Goal: Task Accomplishment & Management: Manage account settings

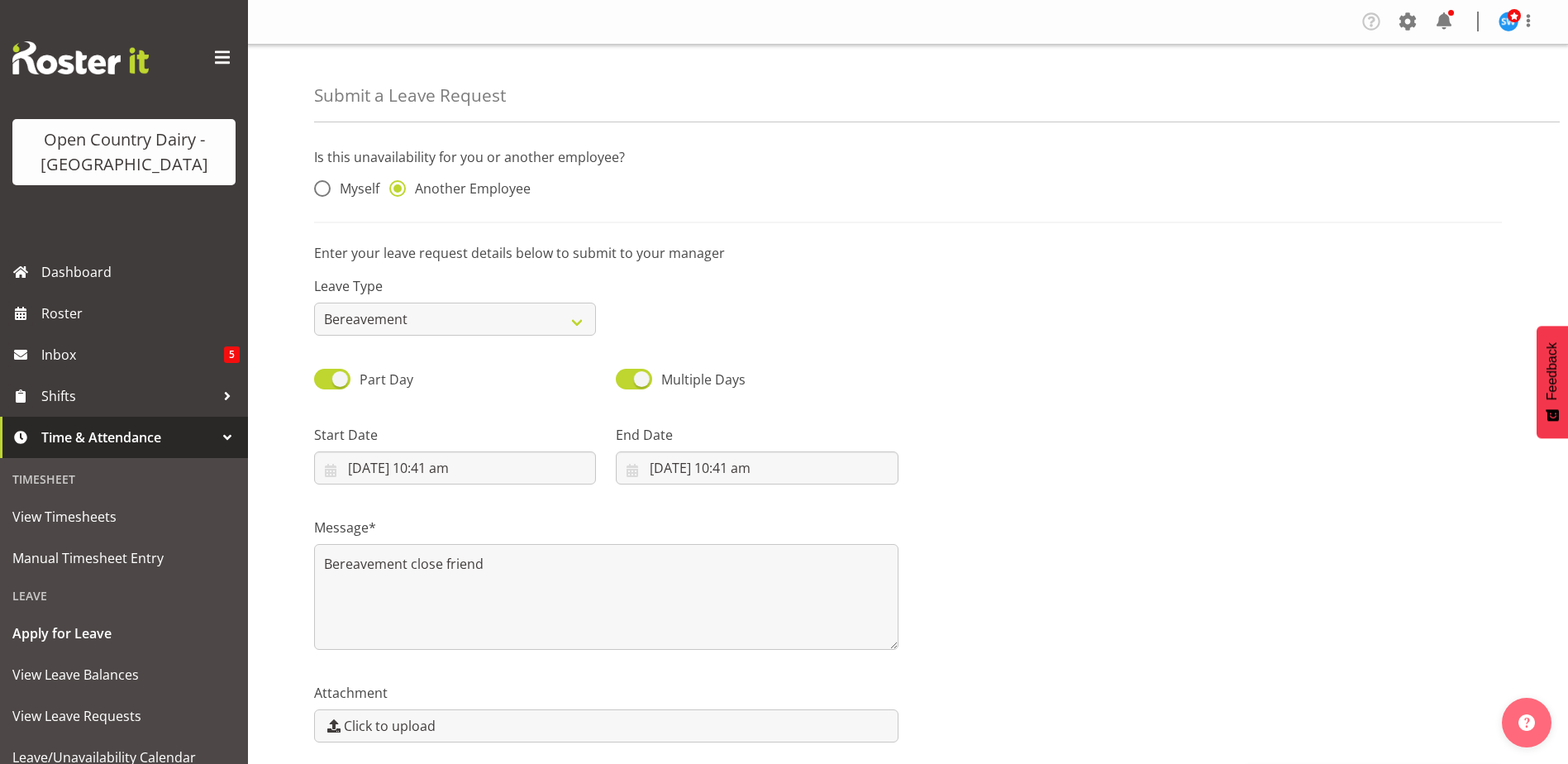
select select "Bereavement"
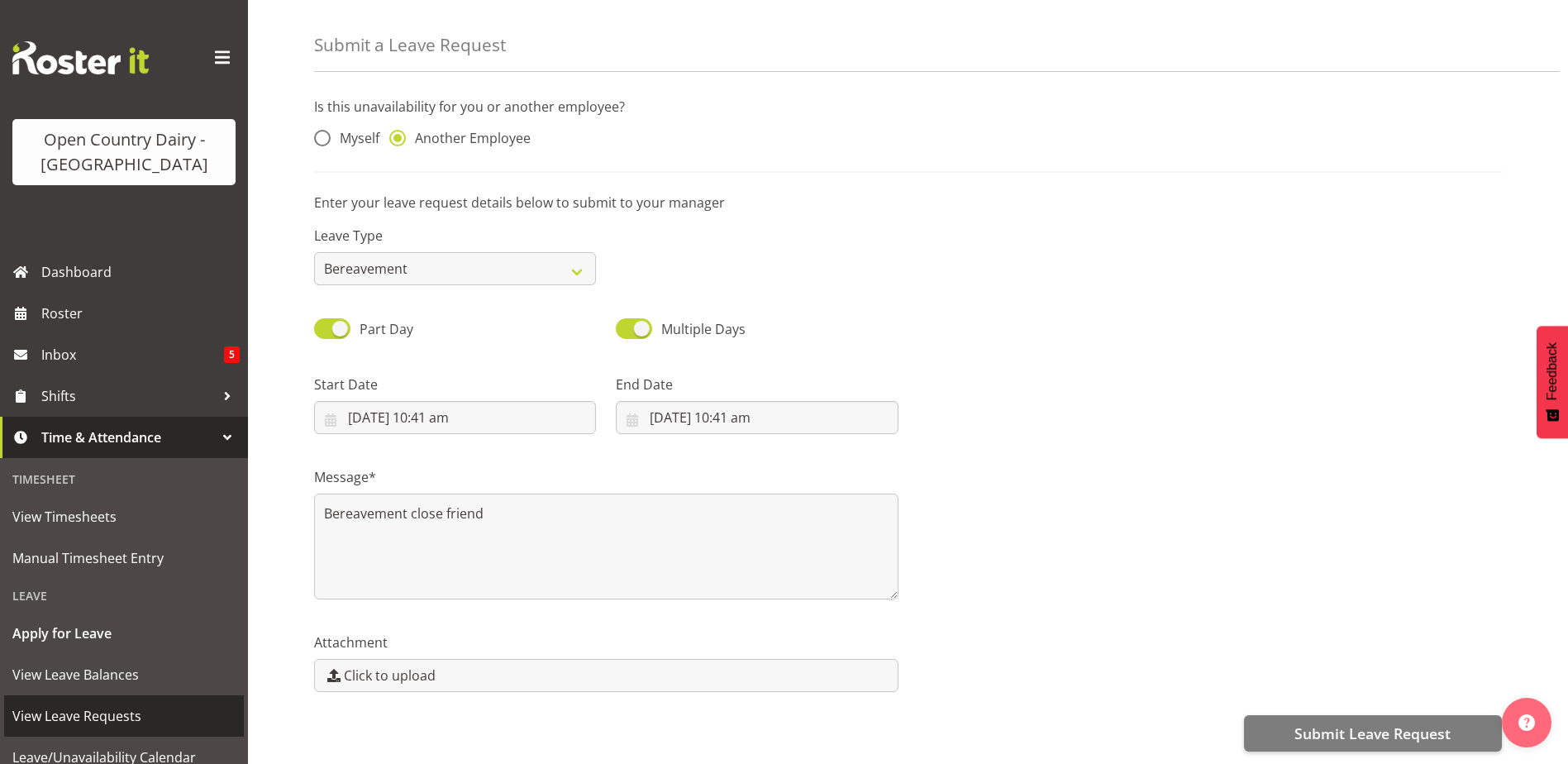
click at [102, 713] on span "View Leave Requests" at bounding box center [124, 715] width 223 height 25
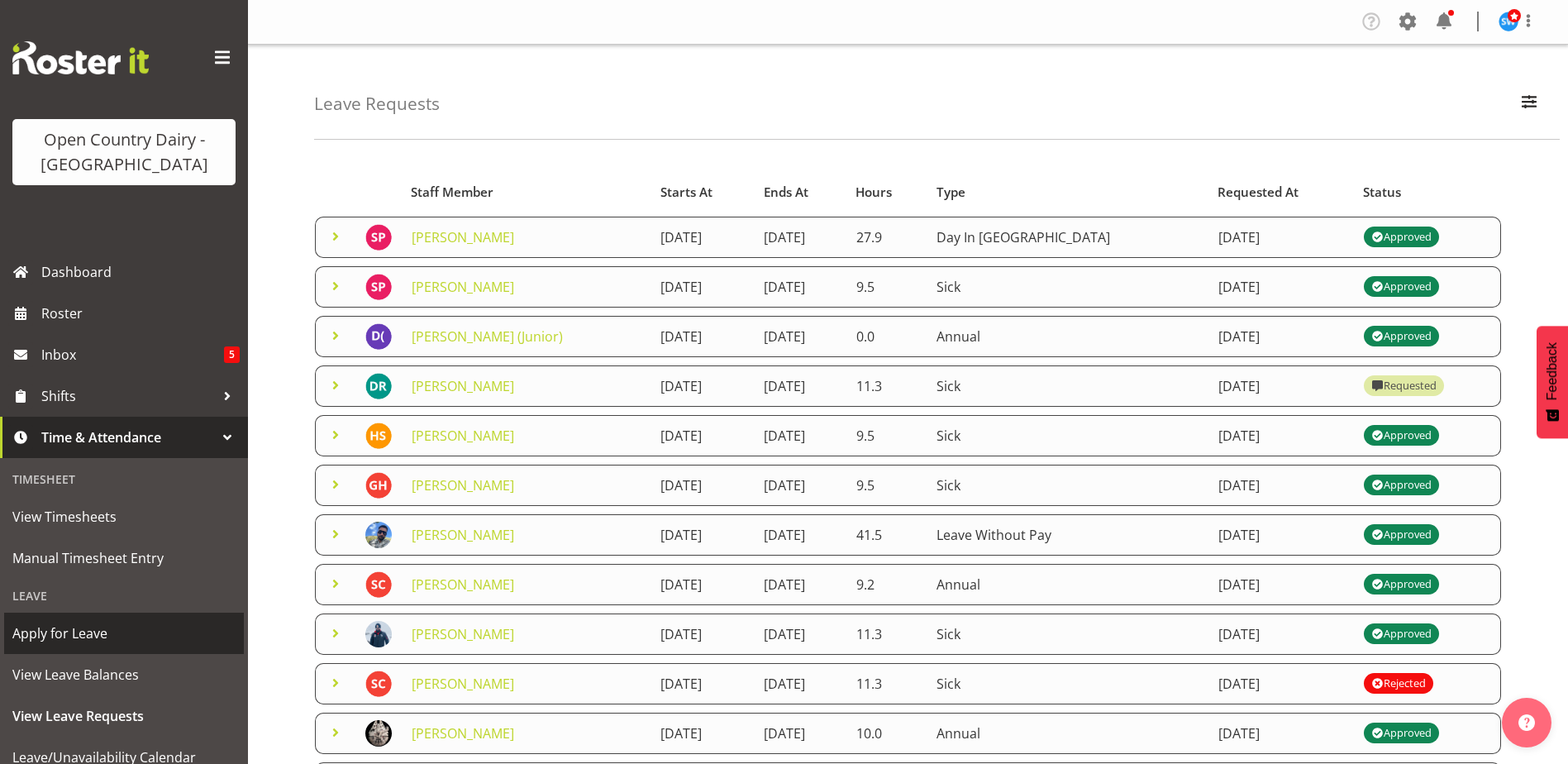
click at [101, 640] on span "Apply for Leave" at bounding box center [124, 632] width 223 height 25
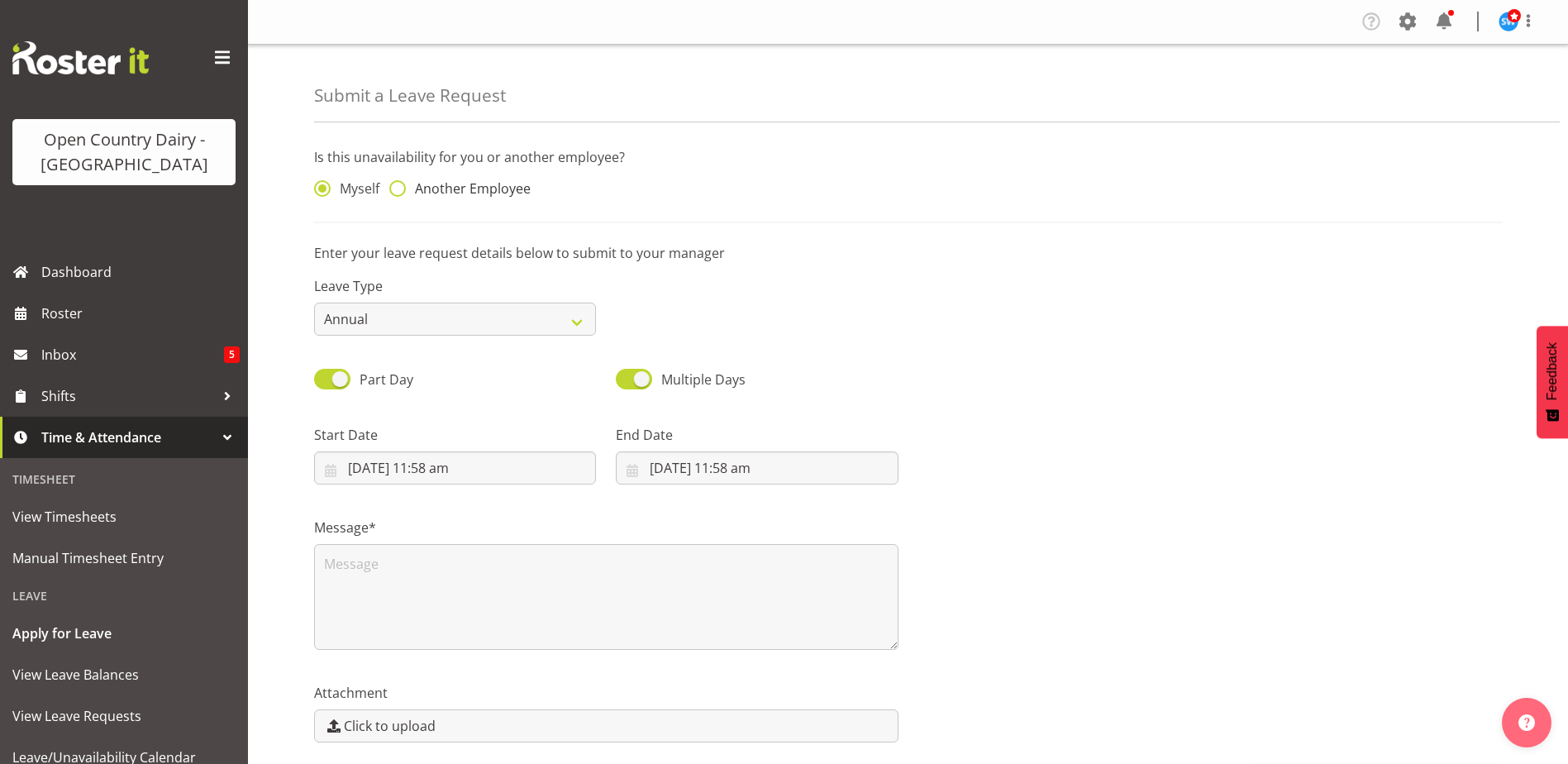
click at [403, 191] on span at bounding box center [397, 188] width 17 height 17
click at [400, 191] on input "Another Employee" at bounding box center [394, 189] width 11 height 11
radio input "true"
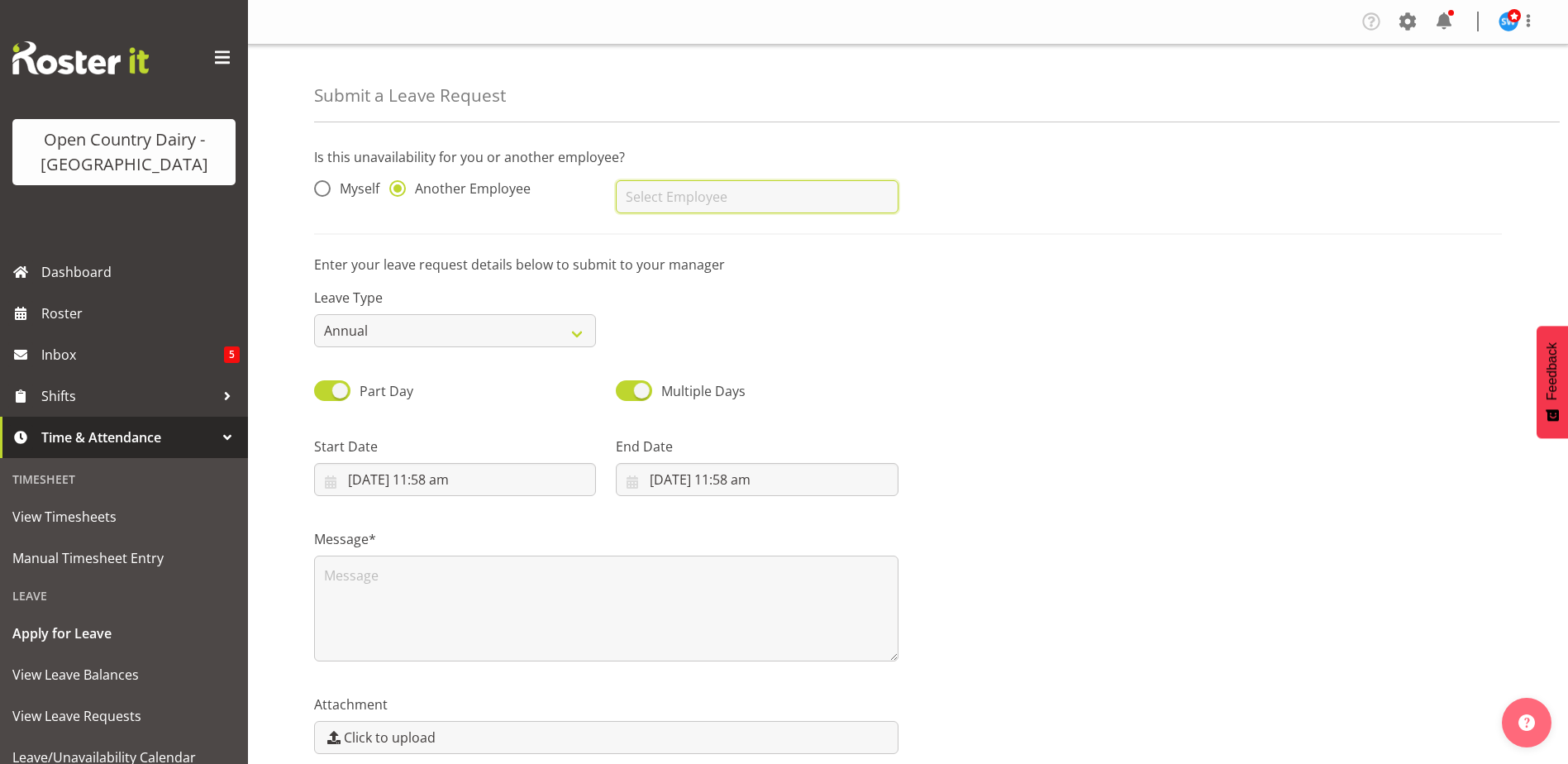
click at [735, 201] on input "text" at bounding box center [756, 196] width 282 height 33
click at [671, 240] on span "[PERSON_NAME]" at bounding box center [680, 238] width 102 height 19
type input "[PERSON_NAME]"
click at [503, 328] on select "Annual Sick Leave Without Pay Bereavement Domestic Violence Parental Jury Servi…" at bounding box center [455, 331] width 282 height 33
select select "Bereavement"
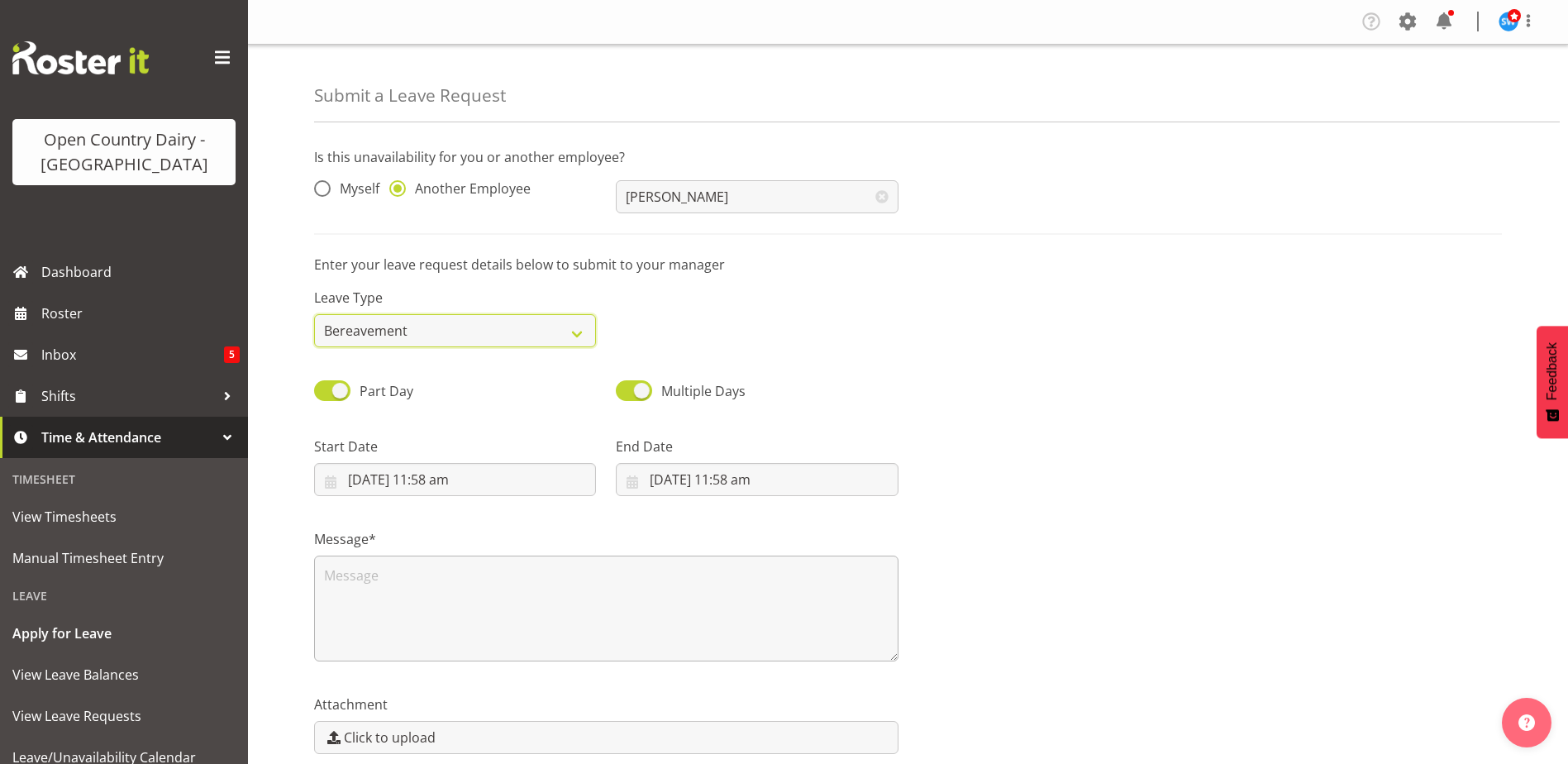
click at [314, 314] on select "Annual Sick Leave Without Pay Bereavement Domestic Violence Parental Jury Servi…" at bounding box center [455, 331] width 282 height 33
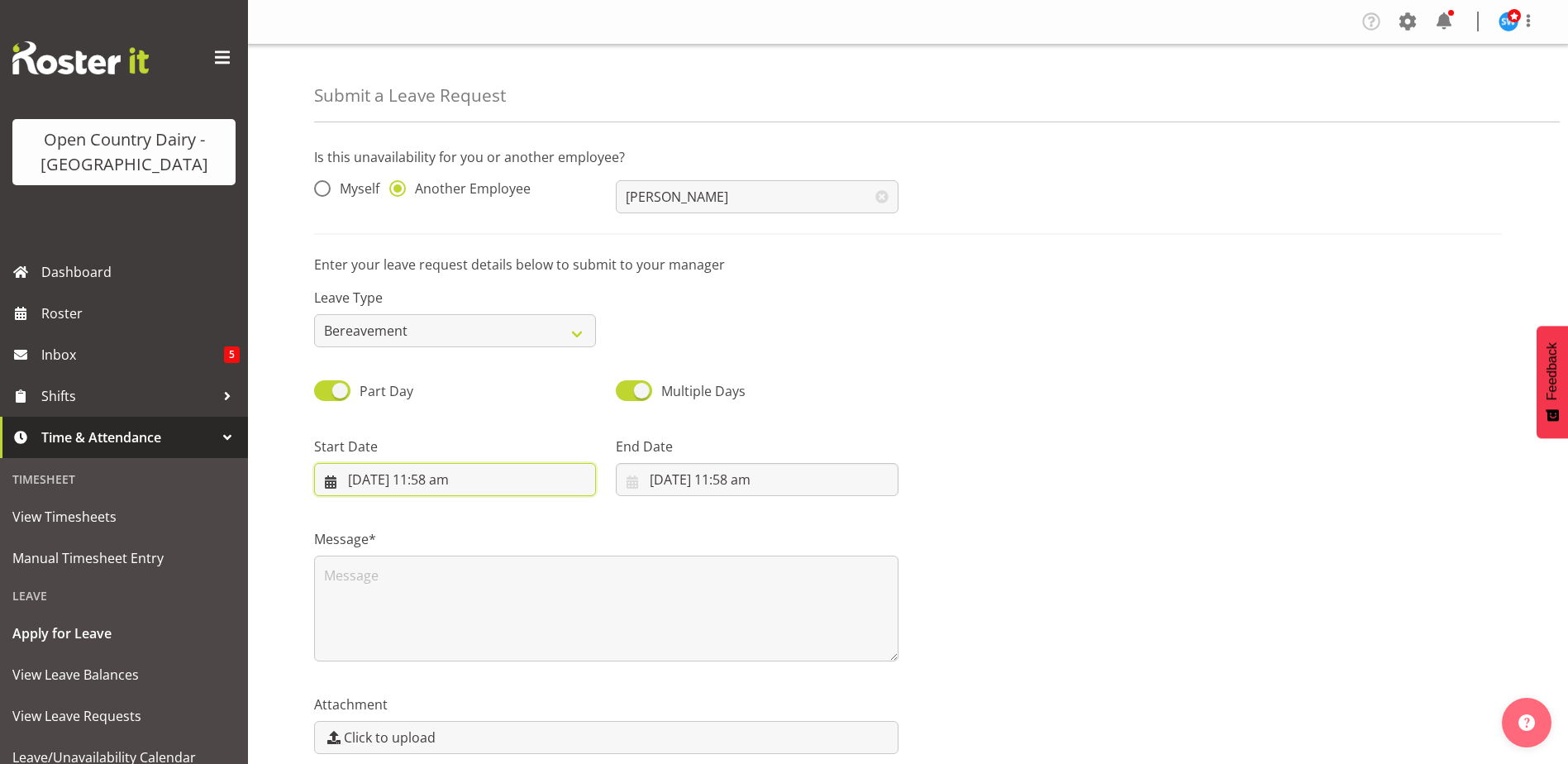
click at [407, 472] on input "3/10/2025, 11:58 am" at bounding box center [455, 479] width 282 height 33
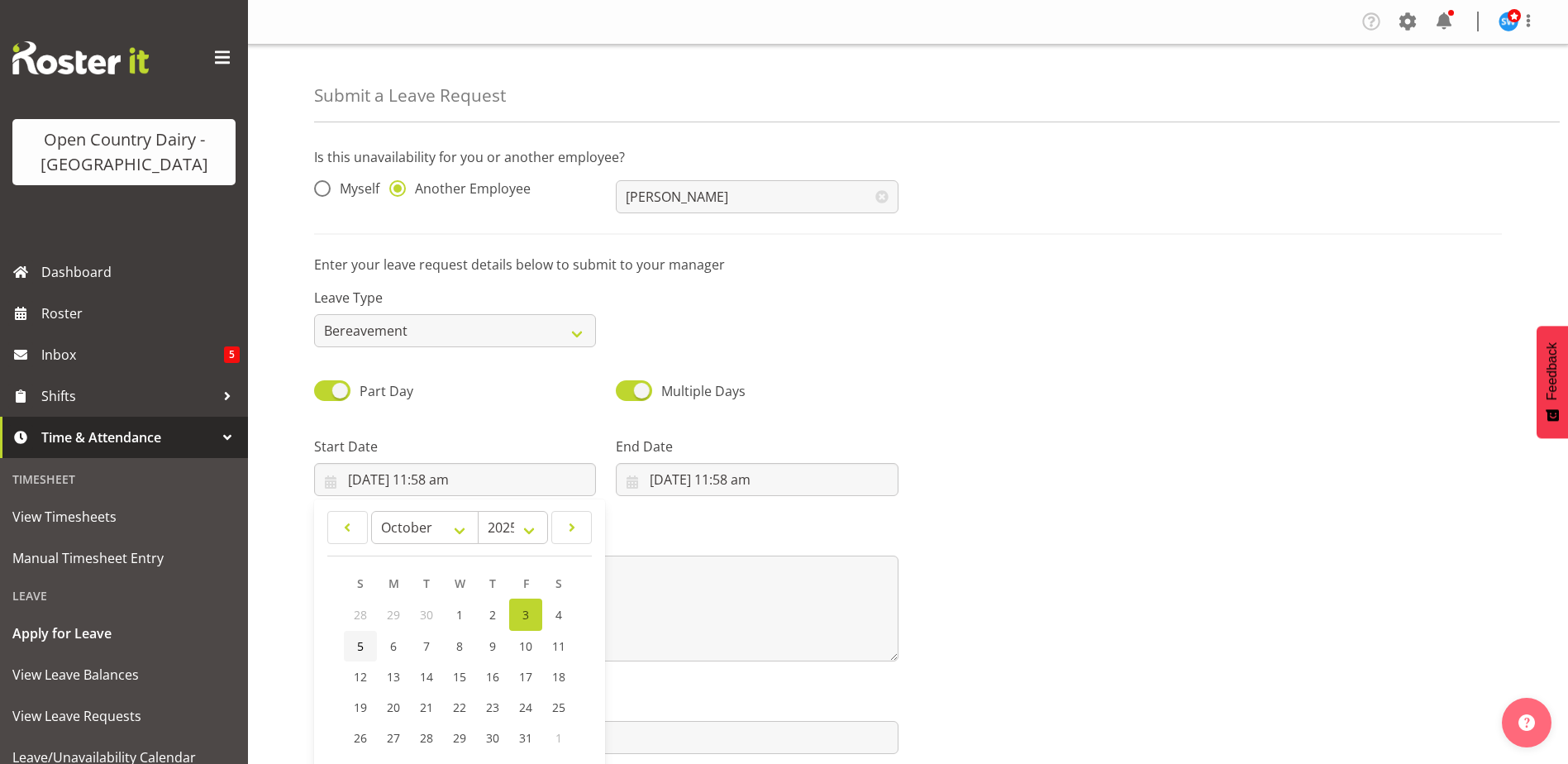
click at [360, 642] on span "5" at bounding box center [360, 646] width 7 height 16
type input "5/10/2025, 11:58 am"
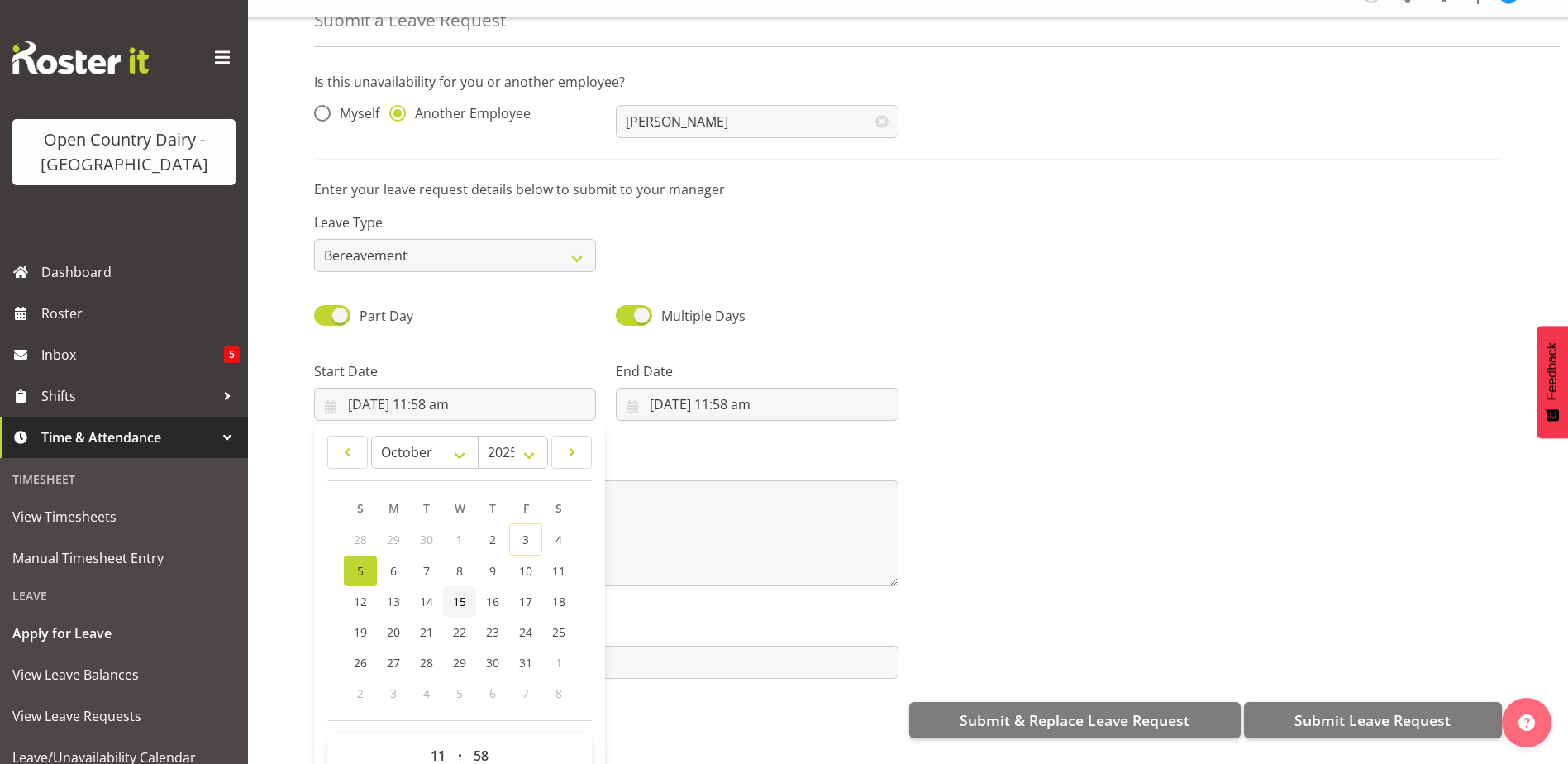
scroll to position [75, 0]
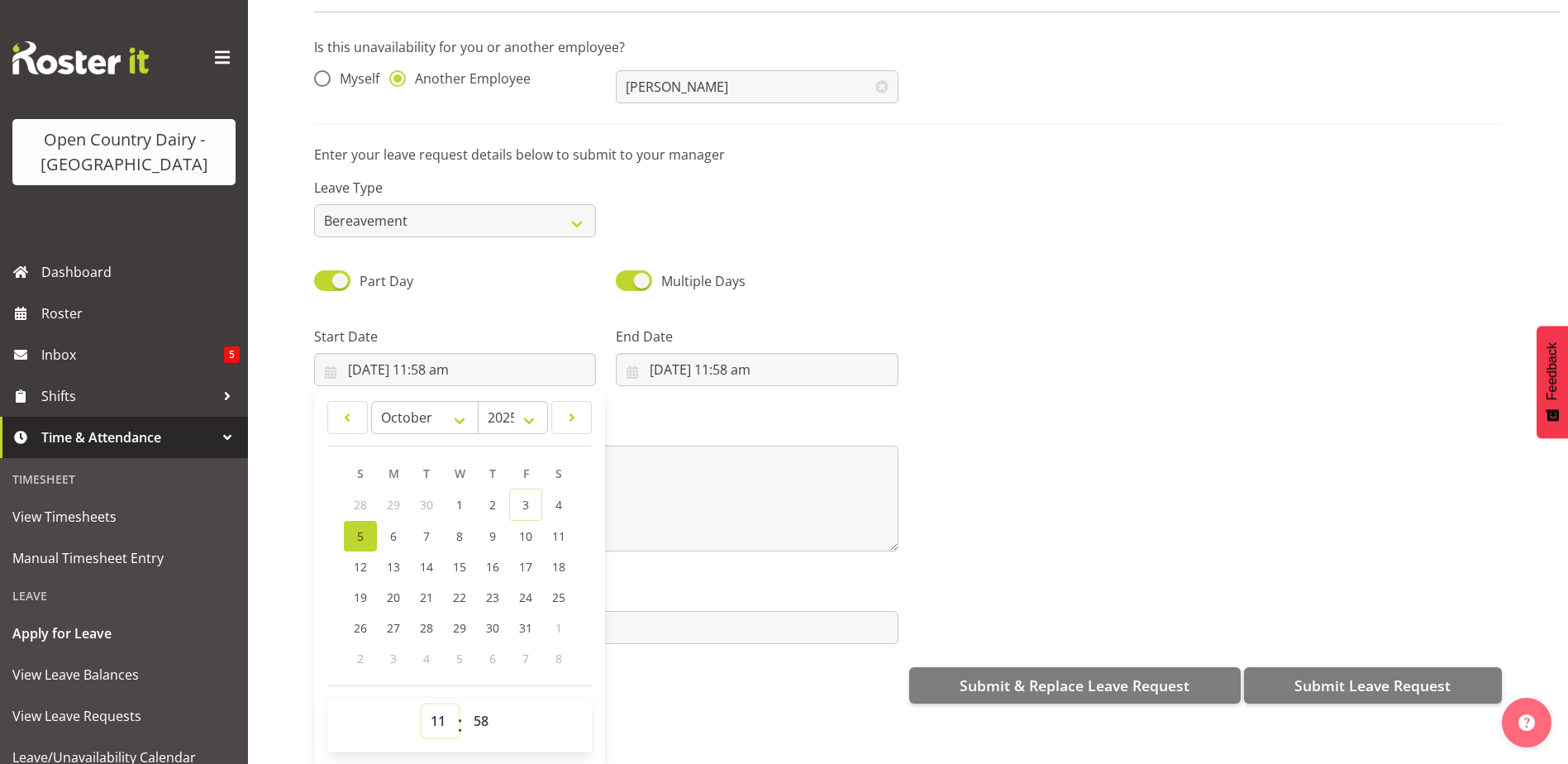
click at [435, 715] on select "00 01 02 03 04 05 06 07 08 09 10 11 12 13 14 15 16 17 18 19 20 21 22 23" at bounding box center [440, 721] width 37 height 33
select select "18"
click at [421, 704] on select "00 01 02 03 04 05 06 07 08 09 10 11 12 13 14 15 16 17 18 19 20 21 22 23" at bounding box center [440, 721] width 37 height 33
type input "5/10/2025, 6:58 pm"
click at [483, 709] on select "00 01 02 03 04 05 06 07 08 09 10 11 12 13 14 15 16 17 18 19 20 21 22 23 24 25 2…" at bounding box center [483, 721] width 37 height 33
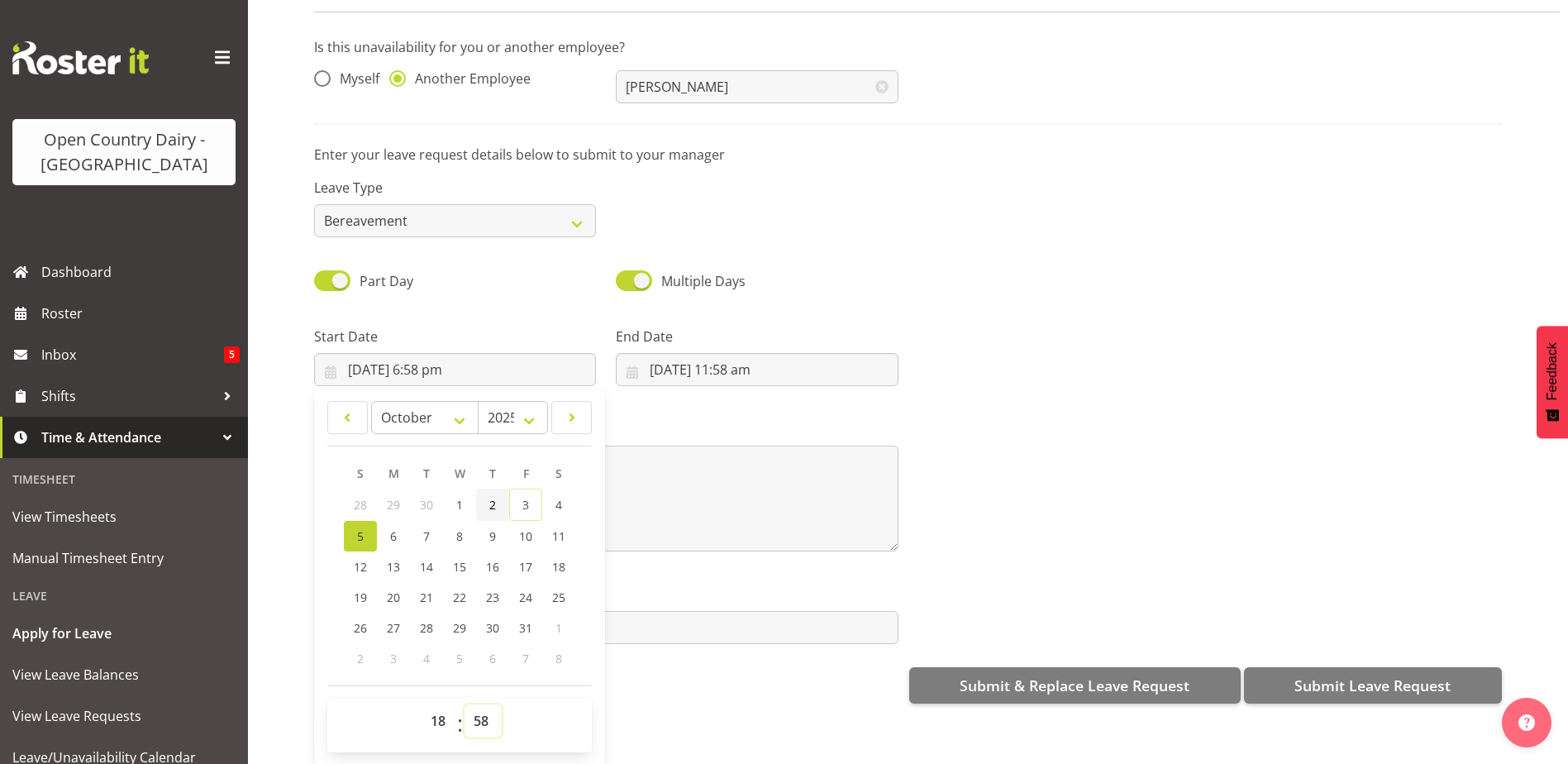
select select "0"
click at [464, 704] on select "00 01 02 03 04 05 06 07 08 09 10 11 12 13 14 15 16 17 18 19 20 21 22 23 24 25 2…" at bounding box center [483, 721] width 37 height 33
type input "5/10/2025, 6:00 pm"
click at [744, 353] on input "3/10/2025, 11:58 am" at bounding box center [756, 369] width 282 height 33
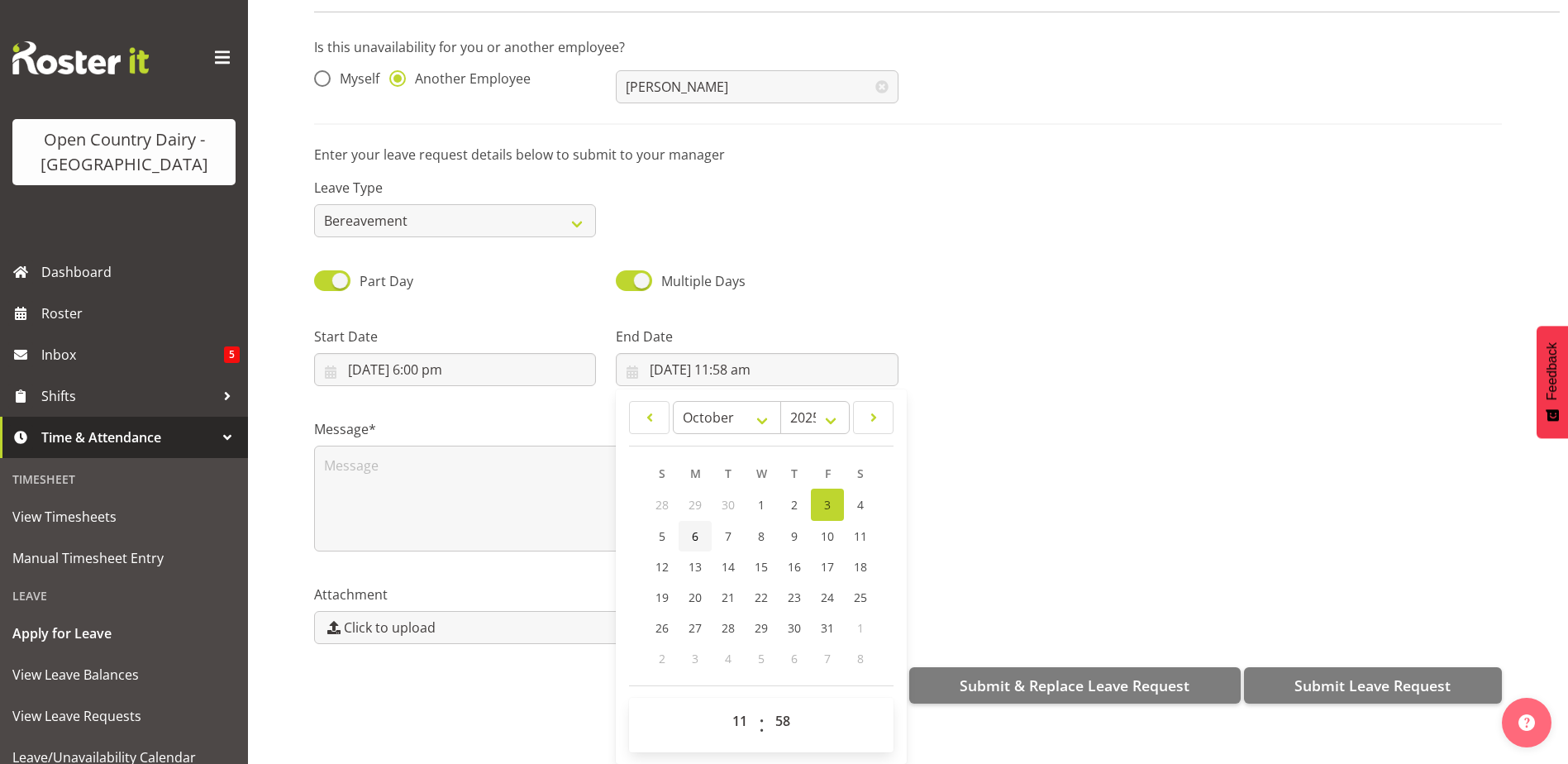
click at [693, 528] on span "6" at bounding box center [695, 536] width 7 height 16
type input "6/10/2025, 11:58 am"
click at [738, 709] on select "00 01 02 03 04 05 06 07 08 09 10 11 12 13 14 15 16 17 18 19 20 21 22 23" at bounding box center [741, 721] width 37 height 33
select select "6"
click at [723, 704] on select "00 01 02 03 04 05 06 07 08 09 10 11 12 13 14 15 16 17 18 19 20 21 22 23" at bounding box center [741, 721] width 37 height 33
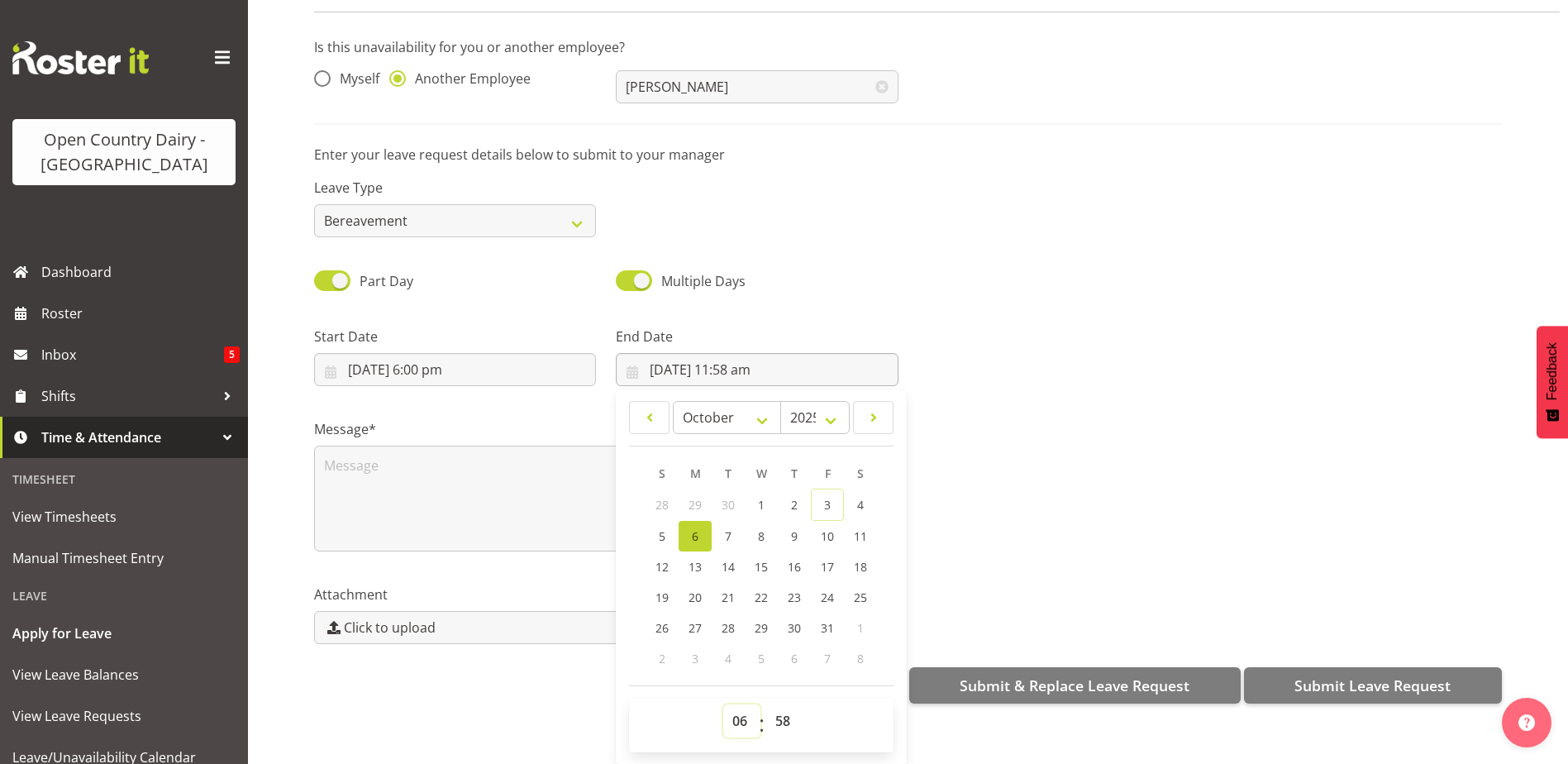
type input "6/10/2025, 6:58 am"
click at [785, 711] on select "00 01 02 03 04 05 06 07 08 09 10 11 12 13 14 15 16 17 18 19 20 21 22 23 24 25 2…" at bounding box center [784, 721] width 37 height 33
select select "0"
click at [766, 704] on select "00 01 02 03 04 05 06 07 08 09 10 11 12 13 14 15 16 17 18 19 20 21 22 23 24 25 2…" at bounding box center [784, 721] width 37 height 33
type input "6/10/2025, 6:00 am"
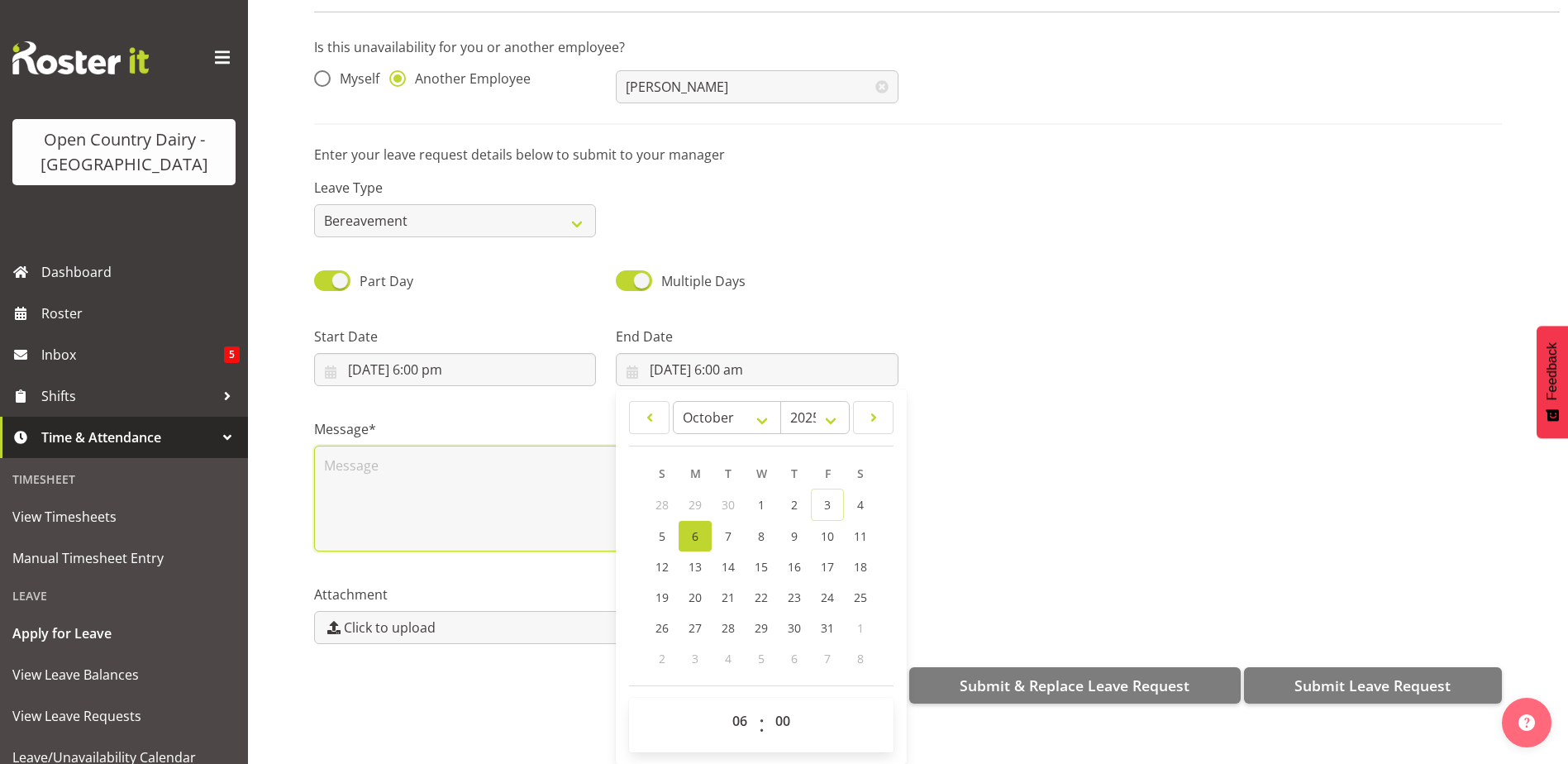
click at [373, 474] on textarea at bounding box center [606, 499] width 584 height 106
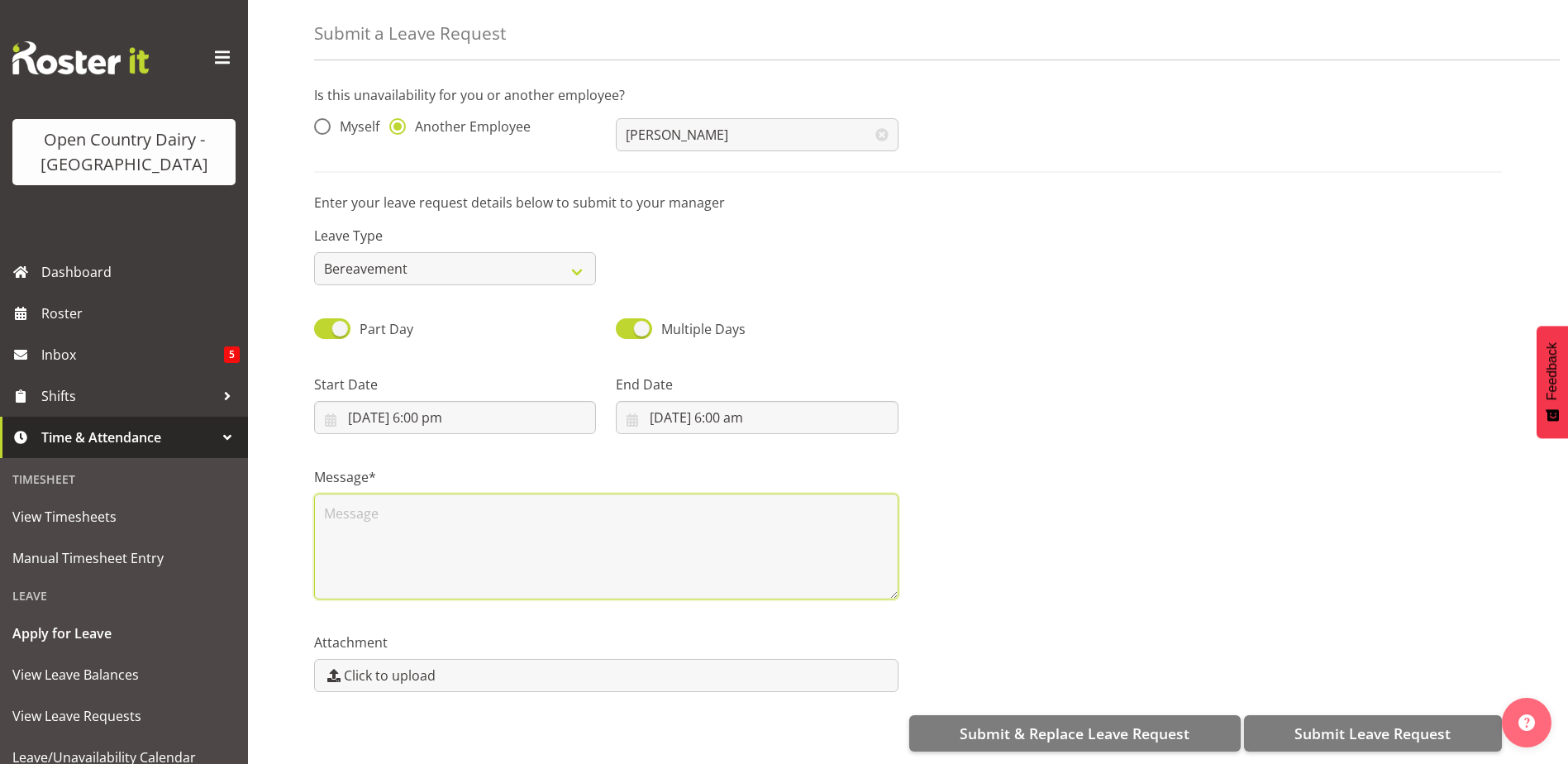
scroll to position [0, 0]
click at [333, 500] on textarea "bereavement" at bounding box center [606, 546] width 584 height 106
click at [551, 498] on textarea "Bereavement" at bounding box center [606, 546] width 584 height 106
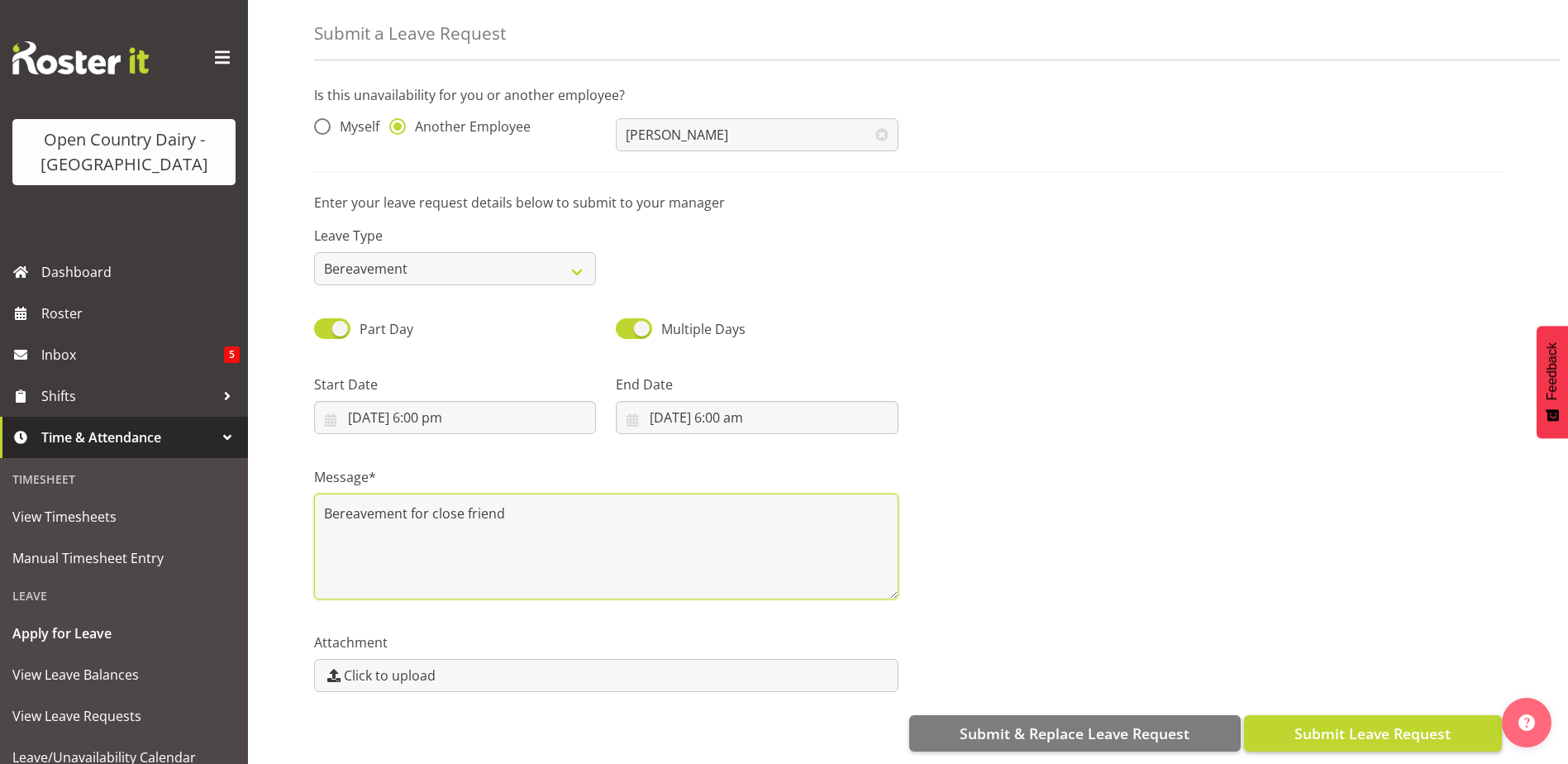
type textarea "Bereavement for close friend"
click at [1327, 726] on span "Submit Leave Request" at bounding box center [1372, 734] width 156 height 22
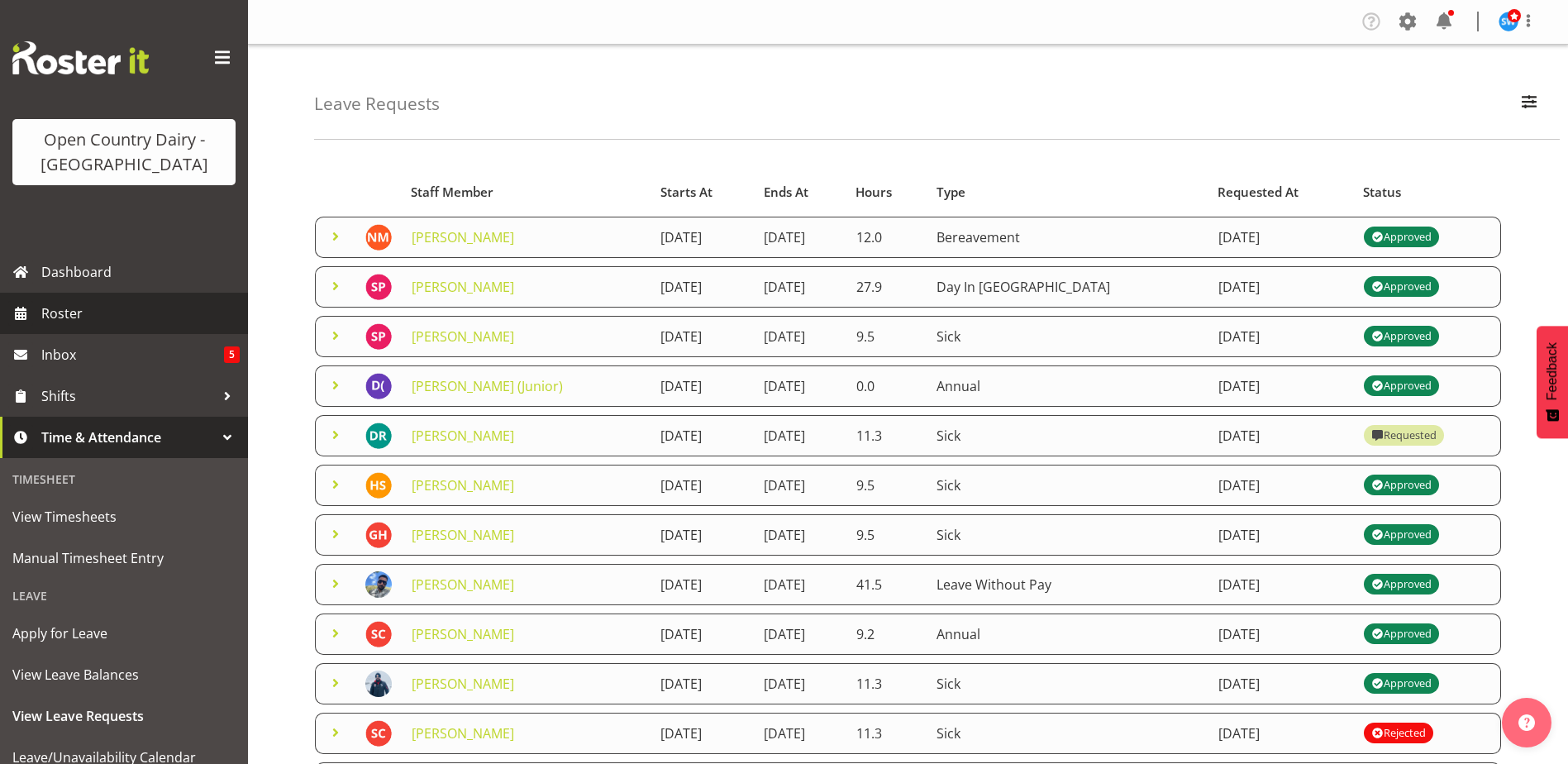
click at [117, 308] on span "Roster" at bounding box center [140, 312] width 198 height 25
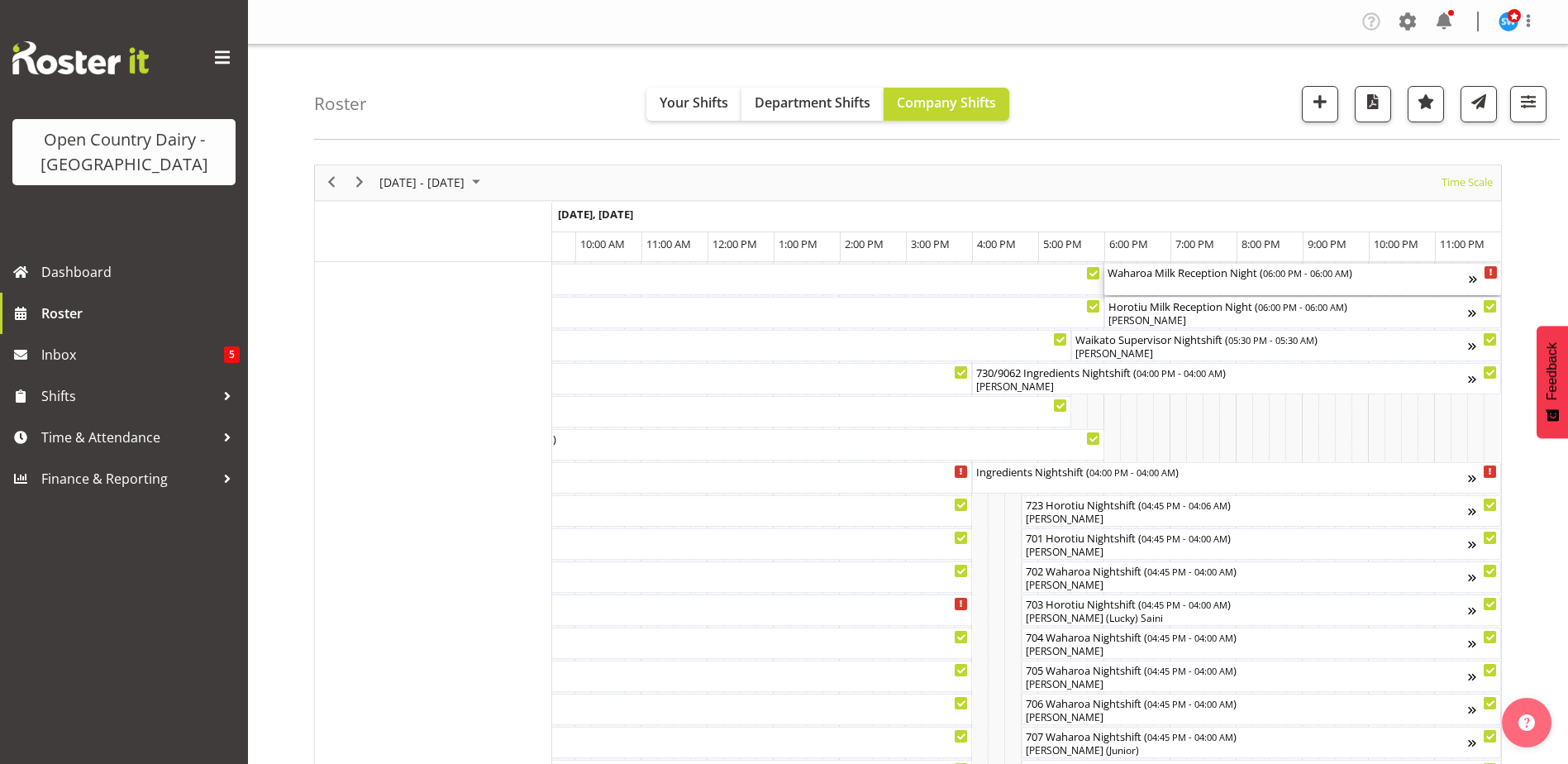
click at [1149, 287] on div "Waharoa Milk Reception Night ( 06:00 PM - 06:00 AM )" at bounding box center [1288, 280] width 361 height 31
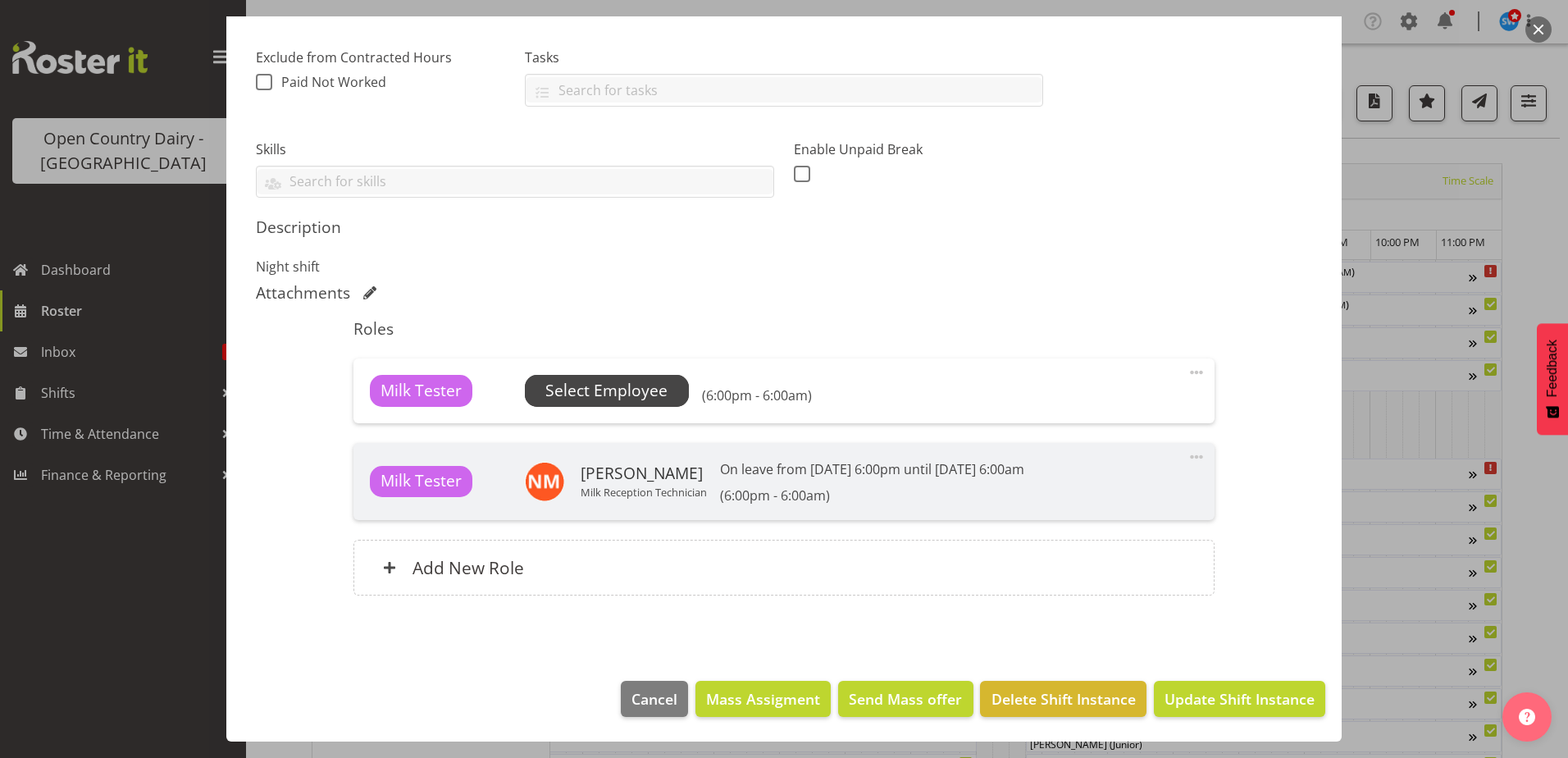
click at [630, 389] on span "Select Employee" at bounding box center [606, 391] width 122 height 23
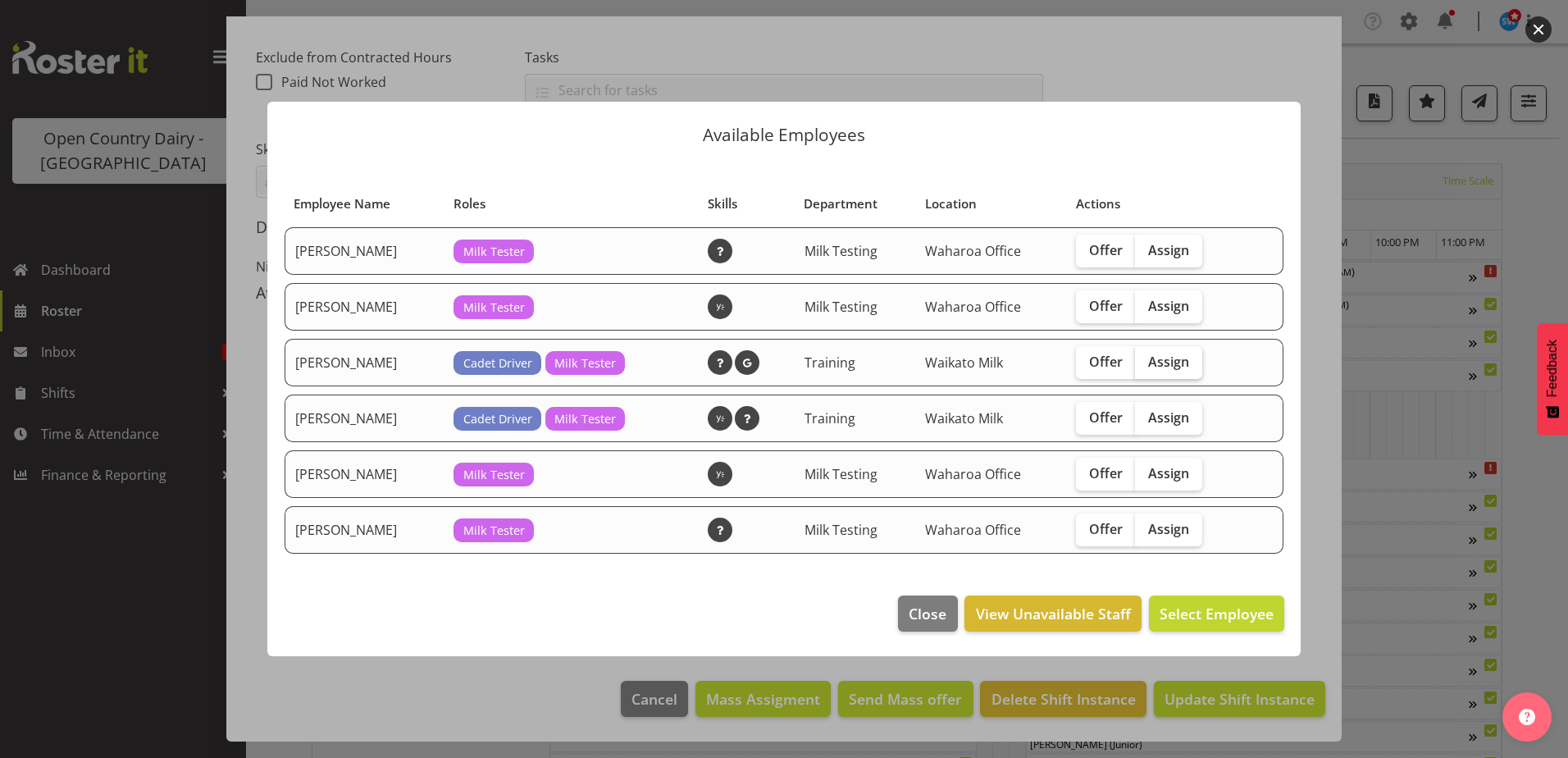
click at [1175, 365] on span "Assign" at bounding box center [1168, 361] width 41 height 17
click at [1146, 365] on input "Assign" at bounding box center [1140, 360] width 11 height 11
checkbox input "true"
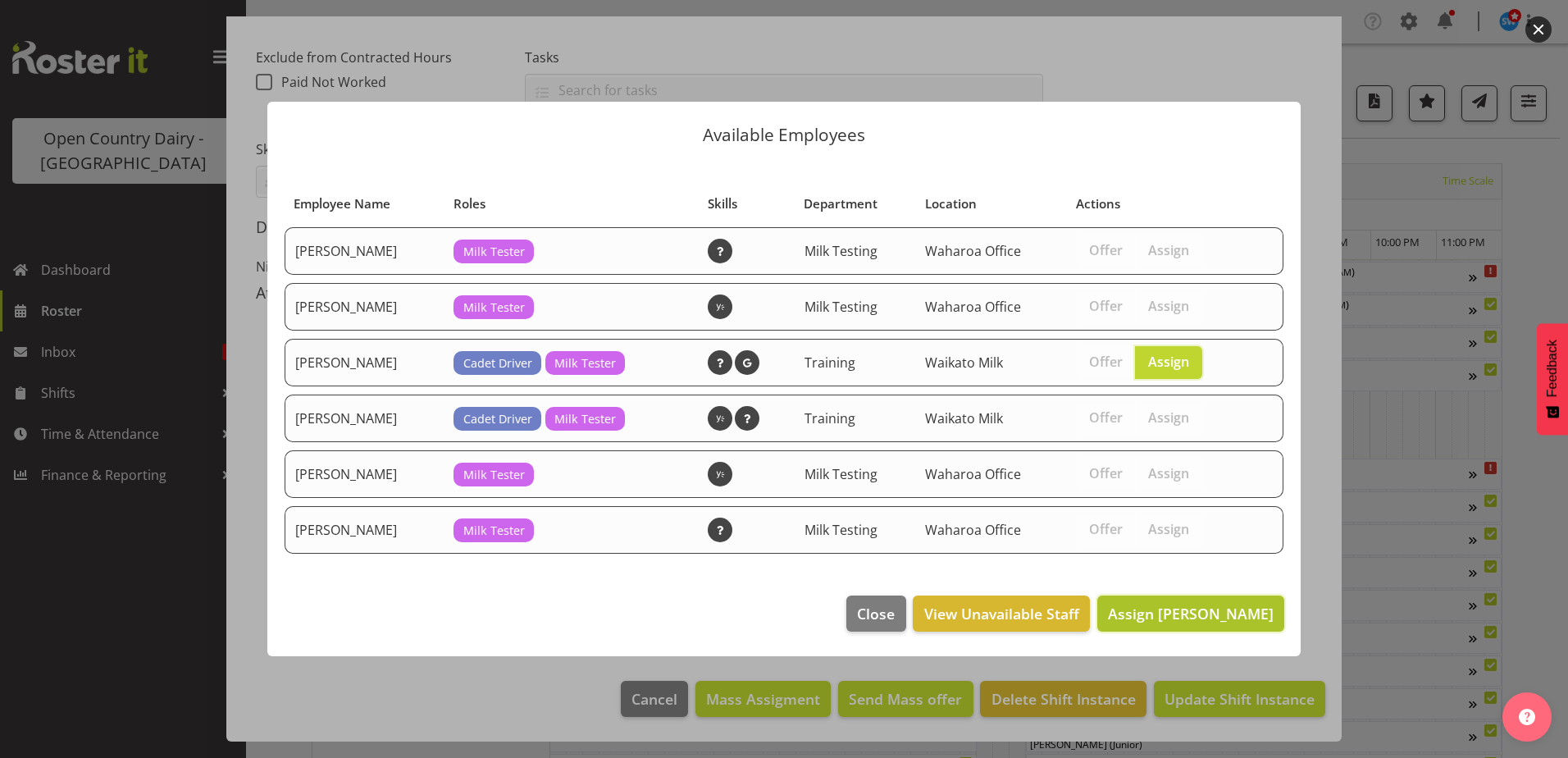
click at [1214, 616] on span "Assign Kimberley-Rose Adams" at bounding box center [1191, 613] width 166 height 19
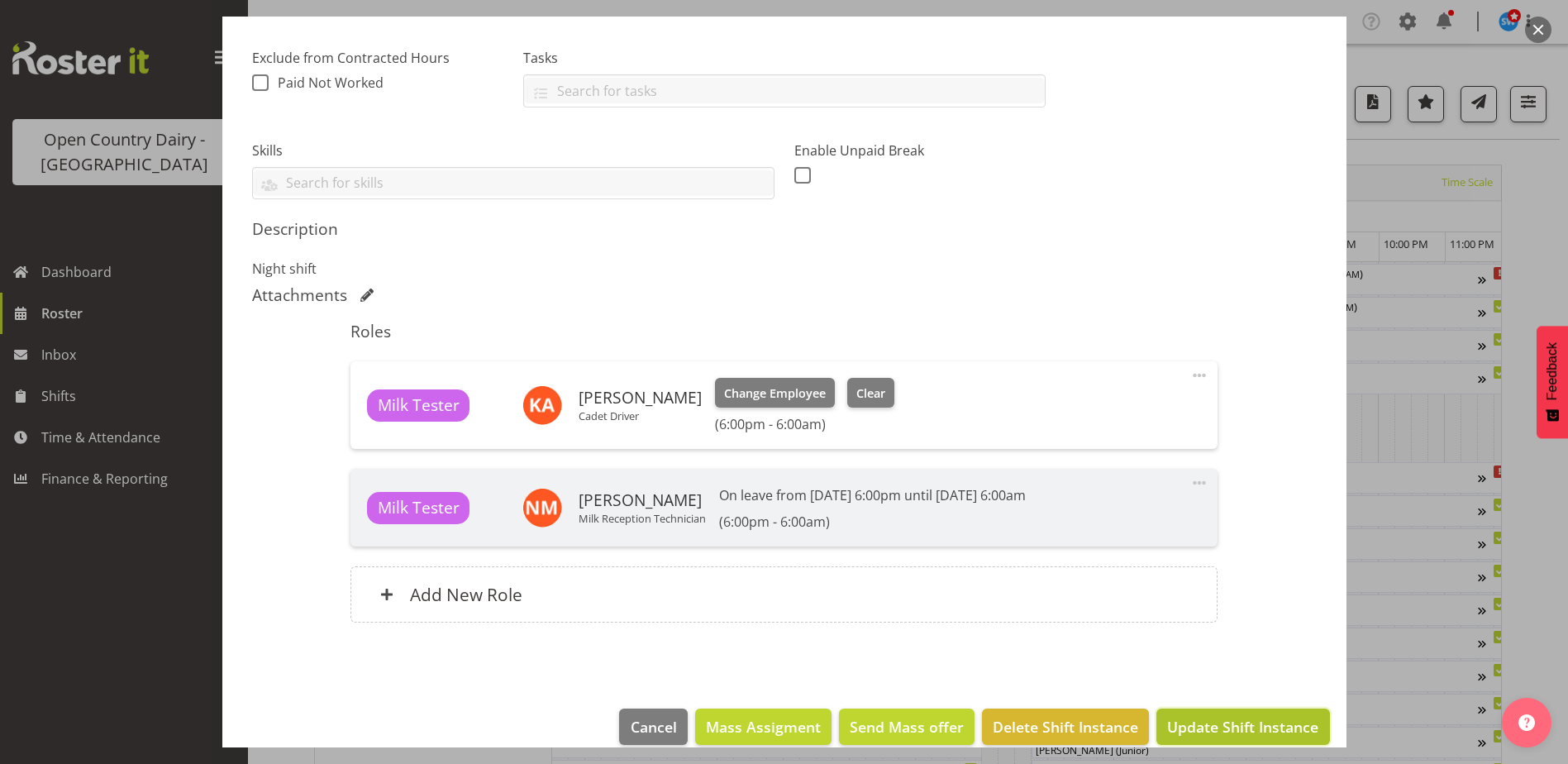
click at [1233, 734] on span "Update Shift Instance" at bounding box center [1242, 727] width 151 height 22
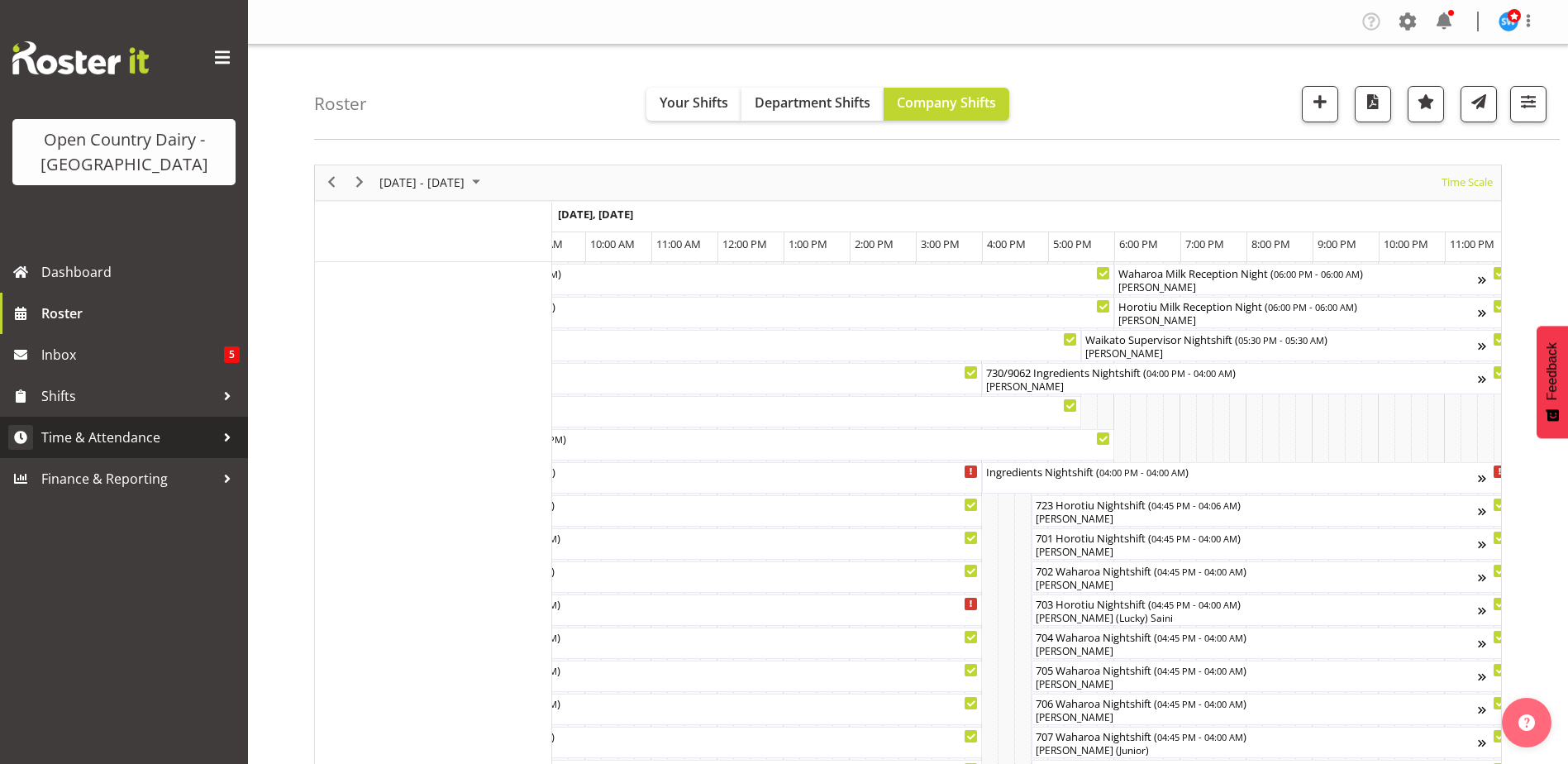
click at [112, 435] on span "Time & Attendance" at bounding box center [128, 437] width 174 height 25
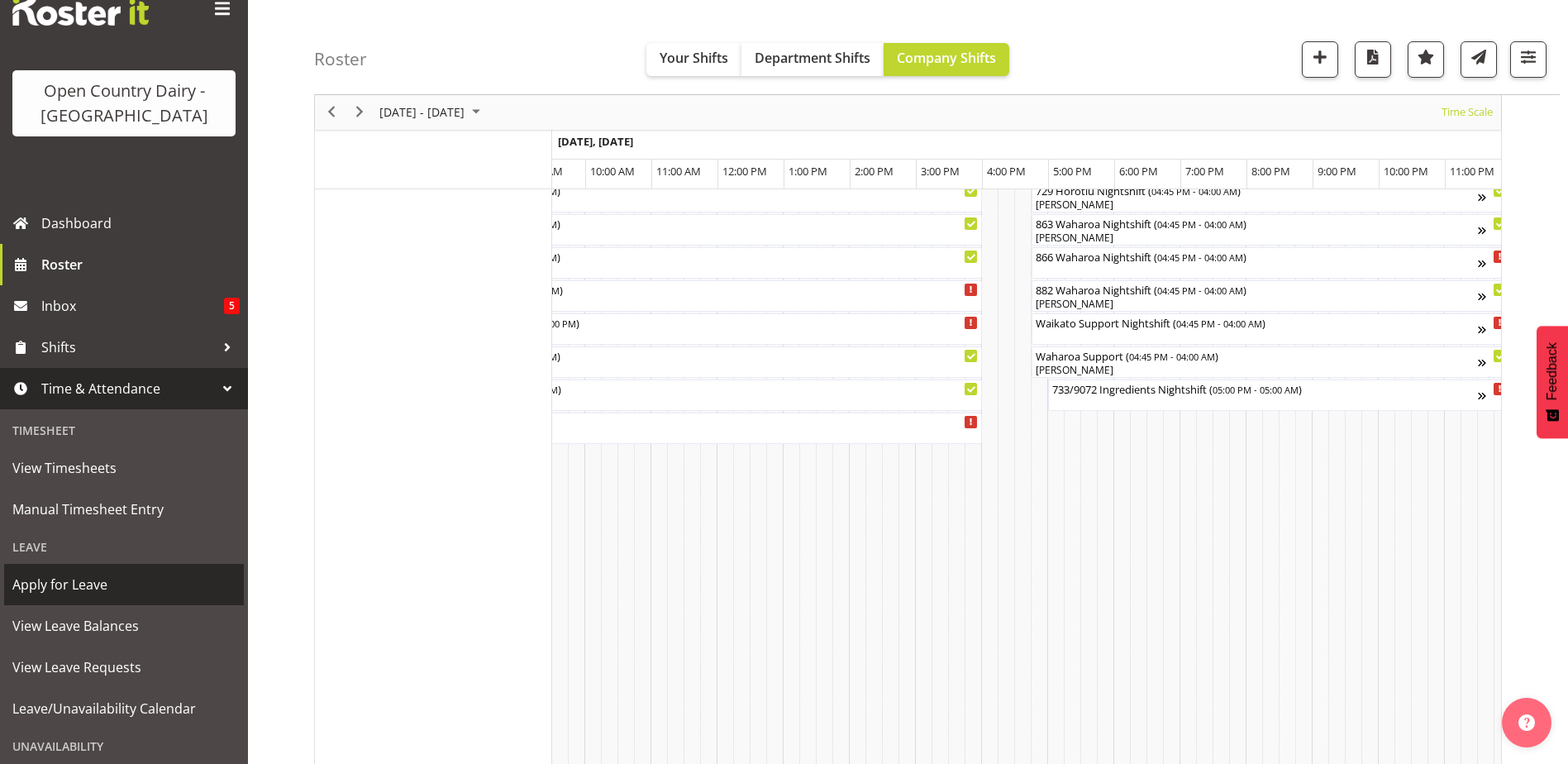
scroll to position [165, 0]
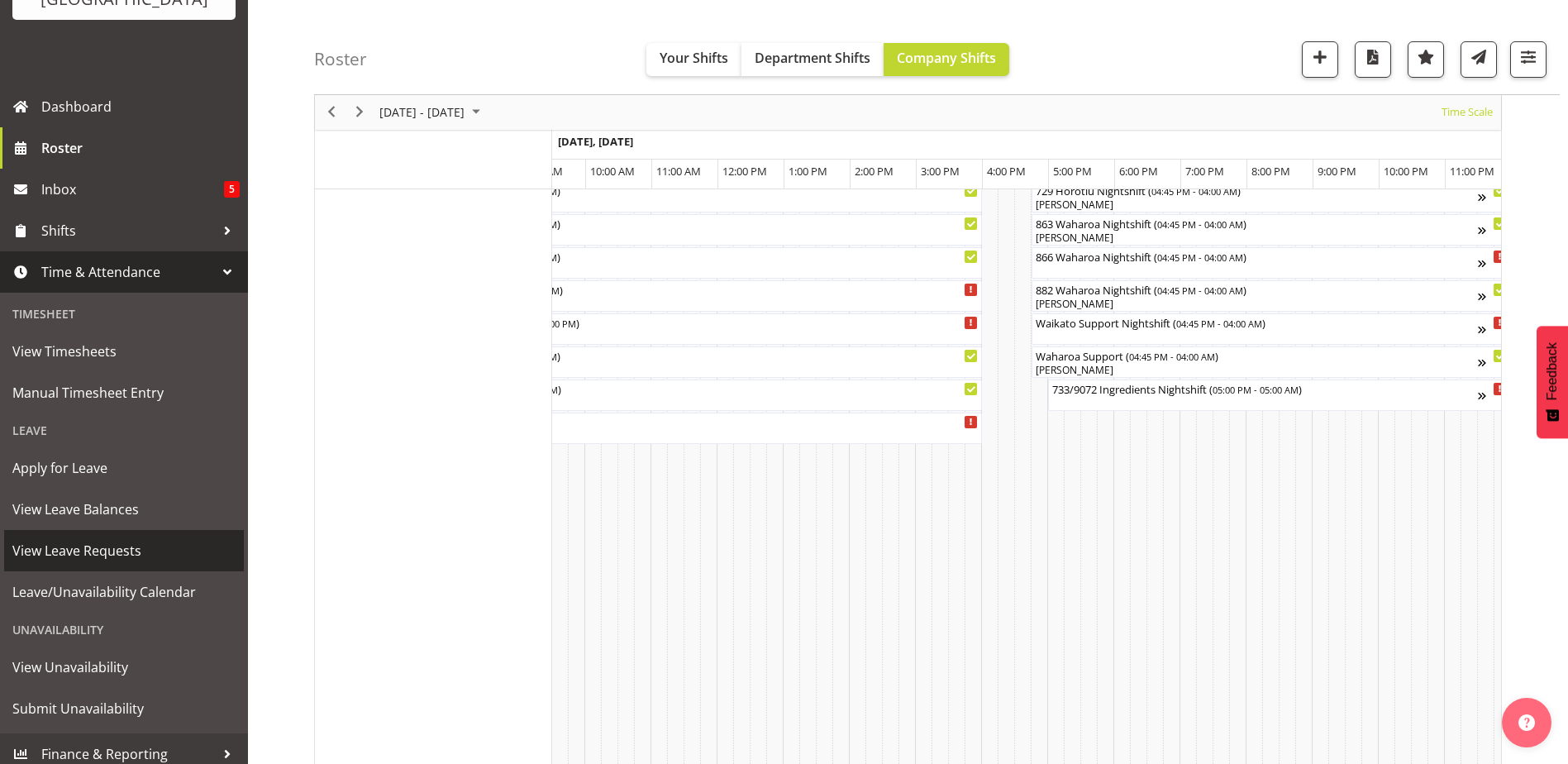
click at [78, 552] on span "View Leave Requests" at bounding box center [124, 550] width 223 height 25
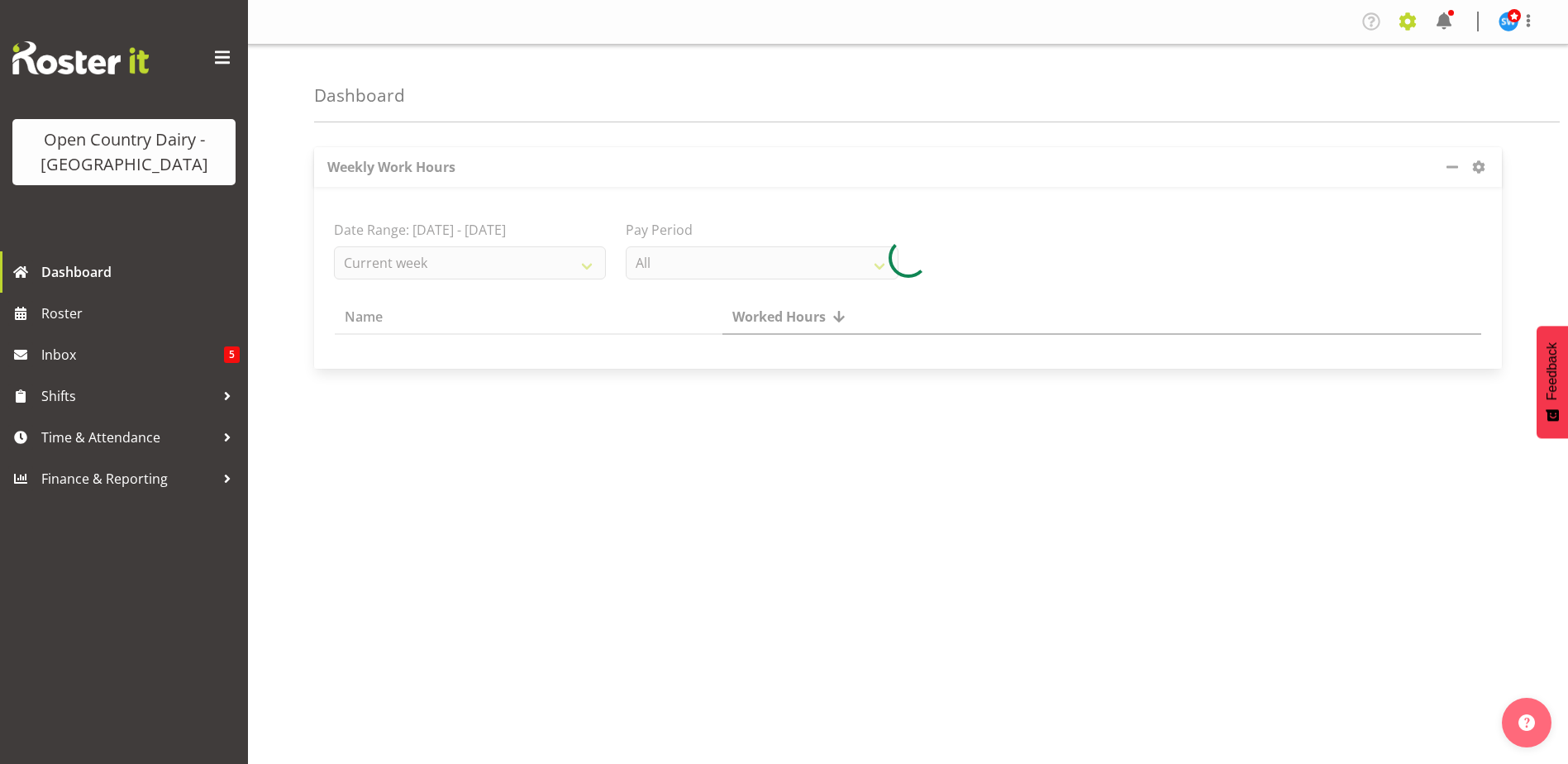
click at [1416, 18] on span at bounding box center [1407, 21] width 27 height 27
click at [1265, 185] on div at bounding box center [908, 258] width 1188 height 222
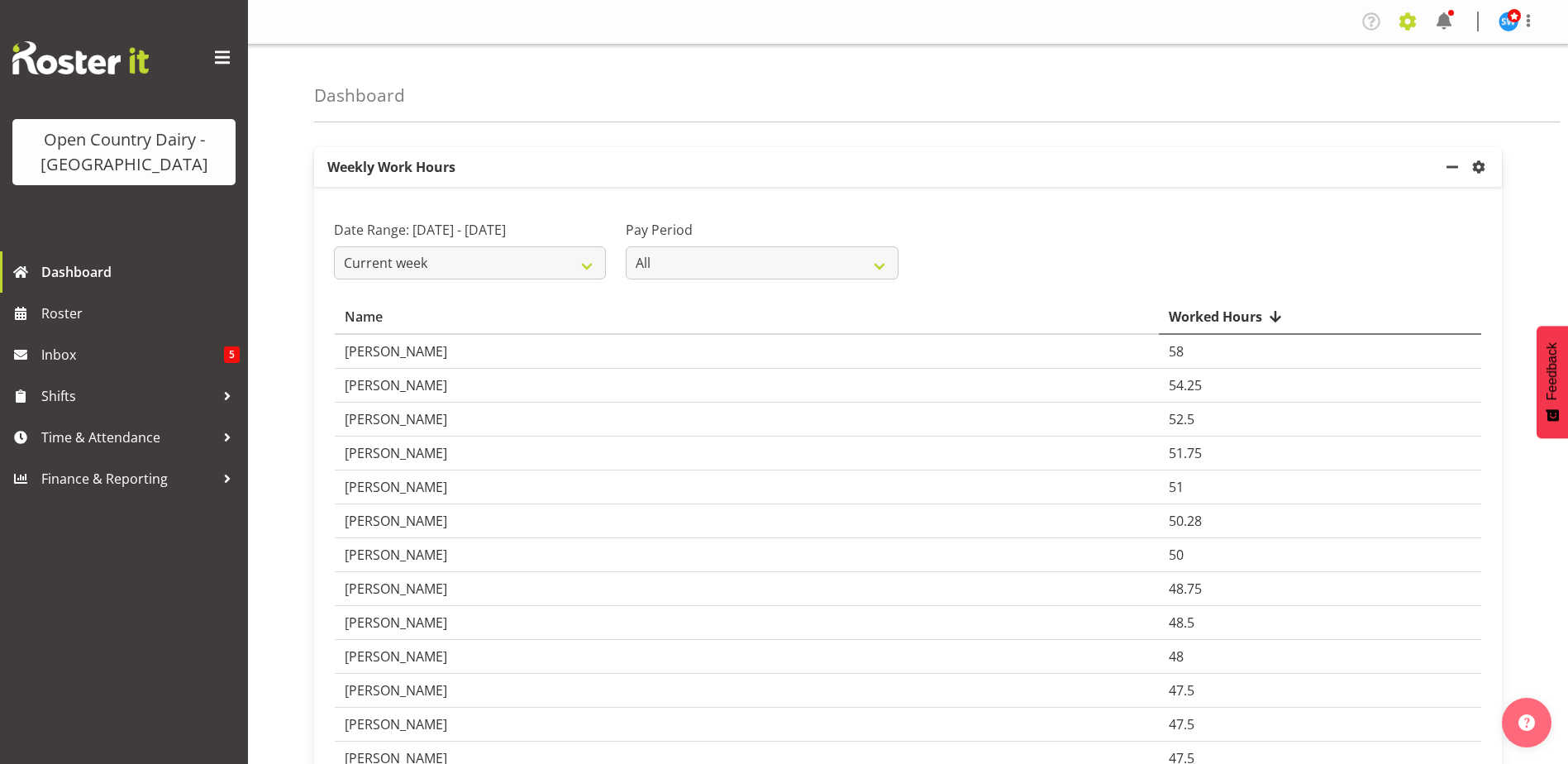
click at [1406, 24] on span at bounding box center [1407, 21] width 27 height 27
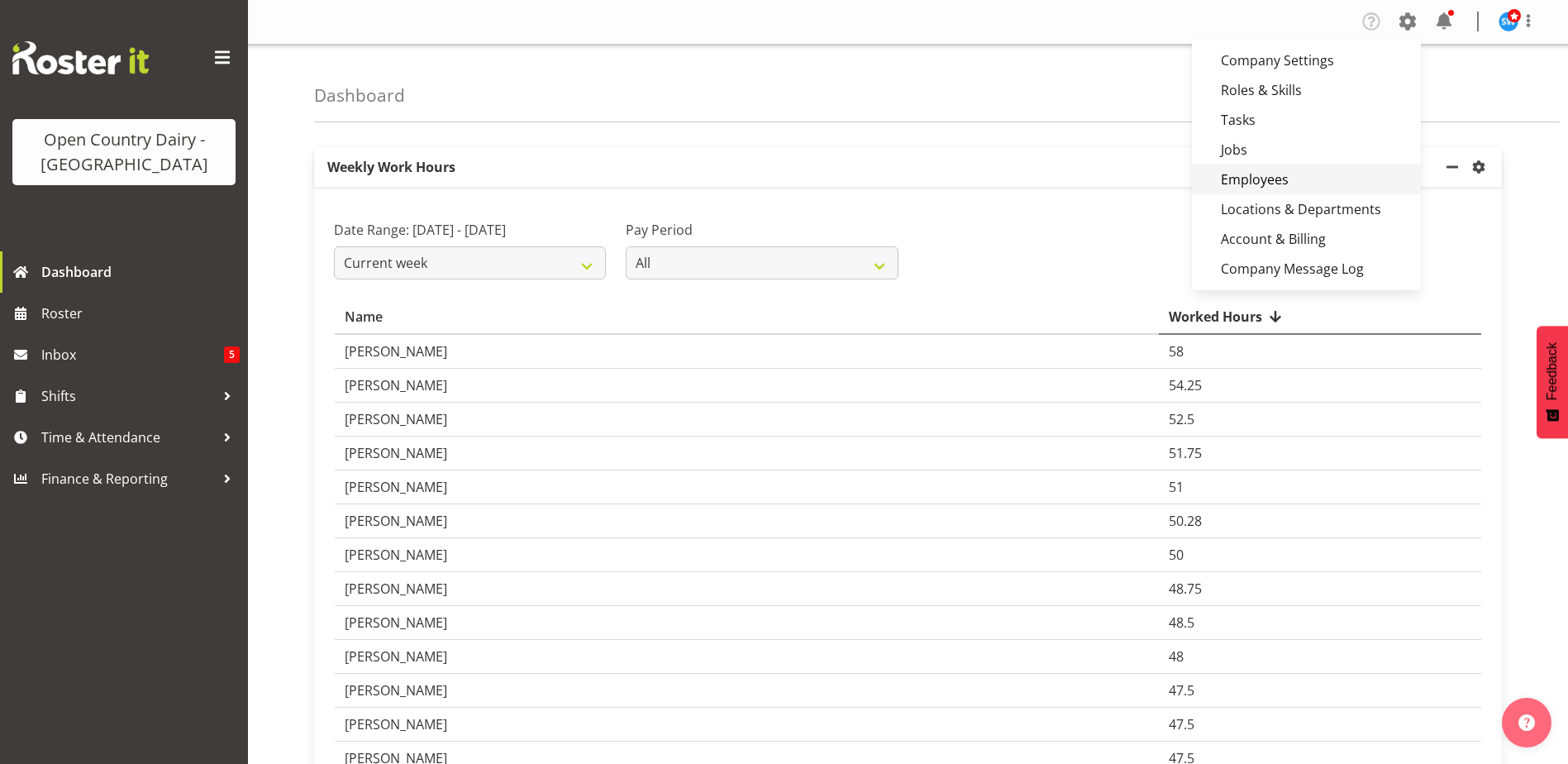
click at [1248, 172] on link "Employees" at bounding box center [1306, 179] width 229 height 29
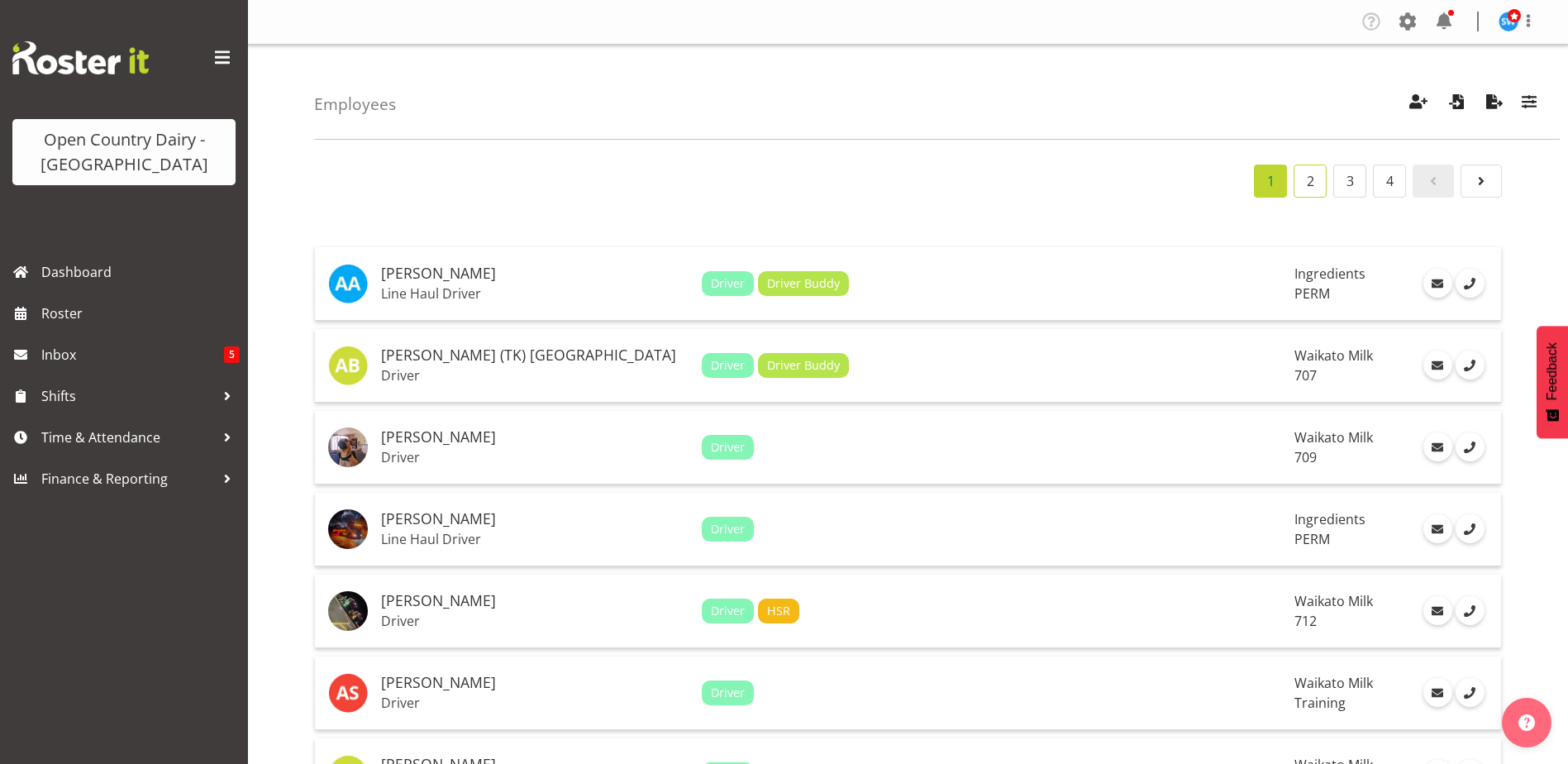
click at [1323, 177] on link "2" at bounding box center [1310, 181] width 33 height 33
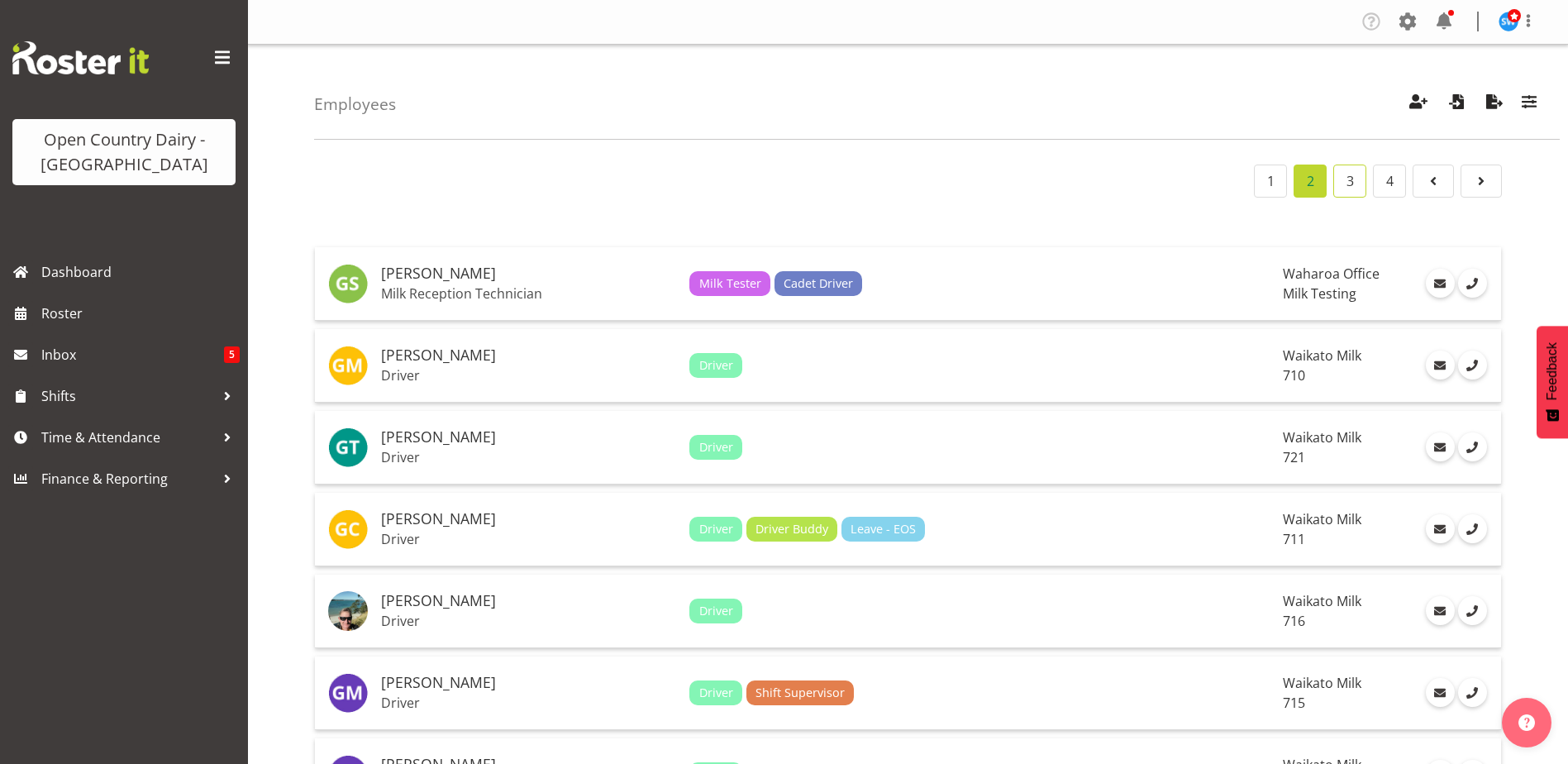
click at [1347, 185] on link "3" at bounding box center [1350, 181] width 33 height 33
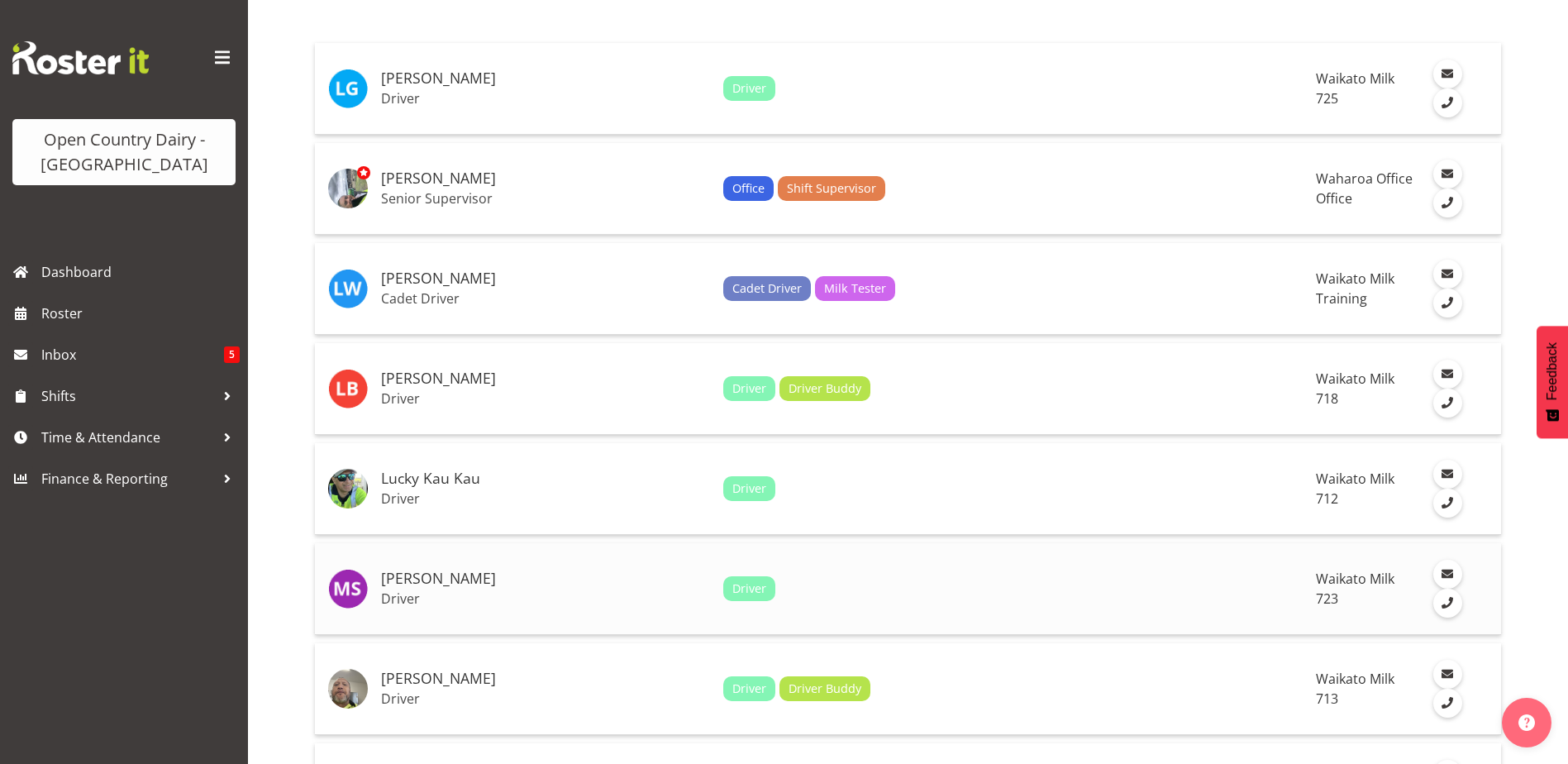
scroll to position [248, 0]
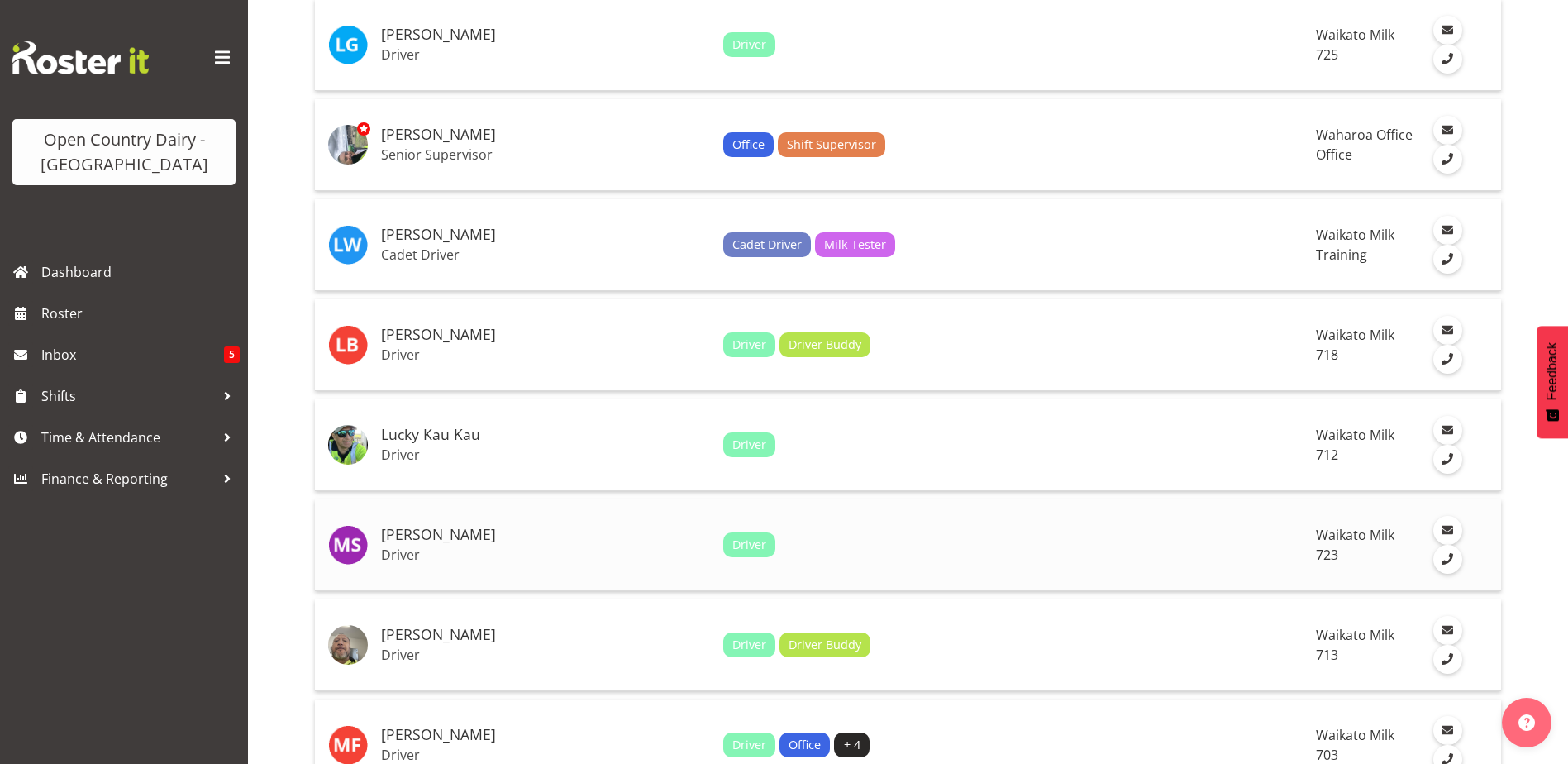
click at [441, 526] on h5 "[PERSON_NAME]" at bounding box center [545, 534] width 329 height 17
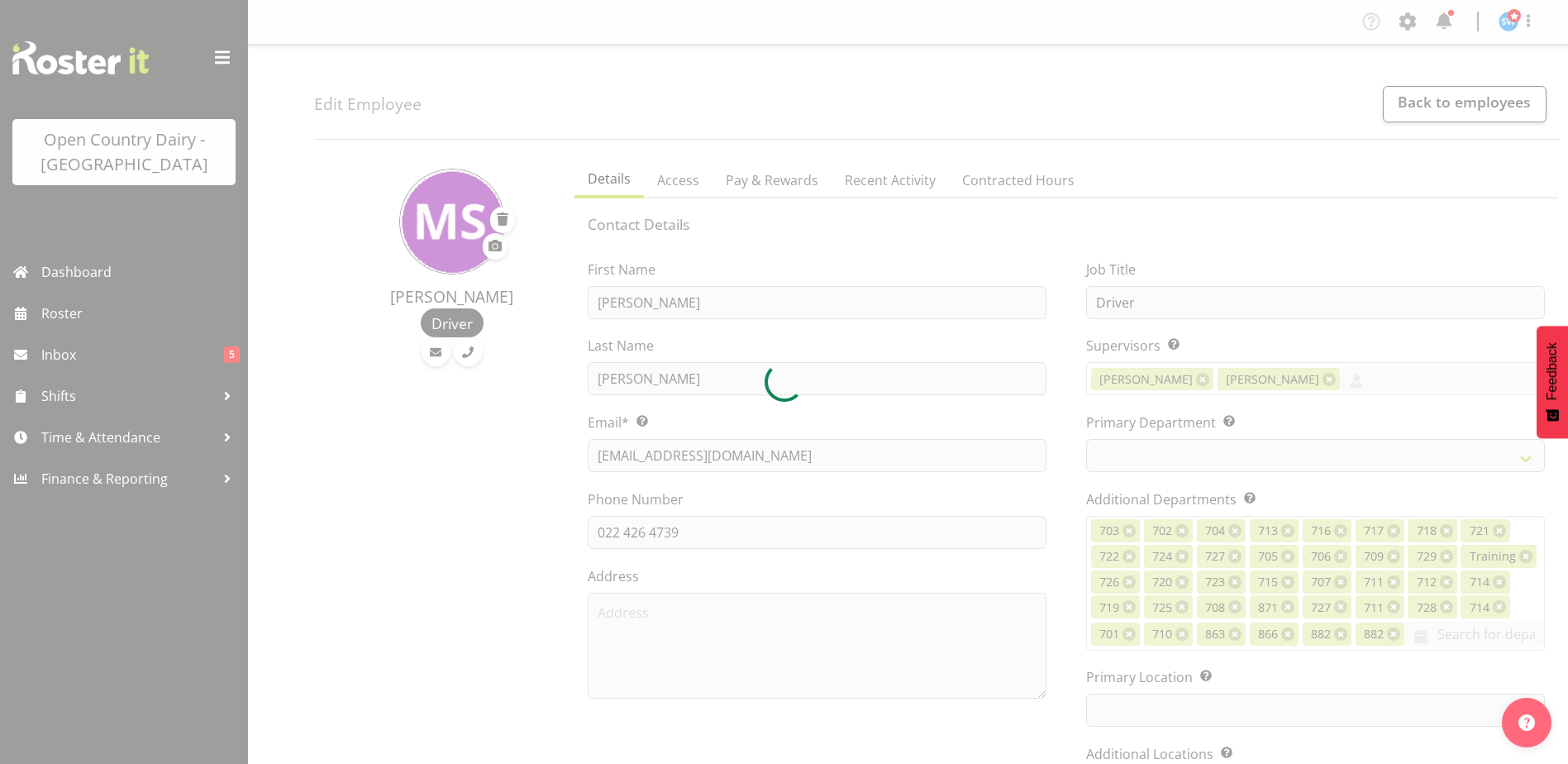
select select "TimelineWeek"
select select
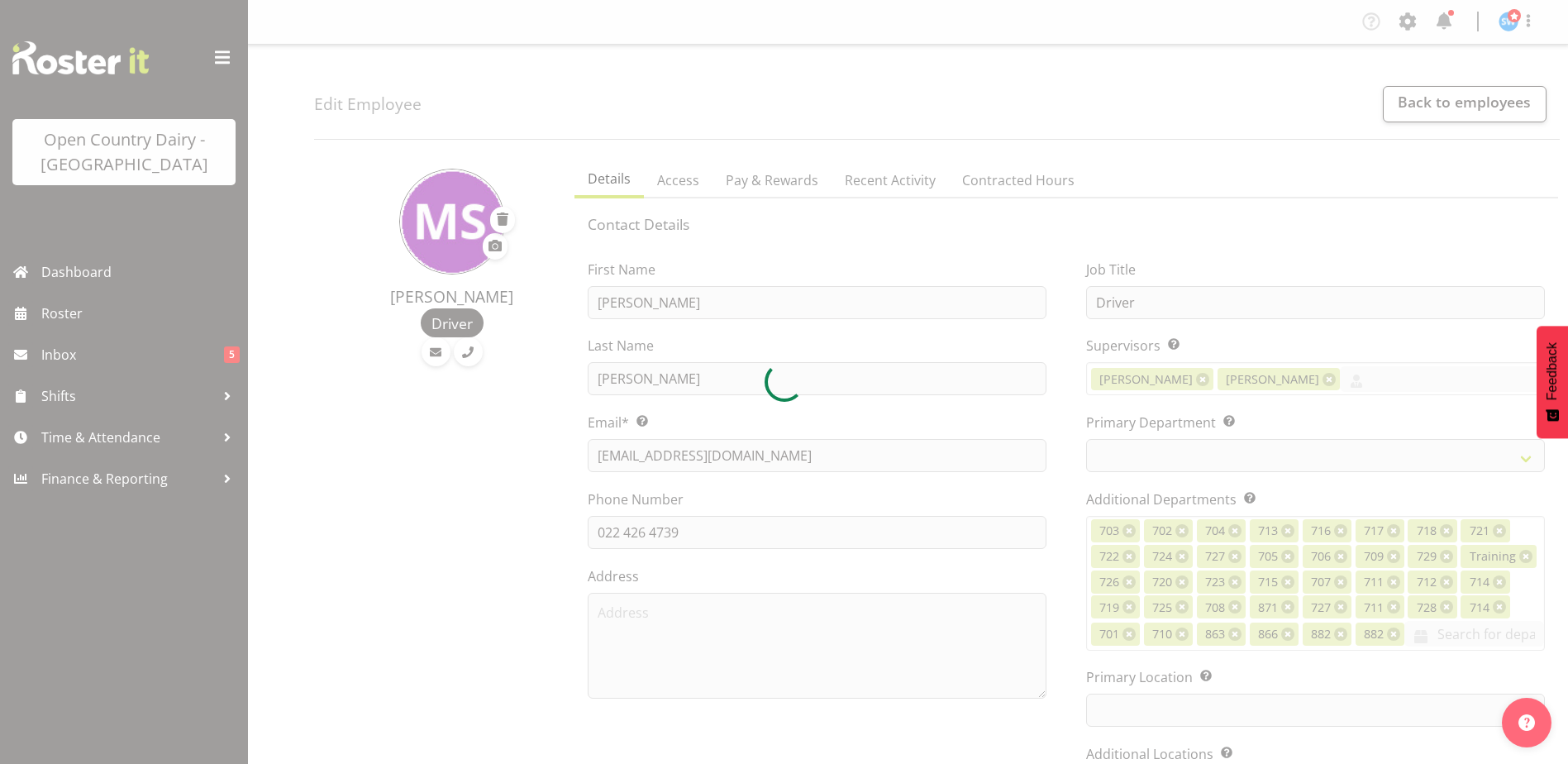
select select
select select "1054"
select select "819"
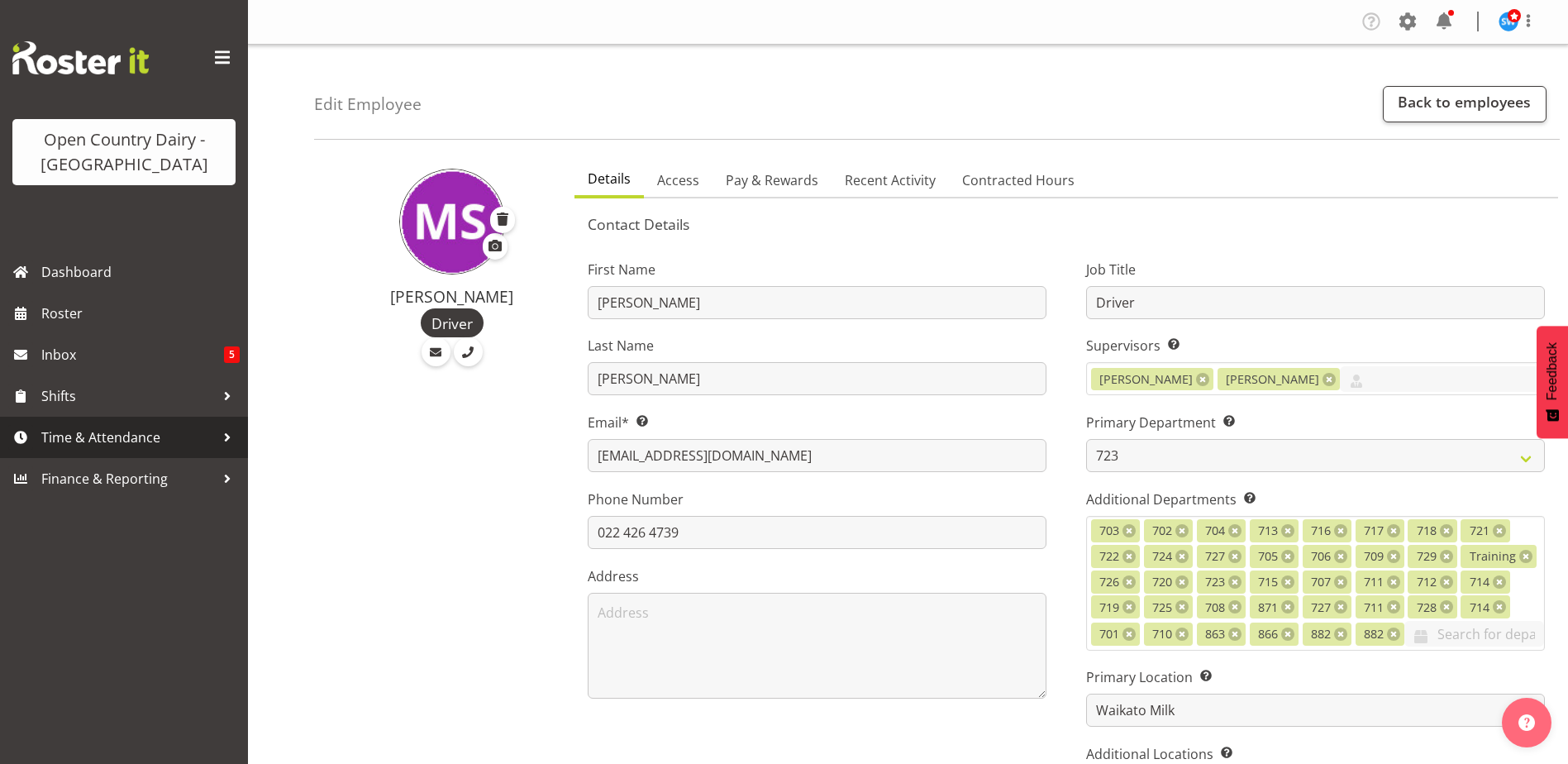
click at [99, 439] on span "Time & Attendance" at bounding box center [128, 437] width 174 height 25
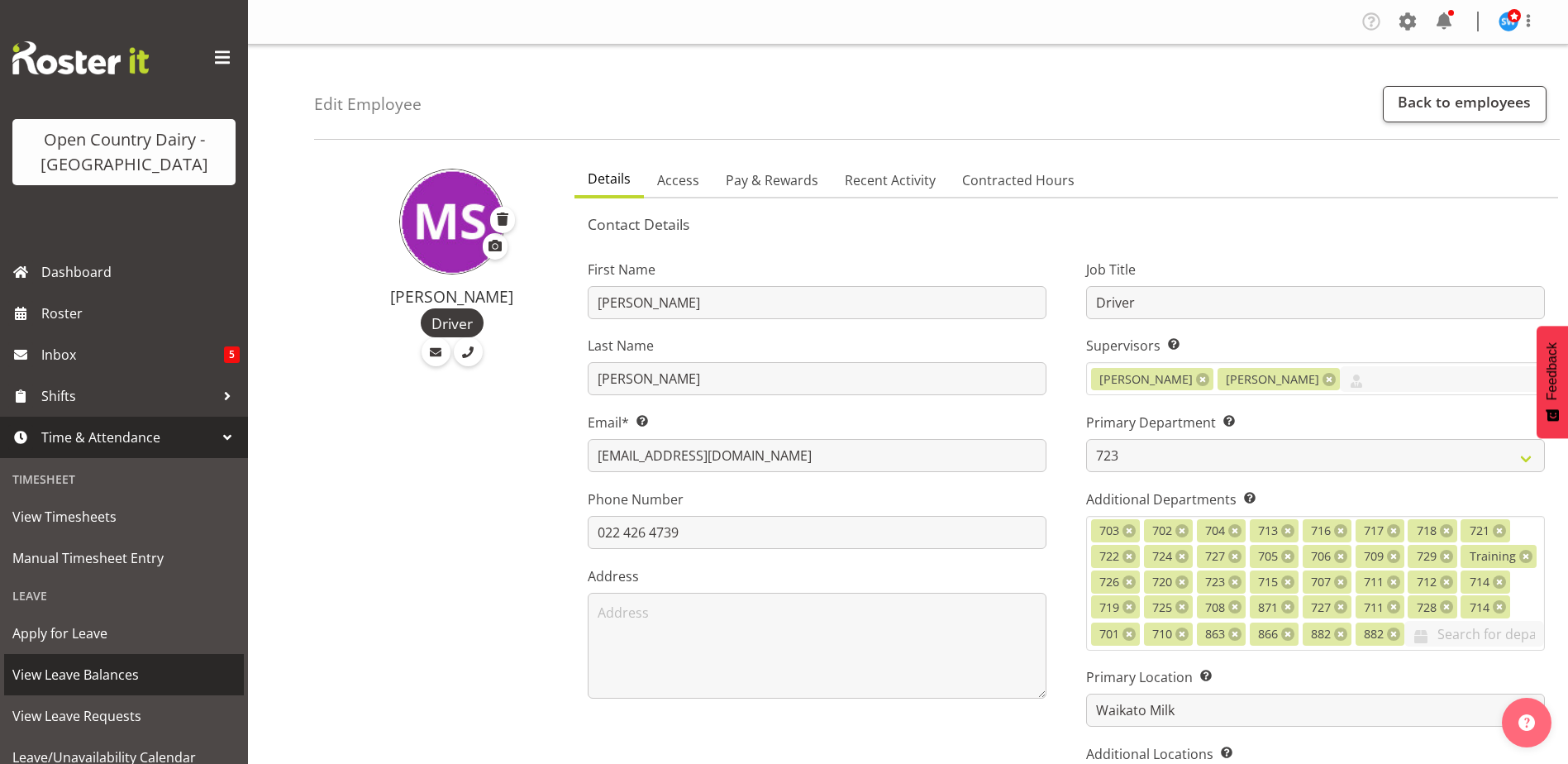
drag, startPoint x: 70, startPoint y: 668, endPoint x: 81, endPoint y: 669, distance: 11.0
click at [71, 668] on span "View Leave Balances" at bounding box center [124, 674] width 223 height 25
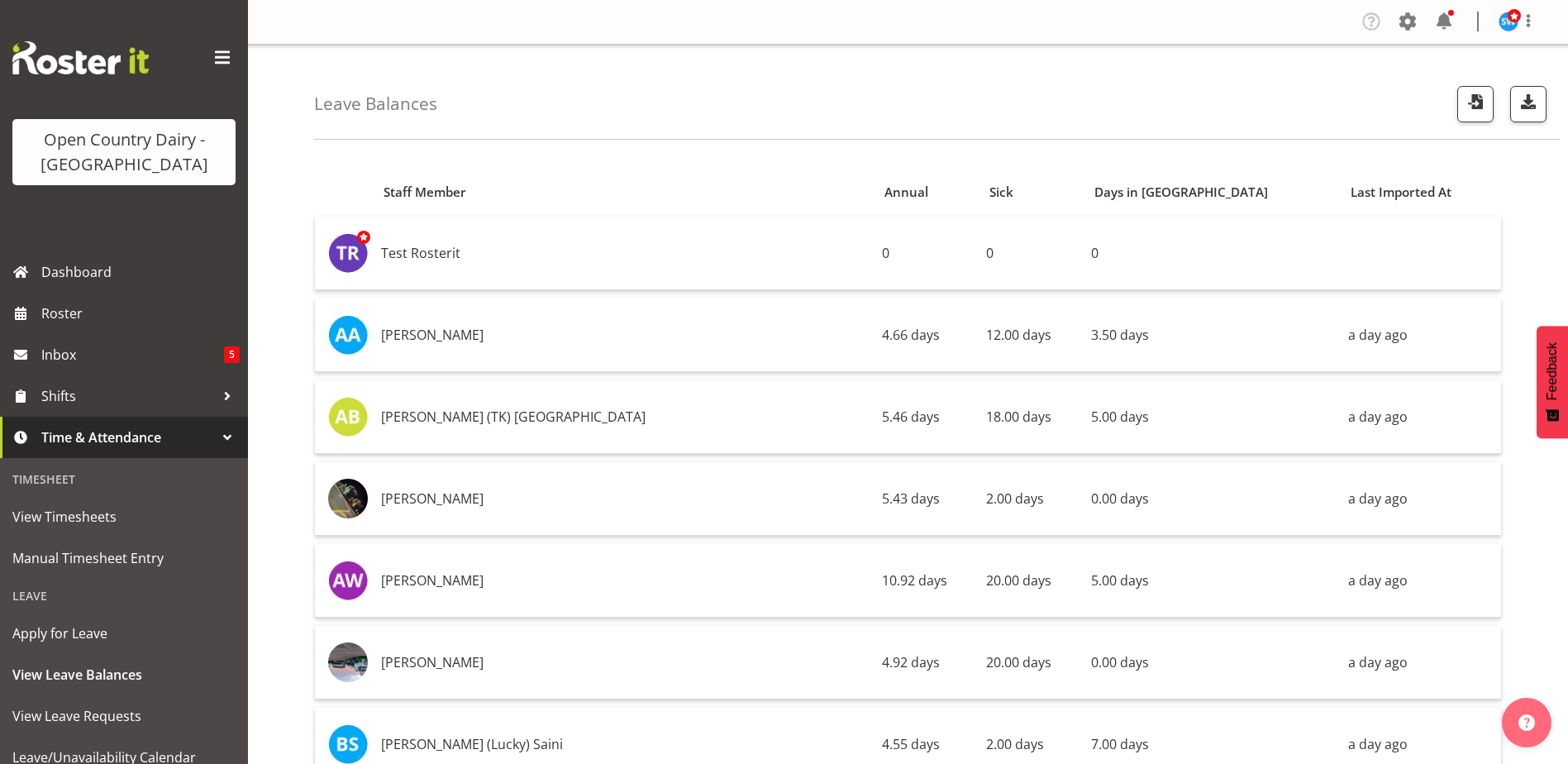
click at [1128, 129] on div "Leave Balances" at bounding box center [937, 91] width 1245 height 95
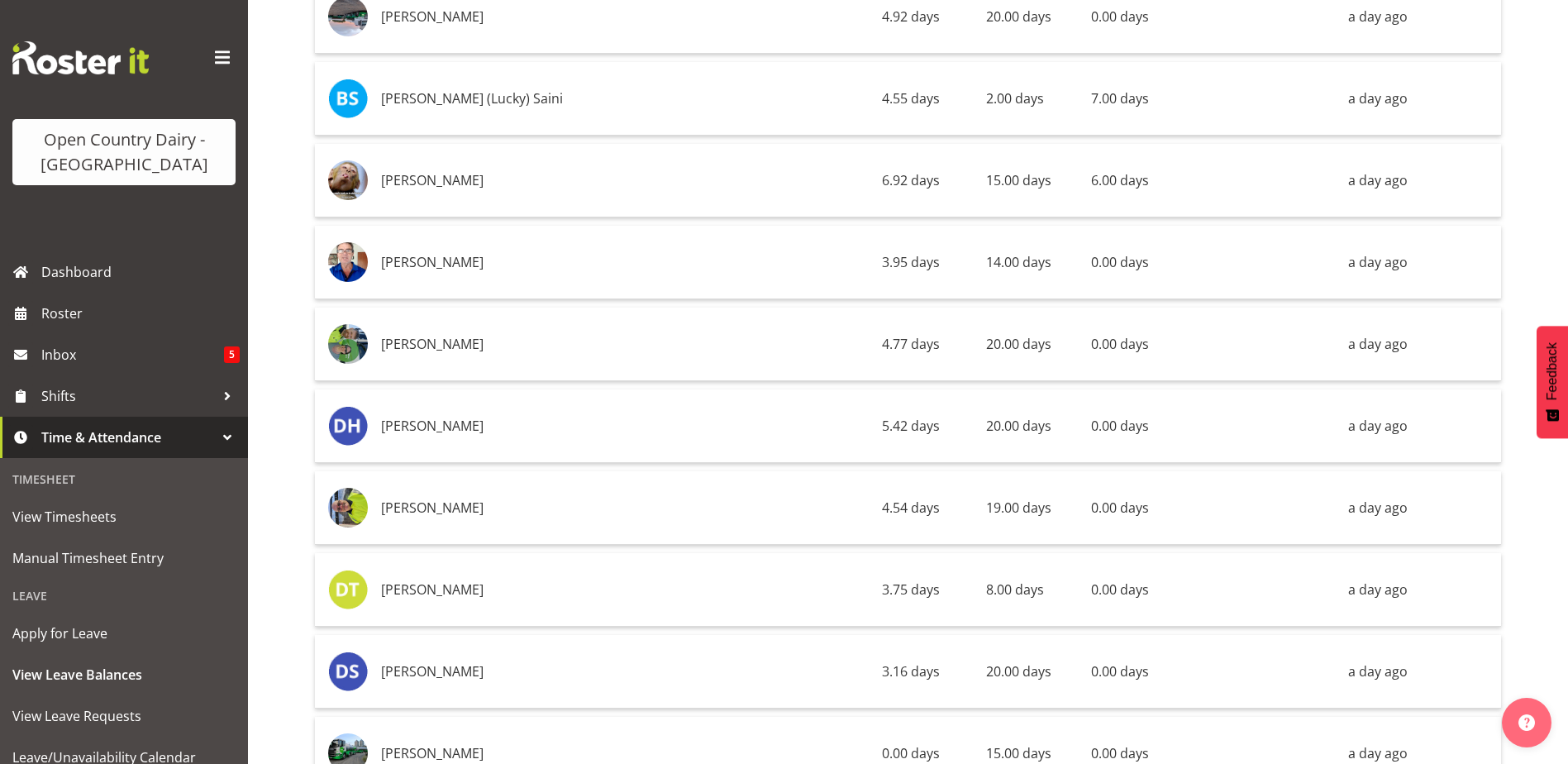
scroll to position [760, 0]
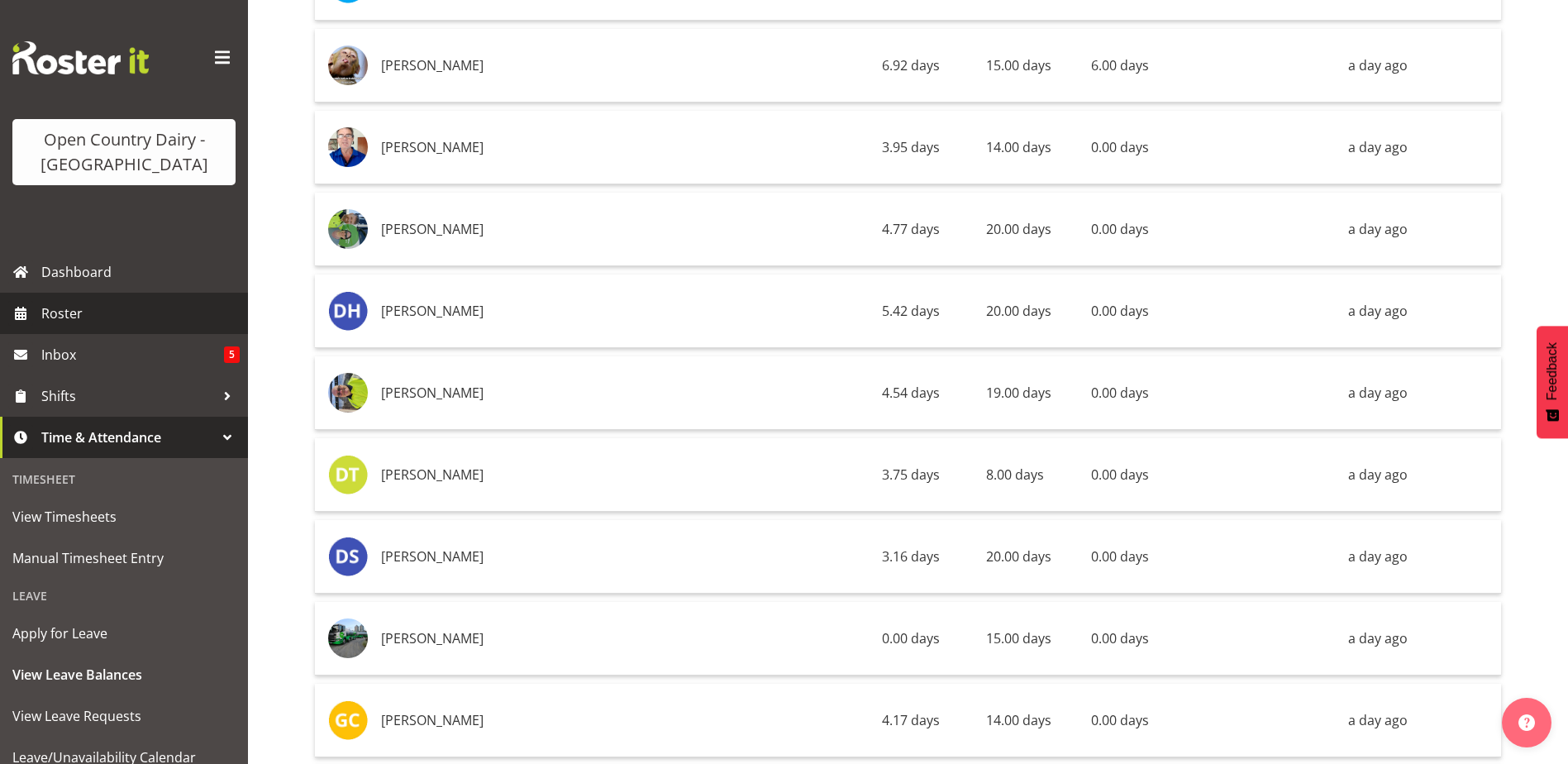
click at [69, 312] on span "Roster" at bounding box center [140, 312] width 198 height 25
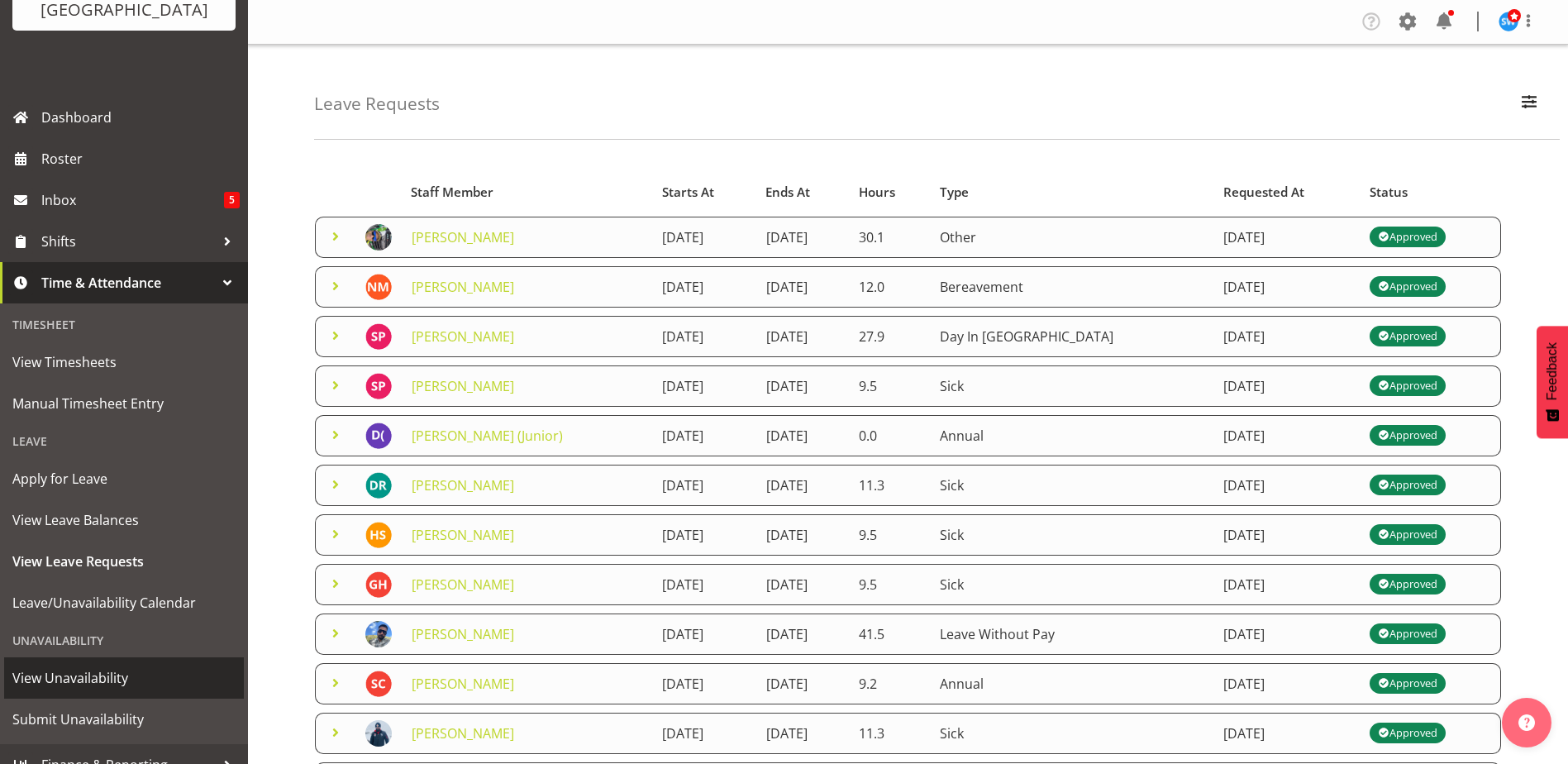
scroll to position [165, 0]
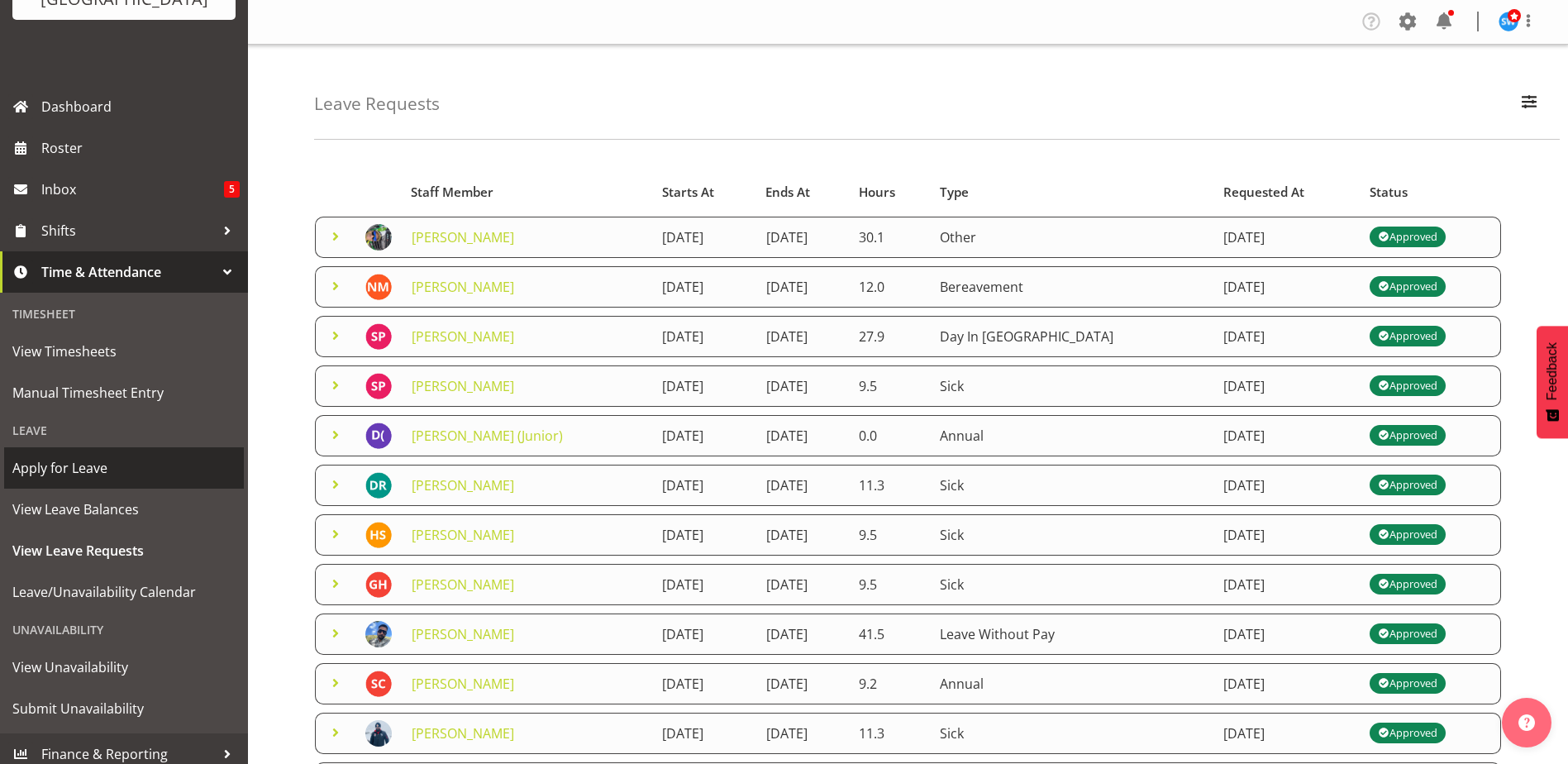
click at [69, 468] on span "Apply for Leave" at bounding box center [124, 467] width 223 height 25
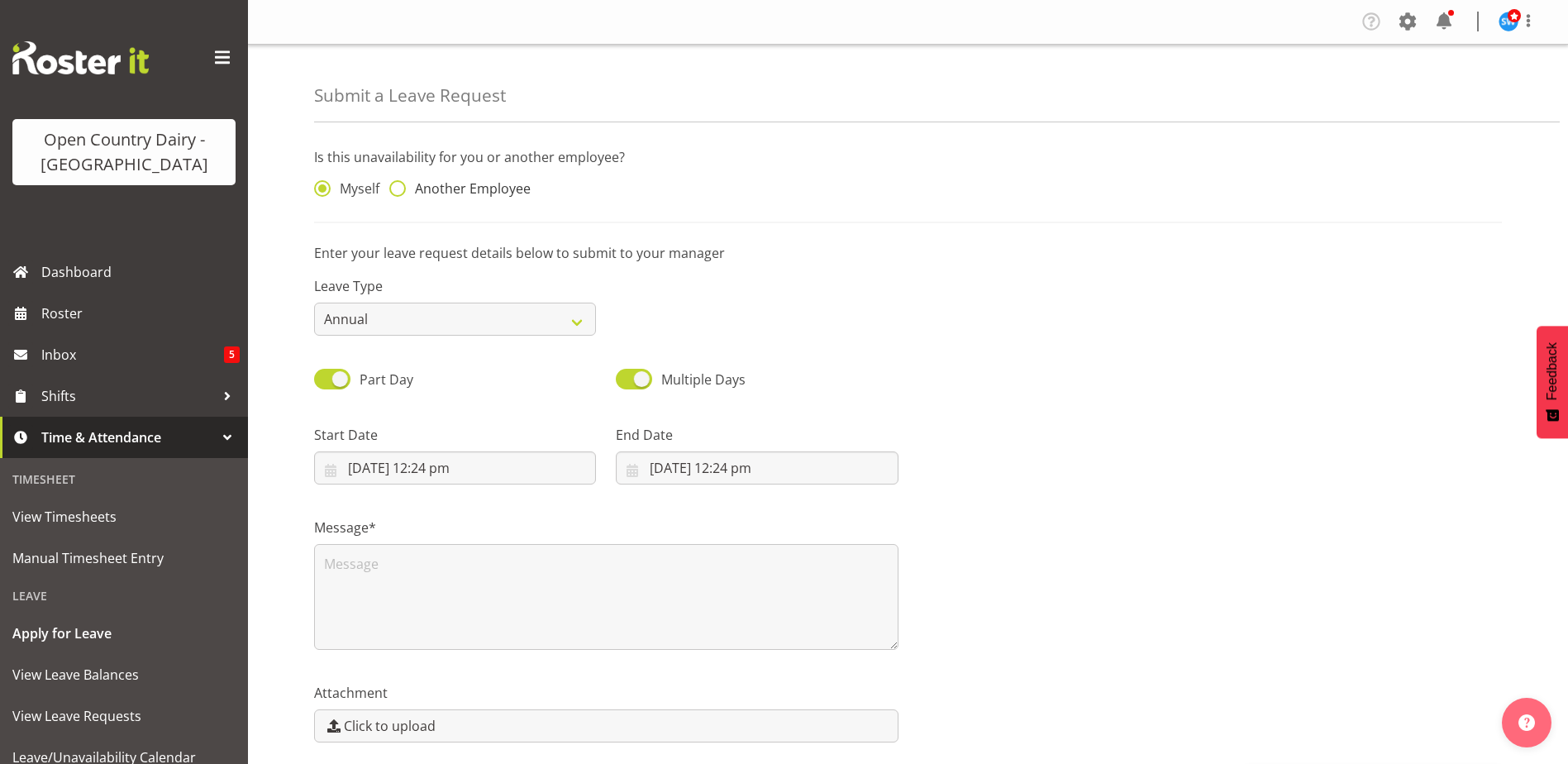
click at [397, 188] on span at bounding box center [397, 188] width 17 height 17
click at [397, 188] on input "Another Employee" at bounding box center [394, 189] width 11 height 11
radio input "true"
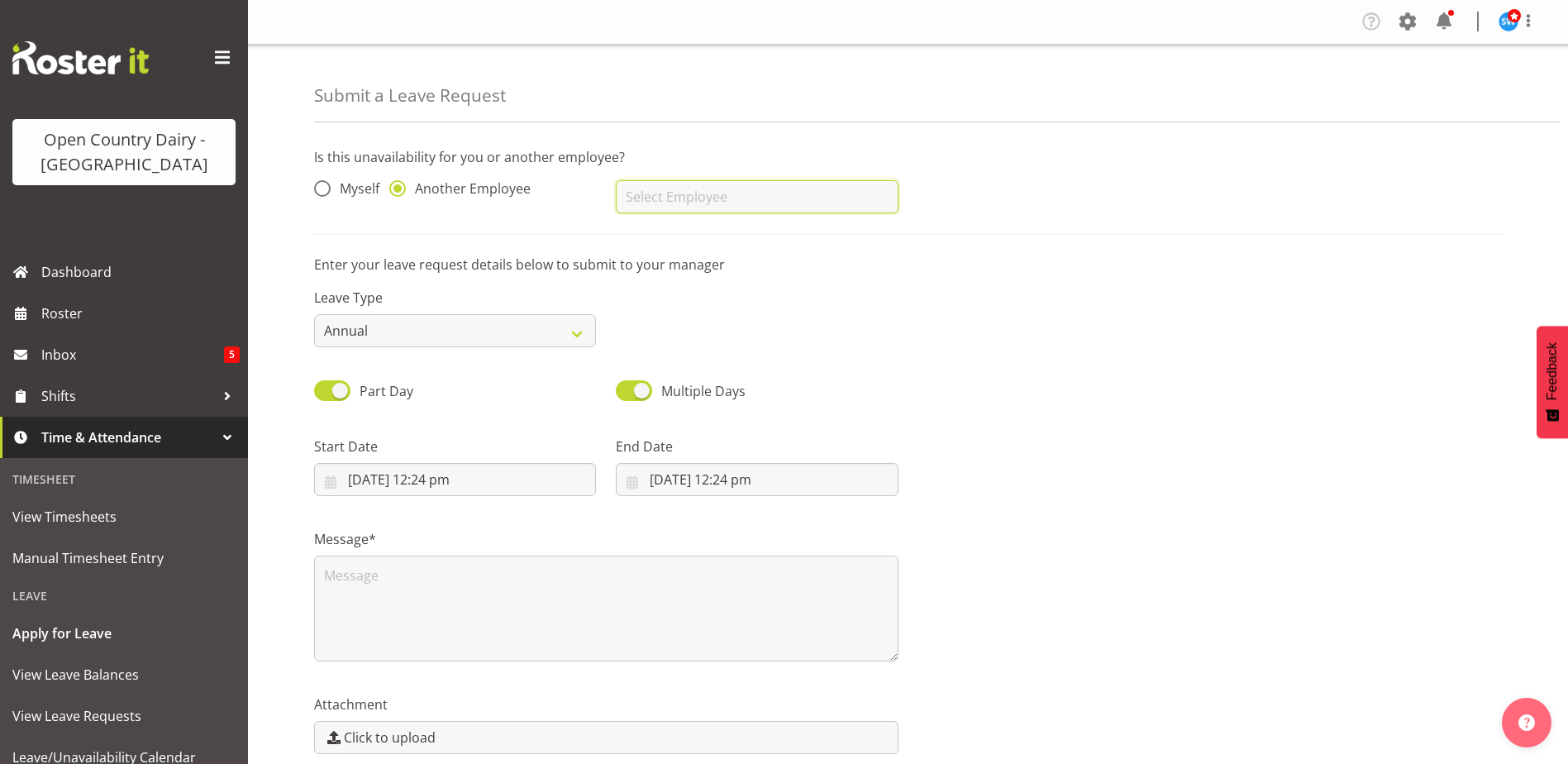
click at [812, 191] on input "text" at bounding box center [756, 196] width 282 height 33
click at [772, 233] on link "[PERSON_NAME]" at bounding box center [756, 238] width 282 height 29
type input "[PERSON_NAME]"
click at [474, 326] on select "Annual Sick Leave Without Pay Bereavement Domestic Violence Parental Jury Servi…" at bounding box center [455, 331] width 282 height 33
select select "Sick"
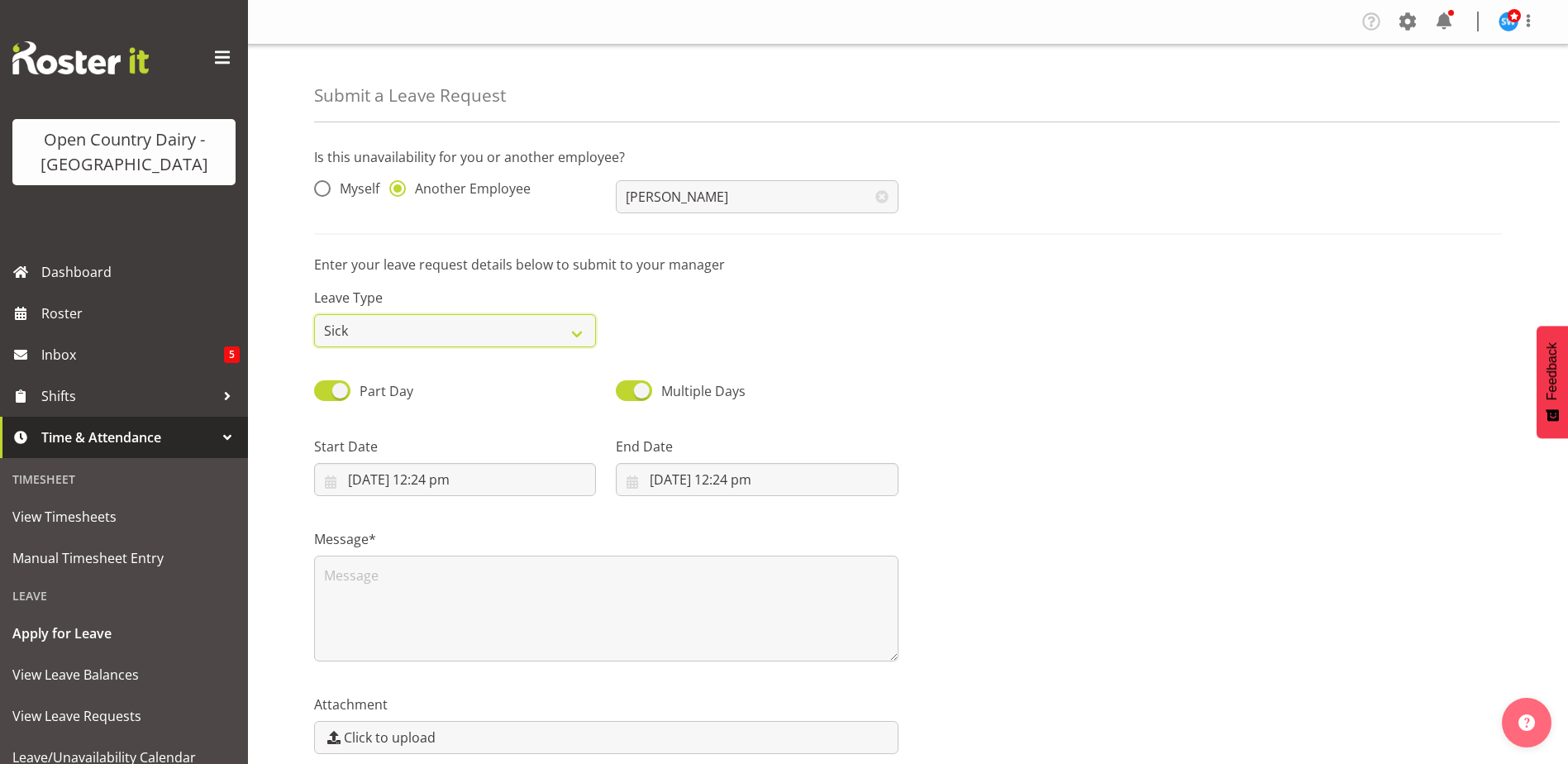
click at [314, 314] on select "Annual Sick Leave Without Pay Bereavement Domestic Violence Parental Jury Servi…" at bounding box center [455, 331] width 282 height 33
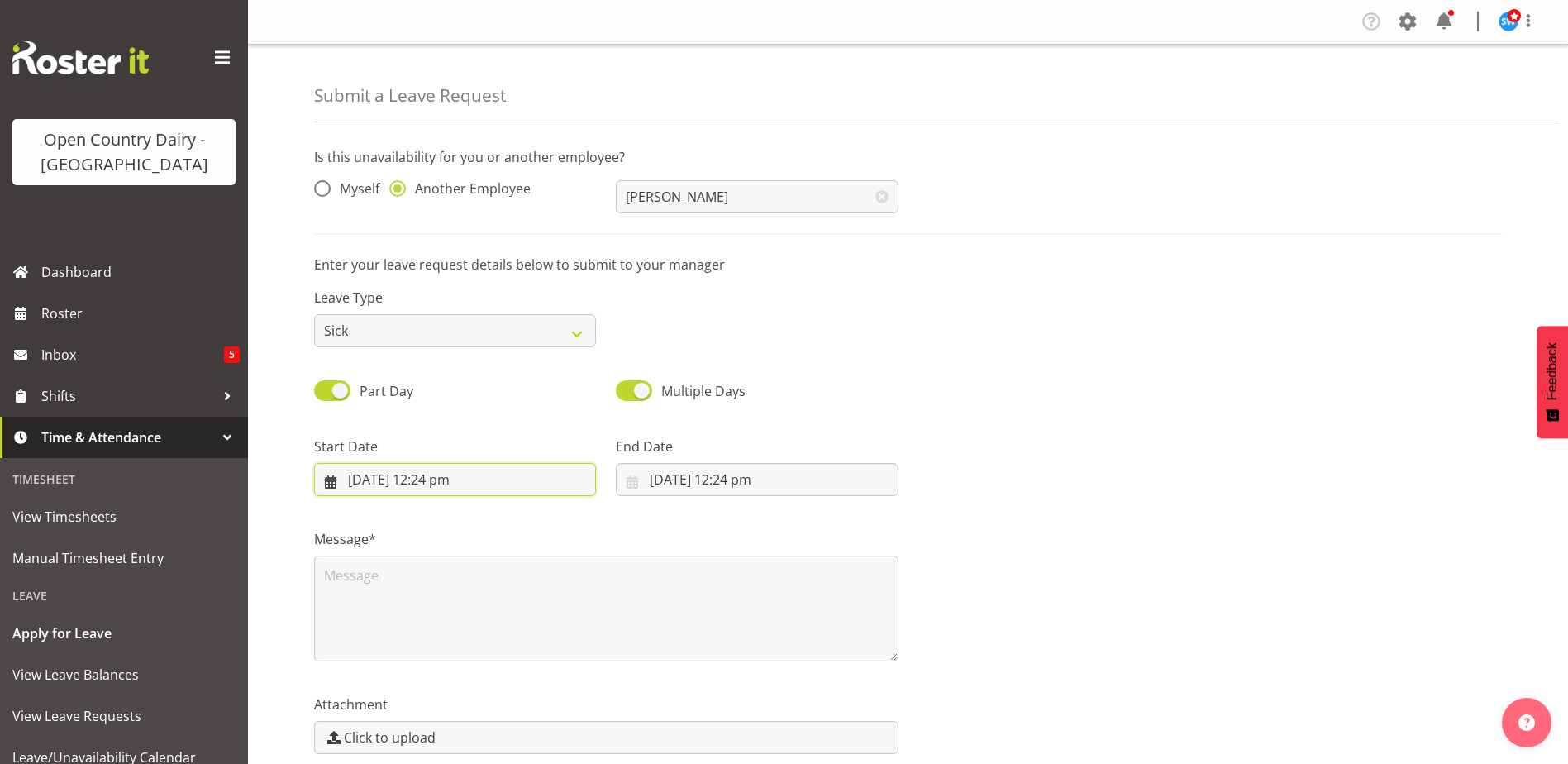
click at [389, 483] on input "3/10/2025, 12:24 pm" at bounding box center [455, 479] width 282 height 33
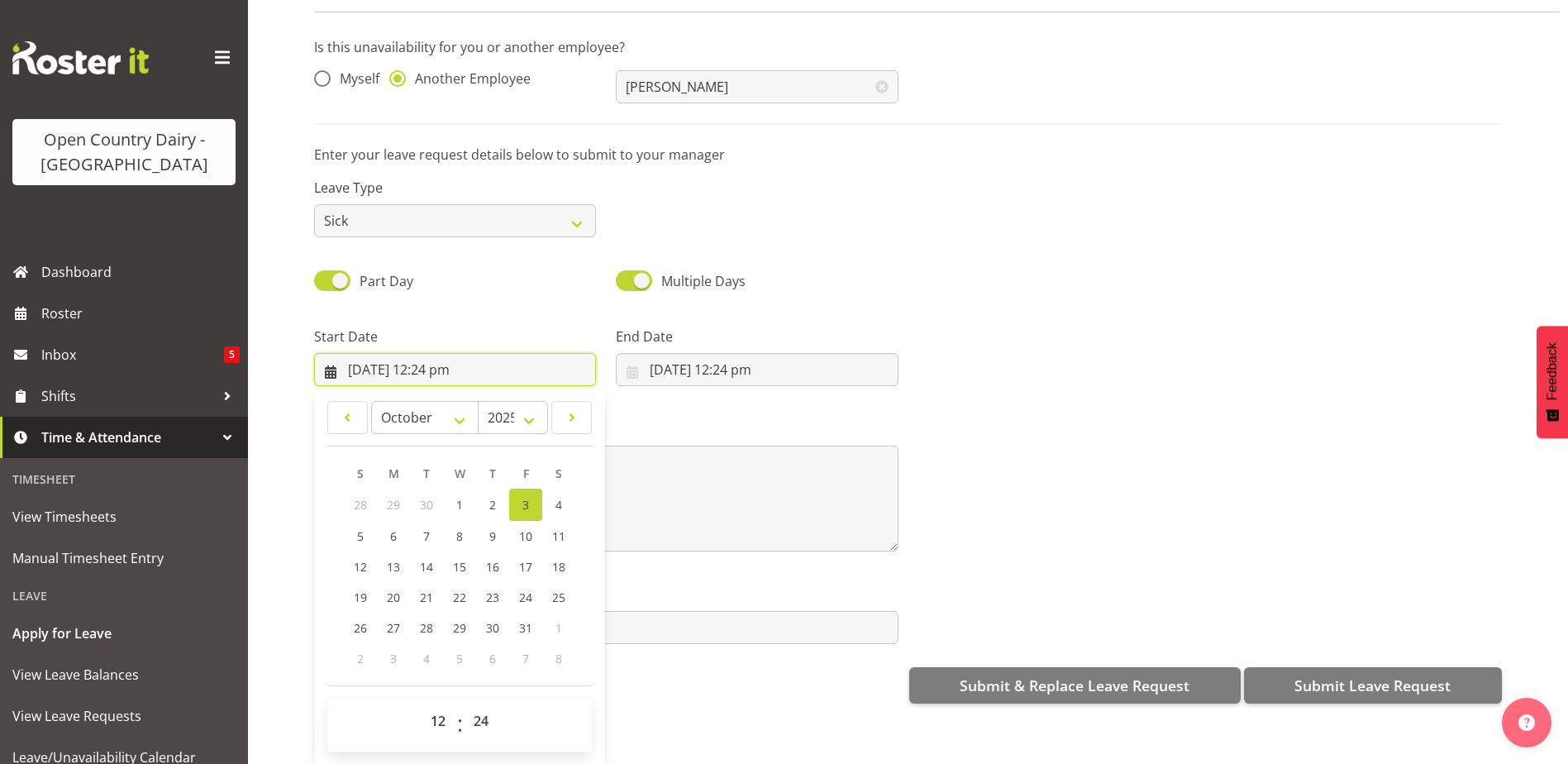
scroll to position [75, 0]
click at [438, 711] on select "00 01 02 03 04 05 06 07 08 09 10 11 12 13 14 15 16 17 18 19 20 21 22 23" at bounding box center [440, 721] width 37 height 33
select select "16"
click at [421, 704] on select "00 01 02 03 04 05 06 07 08 09 10 11 12 13 14 15 16 17 18 19 20 21 22 23" at bounding box center [440, 721] width 37 height 33
type input "3/10/2025, 4:24 pm"
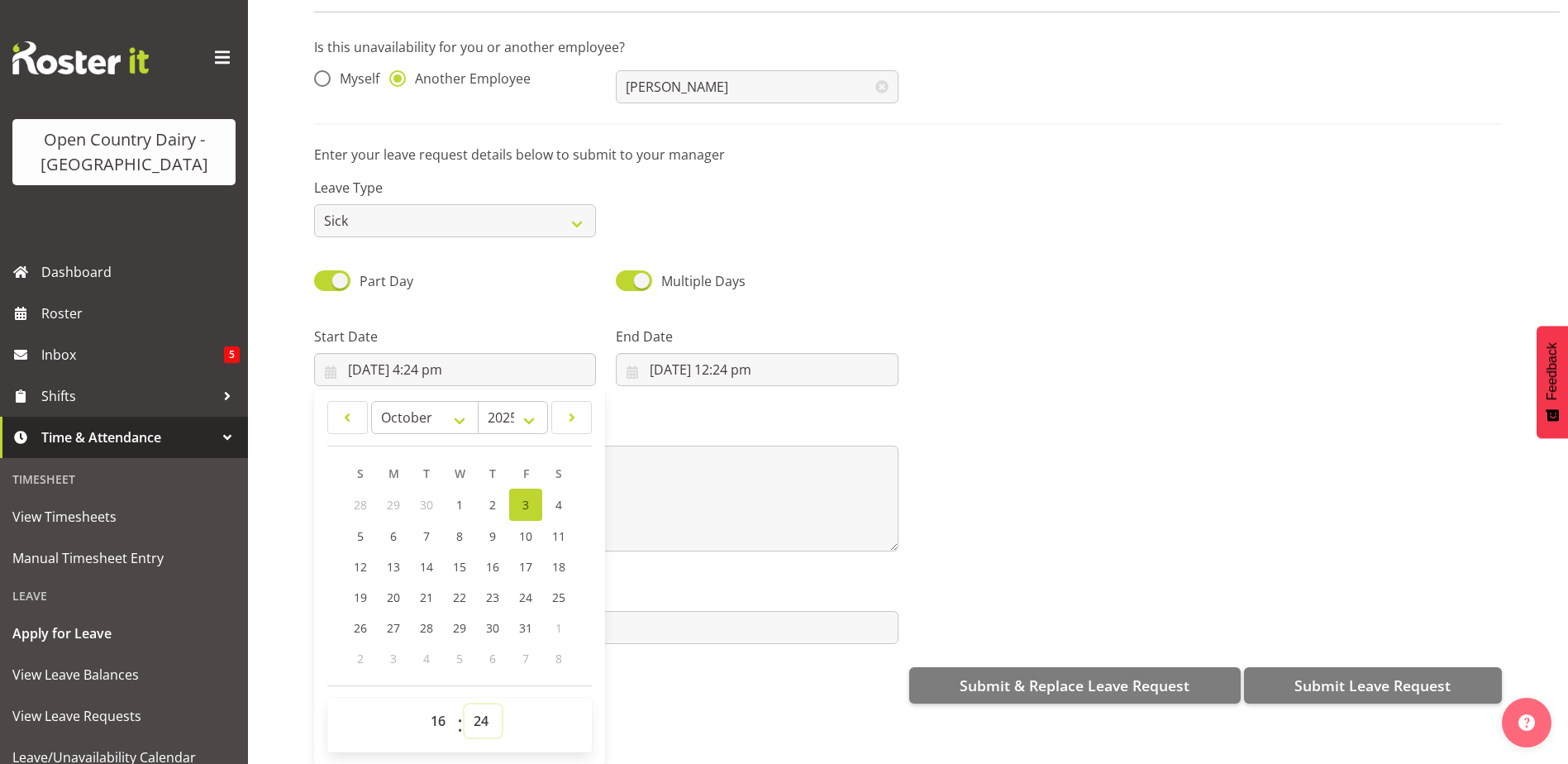
drag, startPoint x: 479, startPoint y: 712, endPoint x: 478, endPoint y: 689, distance: 23.0
click at [479, 712] on select "00 01 02 03 04 05 06 07 08 09 10 11 12 13 14 15 16 17 18 19 20 21 22 23 24 25 2…" at bounding box center [483, 721] width 37 height 33
select select "45"
click at [464, 704] on select "00 01 02 03 04 05 06 07 08 09 10 11 12 13 14 15 16 17 18 19 20 21 22 23 24 25 2…" at bounding box center [483, 721] width 37 height 33
type input "[DATE] 4:45 pm"
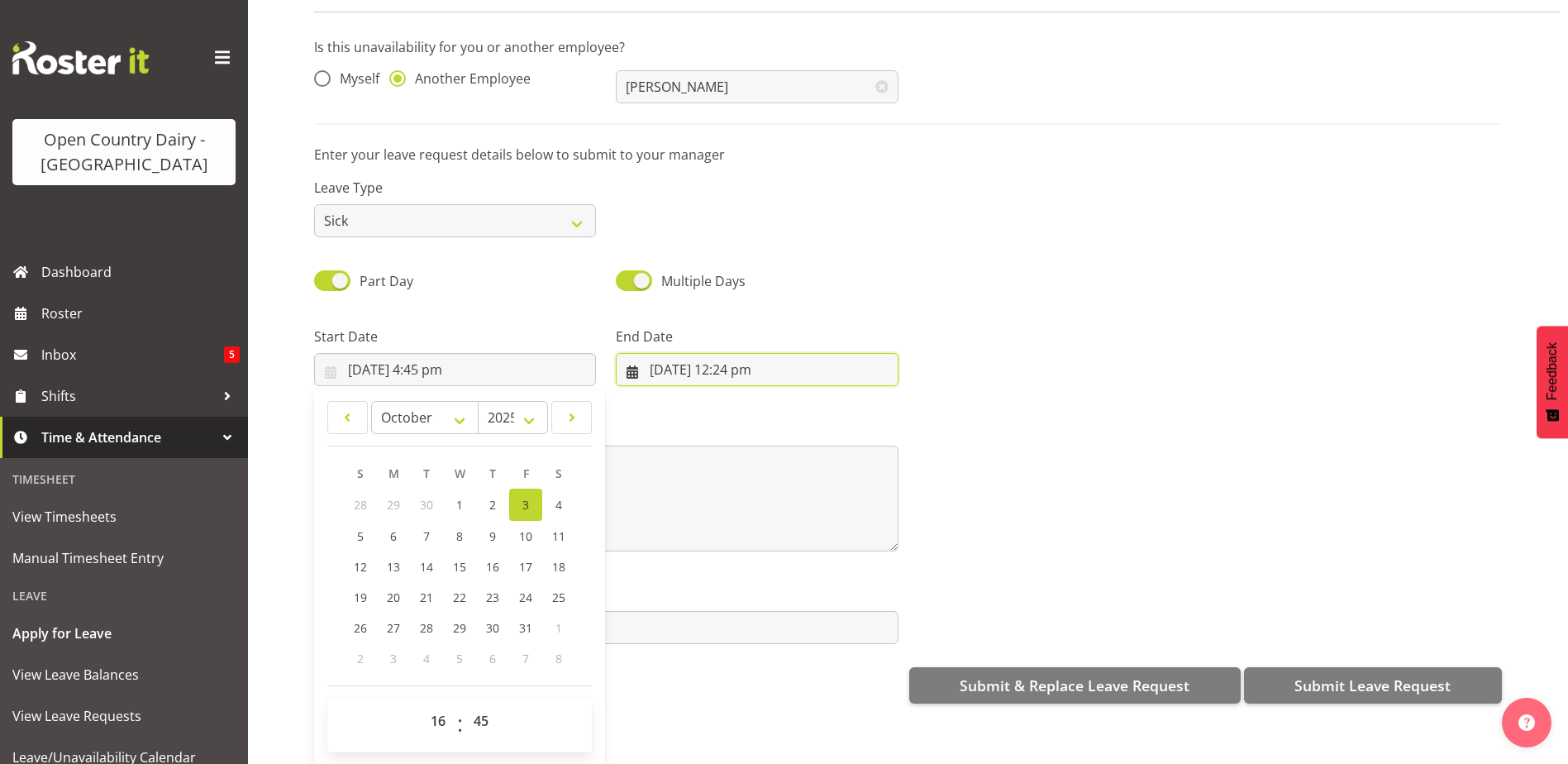
click at [733, 355] on input "3/10/2025, 12:24 pm" at bounding box center [756, 369] width 282 height 33
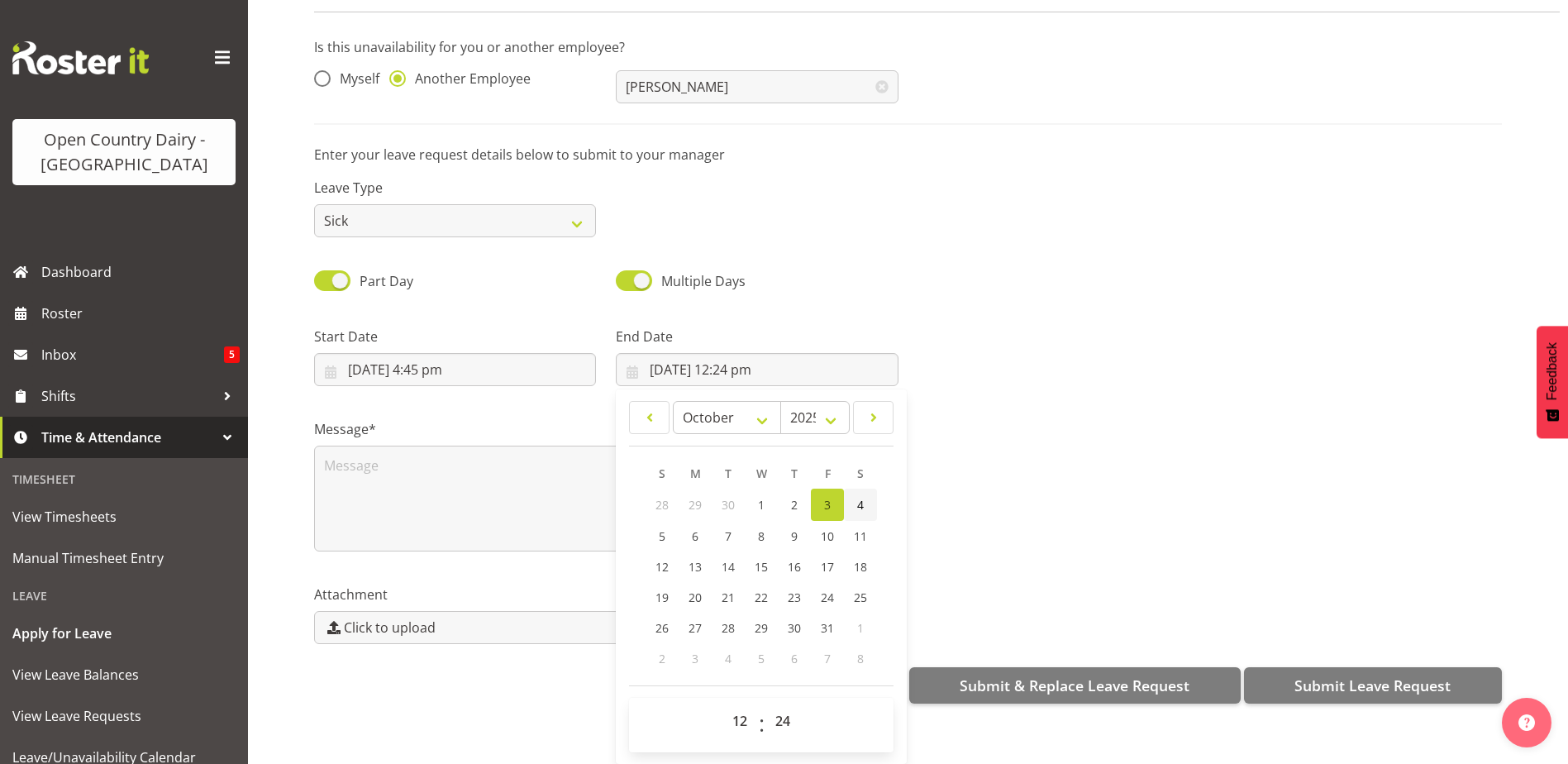
click at [857, 497] on span "4" at bounding box center [860, 505] width 7 height 16
type input "4/10/2025, 12:24 pm"
click at [737, 709] on select "00 01 02 03 04 05 06 07 08 09 10 11 12 13 14 15 16 17 18 19 20 21 22 23" at bounding box center [741, 721] width 37 height 33
select select "4"
click at [723, 704] on select "00 01 02 03 04 05 06 07 08 09 10 11 12 13 14 15 16 17 18 19 20 21 22 23" at bounding box center [741, 721] width 37 height 33
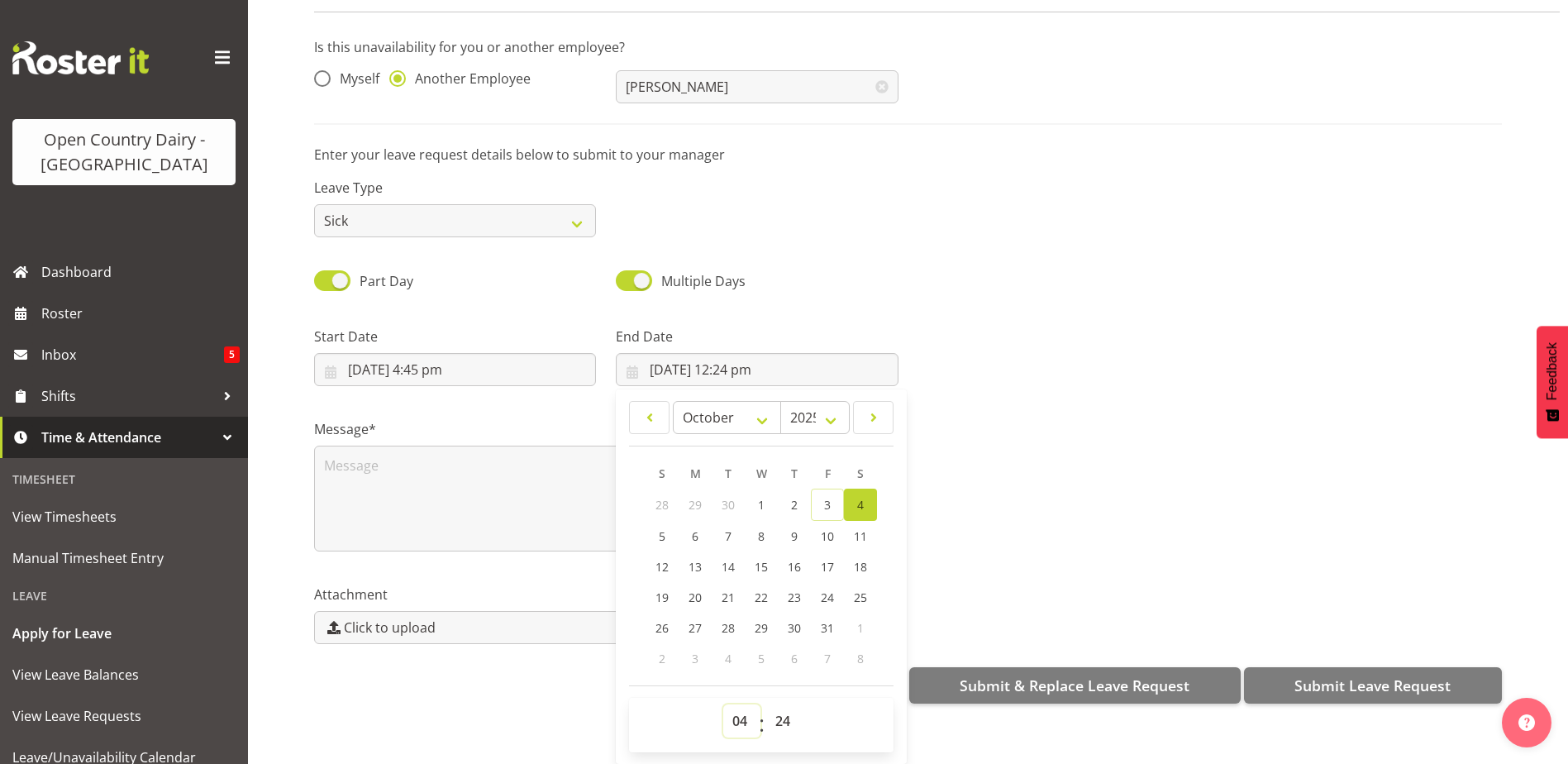
type input "4/10/2025, 4:24 am"
drag, startPoint x: 787, startPoint y: 712, endPoint x: 787, endPoint y: 691, distance: 21.0
click at [787, 712] on select "00 01 02 03 04 05 06 07 08 09 10 11 12 13 14 15 16 17 18 19 20 21 22 23 24 25 2…" at bounding box center [784, 721] width 37 height 33
select select "0"
click at [766, 704] on select "00 01 02 03 04 05 06 07 08 09 10 11 12 13 14 15 16 17 18 19 20 21 22 23 24 25 2…" at bounding box center [784, 721] width 37 height 33
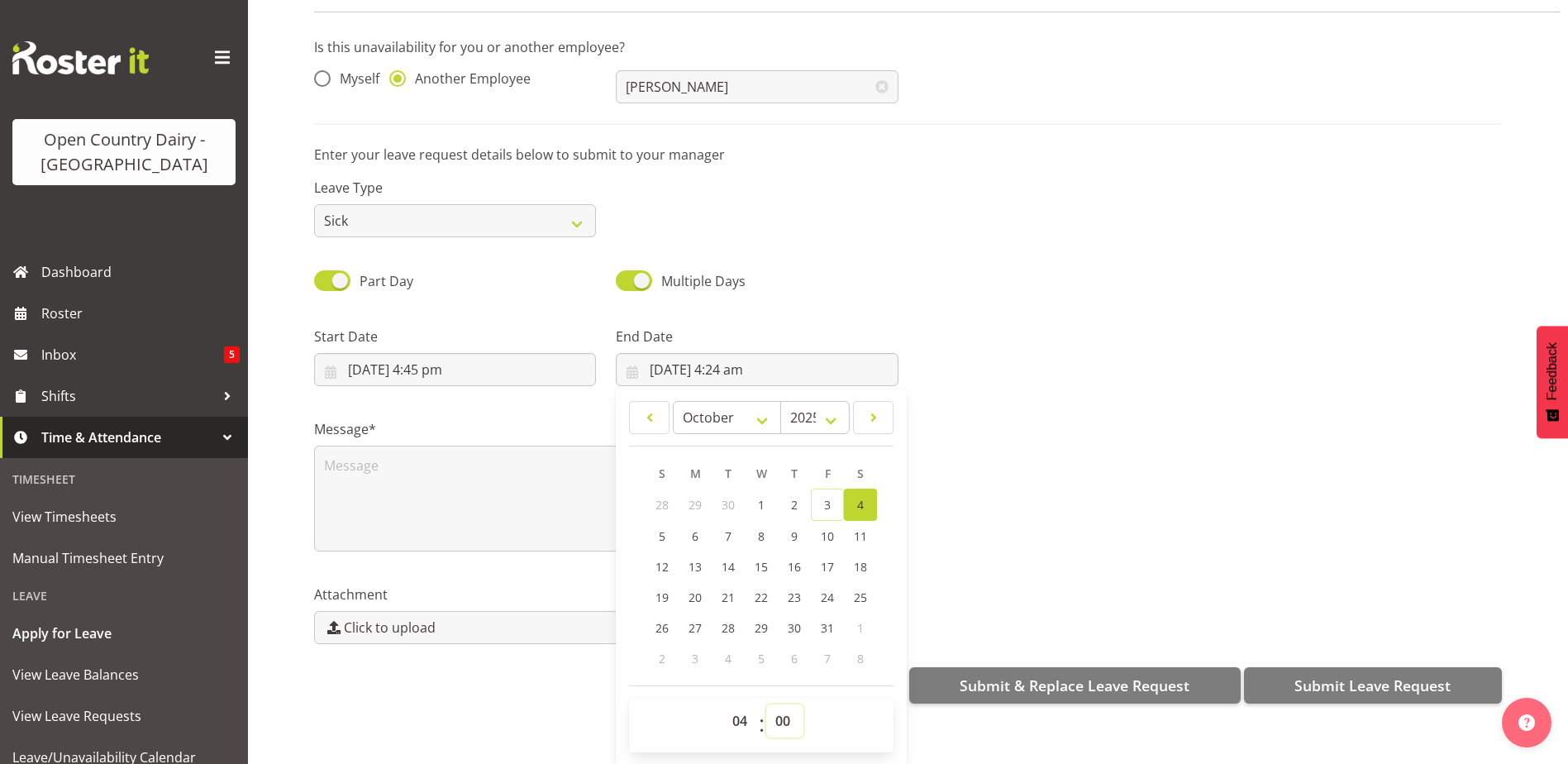
type input "[DATE] 4:00 am"
click at [478, 452] on textarea at bounding box center [606, 499] width 584 height 106
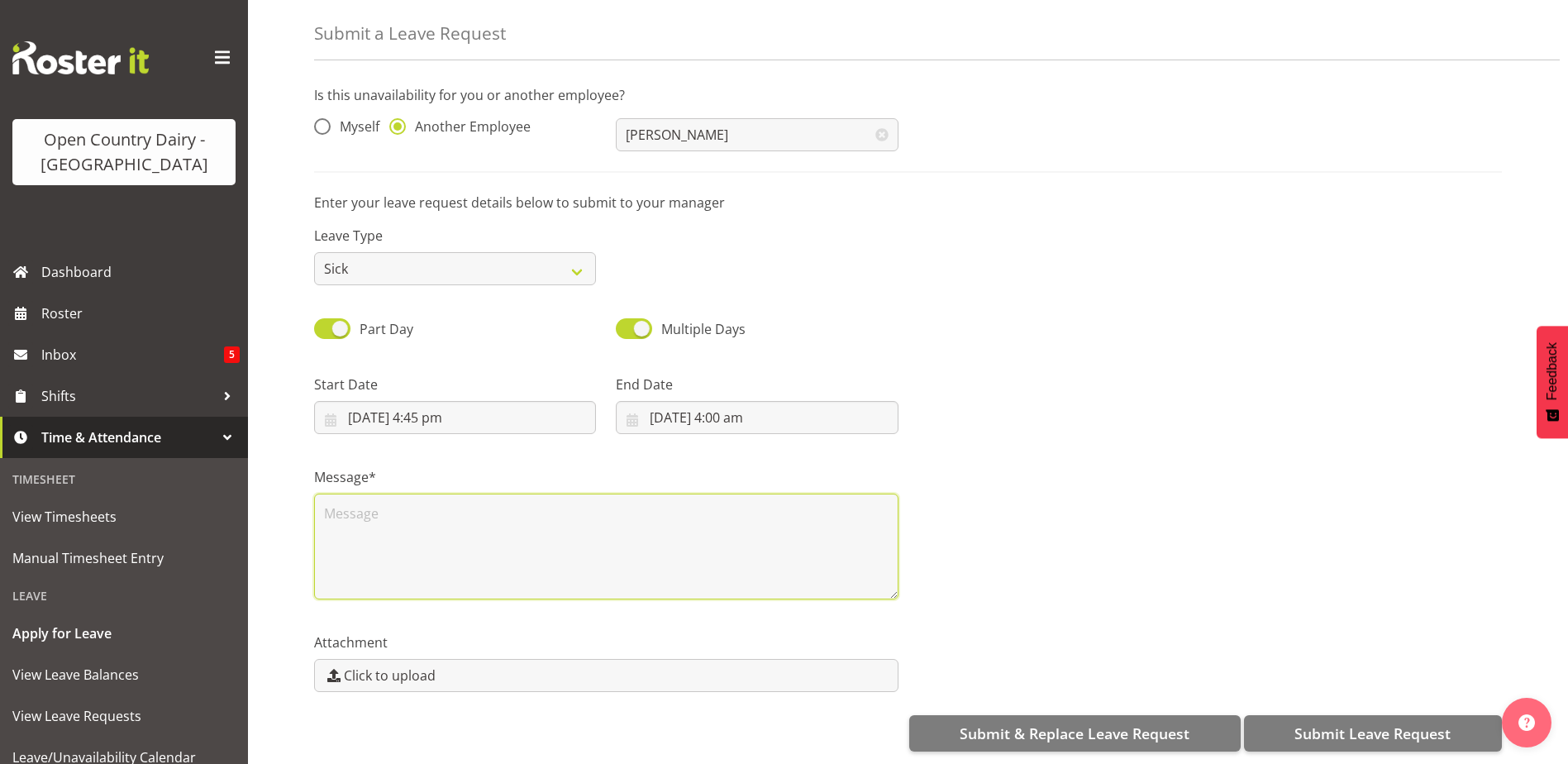
scroll to position [0, 0]
type textarea "Father had a heart attack"
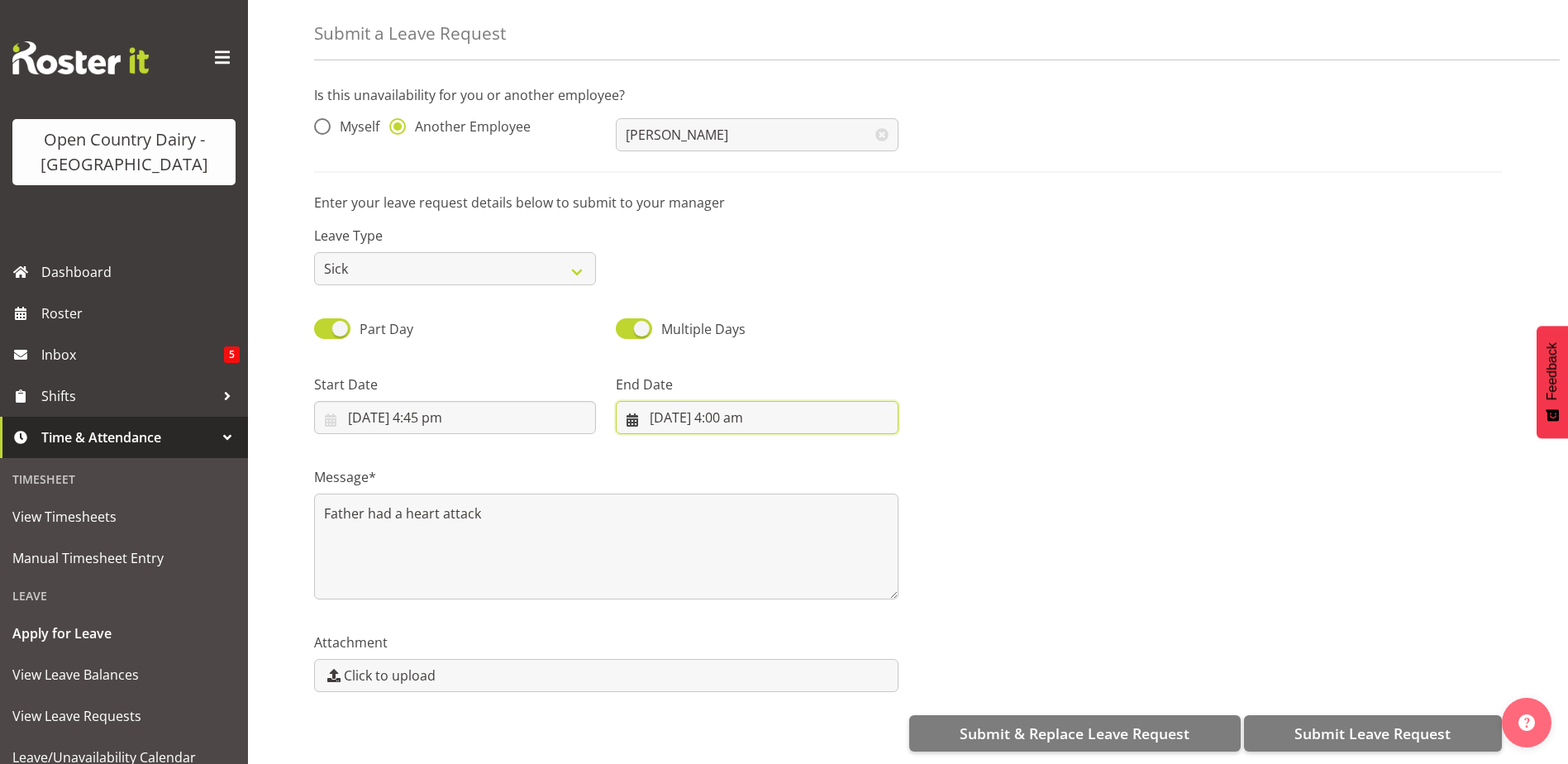
click at [692, 405] on input "[DATE] 4:00 am" at bounding box center [756, 417] width 282 height 33
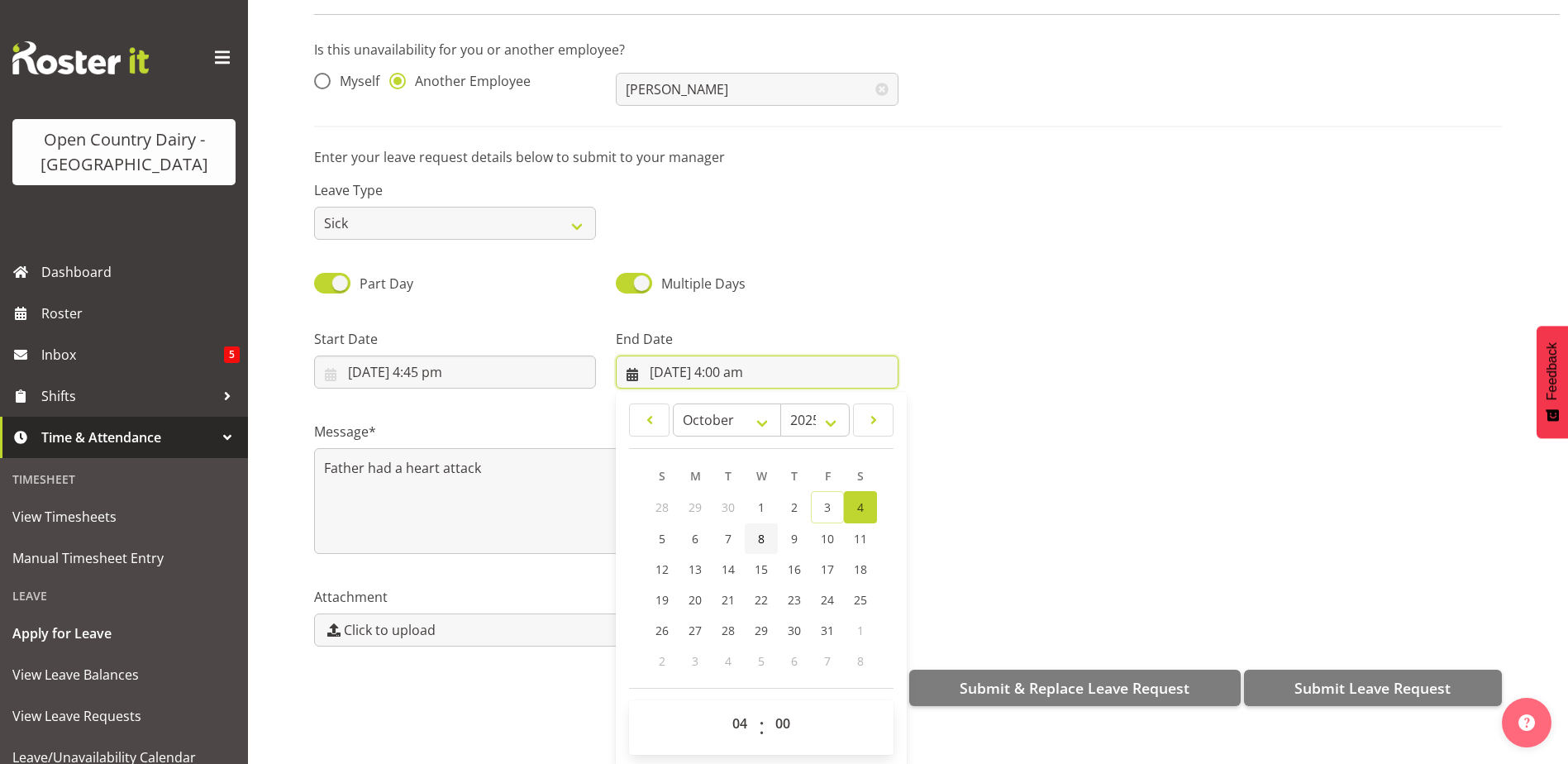
scroll to position [48, 0]
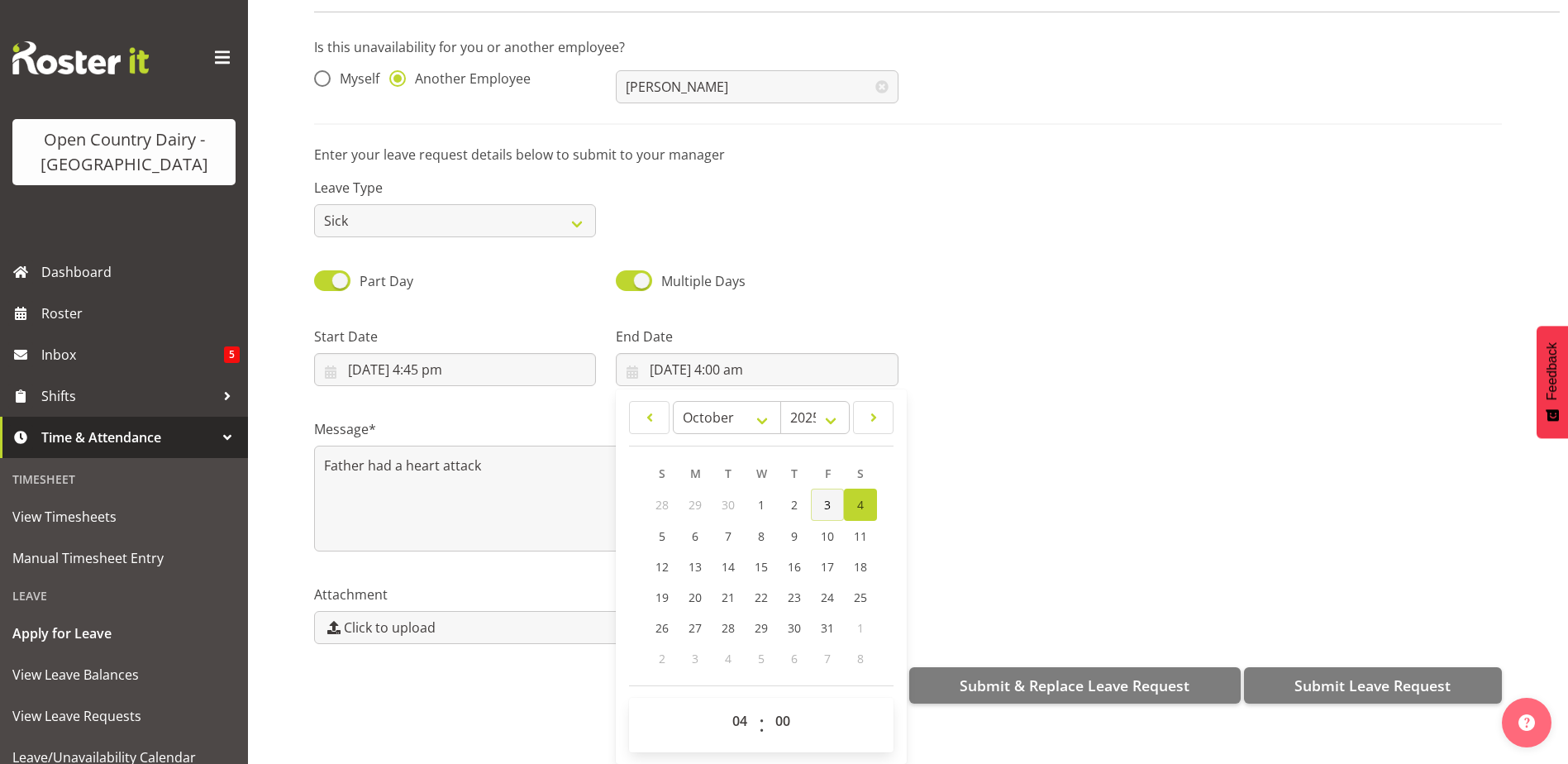
click at [824, 497] on span "3" at bounding box center [827, 505] width 7 height 16
type input "3/10/2025, 4:00 am"
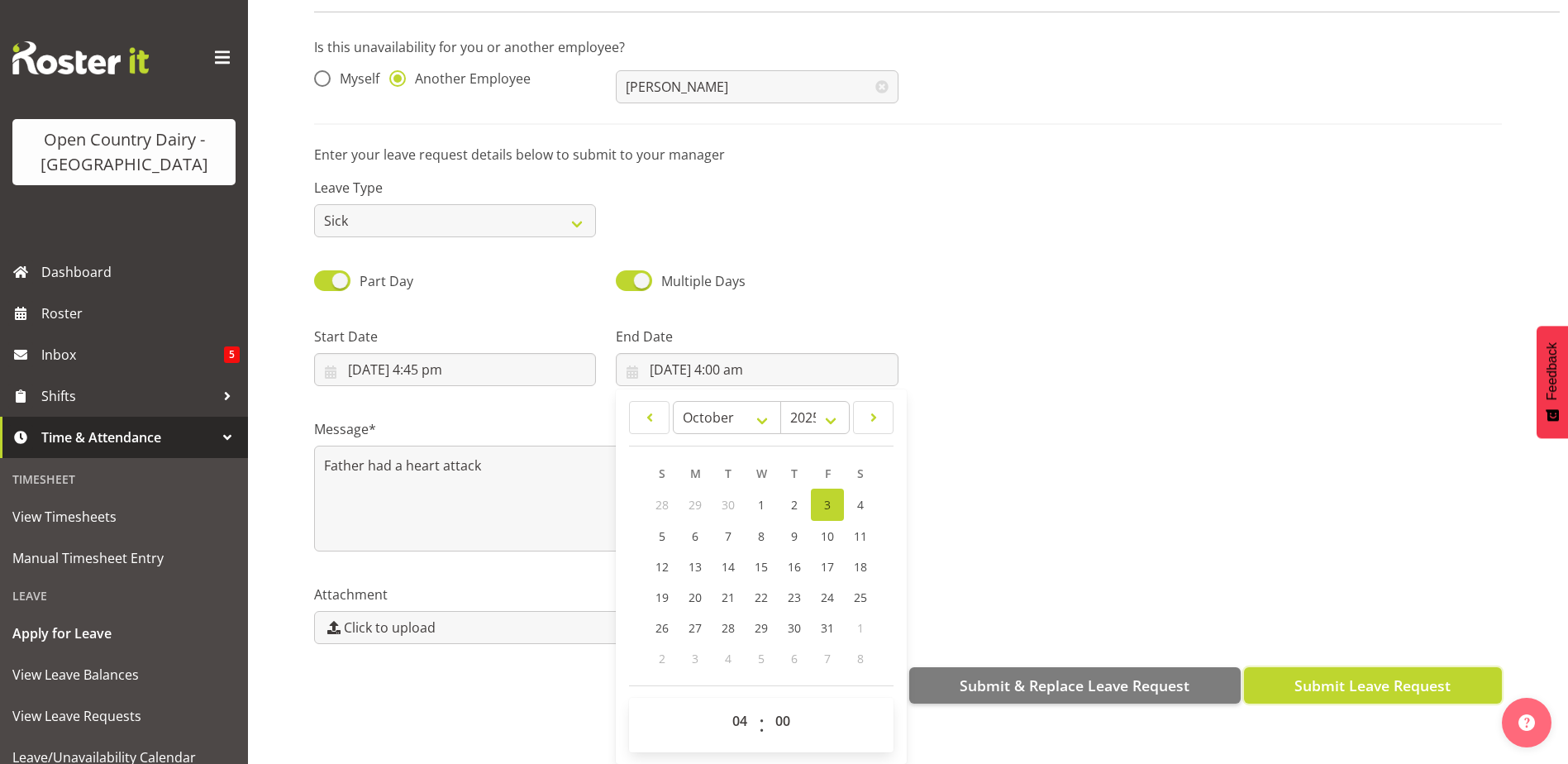
click at [1370, 675] on span "Submit Leave Request" at bounding box center [1372, 685] width 156 height 22
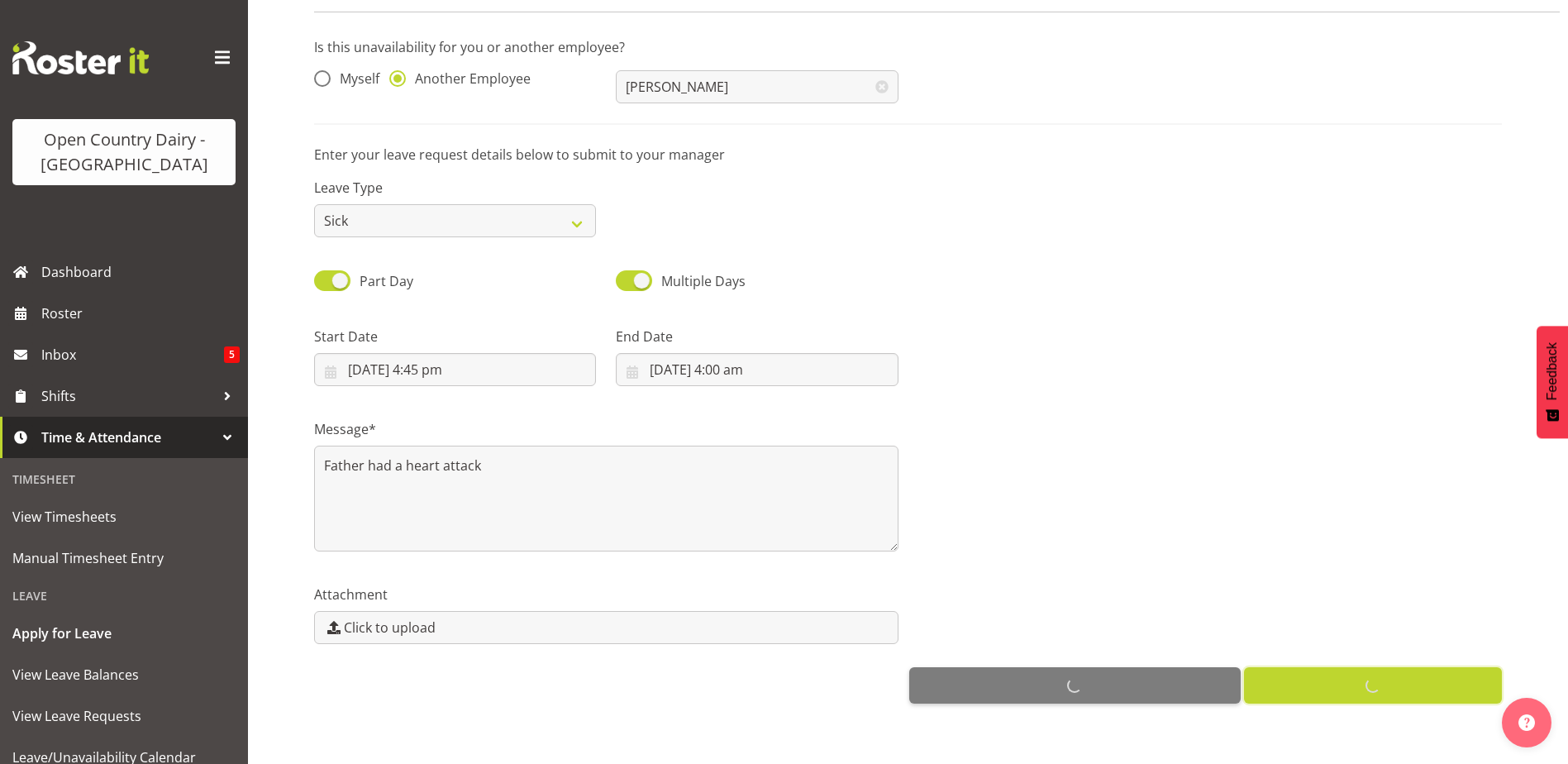
scroll to position [0, 0]
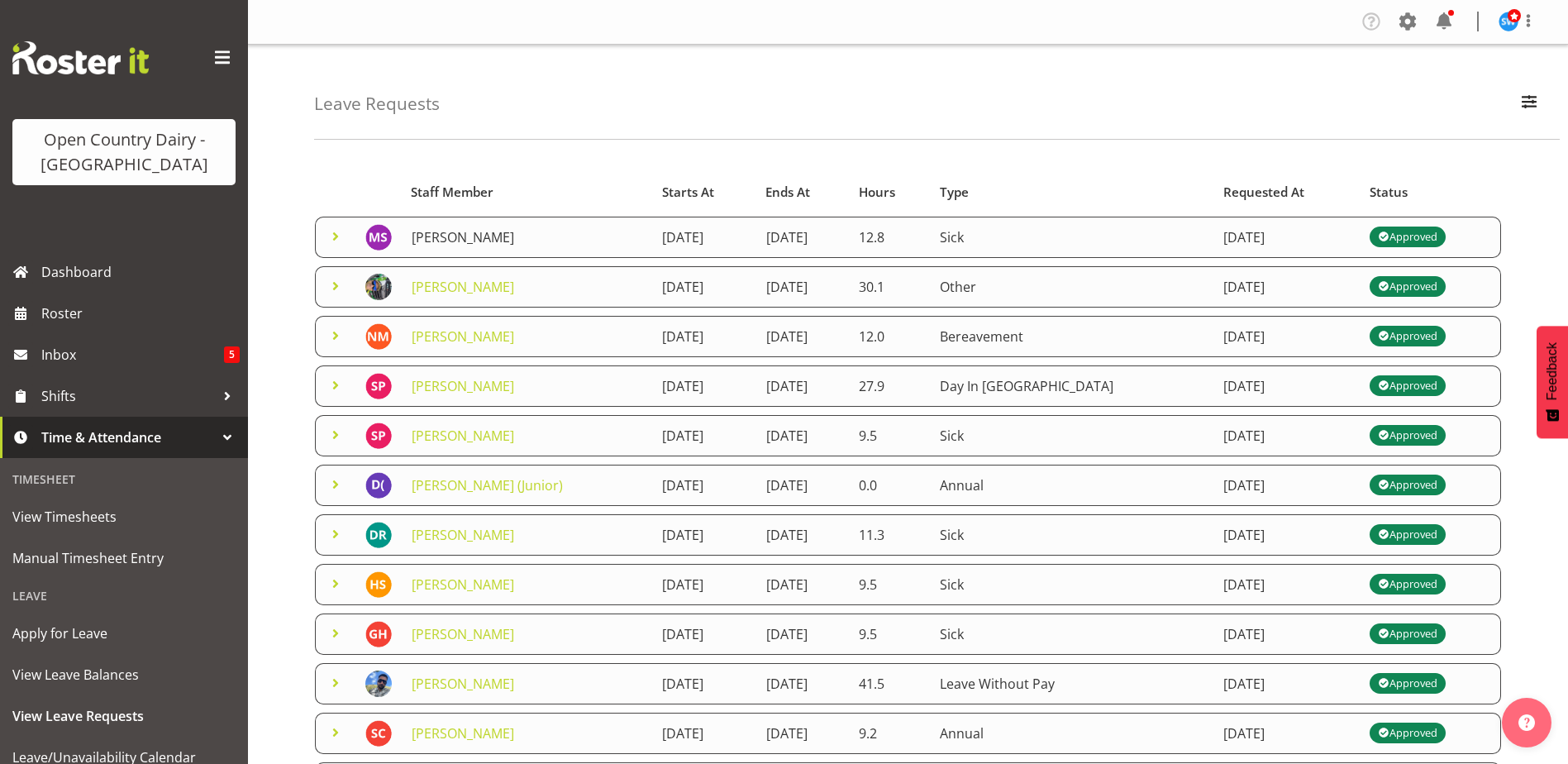
click at [437, 237] on link "[PERSON_NAME]" at bounding box center [462, 237] width 102 height 19
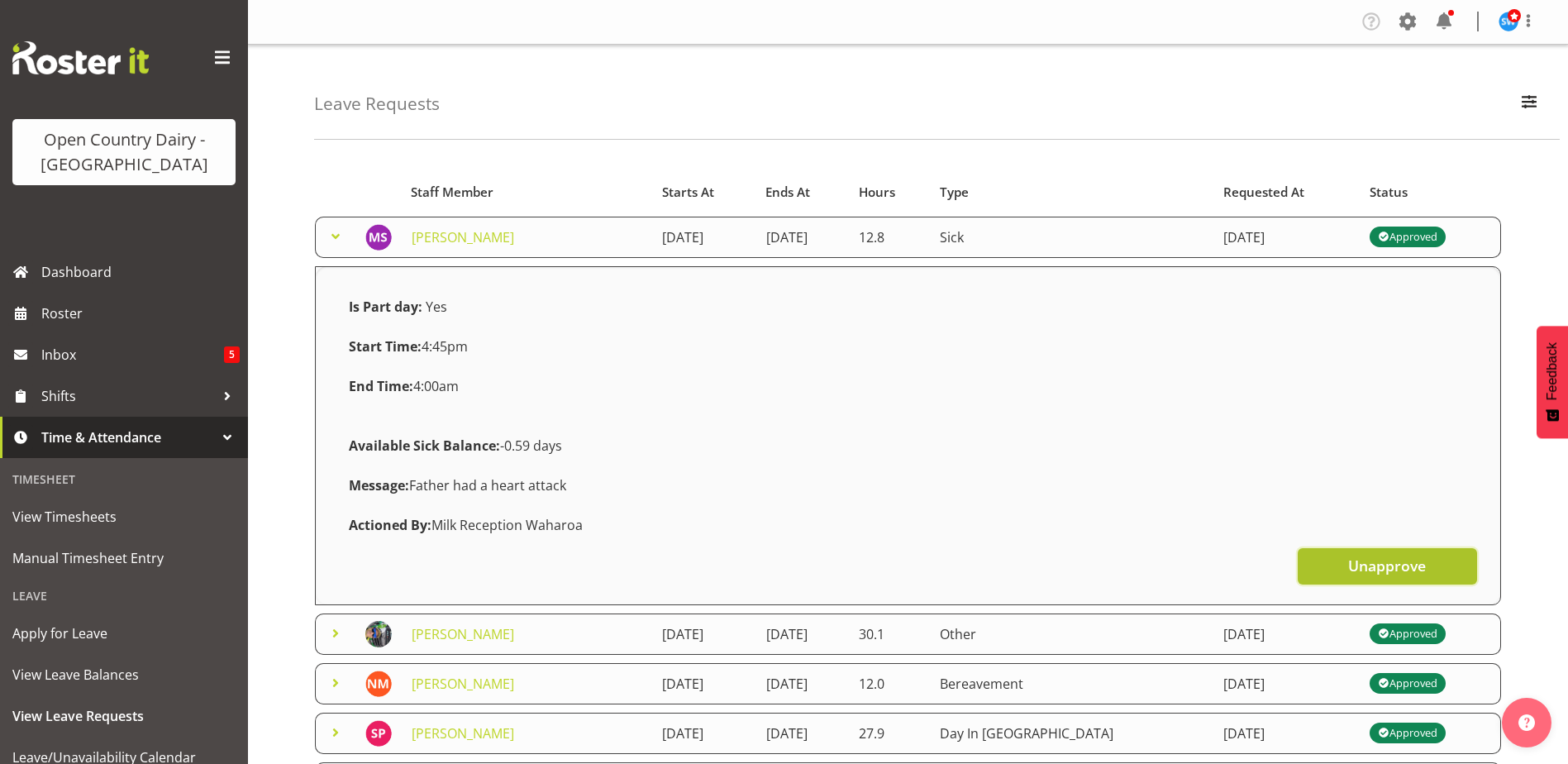
click at [1380, 573] on span "Unapprove" at bounding box center [1386, 566] width 78 height 22
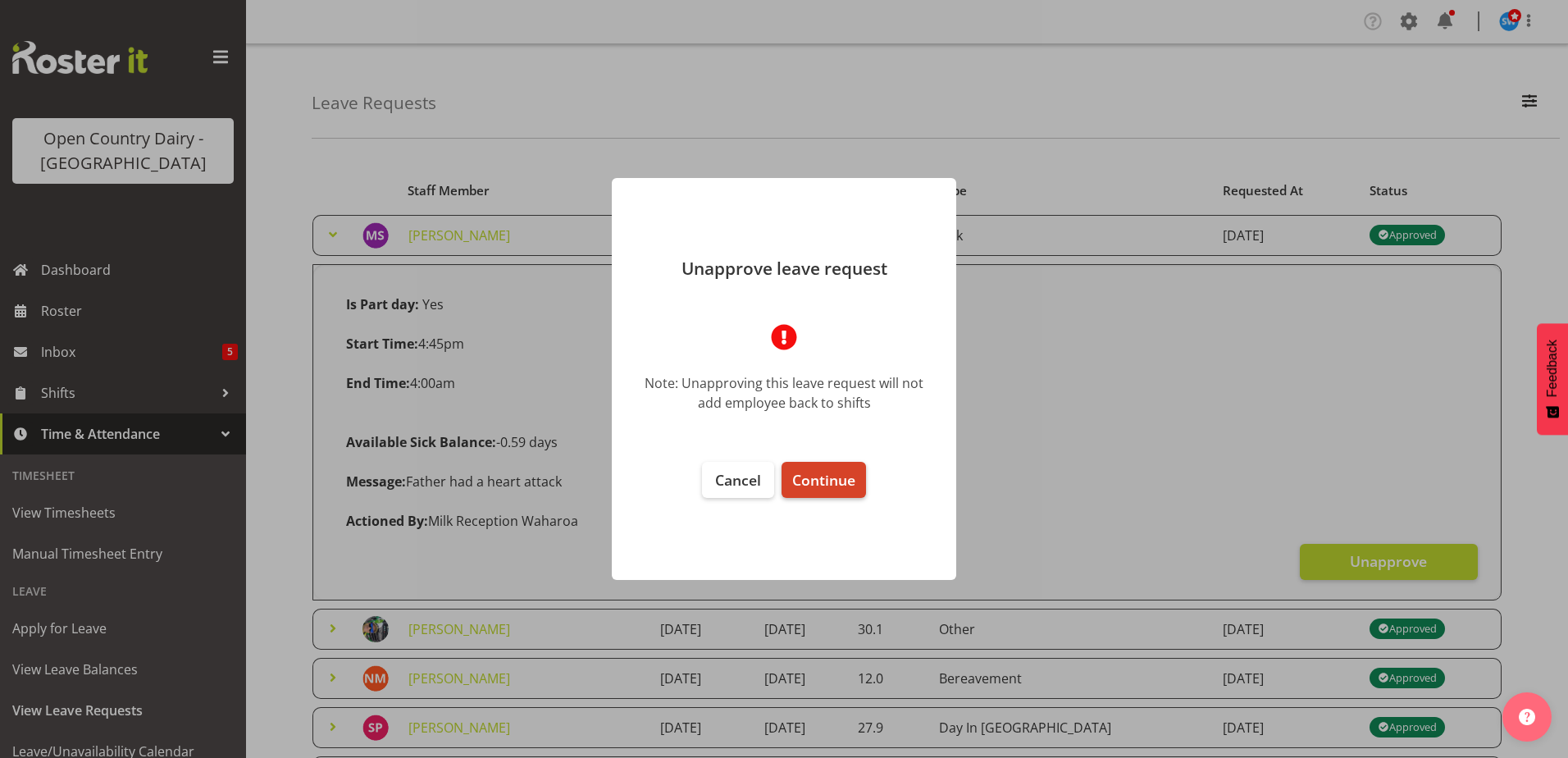
click at [823, 488] on span "Continue" at bounding box center [823, 479] width 63 height 19
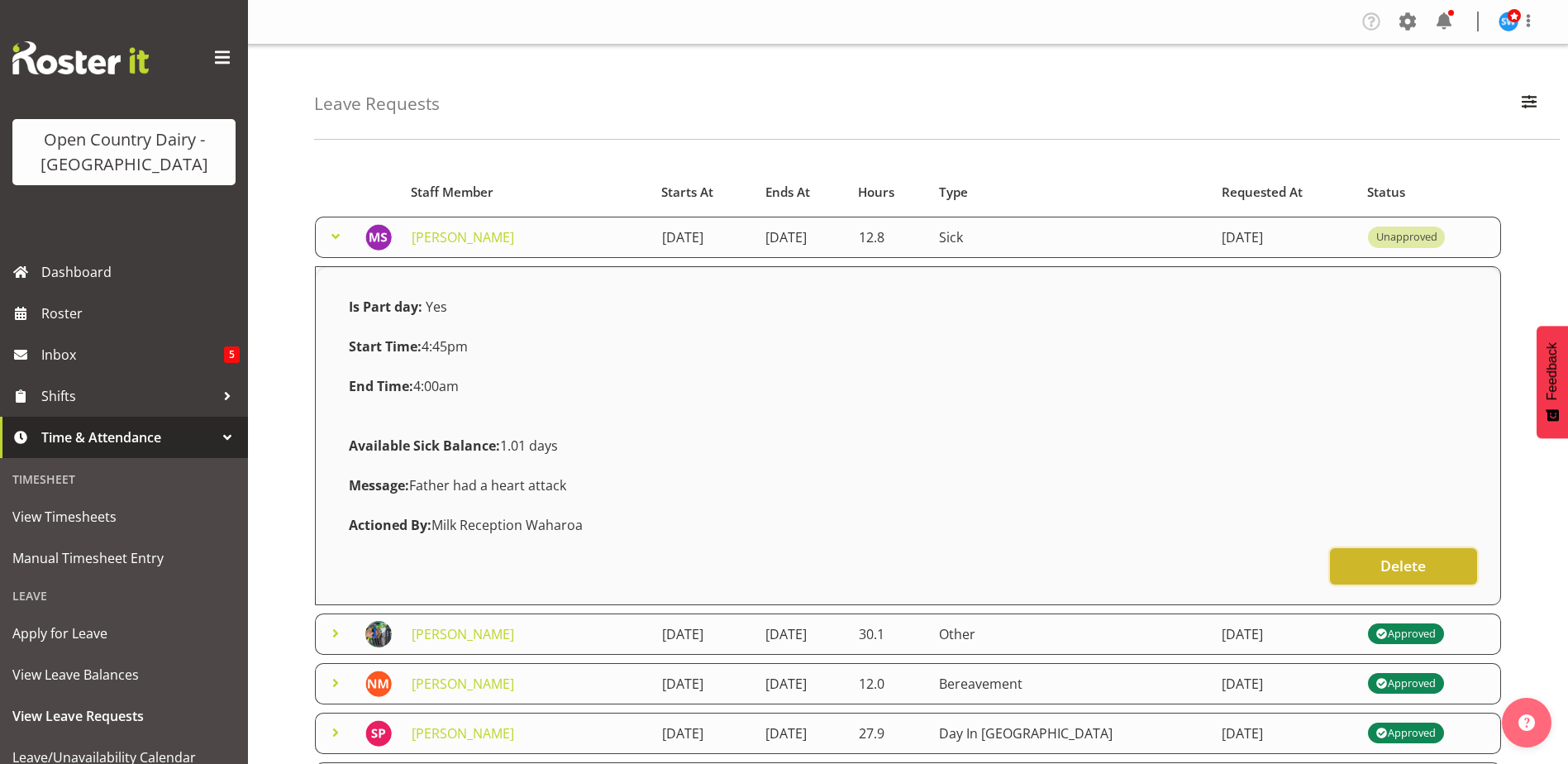
click at [1364, 566] on button "Delete" at bounding box center [1403, 566] width 147 height 36
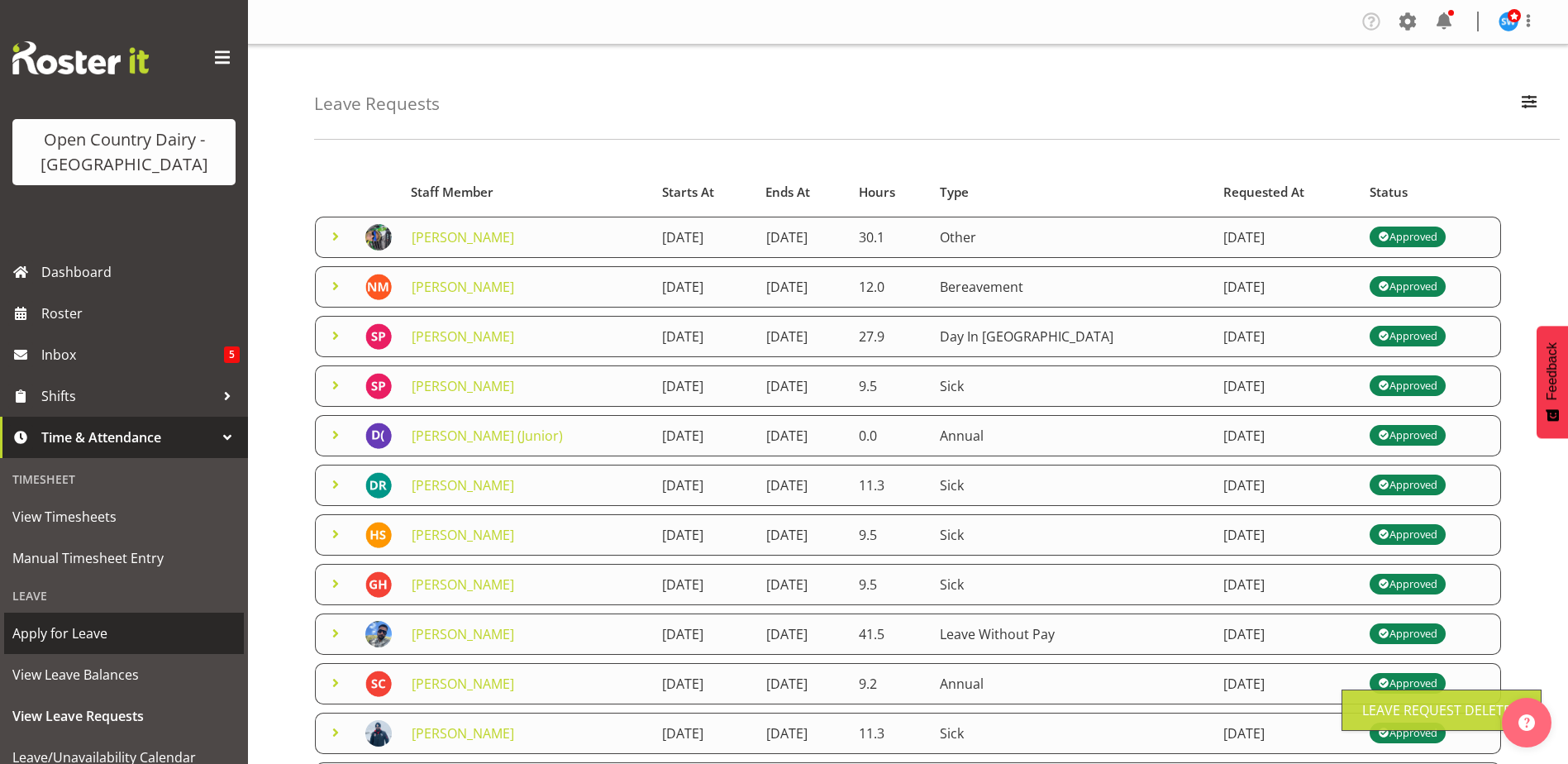
click at [95, 636] on span "Apply for Leave" at bounding box center [124, 632] width 223 height 25
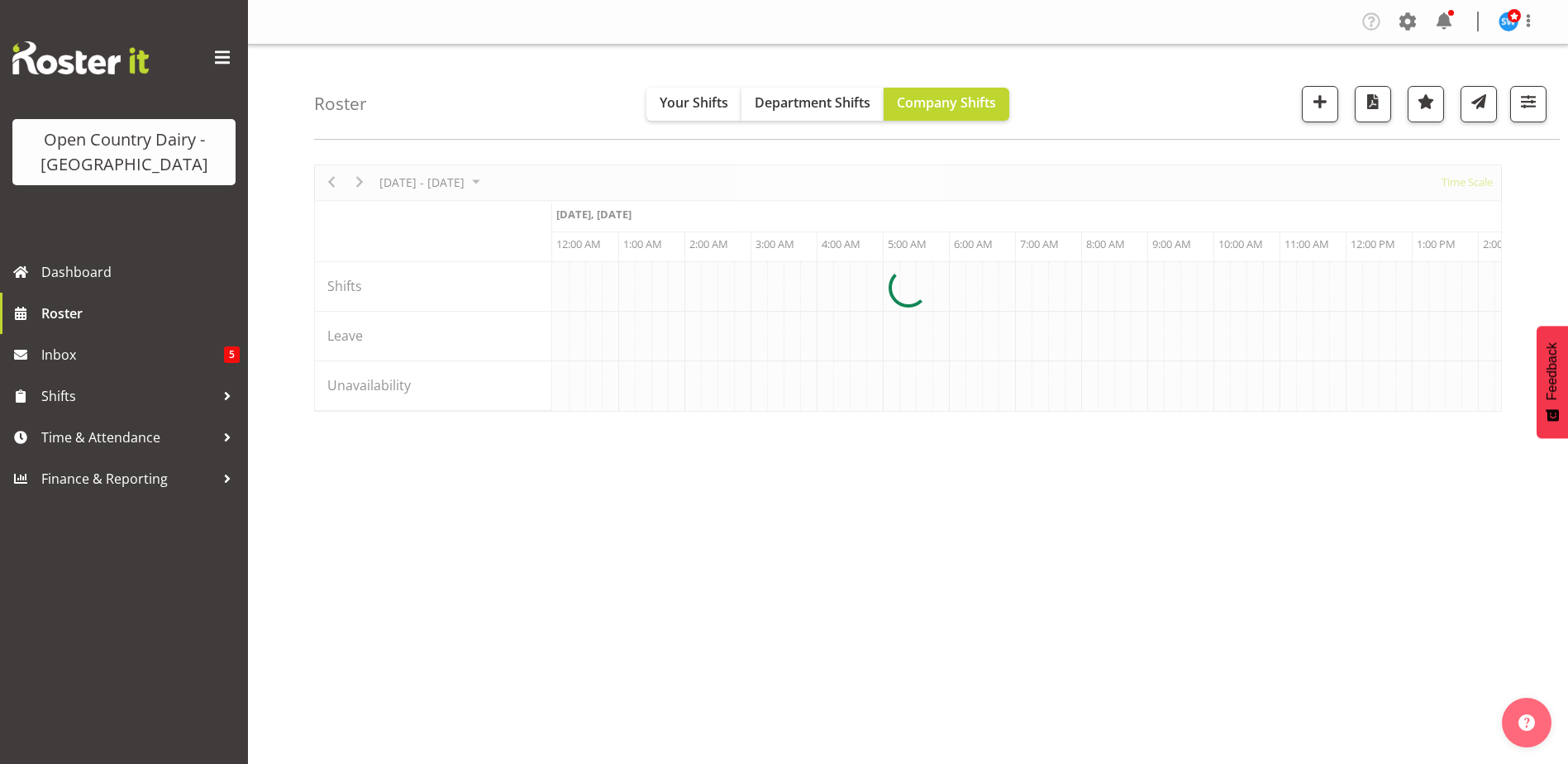
scroll to position [0, 6942]
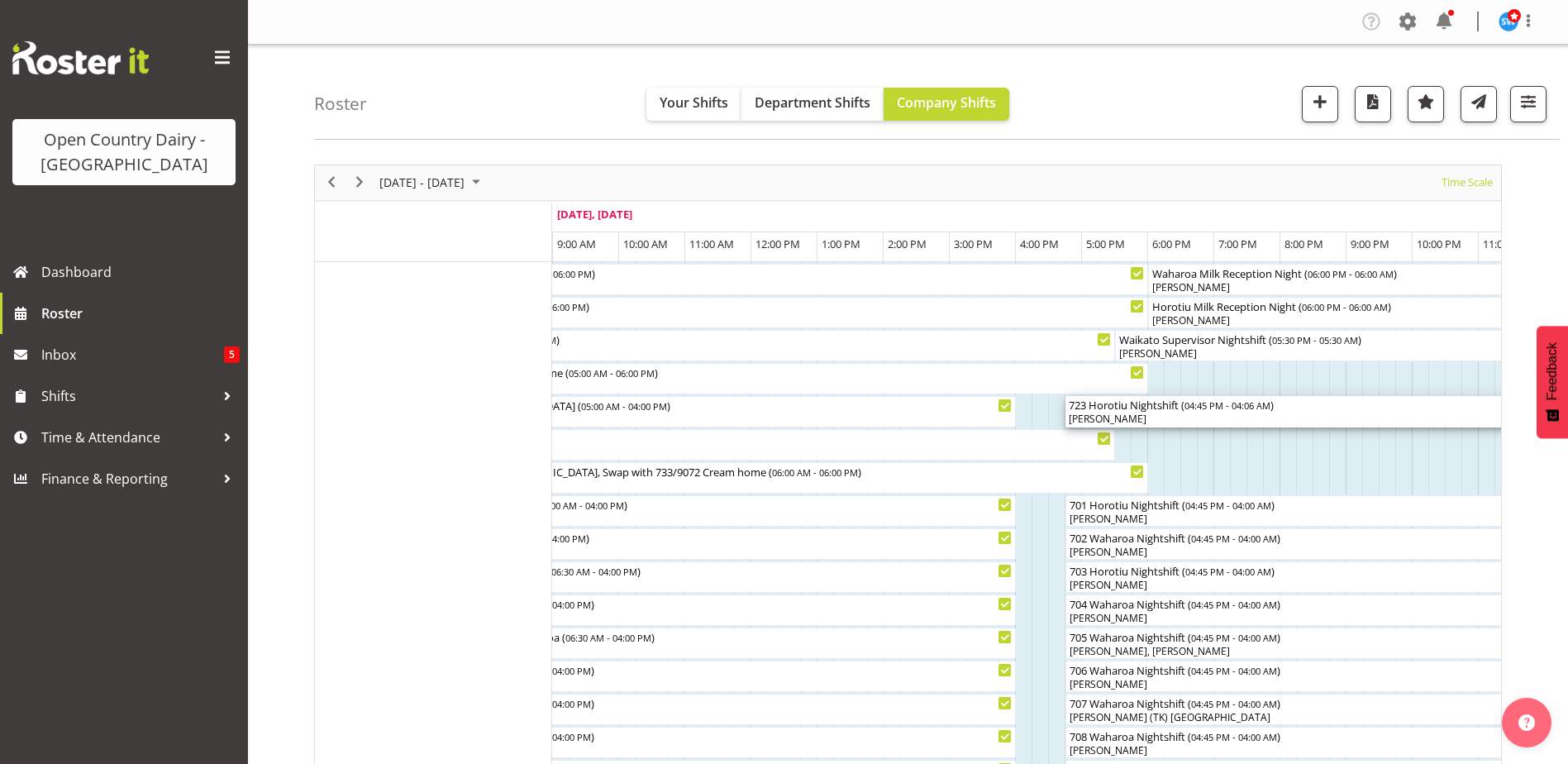
click at [1142, 415] on div "[PERSON_NAME]" at bounding box center [1440, 418] width 744 height 15
click at [0, 0] on div at bounding box center [0, 0] width 0 height 0
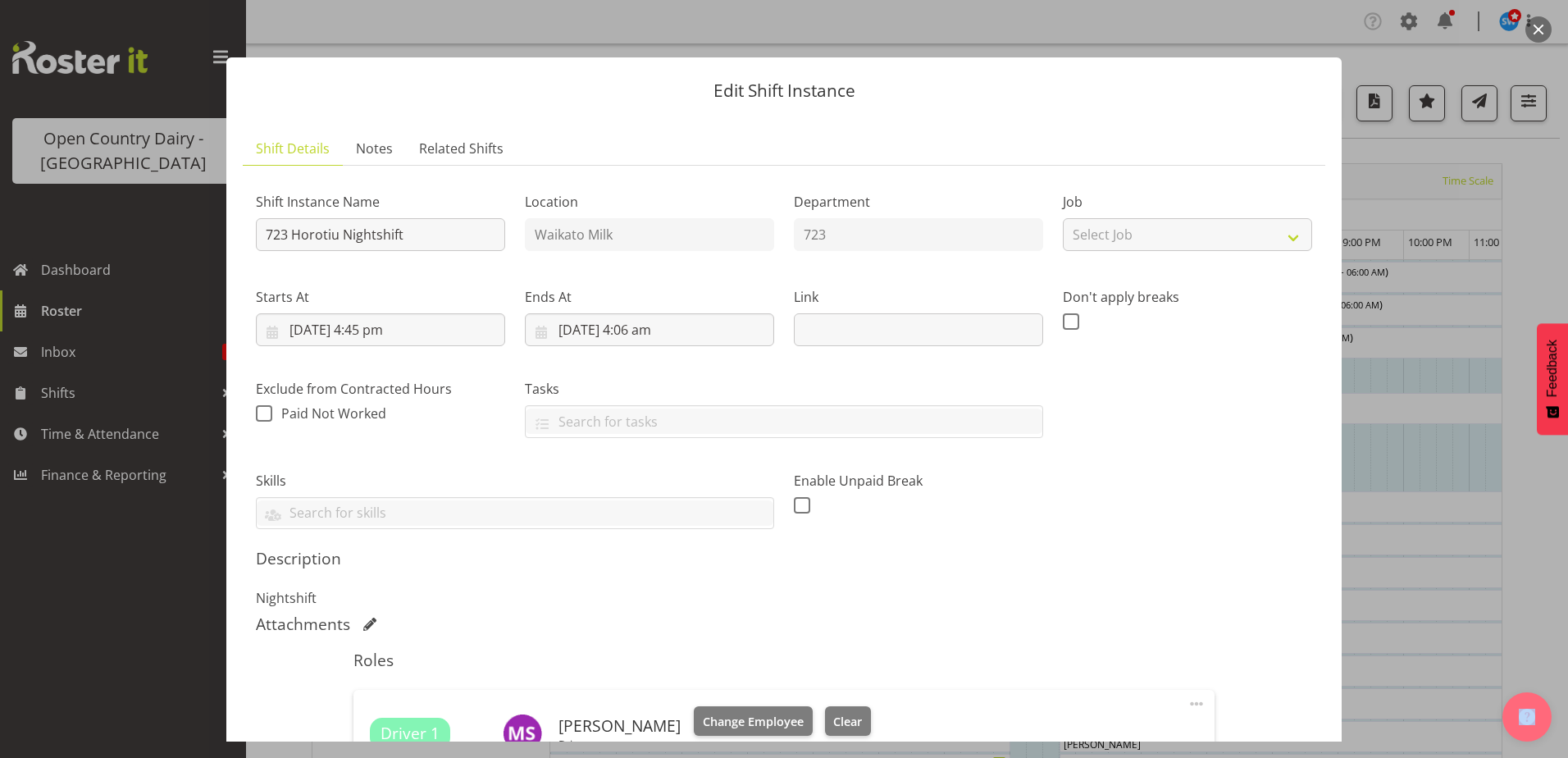
scroll to position [410, 0]
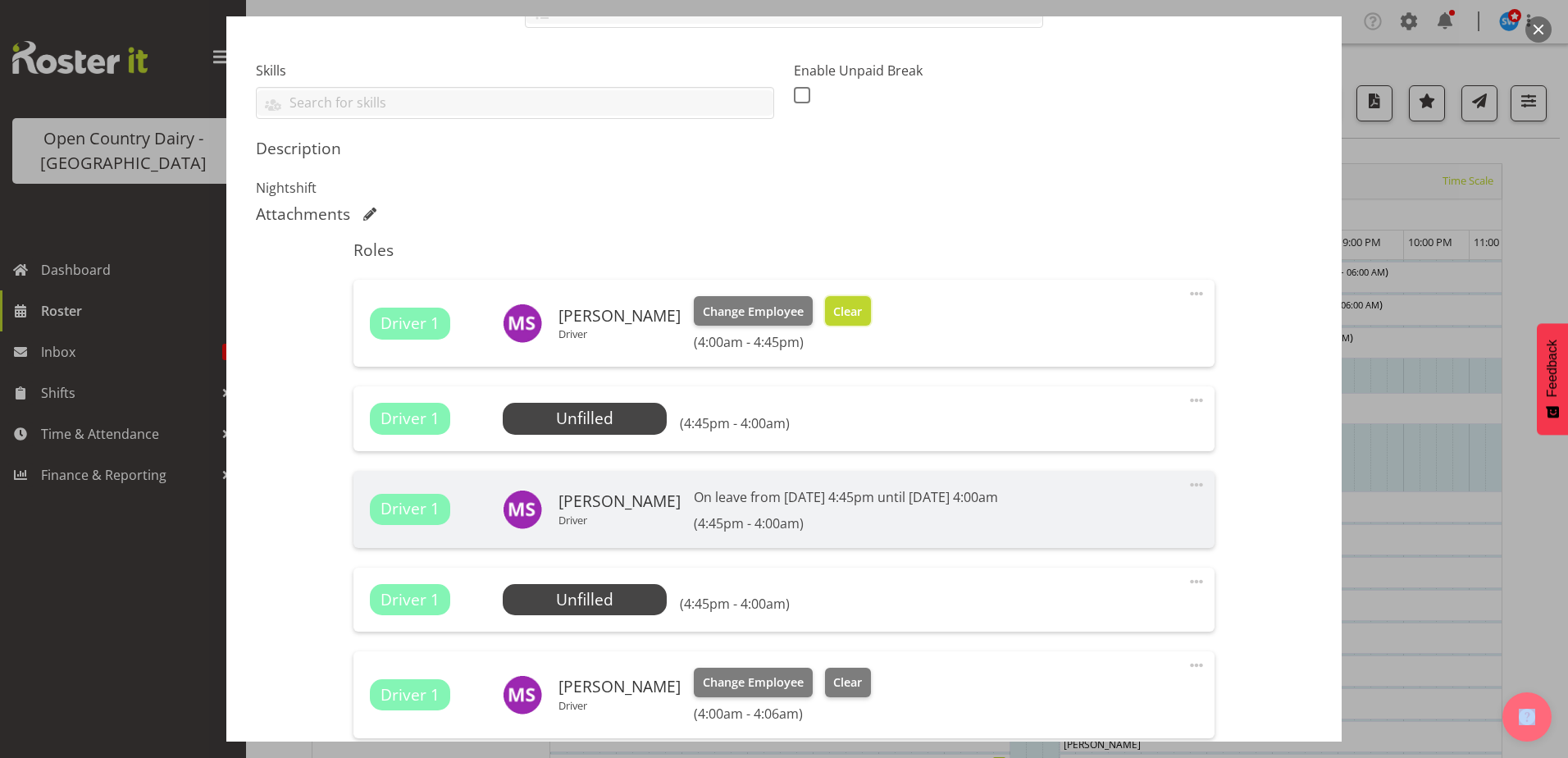
click at [849, 312] on span "Clear" at bounding box center [847, 312] width 28 height 19
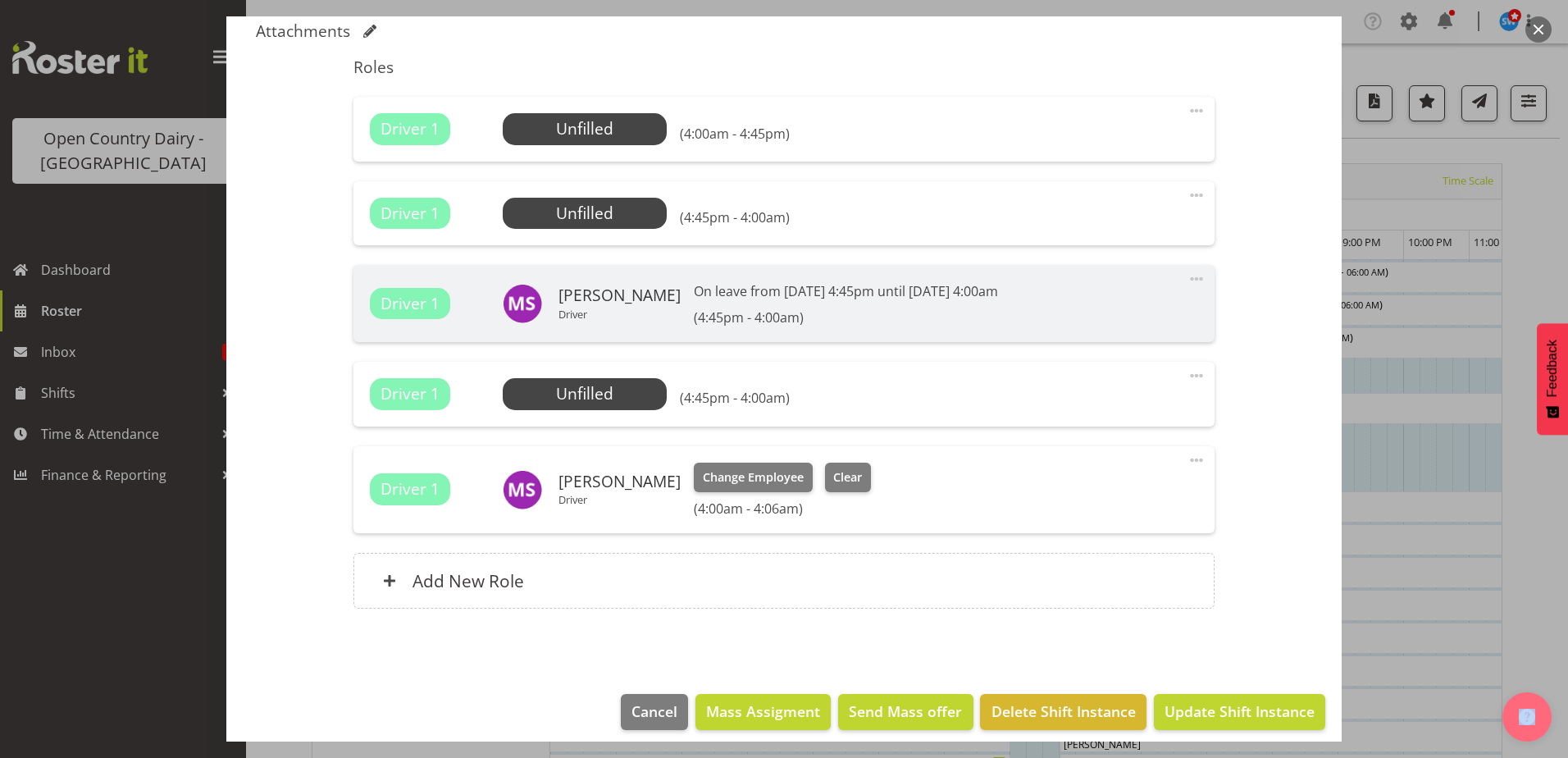
scroll to position [606, 0]
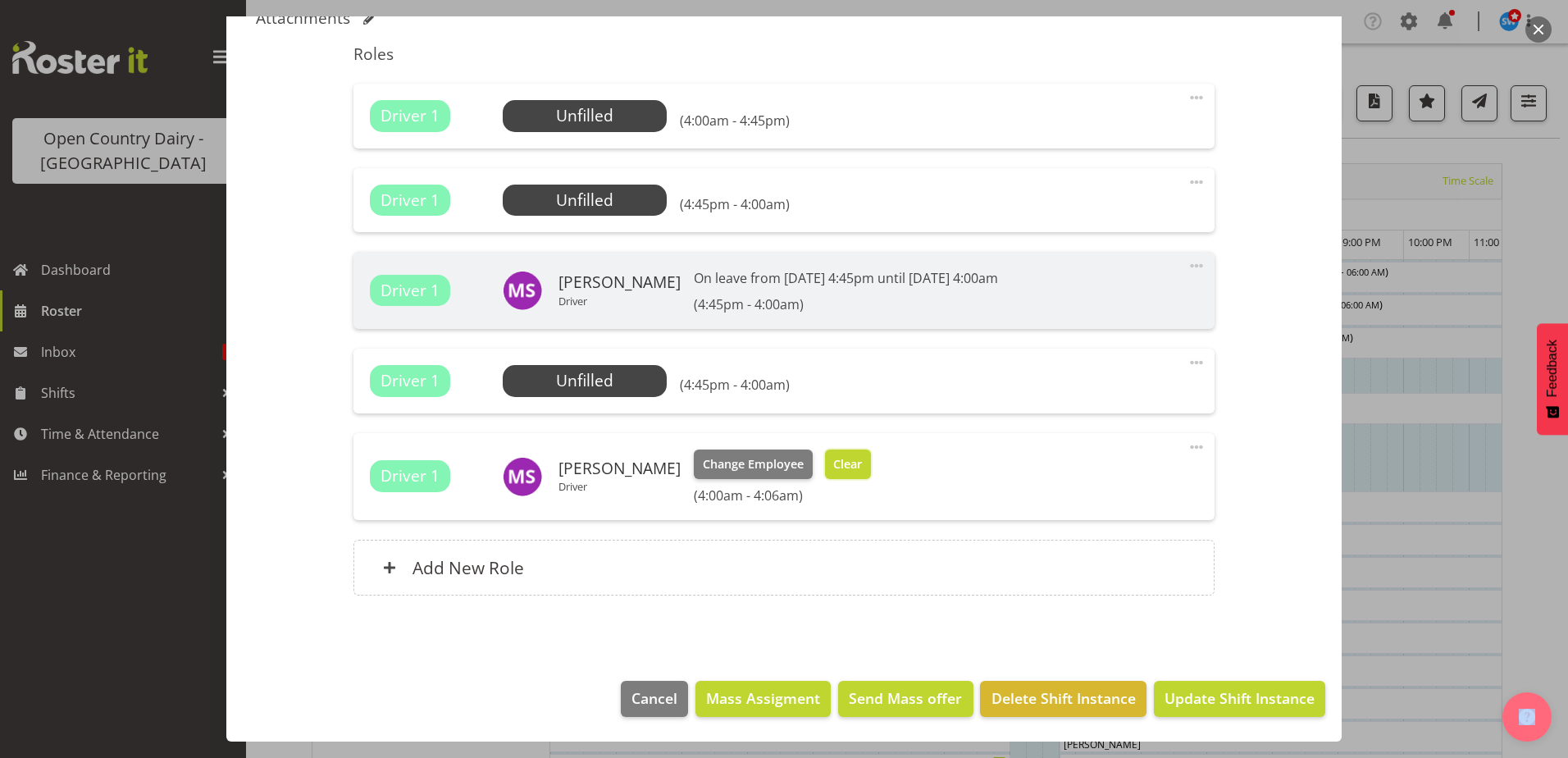
click at [842, 464] on span "Clear" at bounding box center [847, 464] width 28 height 19
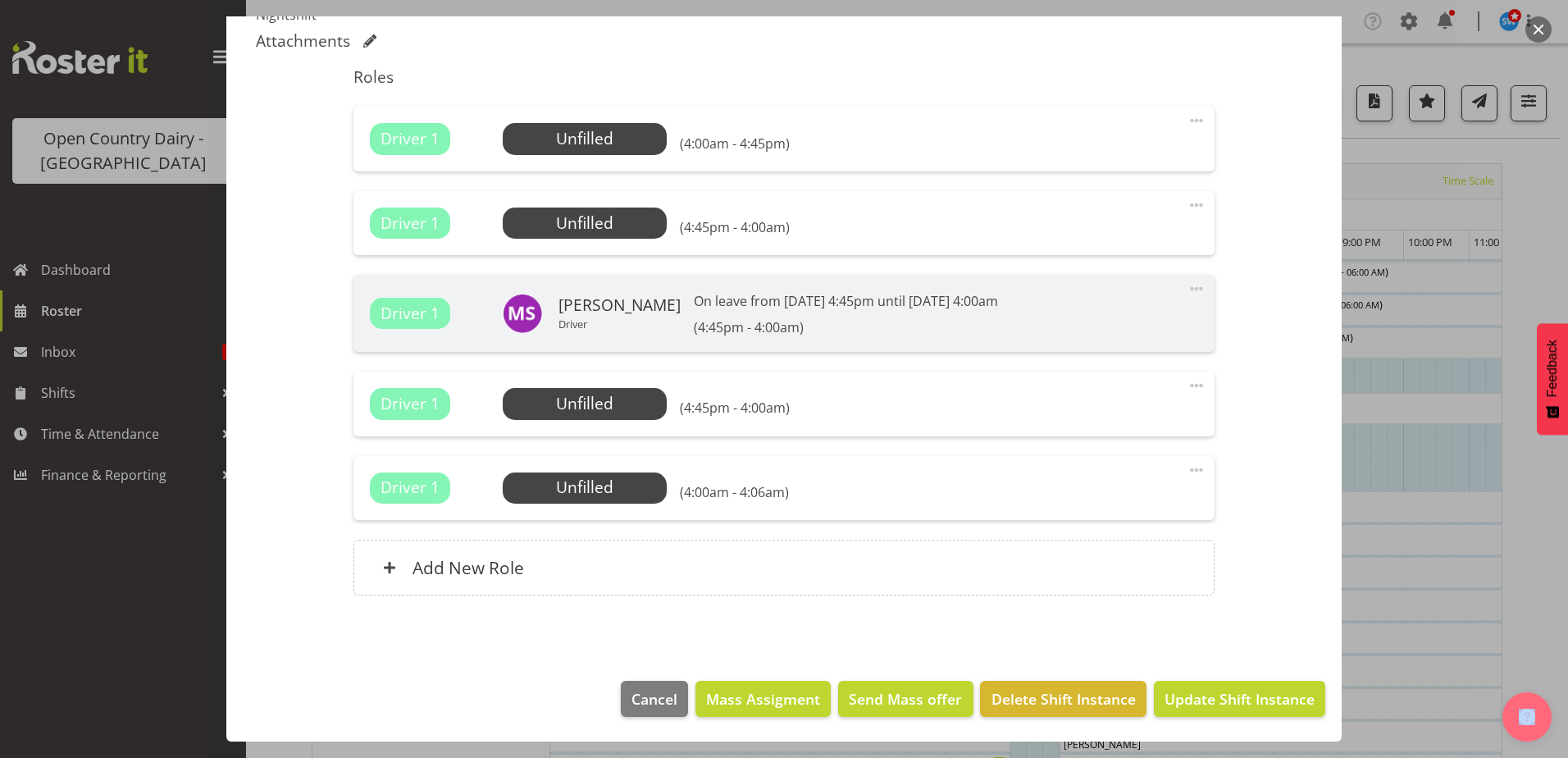
scroll to position [583, 0]
click at [1252, 704] on span "Update Shift Instance" at bounding box center [1240, 699] width 150 height 21
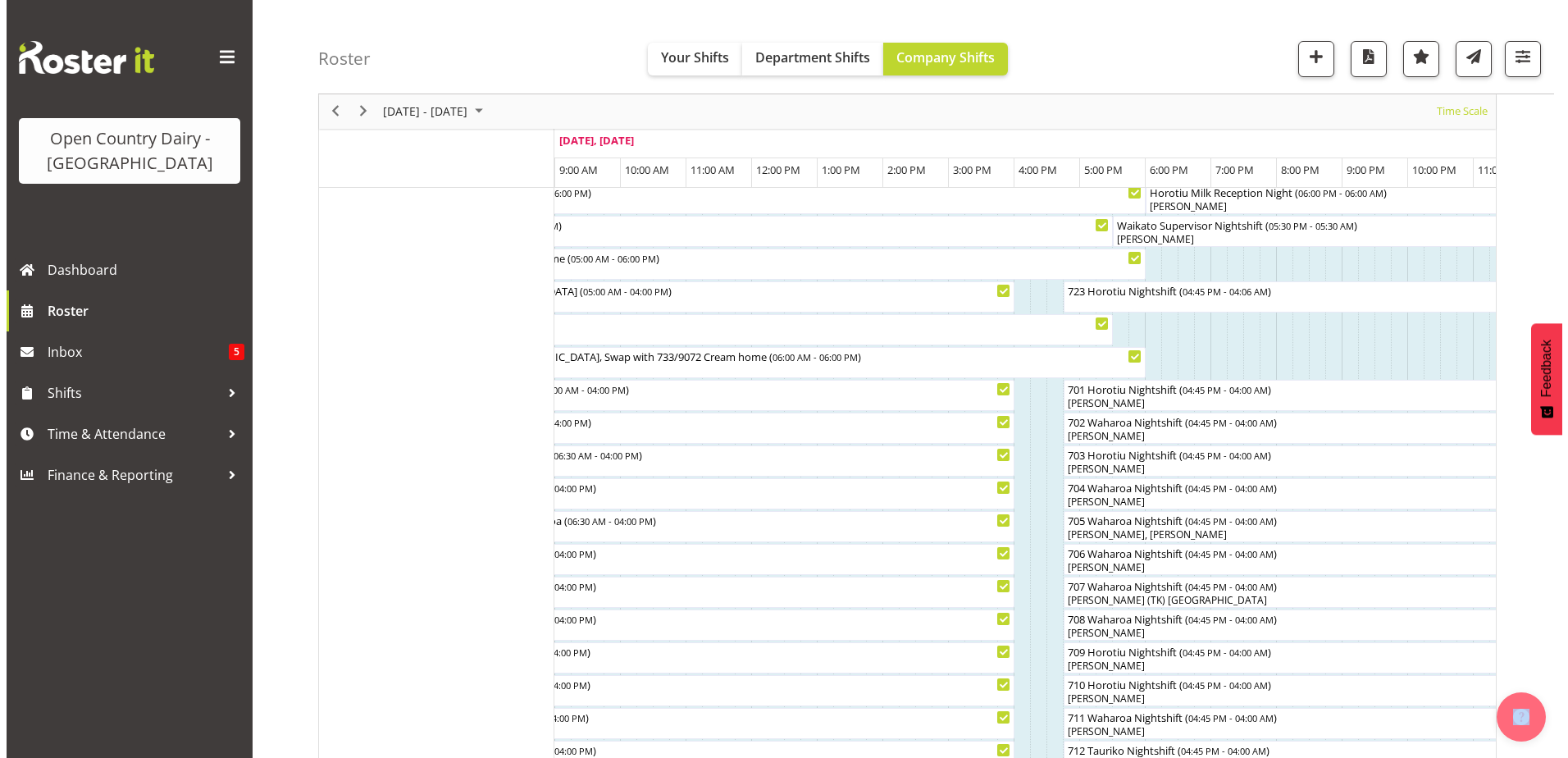
scroll to position [82, 0]
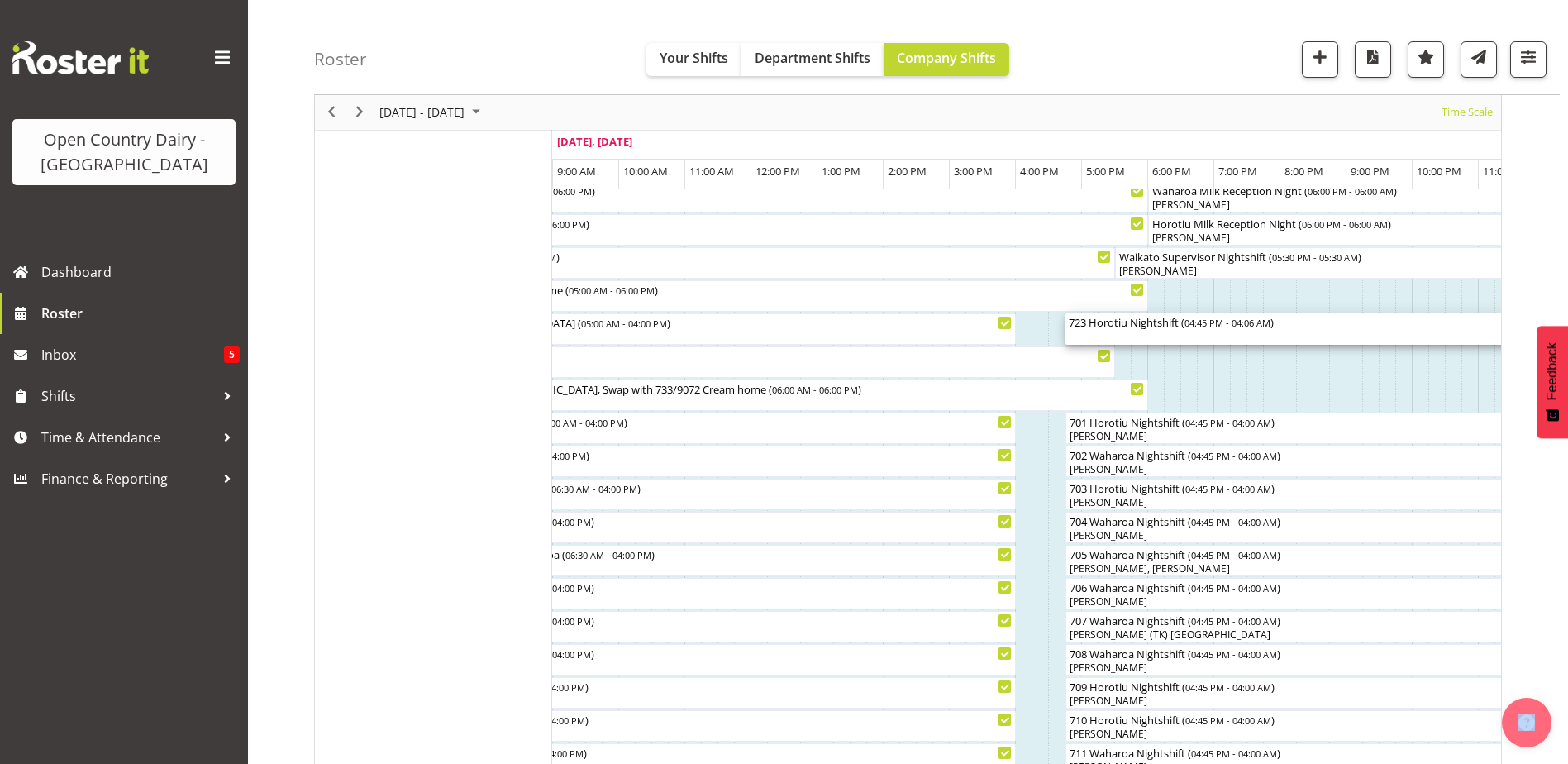
click at [1163, 334] on div "723 Horotiu Nightshift ( 04:45 PM - 04:06 AM )" at bounding box center [1440, 329] width 744 height 31
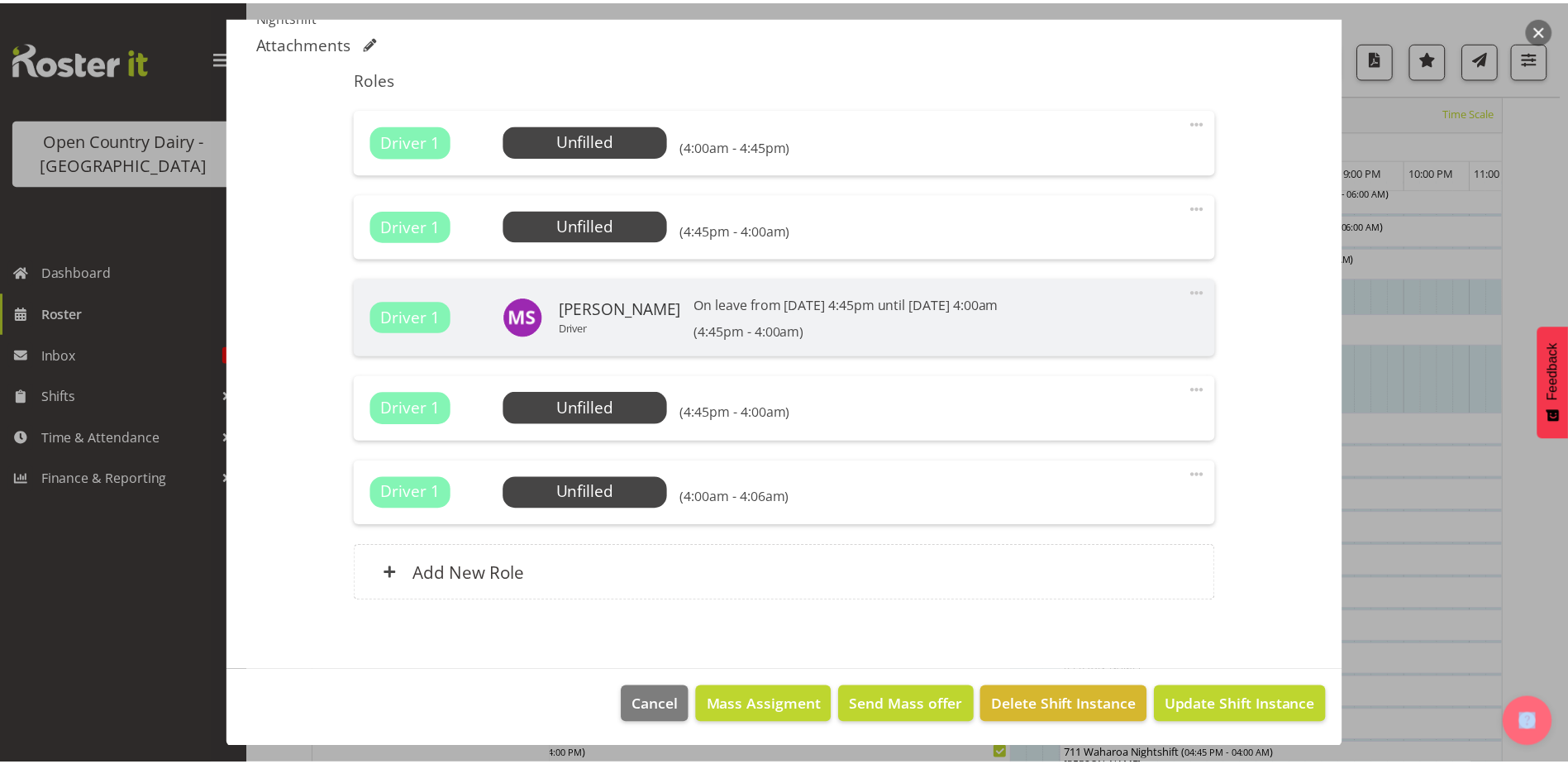
scroll to position [587, 0]
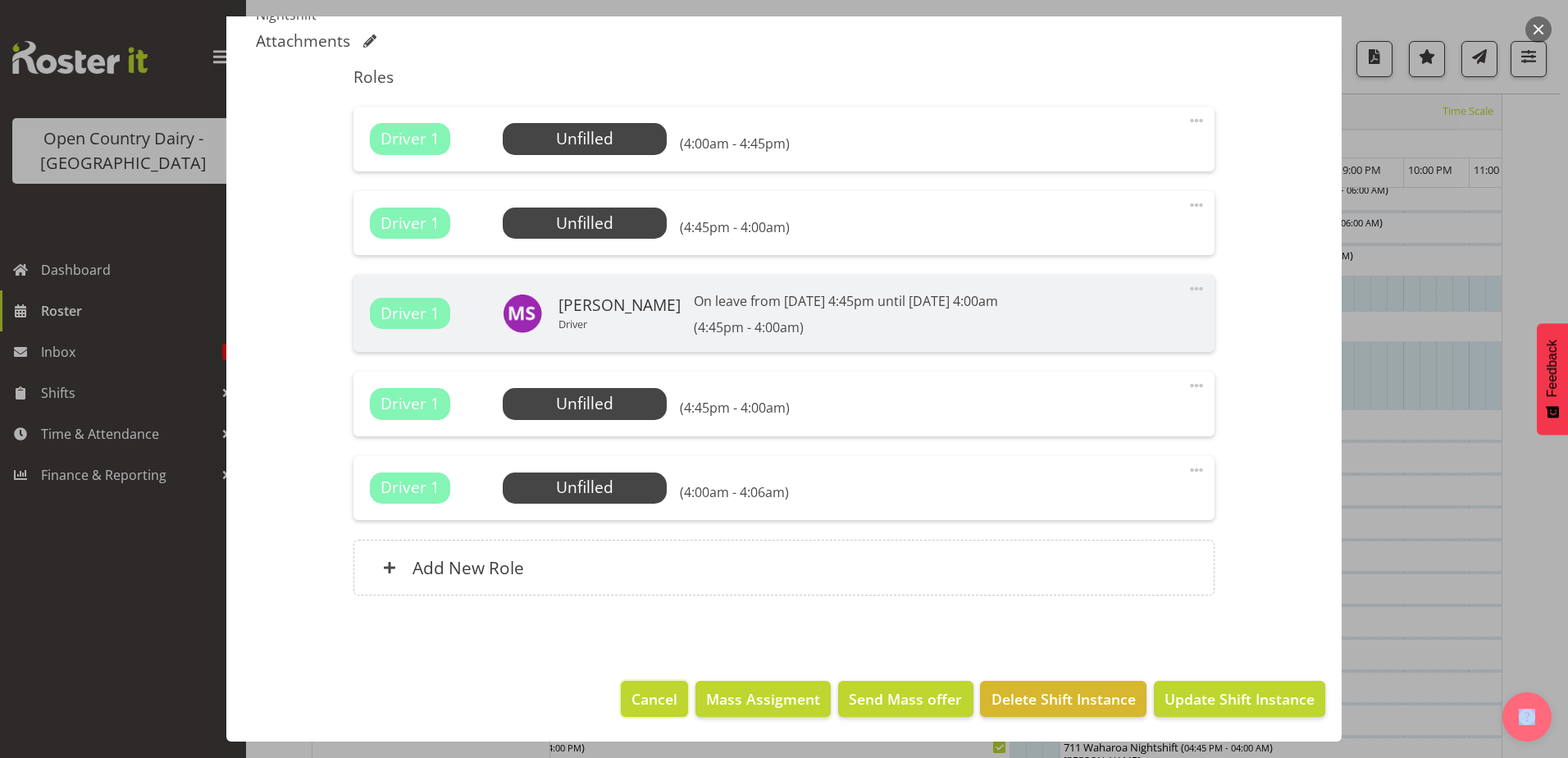
click at [654, 709] on span "Cancel" at bounding box center [654, 699] width 46 height 21
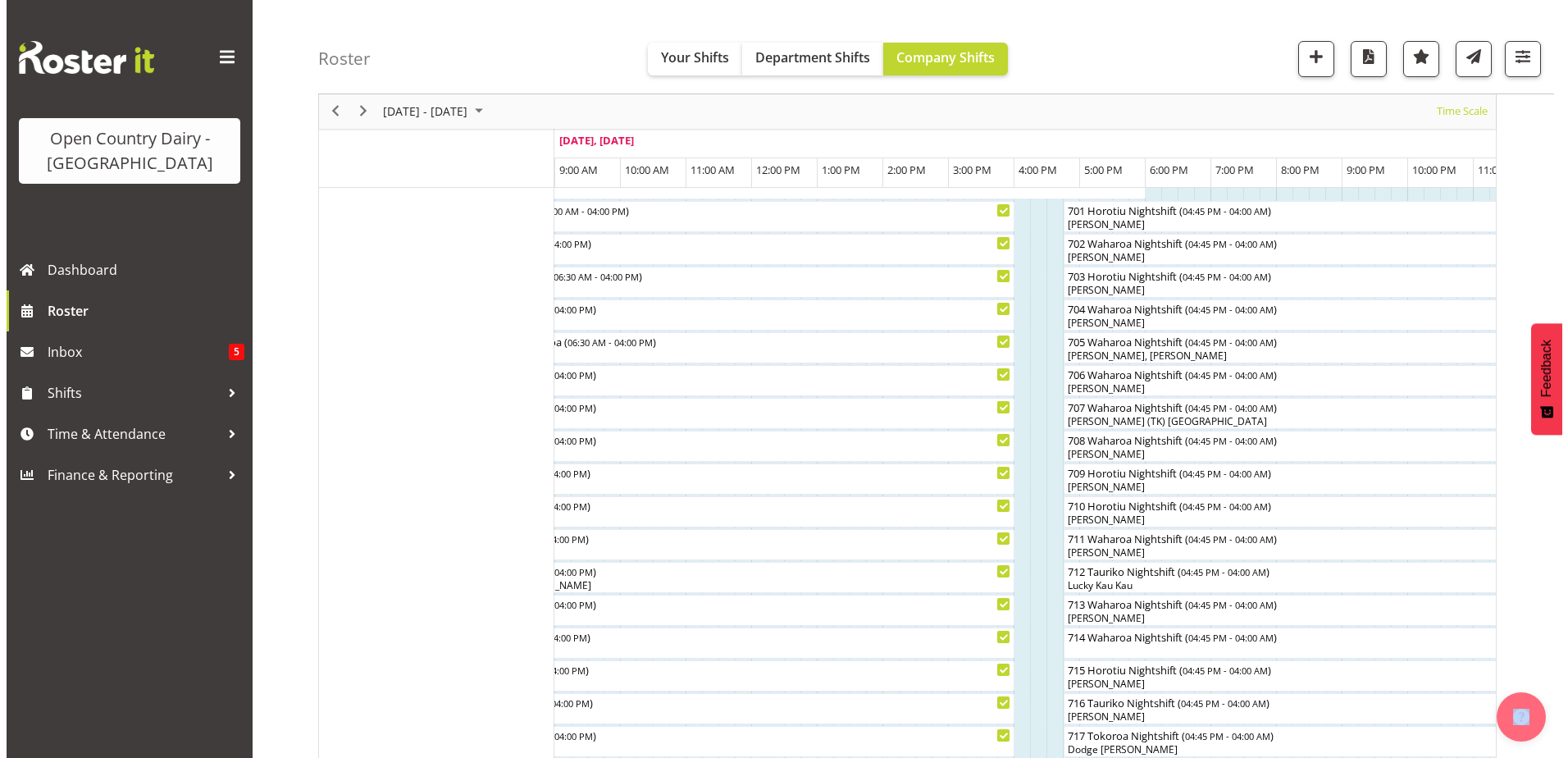
scroll to position [164, 0]
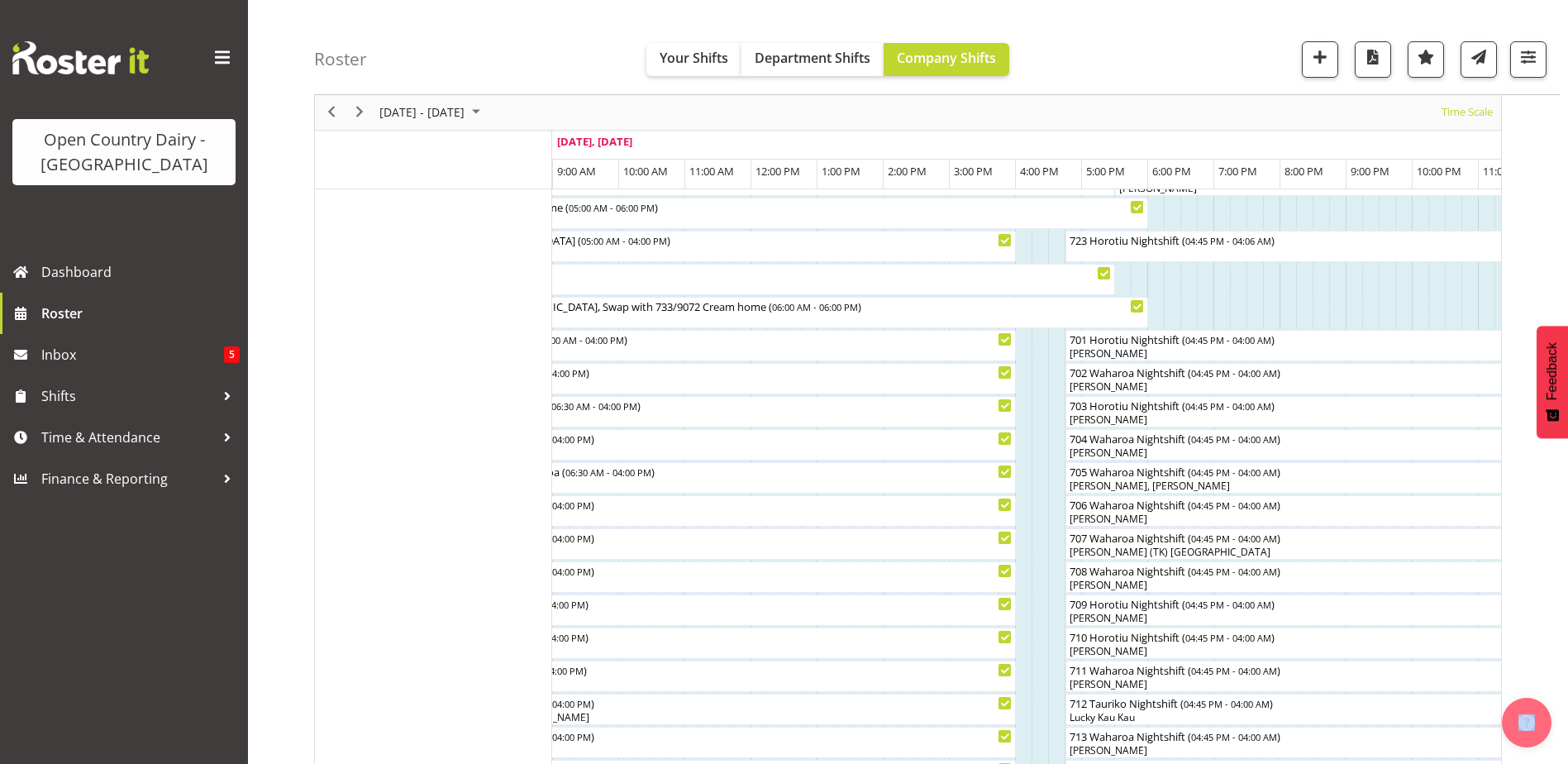
click at [0, 0] on div at bounding box center [0, 0] width 0 height 0
click at [1172, 247] on div "723 Horotiu Nightshift ( 04:45 PM - 04:06 AM )" at bounding box center [1440, 246] width 744 height 31
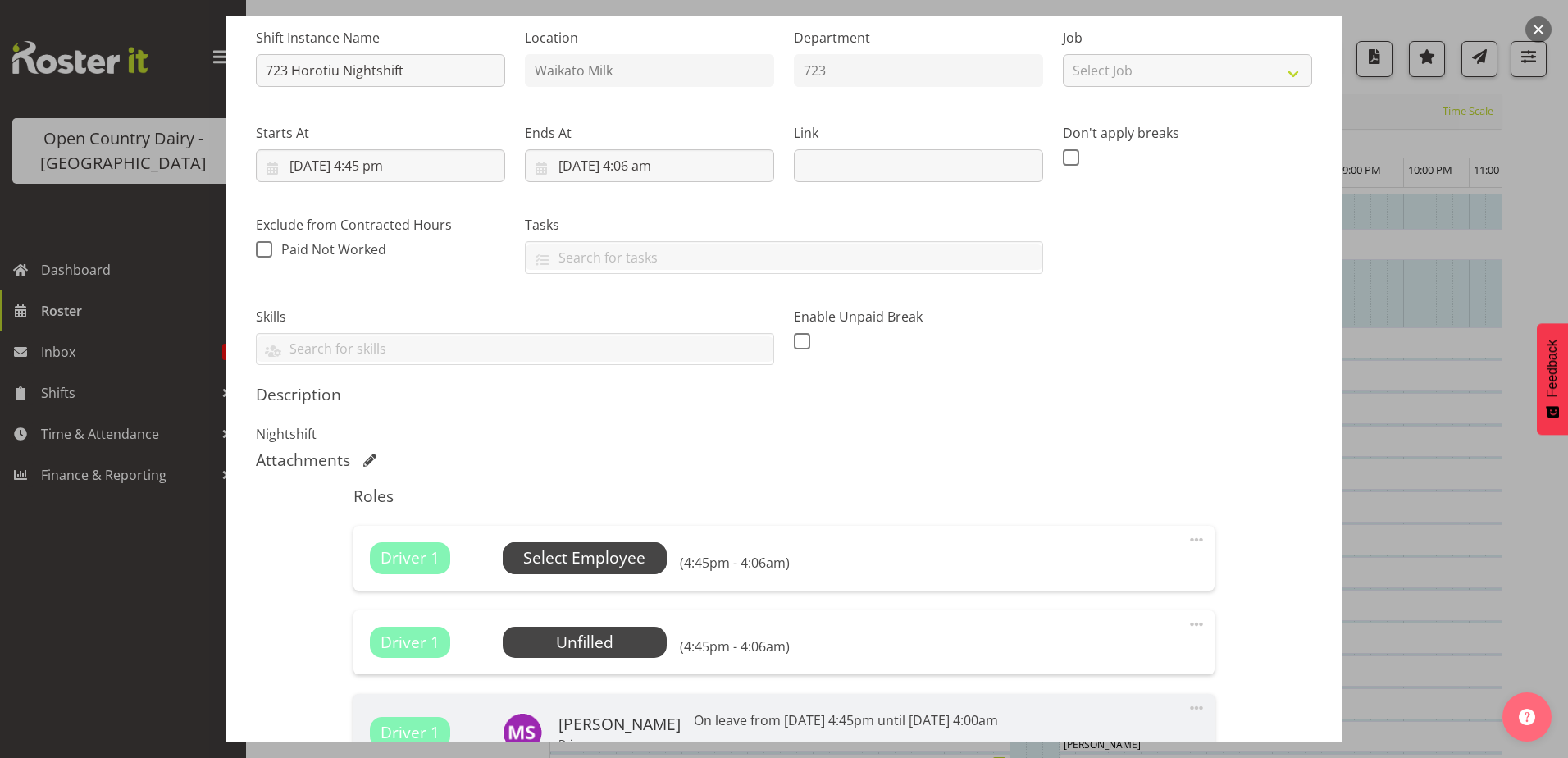
click at [598, 556] on span "Select Employee" at bounding box center [584, 558] width 122 height 23
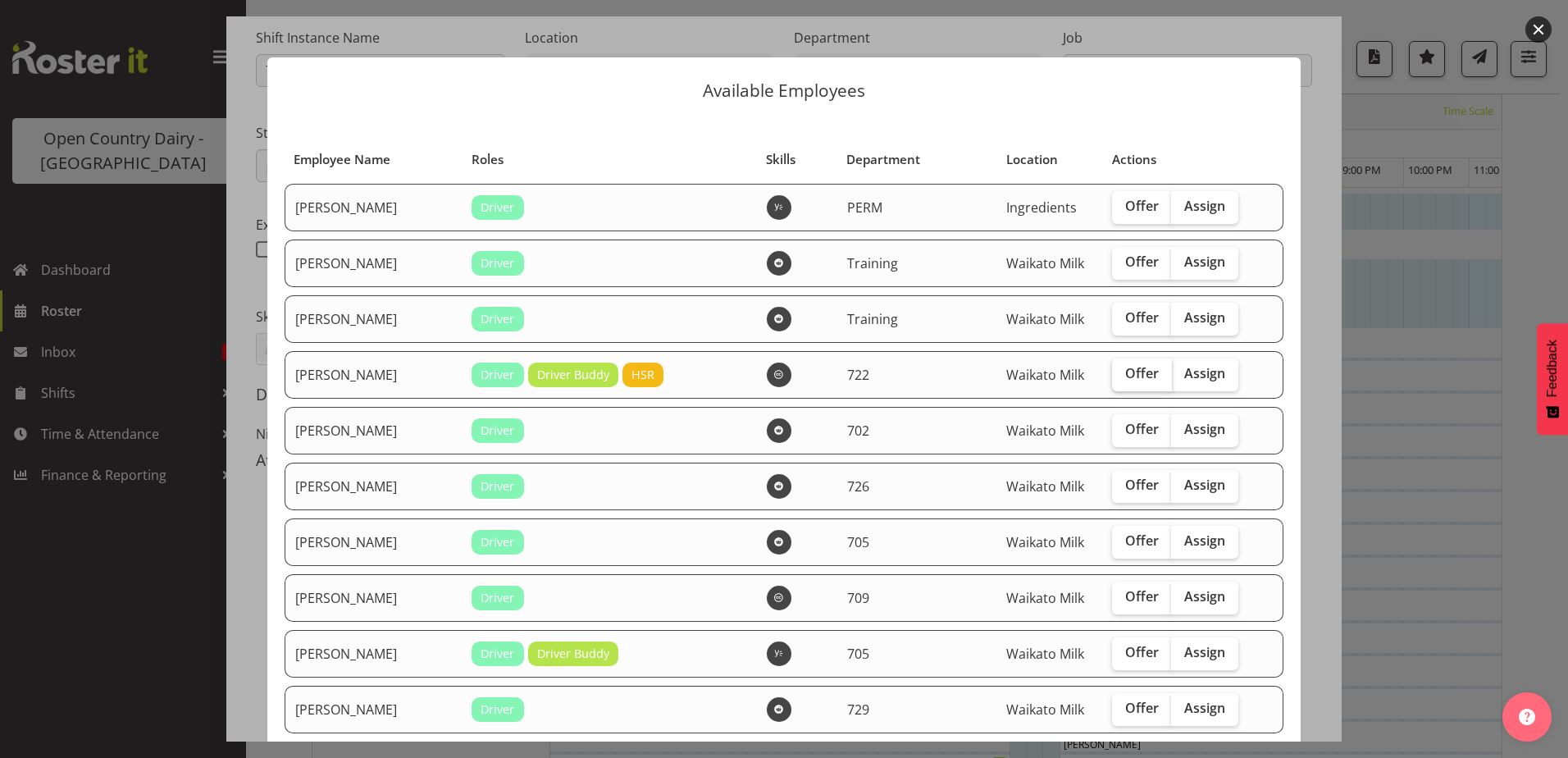
click at [1134, 378] on span "Offer" at bounding box center [1142, 373] width 34 height 17
click at [1123, 378] on input "Offer" at bounding box center [1117, 373] width 11 height 11
checkbox input "true"
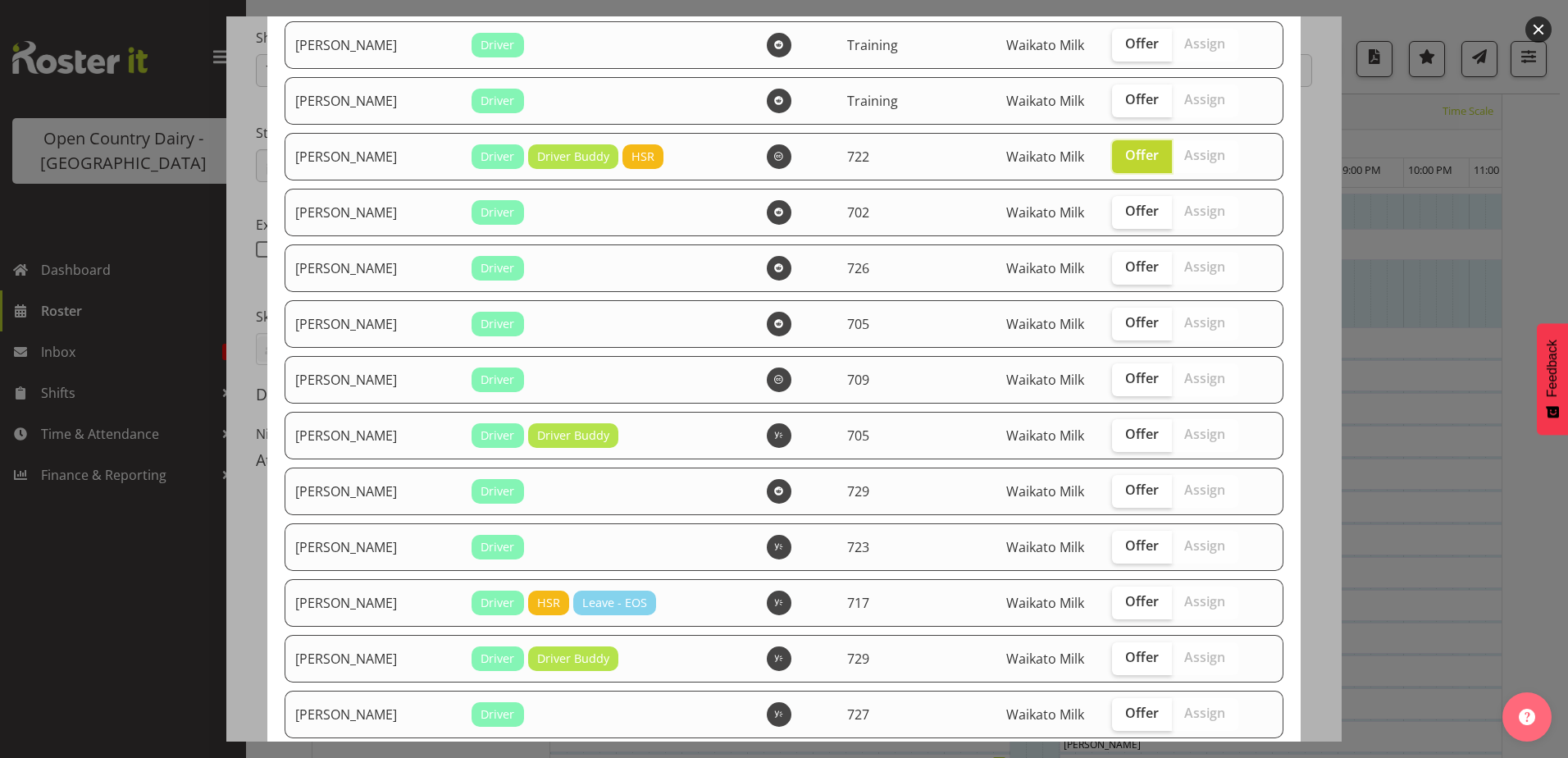
scroll to position [246, 0]
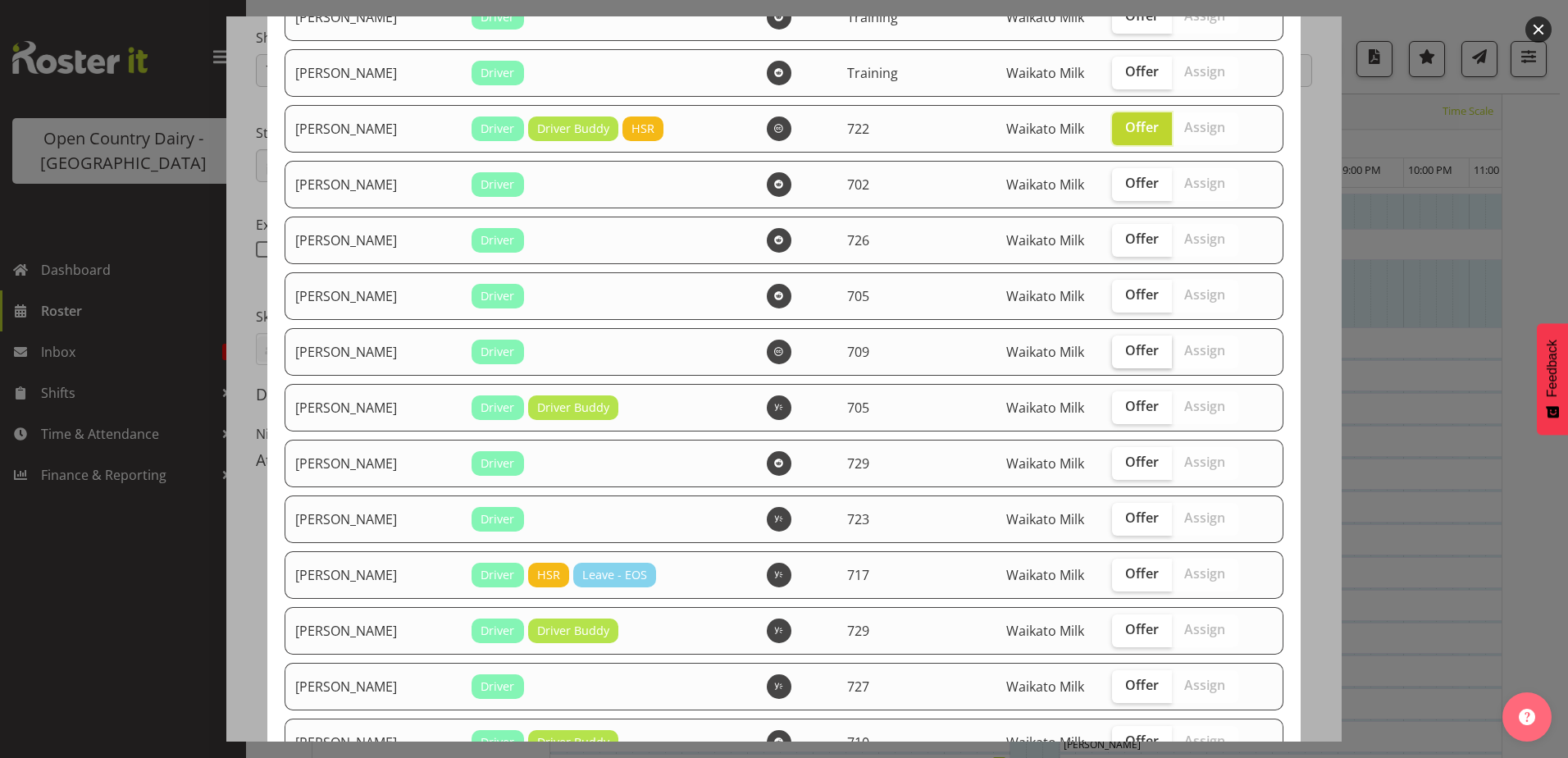
click at [1127, 358] on span "Offer" at bounding box center [1142, 350] width 34 height 17
click at [1123, 356] on input "Offer" at bounding box center [1117, 350] width 11 height 11
checkbox input "true"
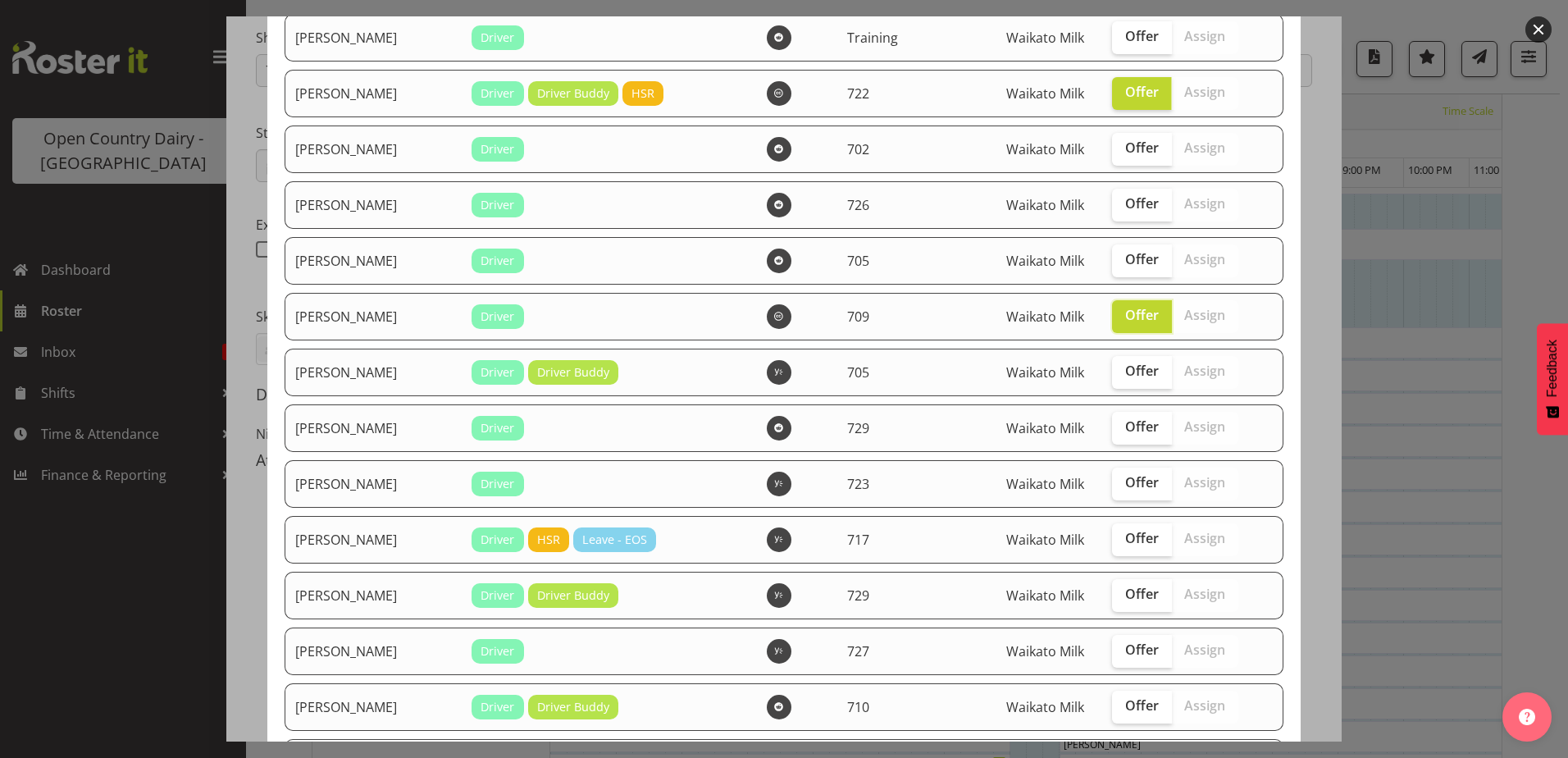
scroll to position [328, 0]
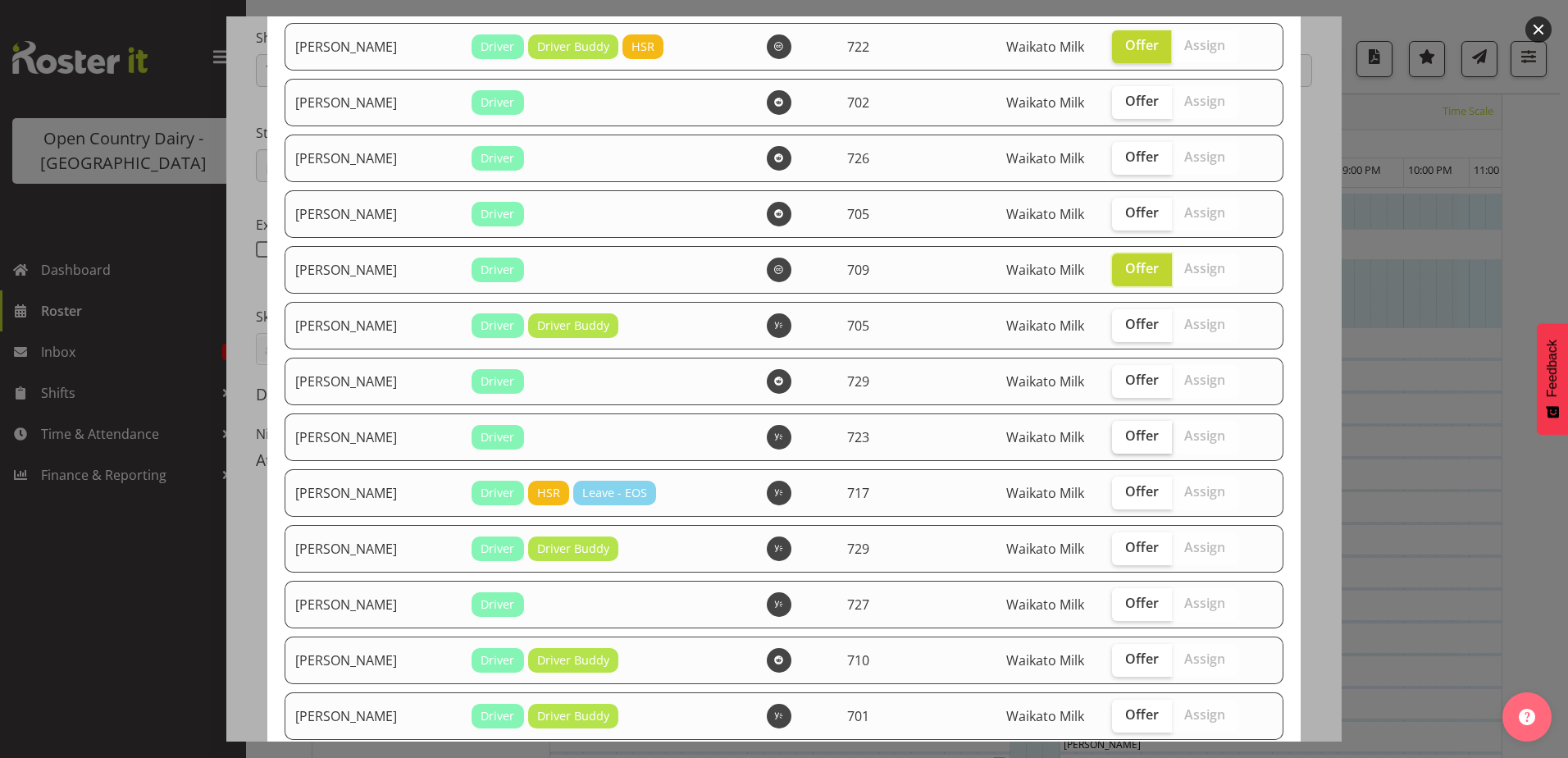
click at [1132, 443] on span "Offer" at bounding box center [1142, 436] width 34 height 17
click at [1123, 441] on input "Offer" at bounding box center [1117, 436] width 11 height 11
checkbox input "true"
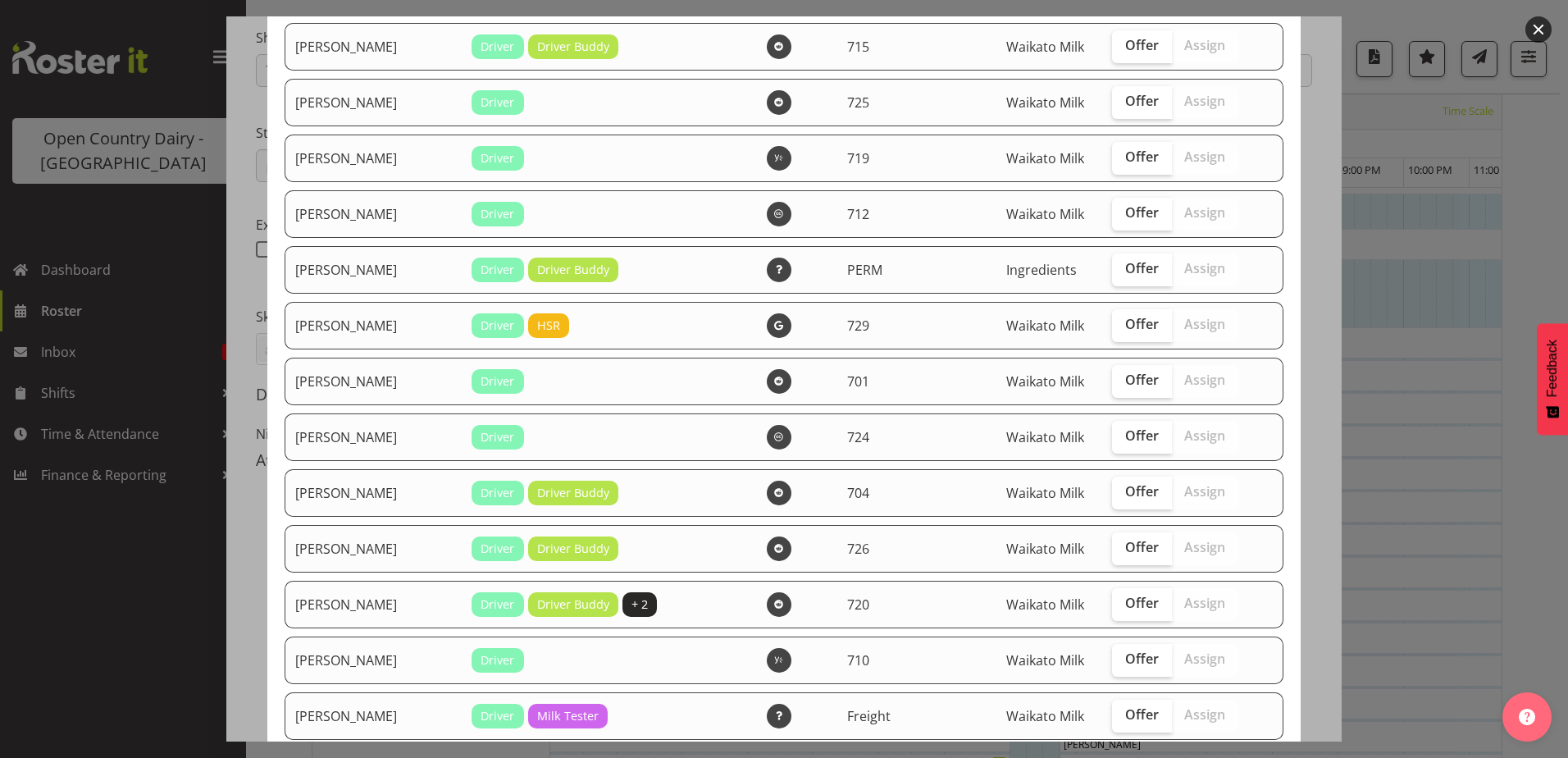
scroll to position [1558, 0]
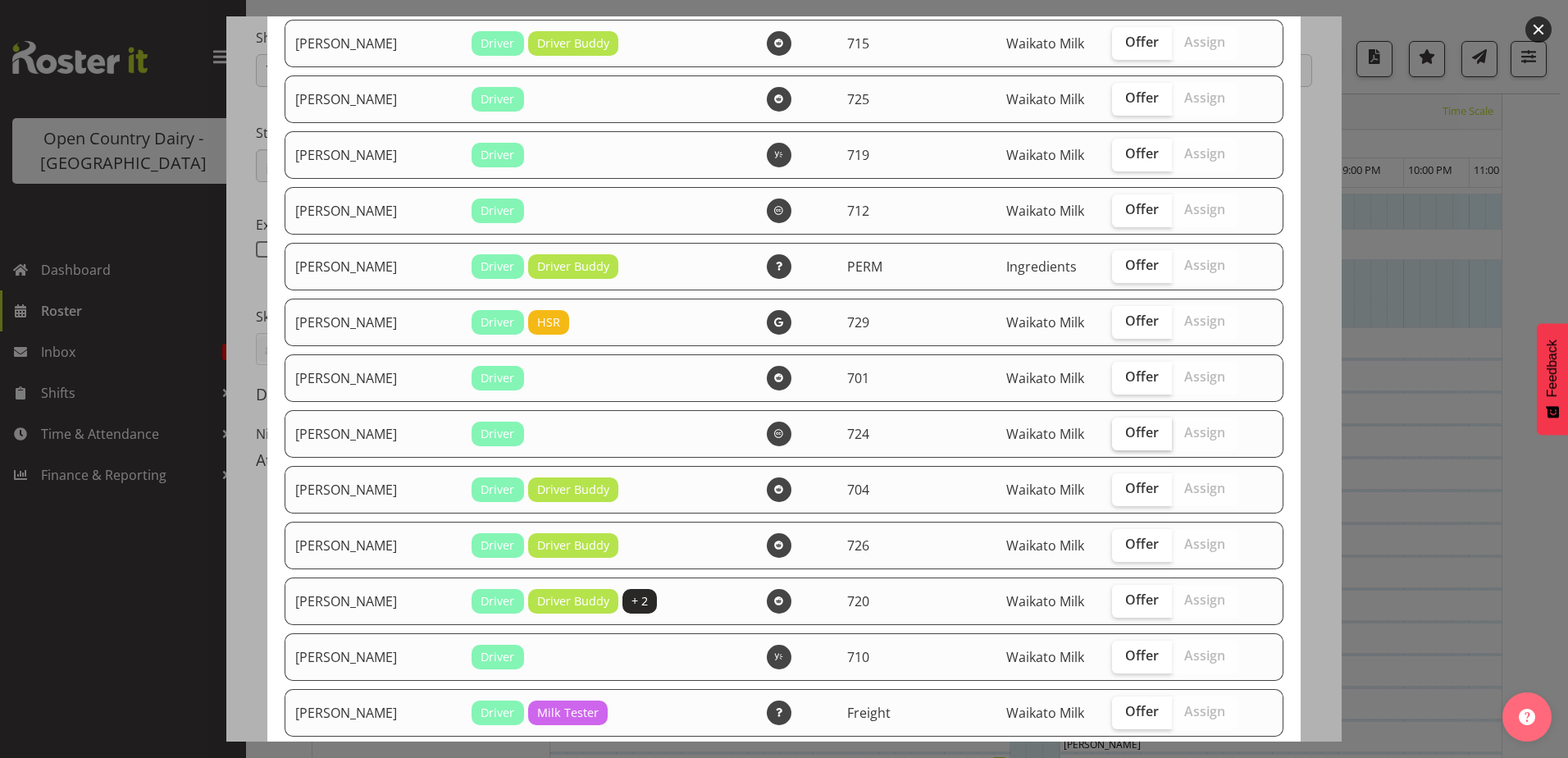
click at [1126, 433] on span "Offer" at bounding box center [1142, 432] width 34 height 17
click at [1123, 433] on input "Offer" at bounding box center [1117, 433] width 11 height 11
checkbox input "true"
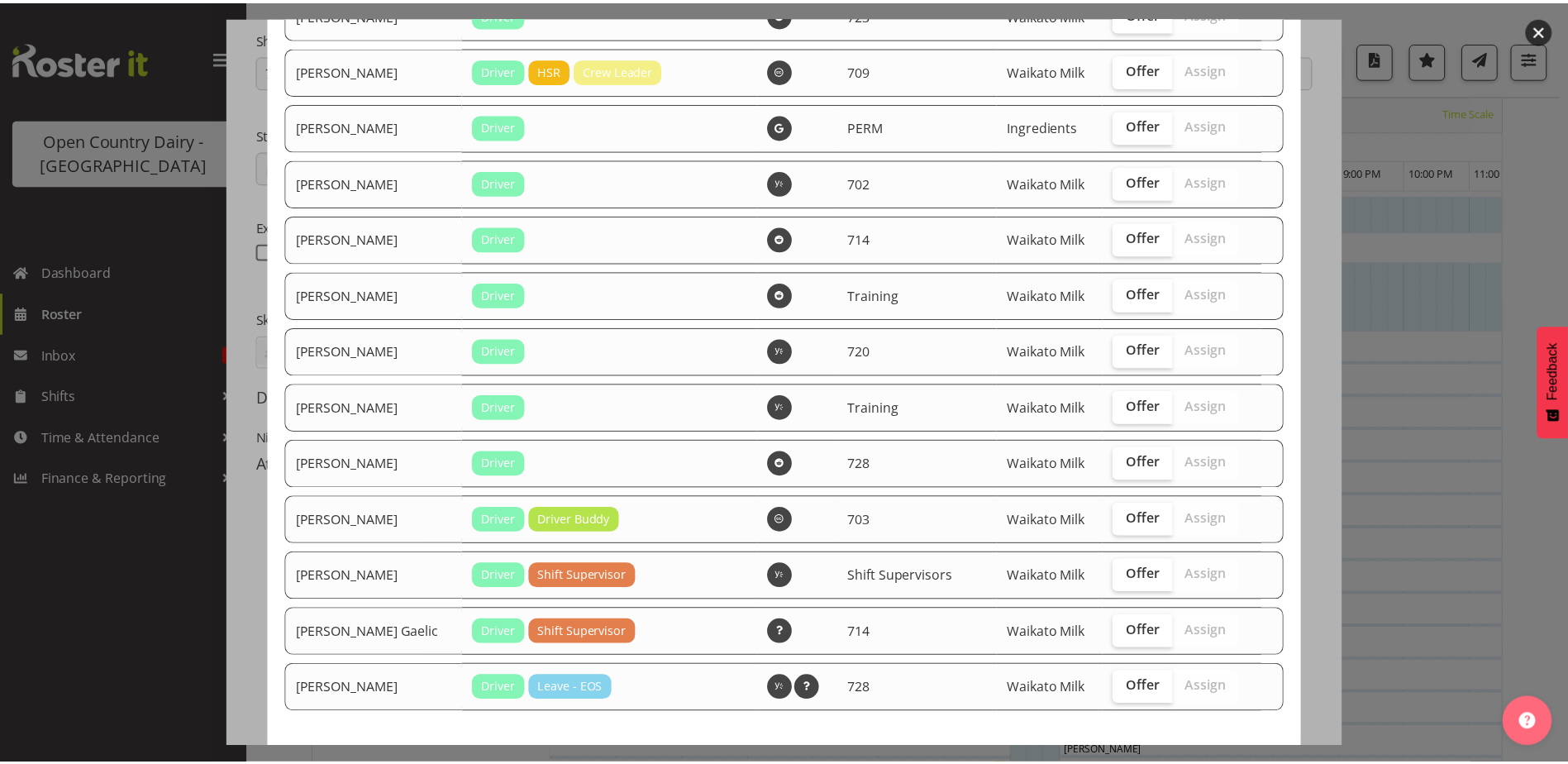
scroll to position [2962, 0]
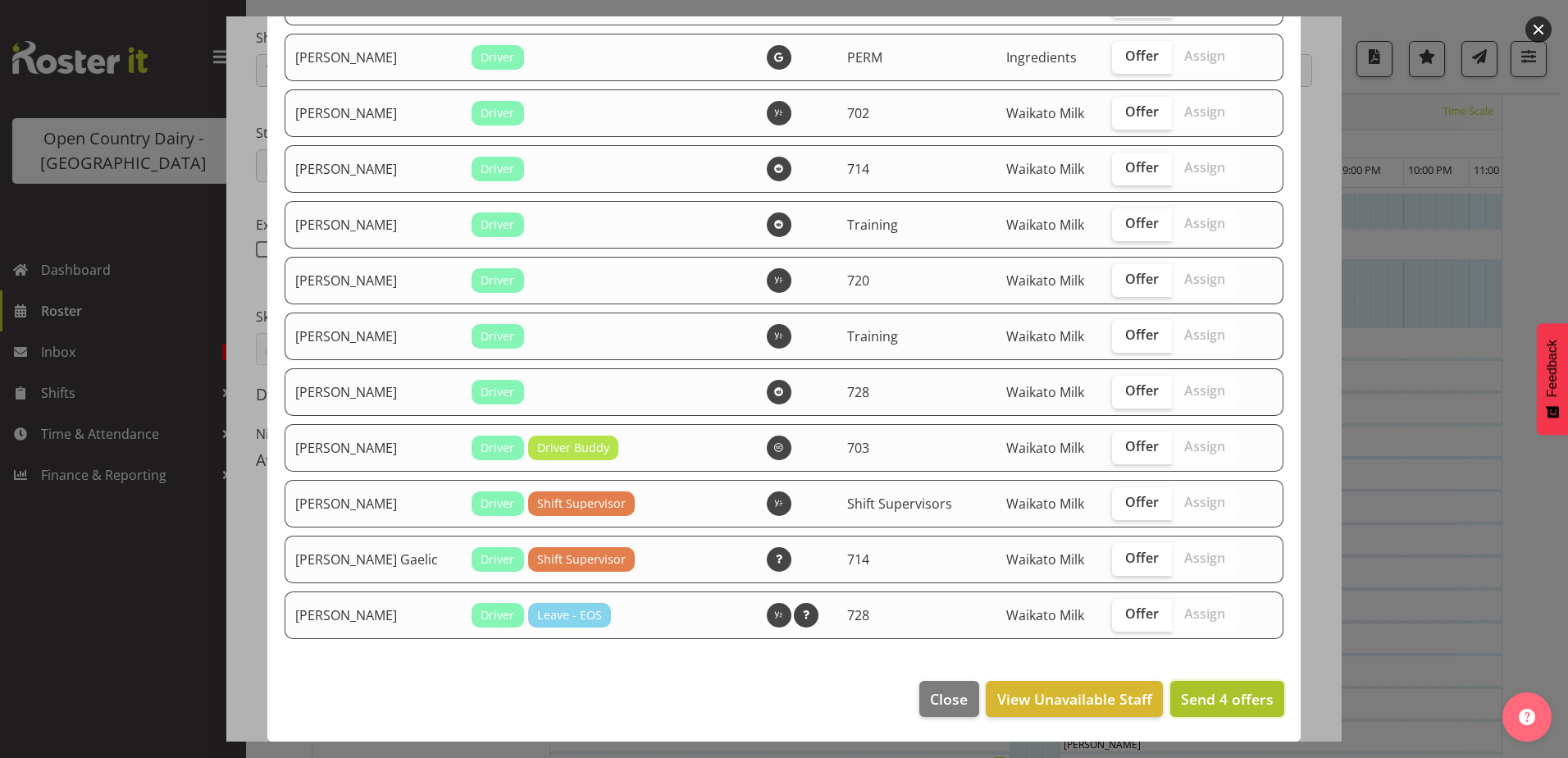
click at [1213, 701] on span "Send 4 offers" at bounding box center [1227, 699] width 93 height 19
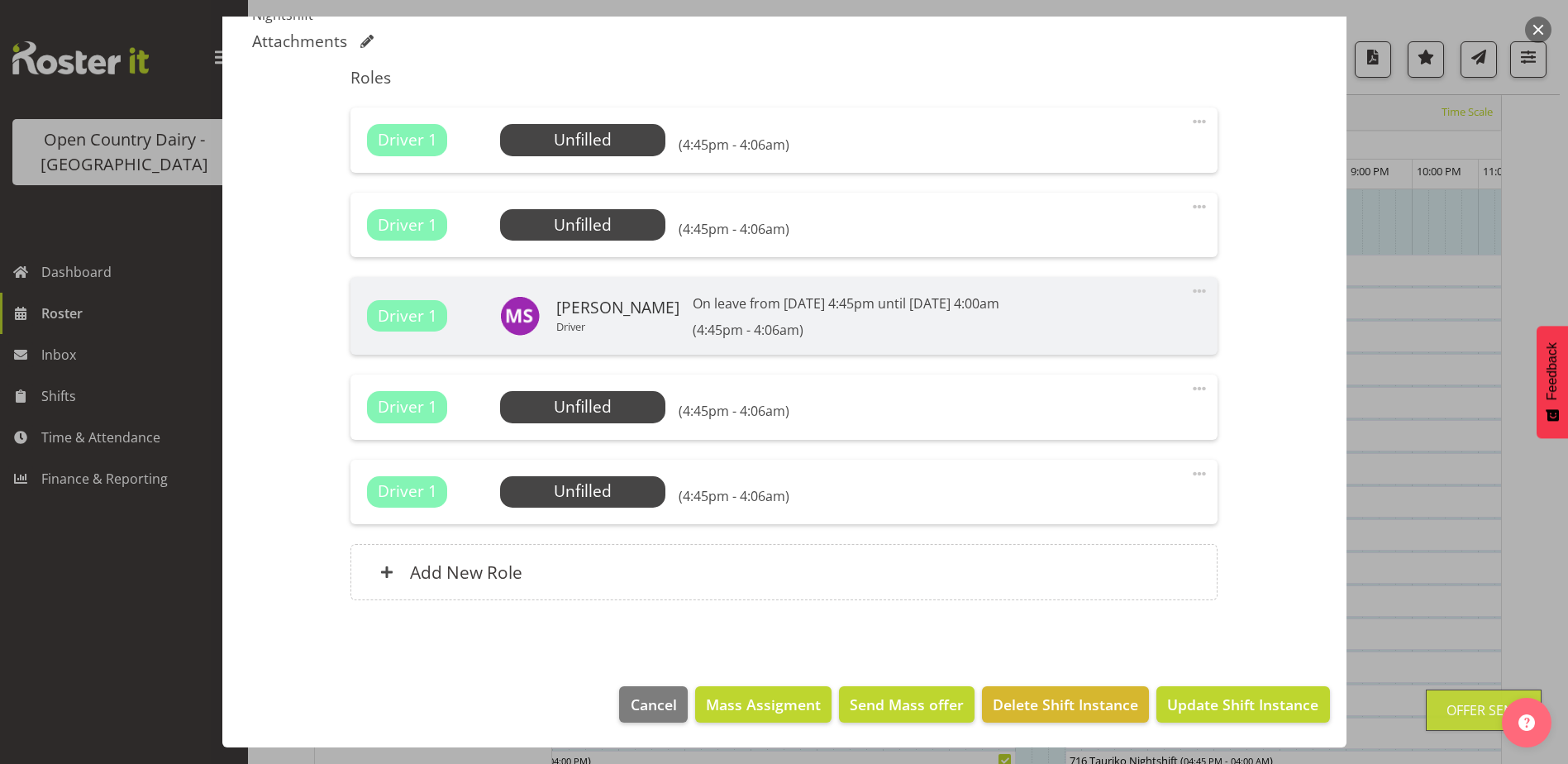
scroll to position [248, 0]
click at [1217, 702] on span "Update Shift Instance" at bounding box center [1242, 704] width 151 height 22
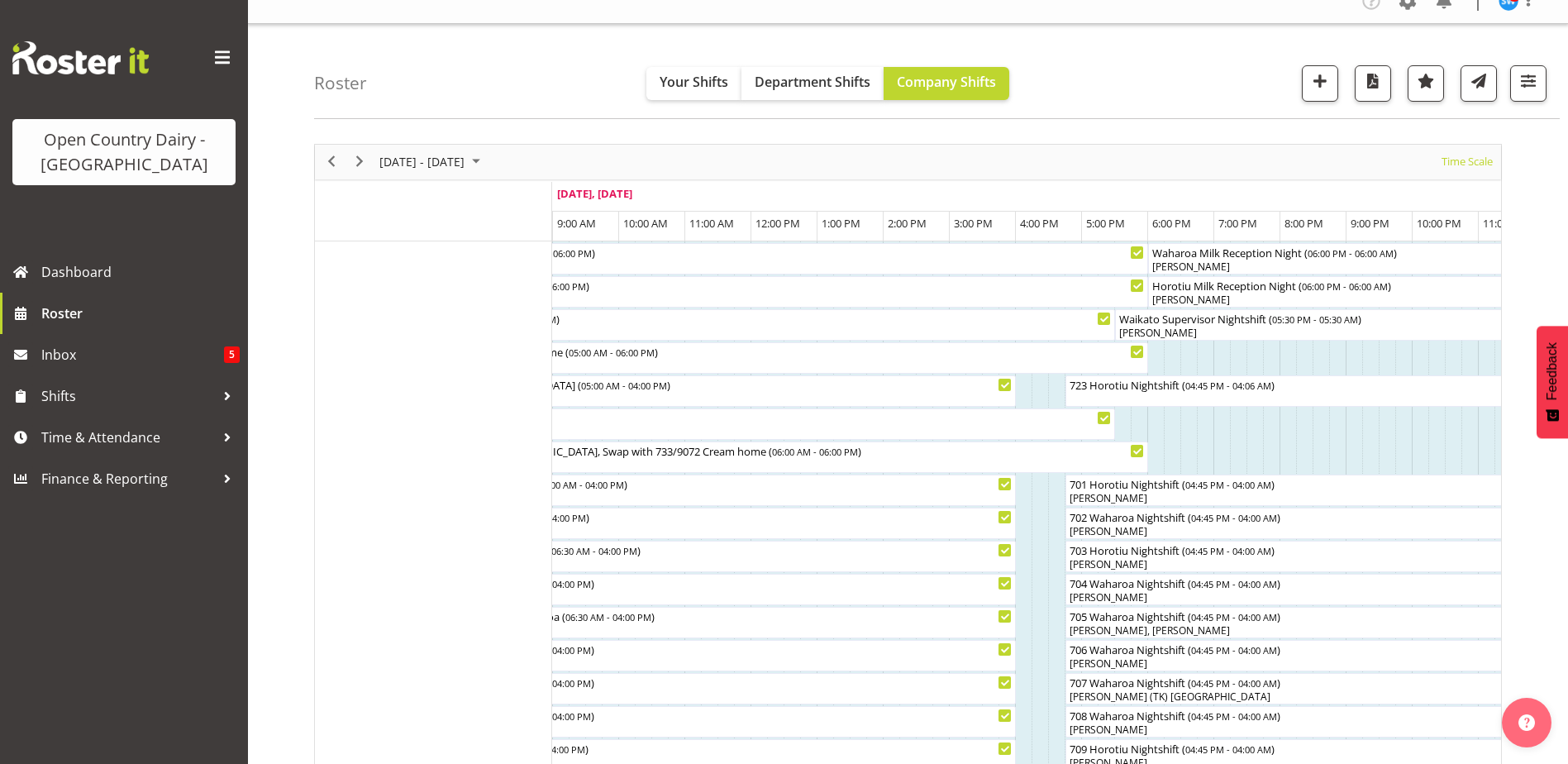
scroll to position [0, 0]
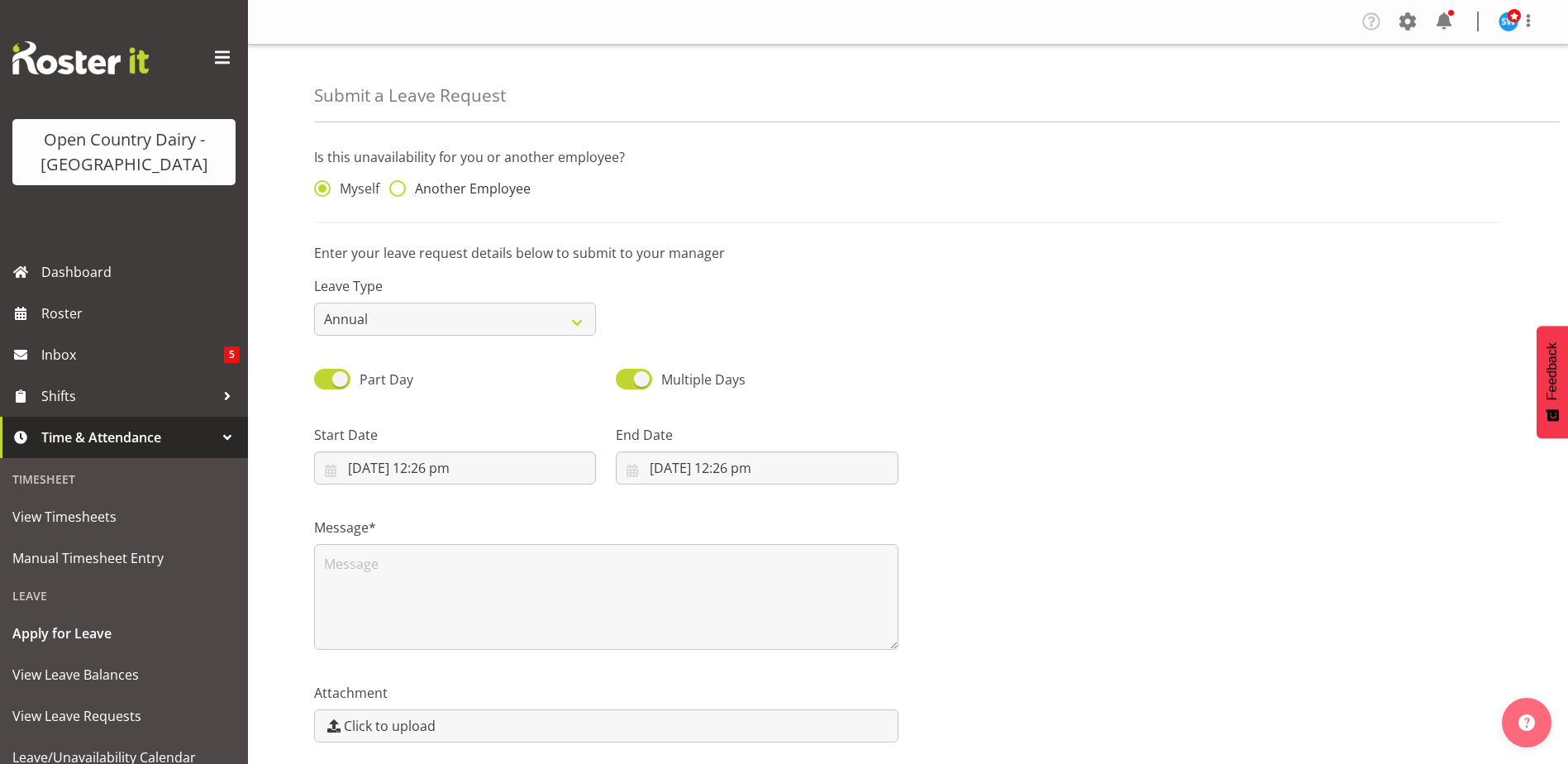
click at [404, 190] on span at bounding box center [397, 188] width 17 height 17
click at [400, 190] on input "Another Employee" at bounding box center [394, 189] width 11 height 11
radio input "true"
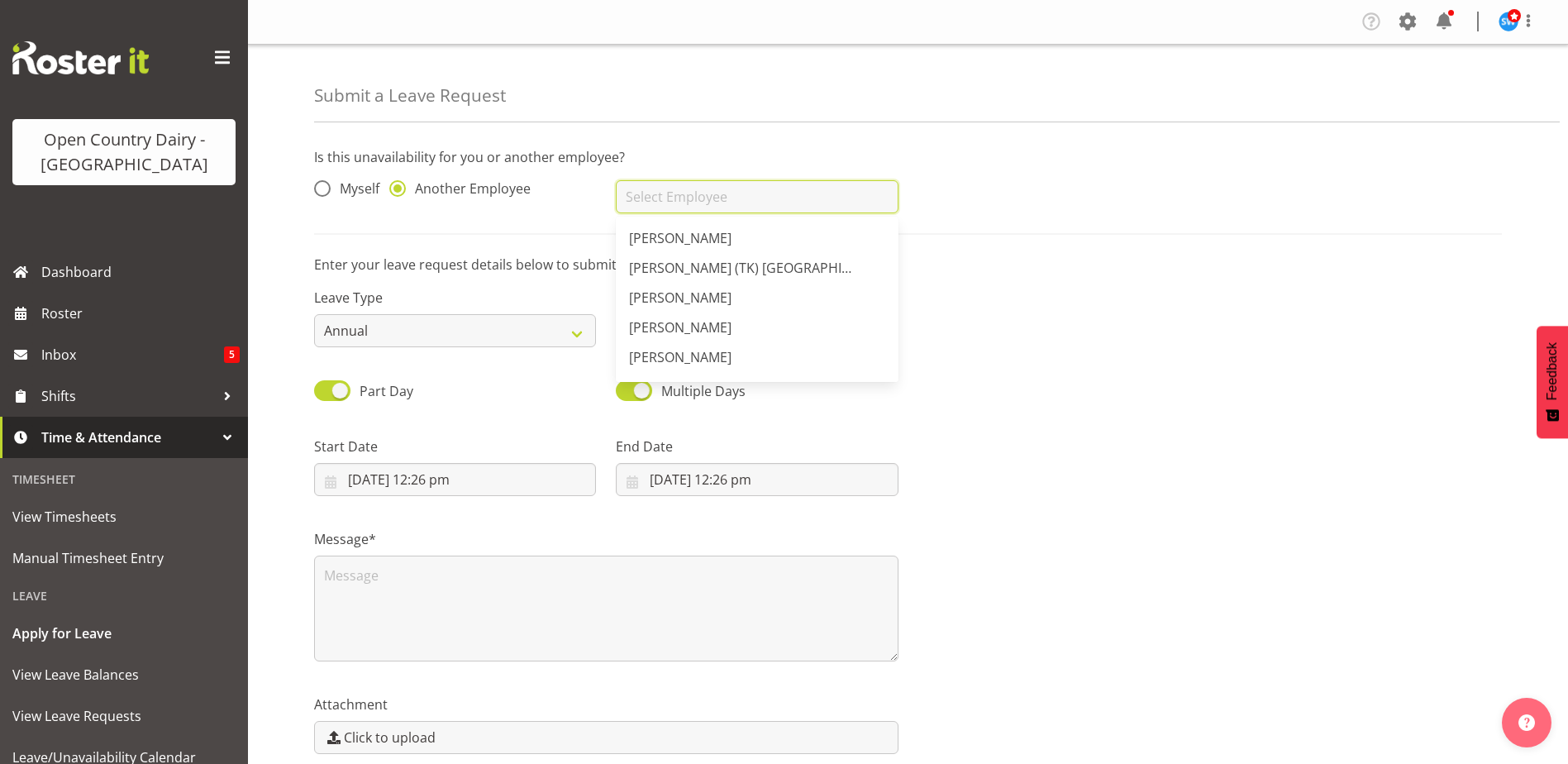
click at [803, 197] on input "text" at bounding box center [756, 196] width 282 height 33
drag, startPoint x: 729, startPoint y: 327, endPoint x: 695, endPoint y: 316, distance: 35.7
click at [729, 326] on span "[PERSON_NAME]" at bounding box center [680, 327] width 102 height 19
type input "[PERSON_NAME]"
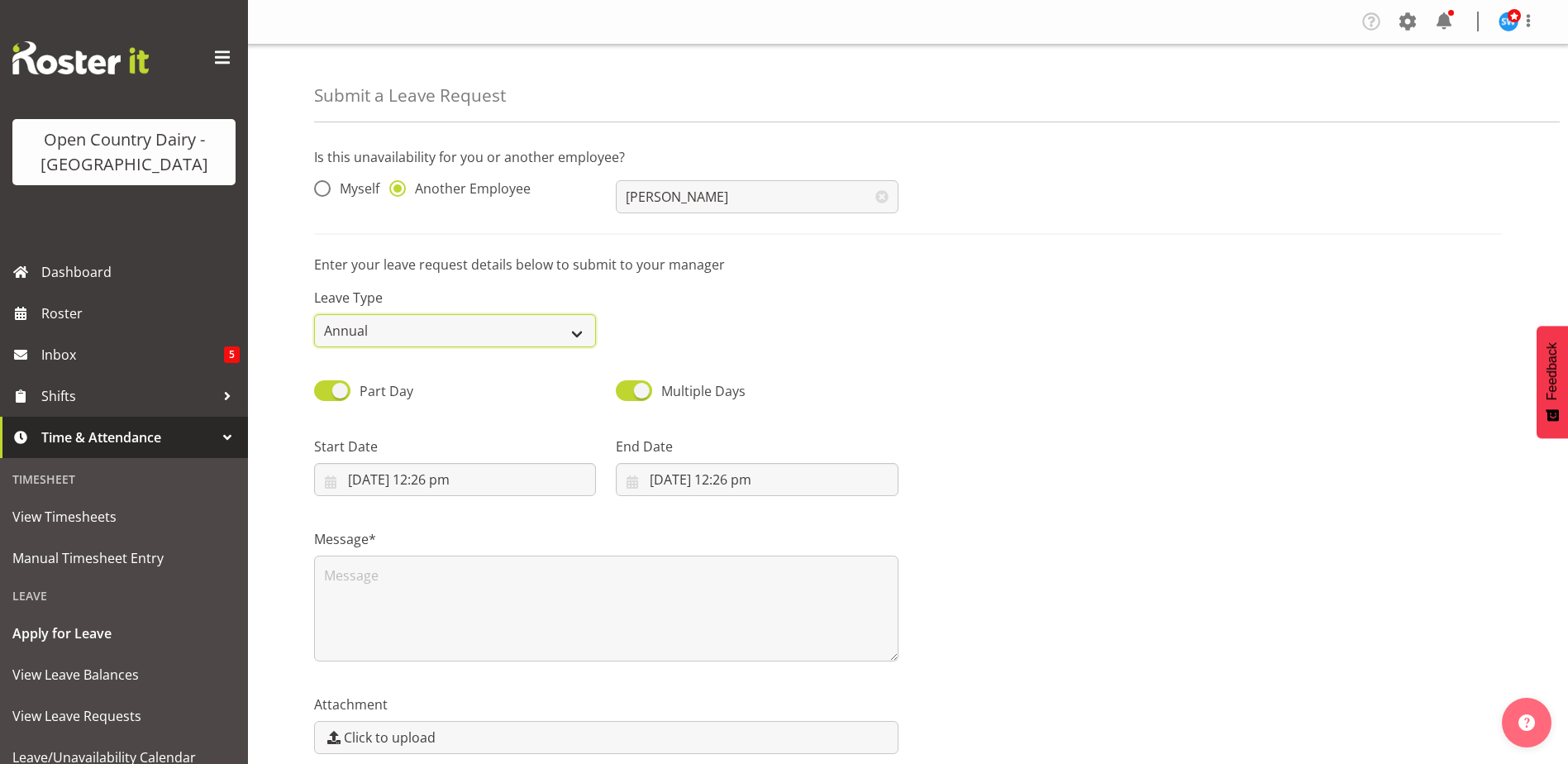
click at [525, 337] on select "Annual Sick Leave Without Pay Bereavement Domestic Violence Parental Jury Servi…" at bounding box center [455, 331] width 282 height 33
select select "Sick"
click at [314, 314] on select "Annual Sick Leave Without Pay Bereavement Domestic Violence Parental Jury Servi…" at bounding box center [455, 331] width 282 height 33
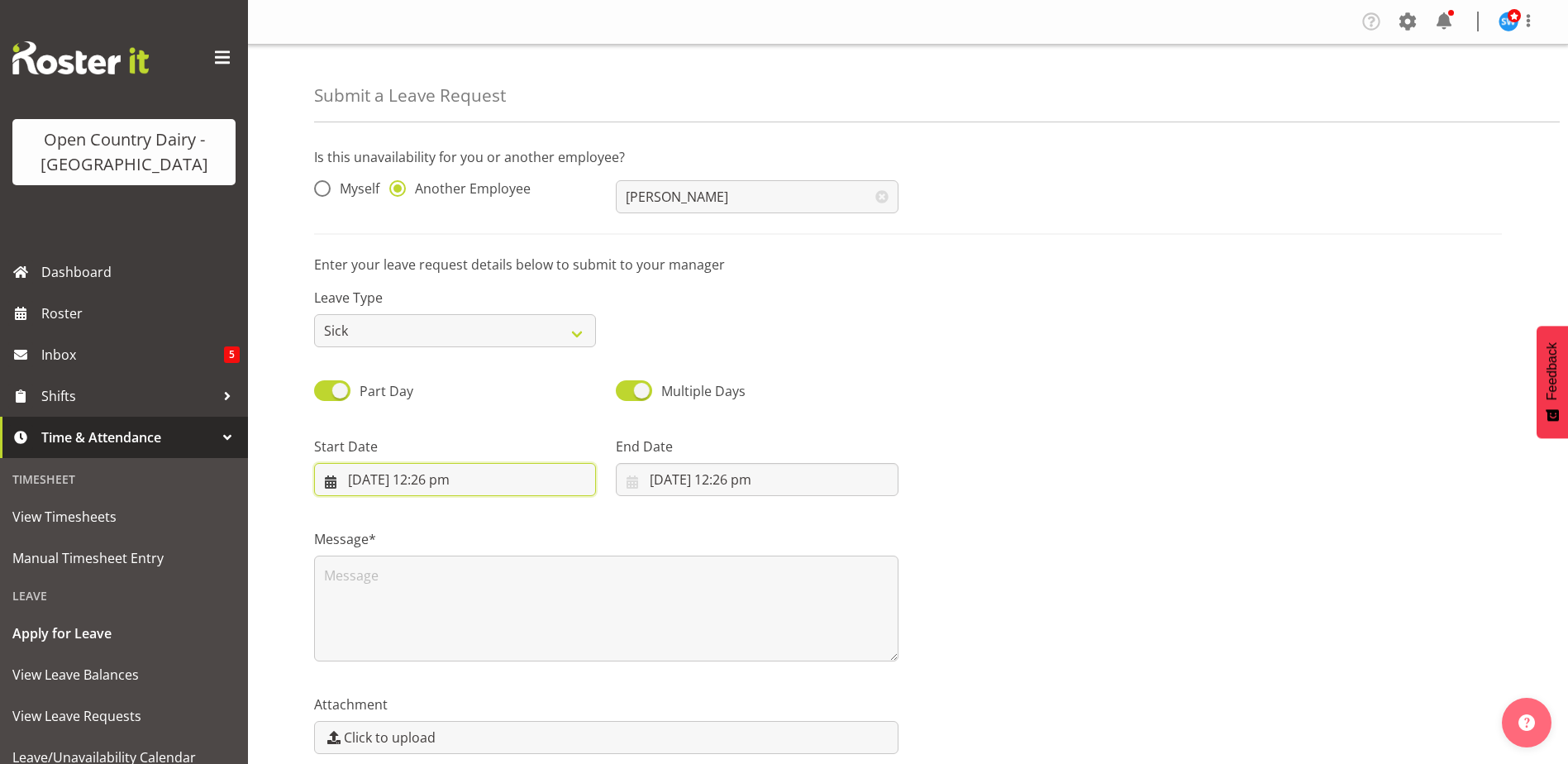
click at [436, 477] on input "[DATE] 12:26 pm" at bounding box center [455, 479] width 282 height 33
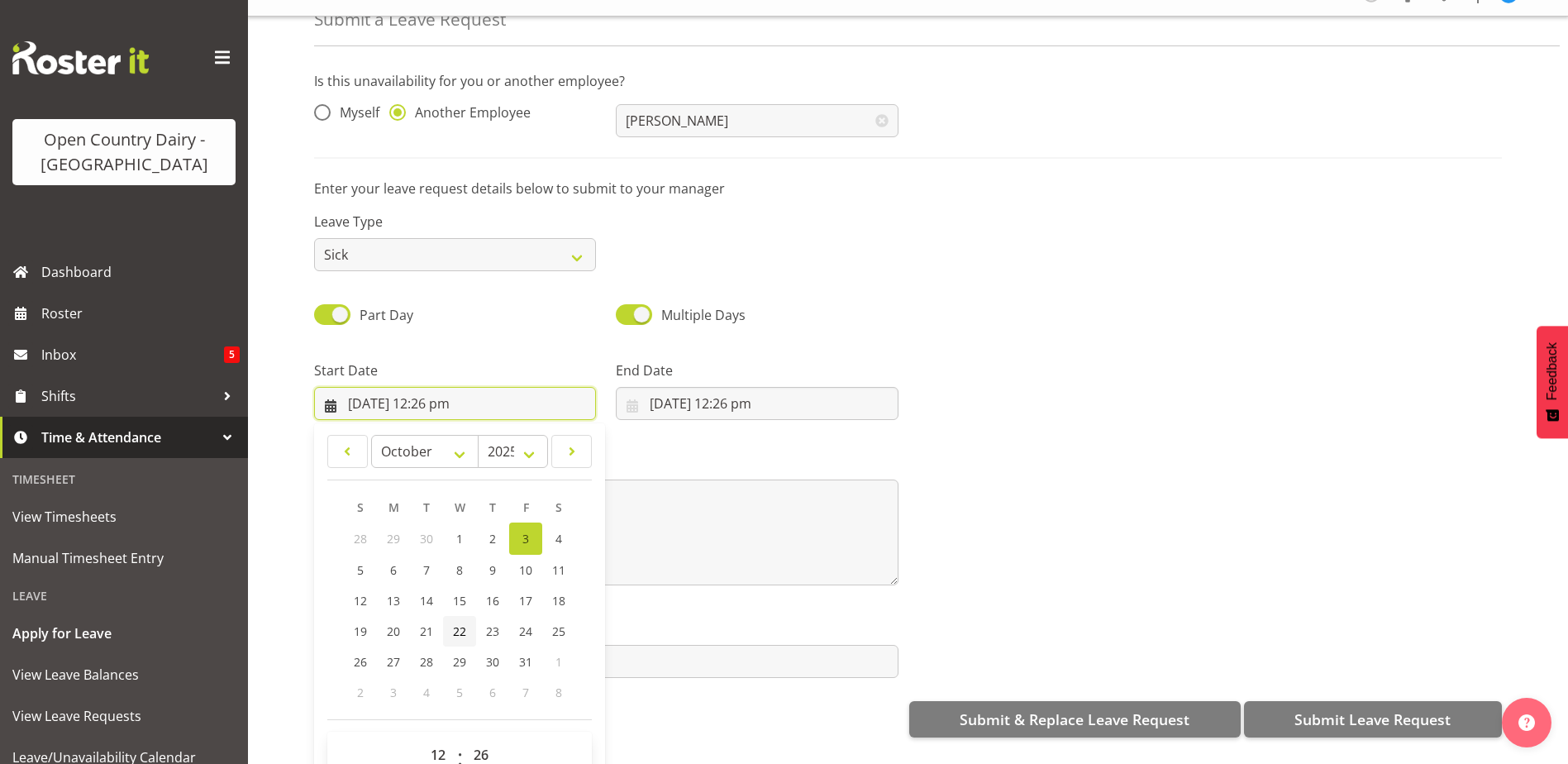
scroll to position [75, 0]
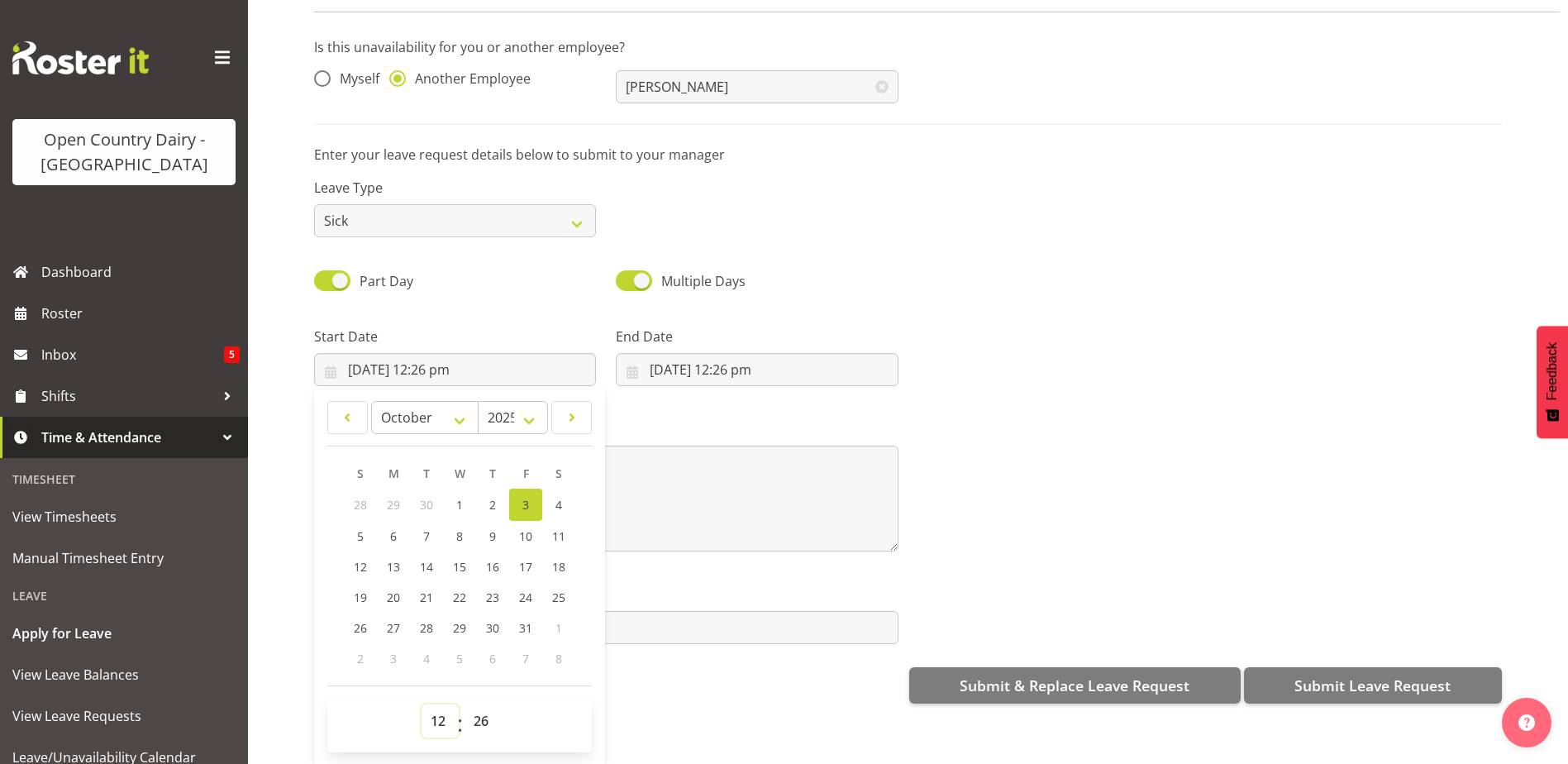
click at [437, 704] on select "00 01 02 03 04 05 06 07 08 09 10 11 12 13 14 15 16 17 18 19 20 21 22 23" at bounding box center [440, 721] width 37 height 33
select select "16"
click at [421, 704] on select "00 01 02 03 04 05 06 07 08 09 10 11 12 13 14 15 16 17 18 19 20 21 22 23" at bounding box center [440, 721] width 37 height 33
type input "[DATE] 4:26 pm"
click at [473, 725] on select "00 01 02 03 04 05 06 07 08 09 10 11 12 13 14 15 16 17 18 19 20 21 22 23 24 25 2…" at bounding box center [483, 721] width 37 height 33
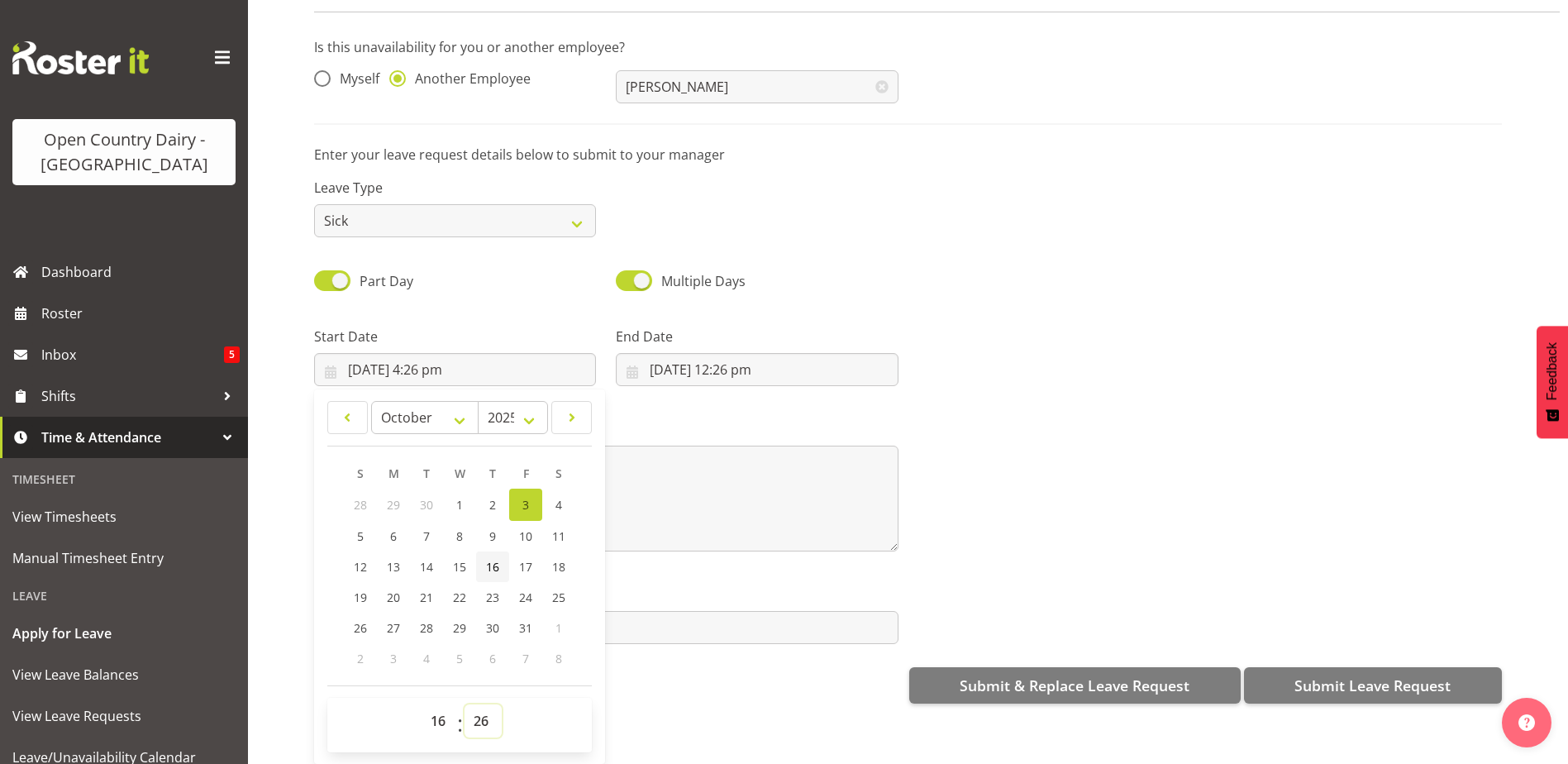
select select "45"
click at [464, 704] on select "00 01 02 03 04 05 06 07 08 09 10 11 12 13 14 15 16 17 18 19 20 21 22 23 24 25 2…" at bounding box center [483, 721] width 37 height 33
type input "[DATE] 4:45 pm"
click at [695, 353] on input "[DATE] 12:26 pm" at bounding box center [756, 369] width 282 height 33
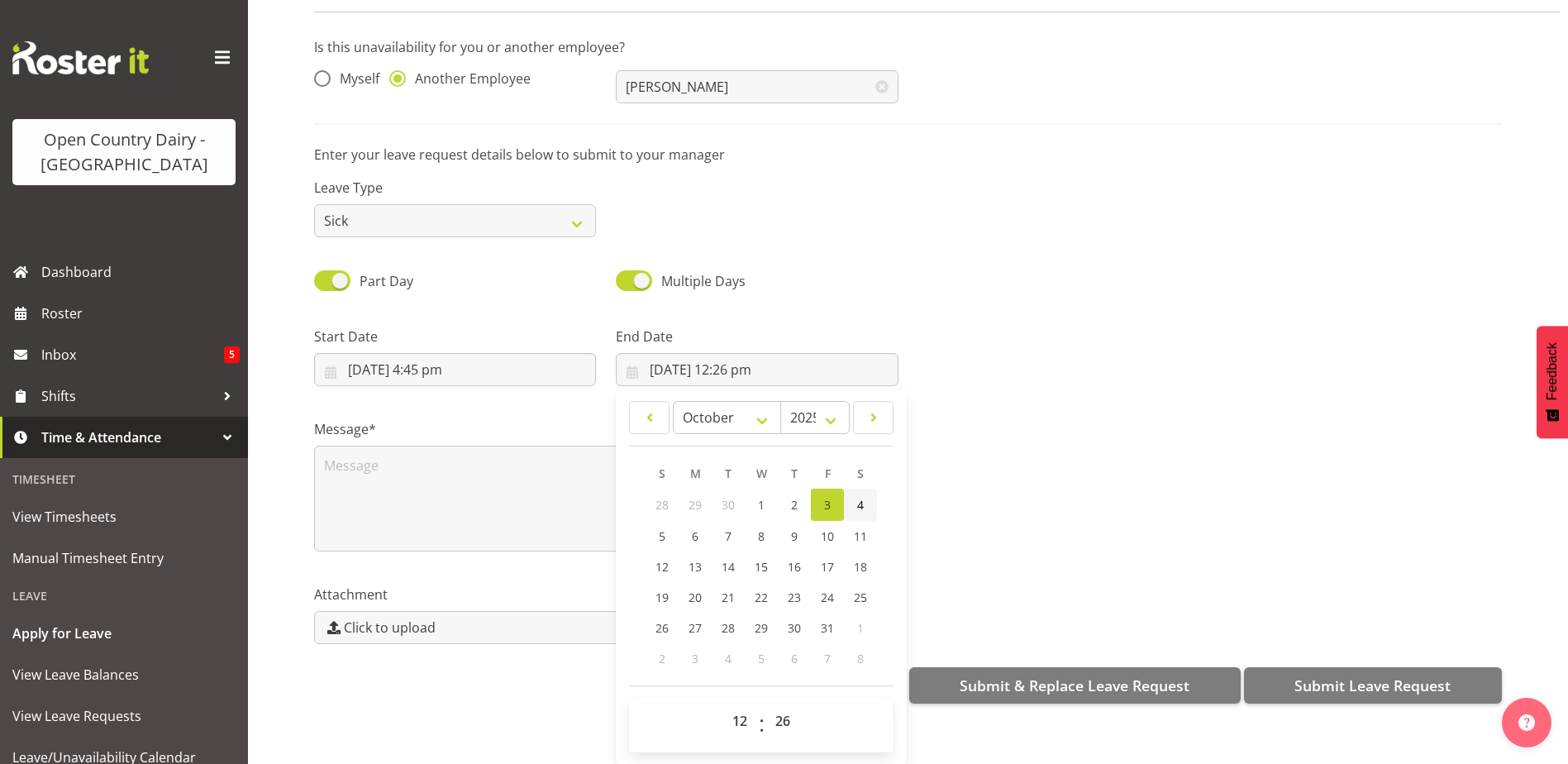
click at [843, 496] on link "4" at bounding box center [860, 504] width 33 height 32
type input "[DATE] 12:26 pm"
click at [742, 709] on select "00 01 02 03 04 05 06 07 08 09 10 11 12 13 14 15 16 17 18 19 20 21 22 23" at bounding box center [741, 721] width 37 height 33
select select "4"
click at [723, 704] on select "00 01 02 03 04 05 06 07 08 09 10 11 12 13 14 15 16 17 18 19 20 21 22 23" at bounding box center [741, 721] width 37 height 33
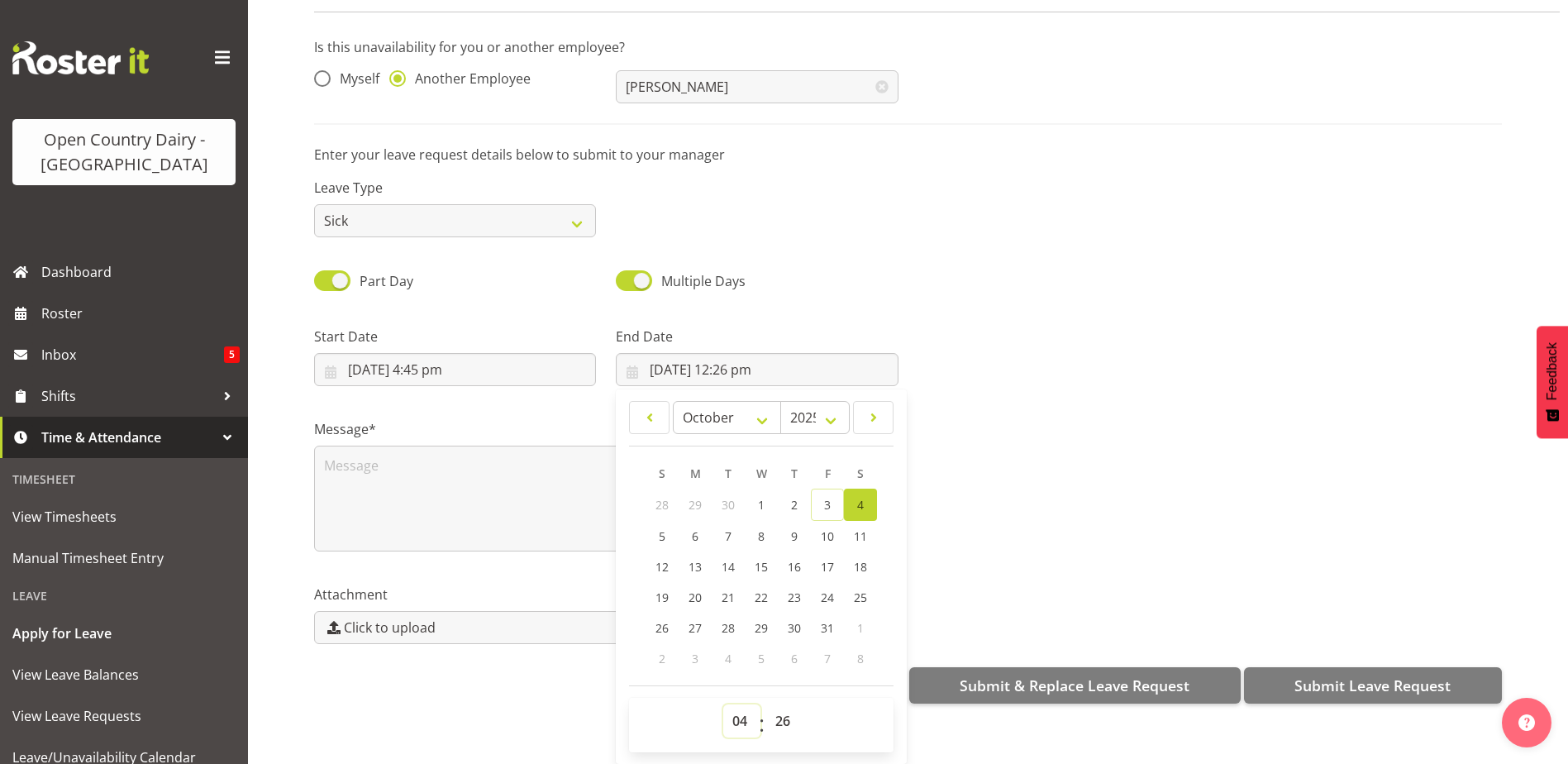
type input "4/10/2025, 4:26 am"
click at [785, 712] on select "00 01 02 03 04 05 06 07 08 09 10 11 12 13 14 15 16 17 18 19 20 21 22 23 24 25 2…" at bounding box center [784, 721] width 37 height 33
select select "0"
click at [766, 704] on select "00 01 02 03 04 05 06 07 08 09 10 11 12 13 14 15 16 17 18 19 20 21 22 23 24 25 2…" at bounding box center [784, 721] width 37 height 33
type input "4/10/2025, 4:00 am"
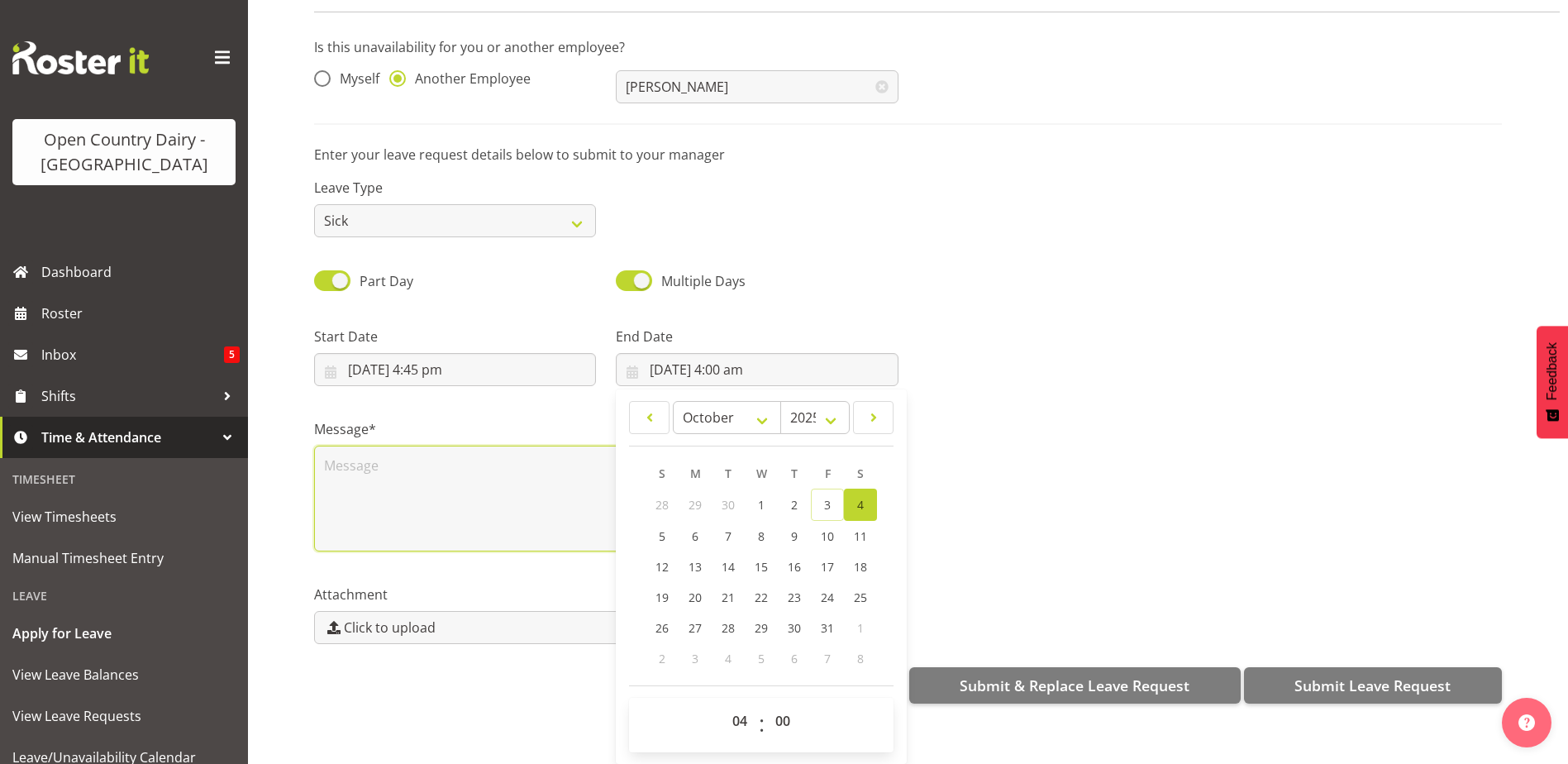
click at [401, 448] on textarea at bounding box center [606, 499] width 584 height 106
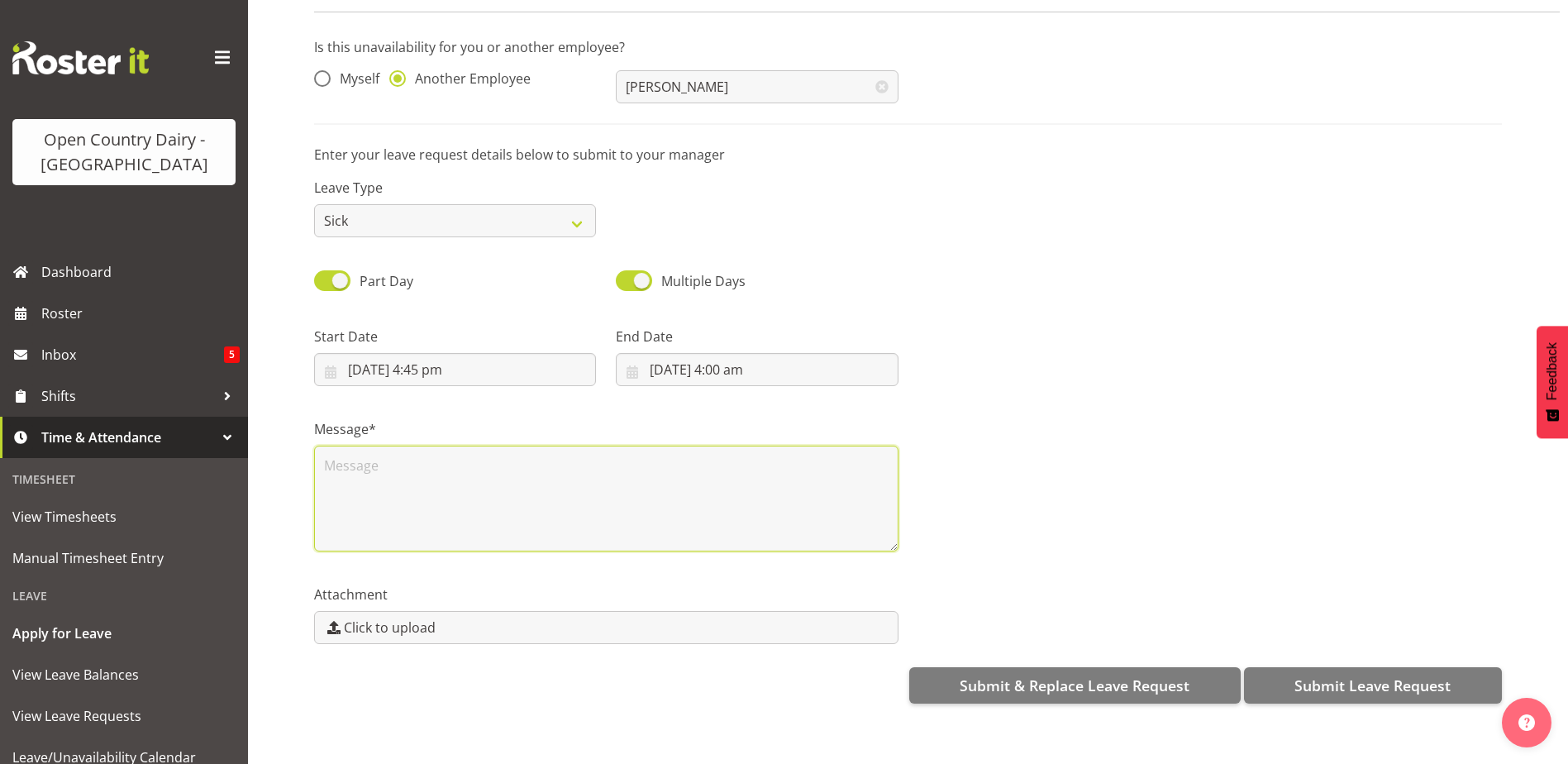
scroll to position [0, 0]
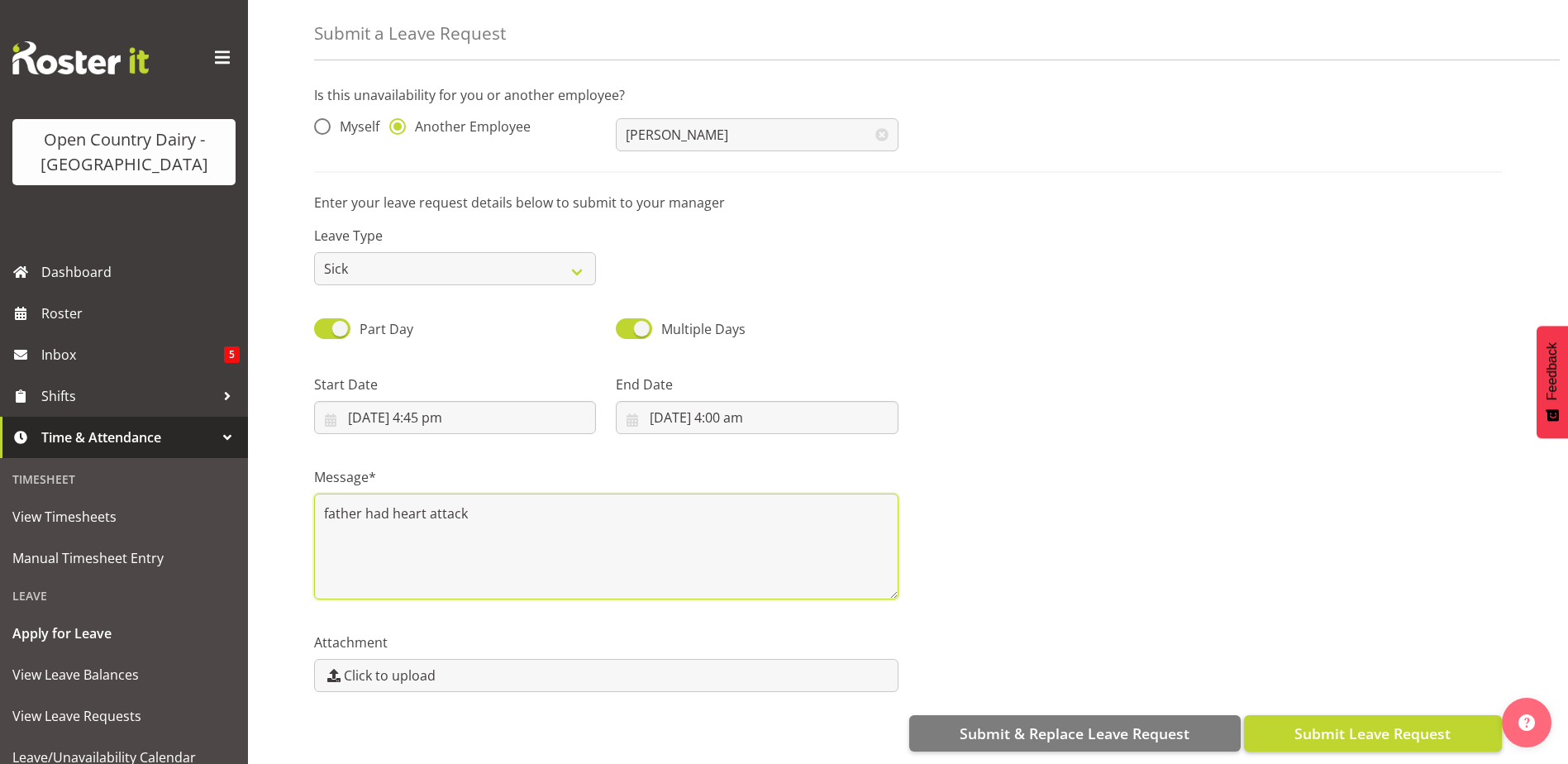
type textarea "father had heart attack"
click at [1360, 723] on span "Submit Leave Request" at bounding box center [1372, 734] width 156 height 22
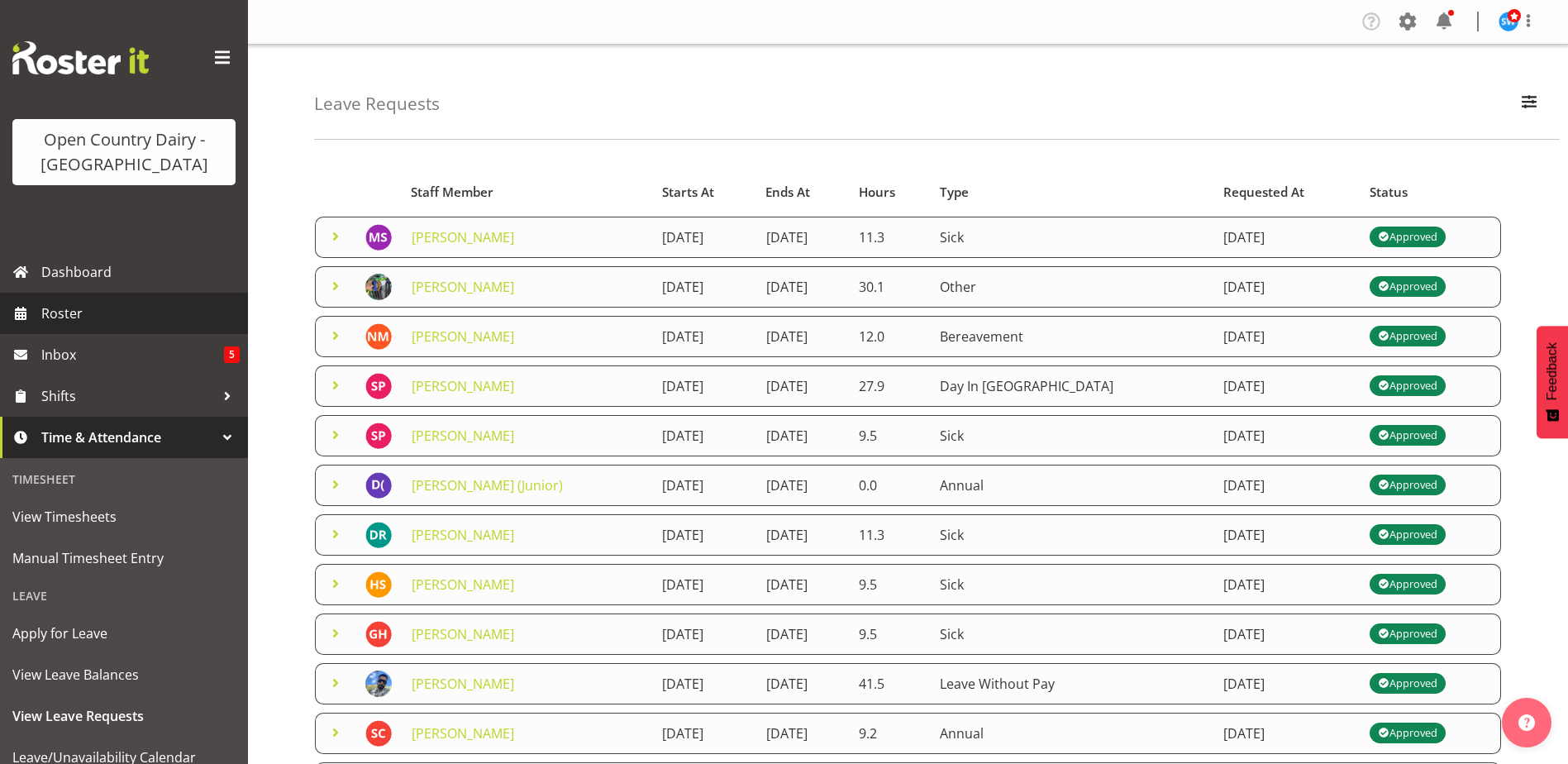
click at [91, 316] on span "Roster" at bounding box center [140, 312] width 198 height 25
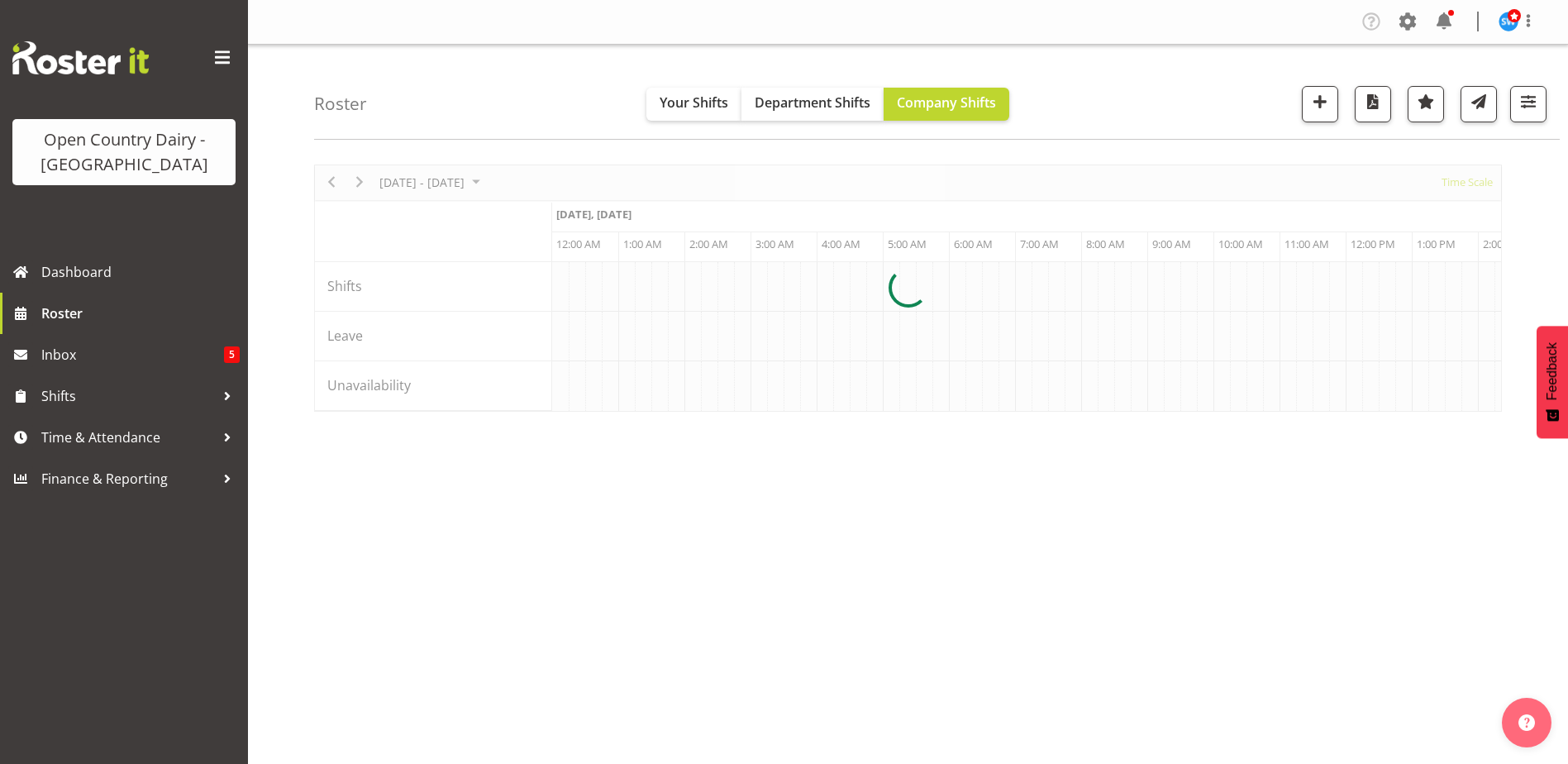
scroll to position [0, 6347]
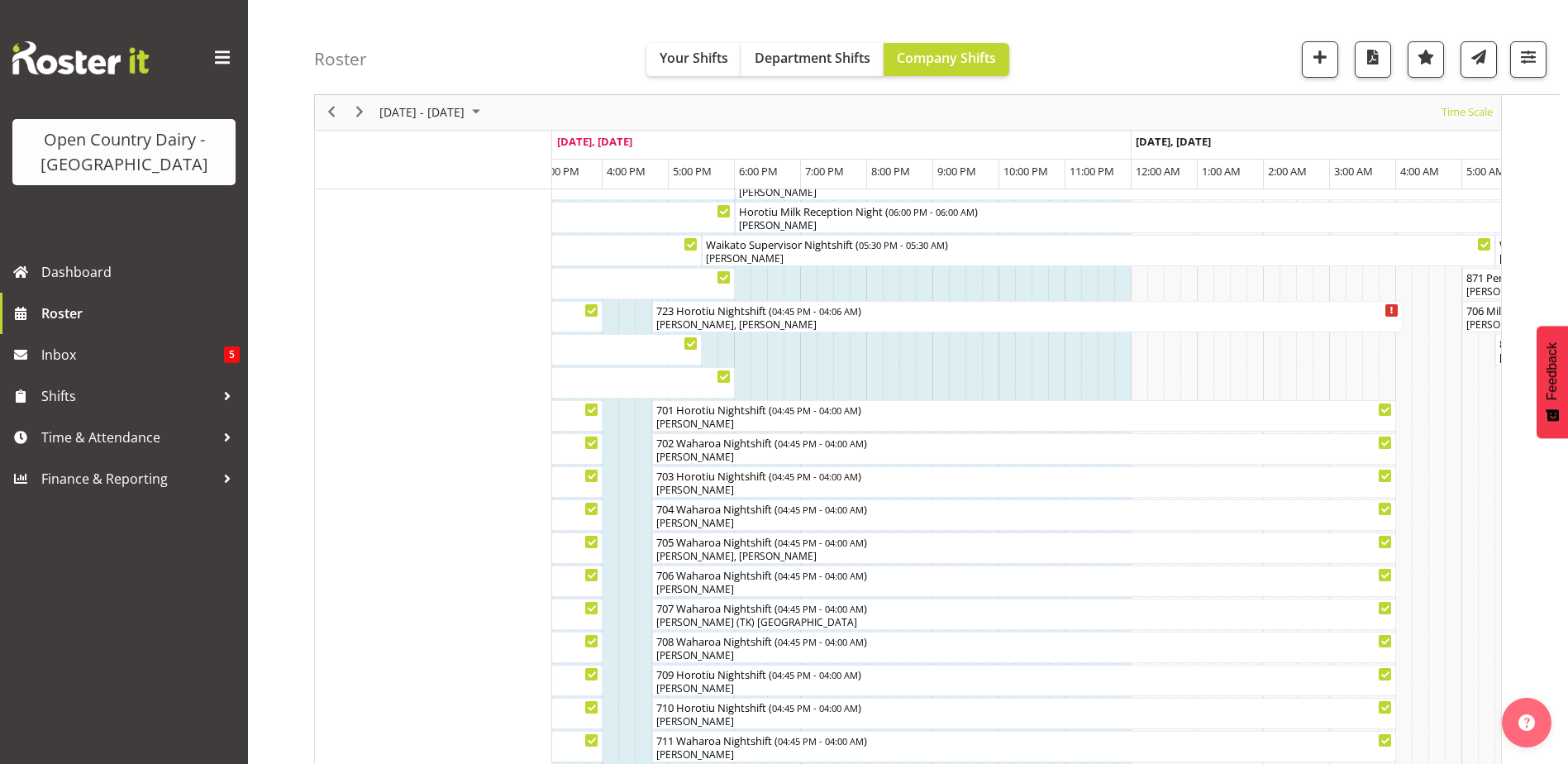
scroll to position [84, 0]
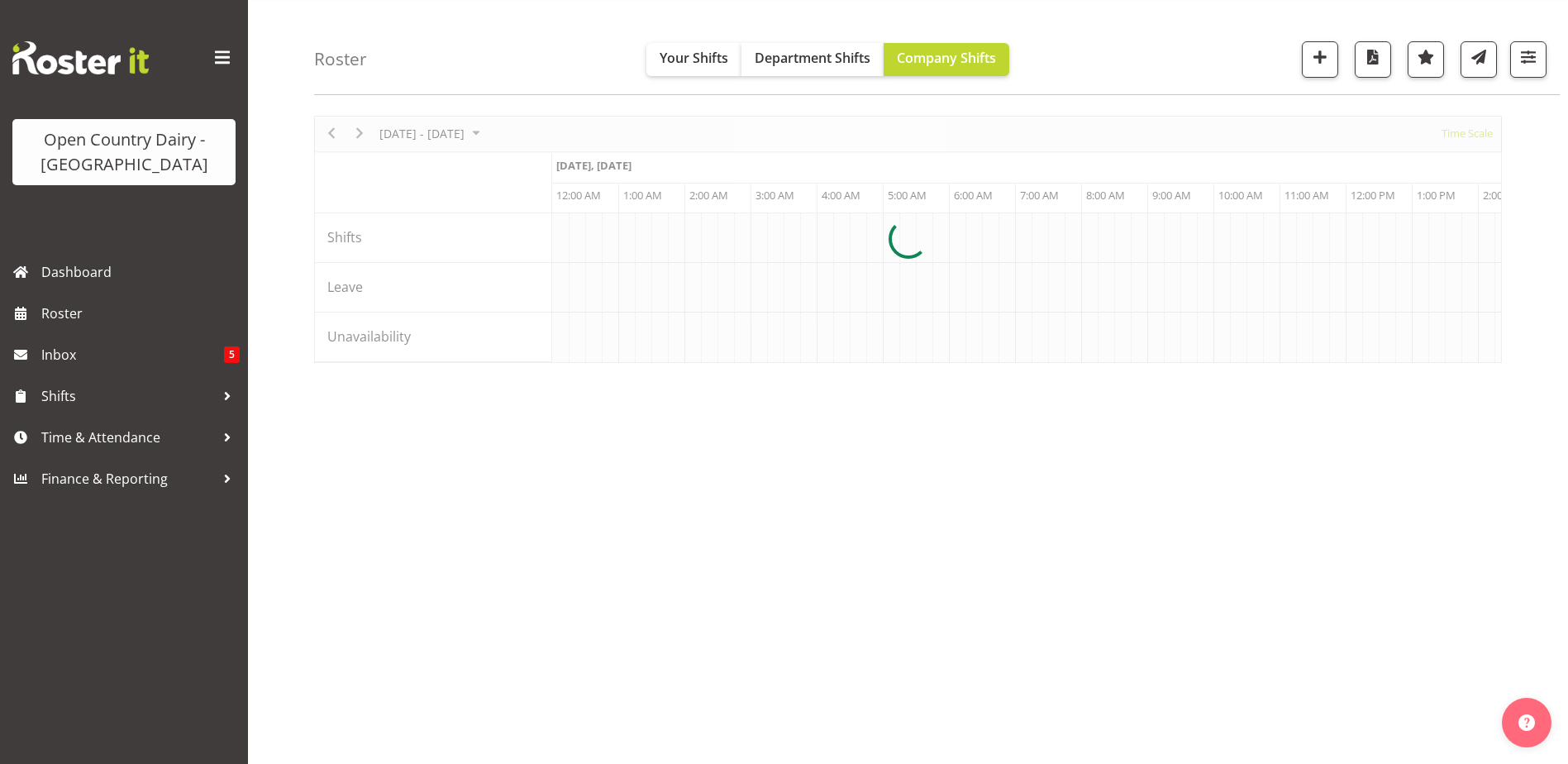
scroll to position [0, 6347]
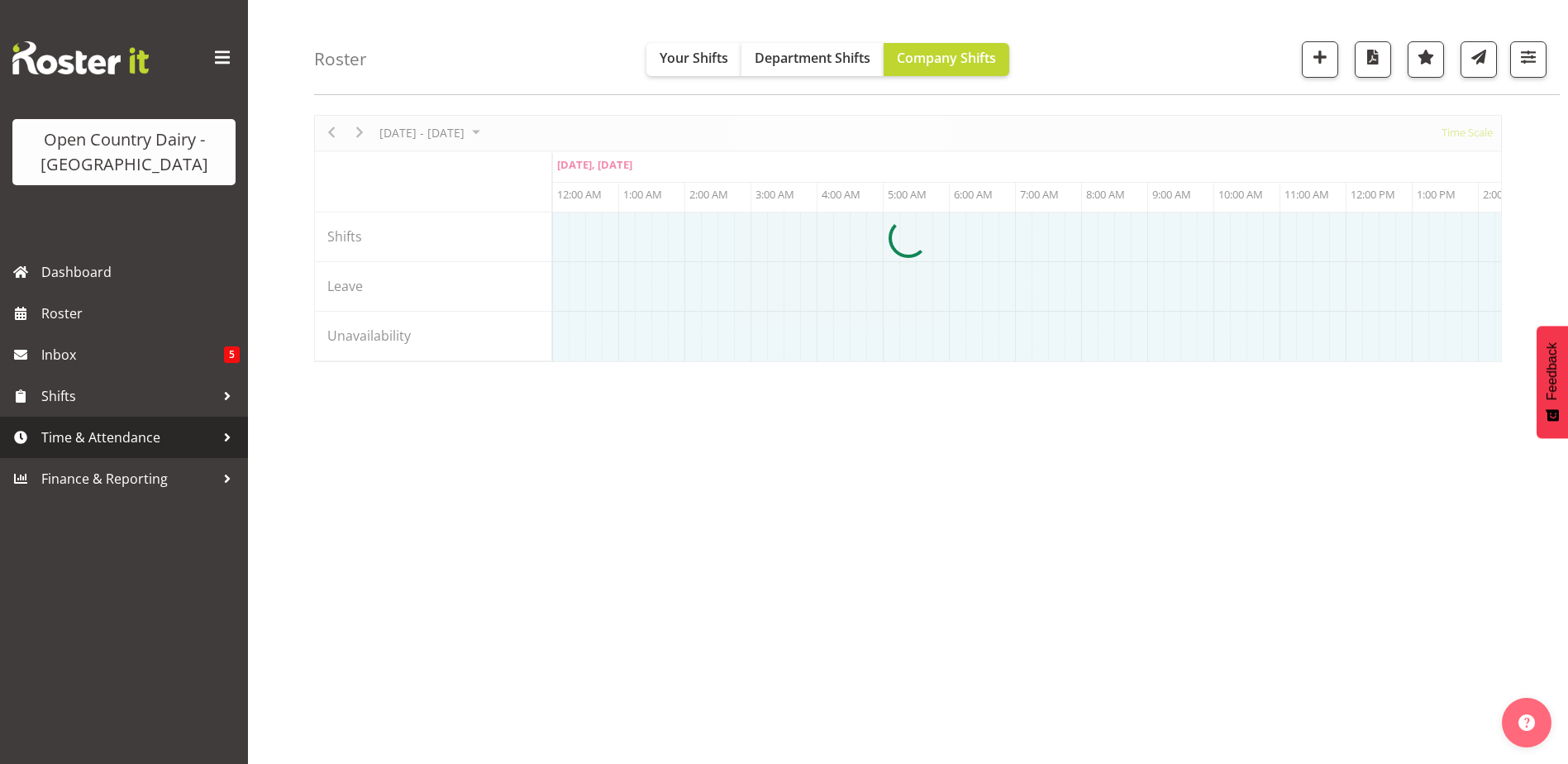
click at [138, 444] on span "Time & Attendance" at bounding box center [128, 437] width 174 height 25
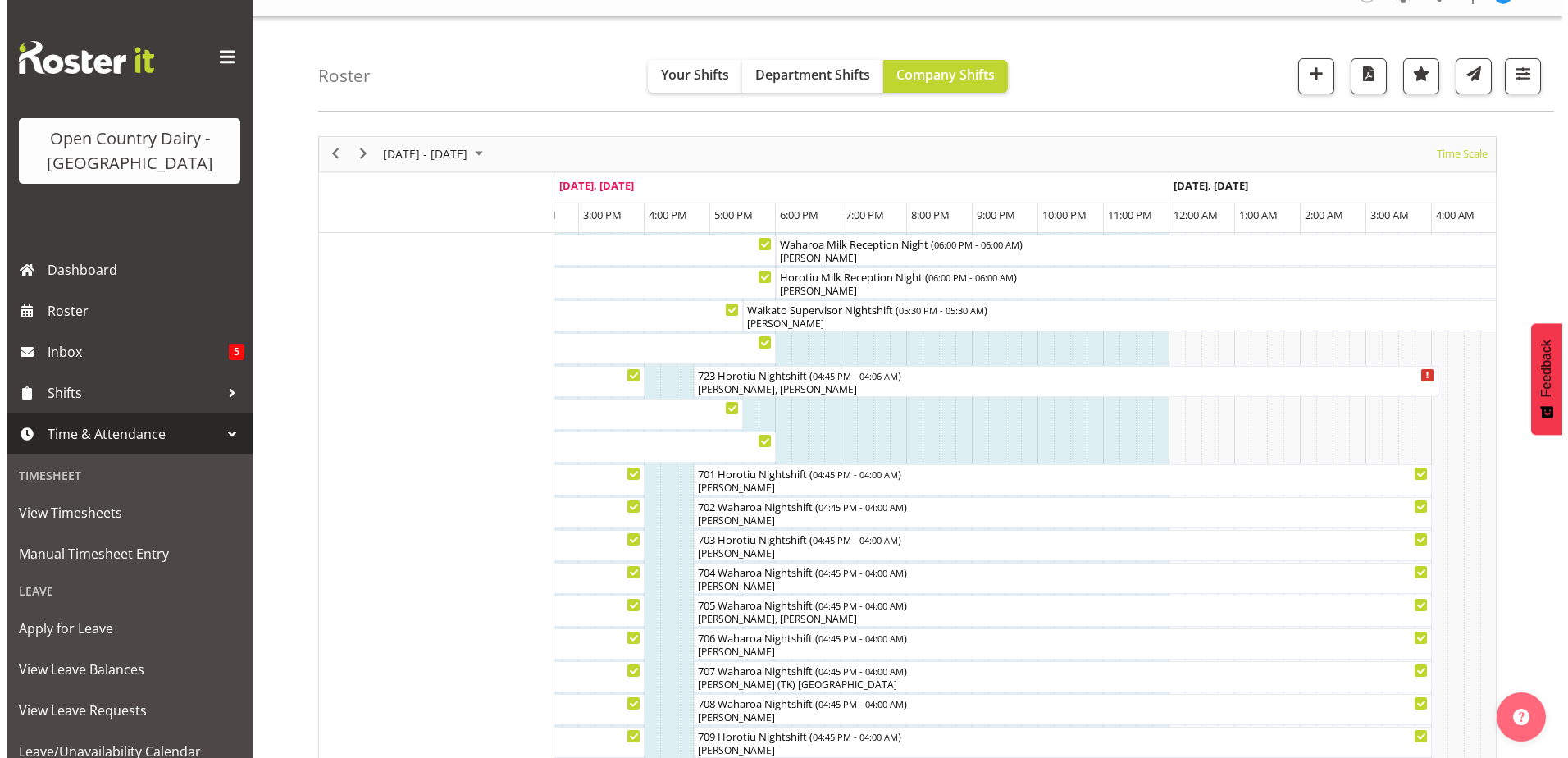
scroll to position [0, 0]
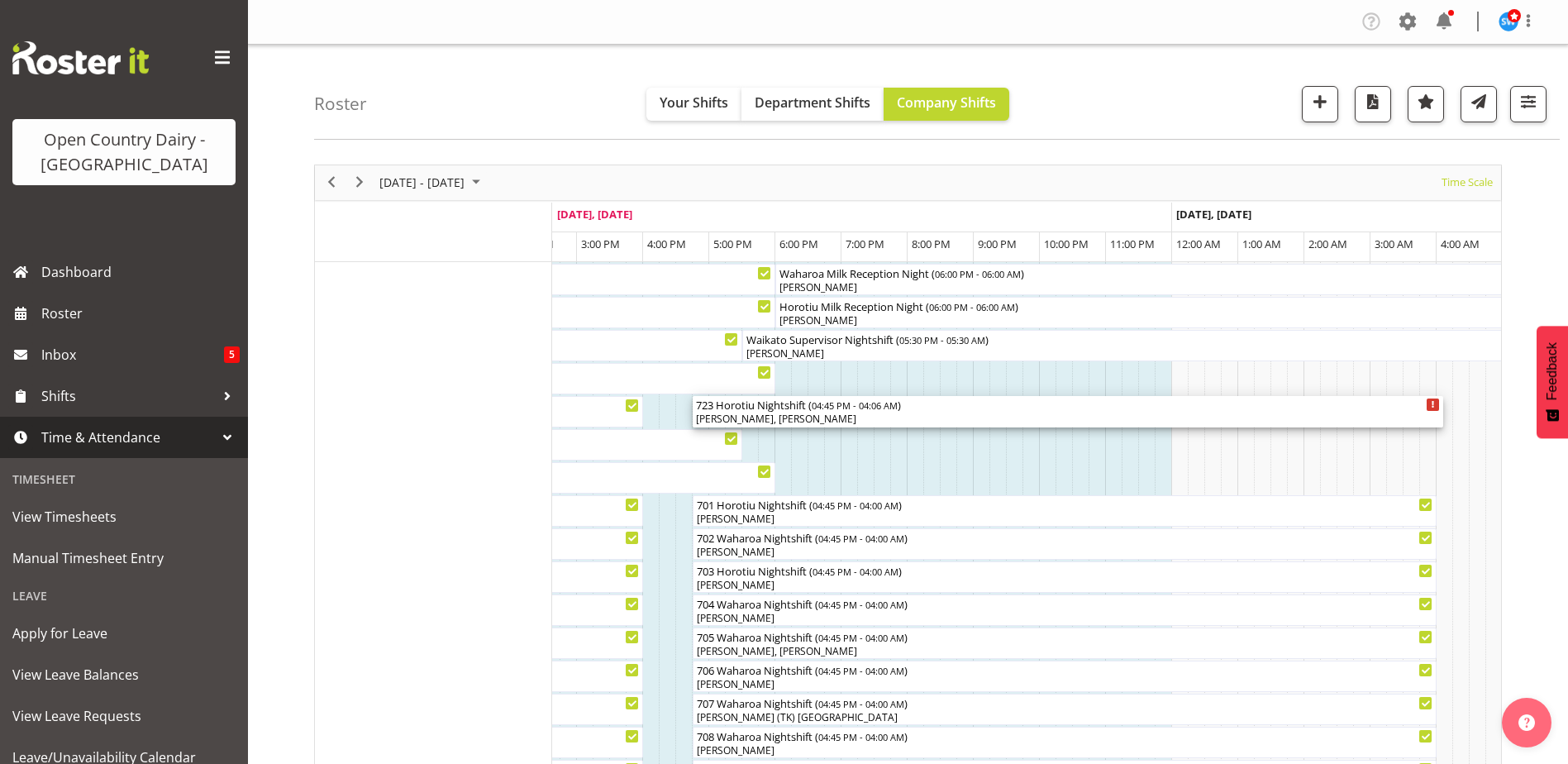
click at [817, 410] on span "04:45 PM - 04:06 AM" at bounding box center [855, 405] width 86 height 13
click at [0, 0] on div at bounding box center [0, 0] width 0 height 0
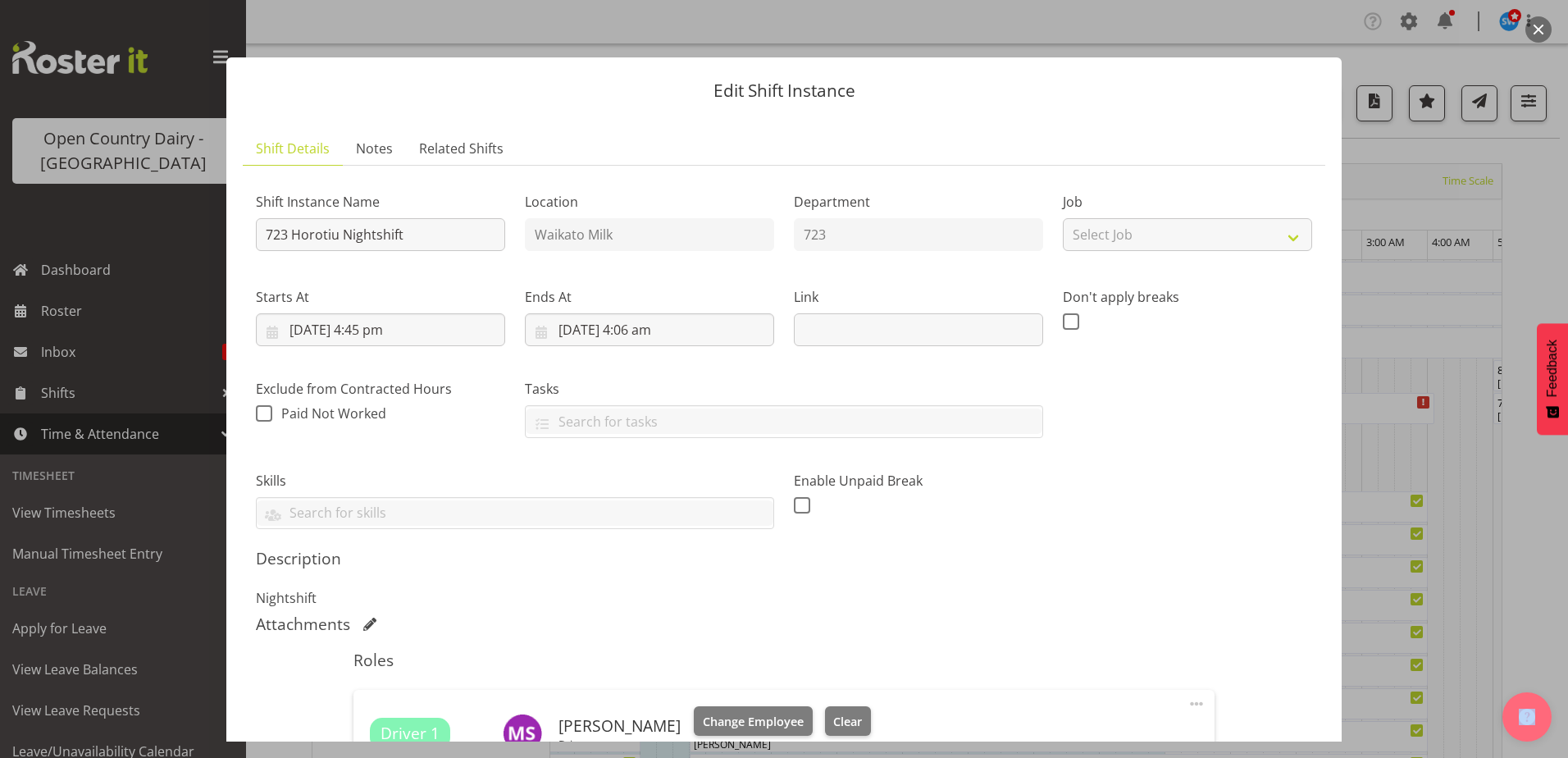
scroll to position [328, 0]
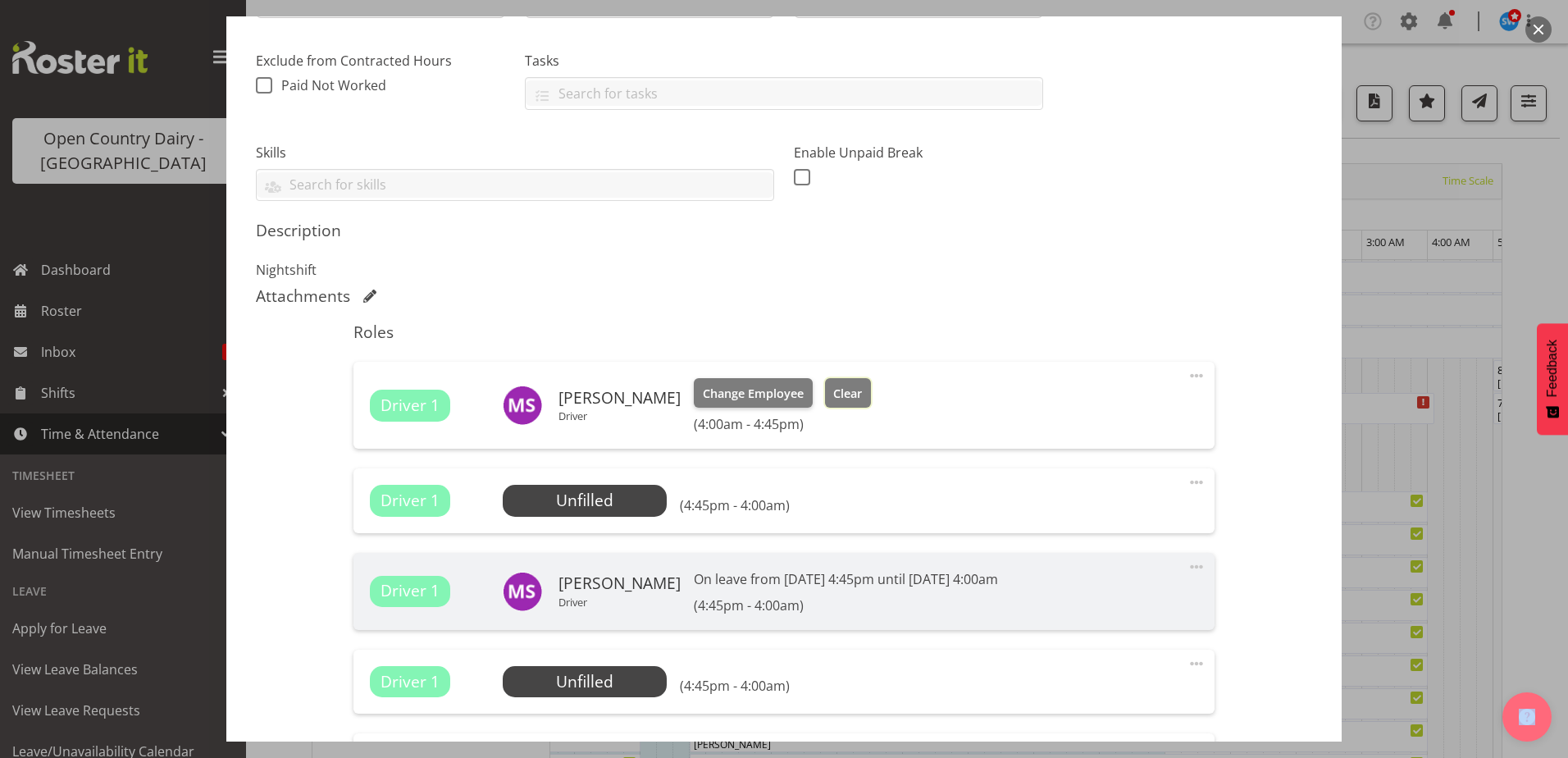
click at [853, 393] on span "Clear" at bounding box center [847, 394] width 28 height 19
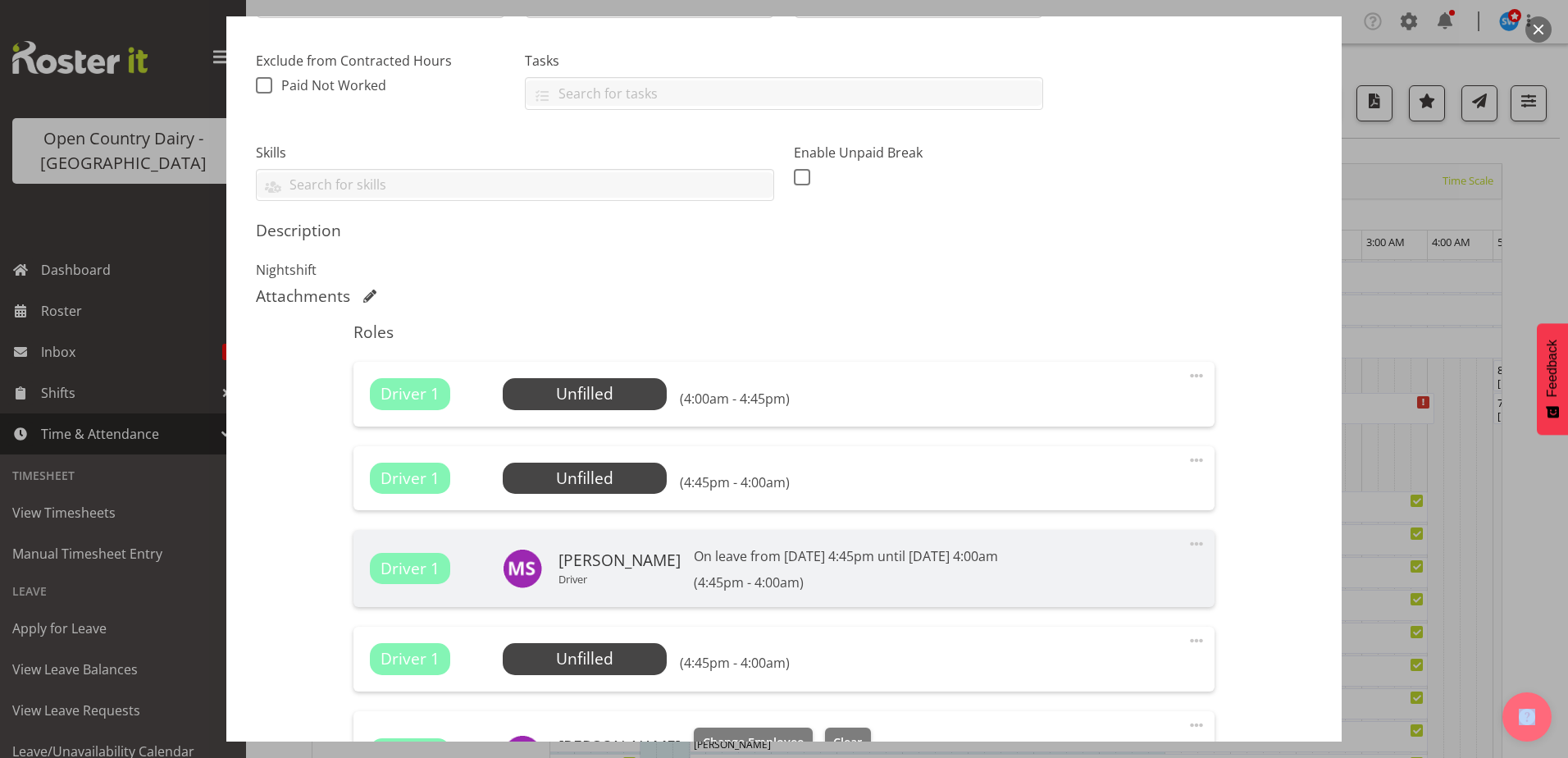
click at [1187, 638] on span at bounding box center [1197, 640] width 19 height 19
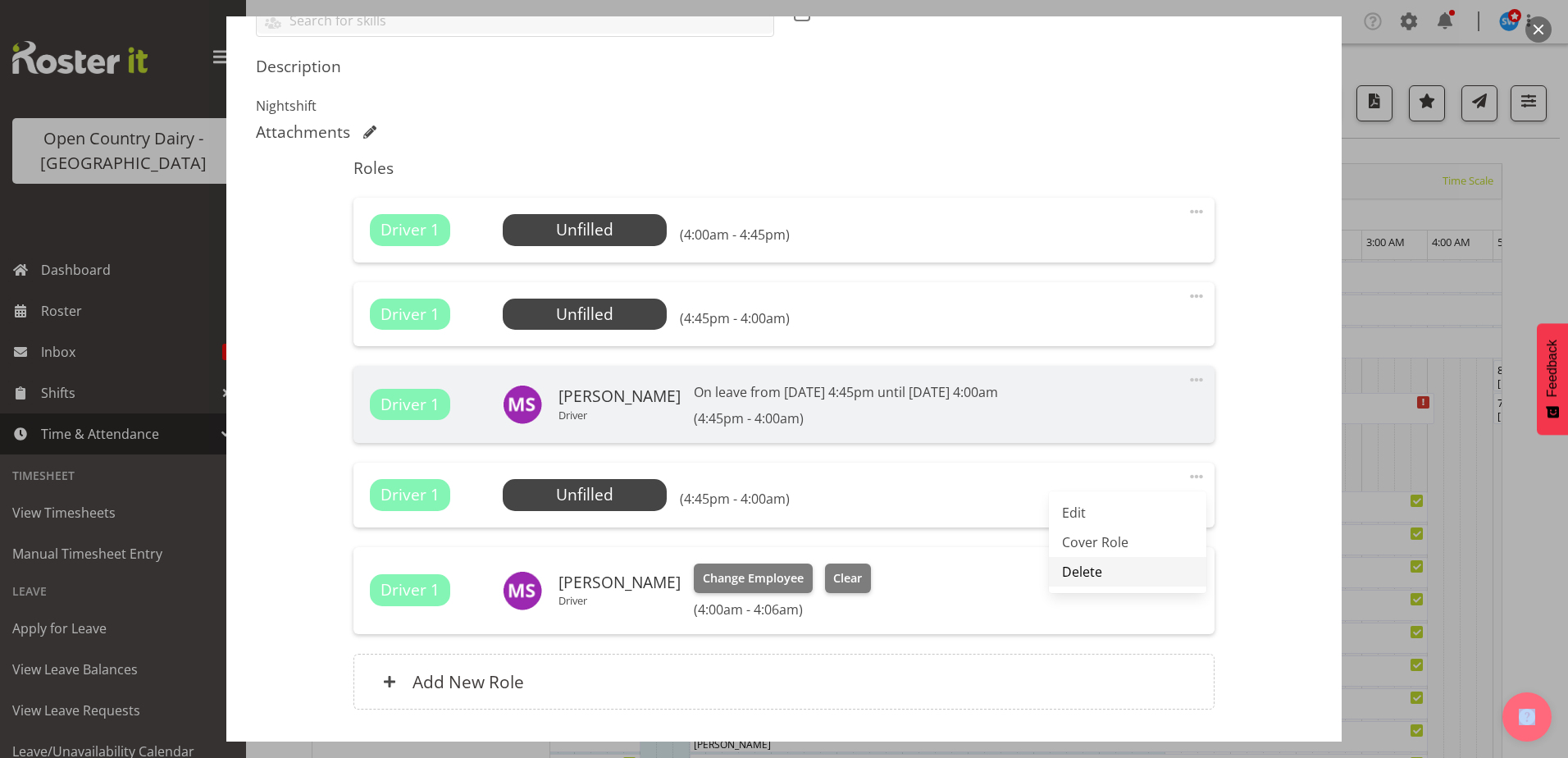
click at [1059, 571] on link "Delete" at bounding box center [1128, 572] width 158 height 29
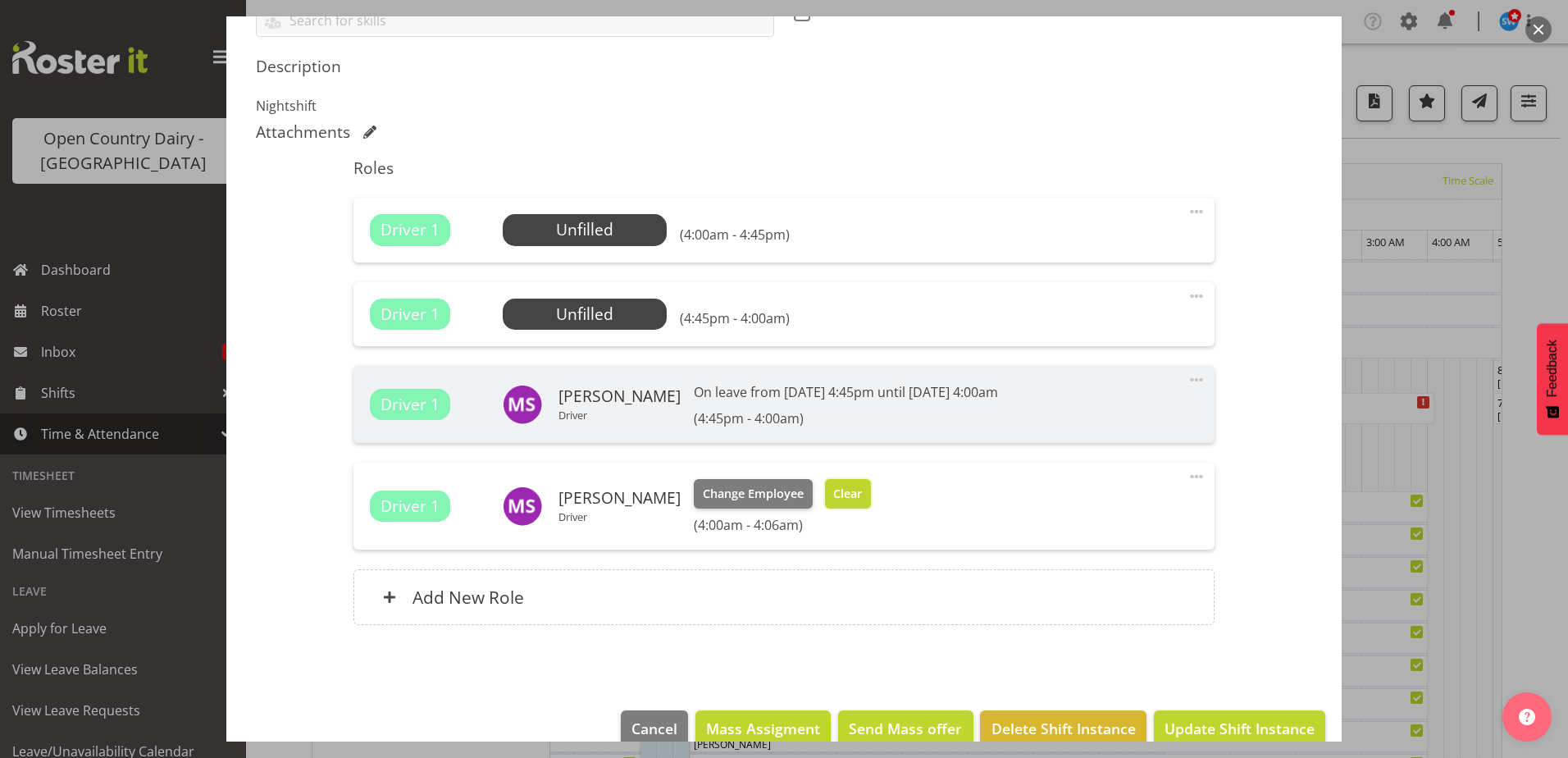
click at [849, 495] on span "Clear" at bounding box center [847, 493] width 28 height 19
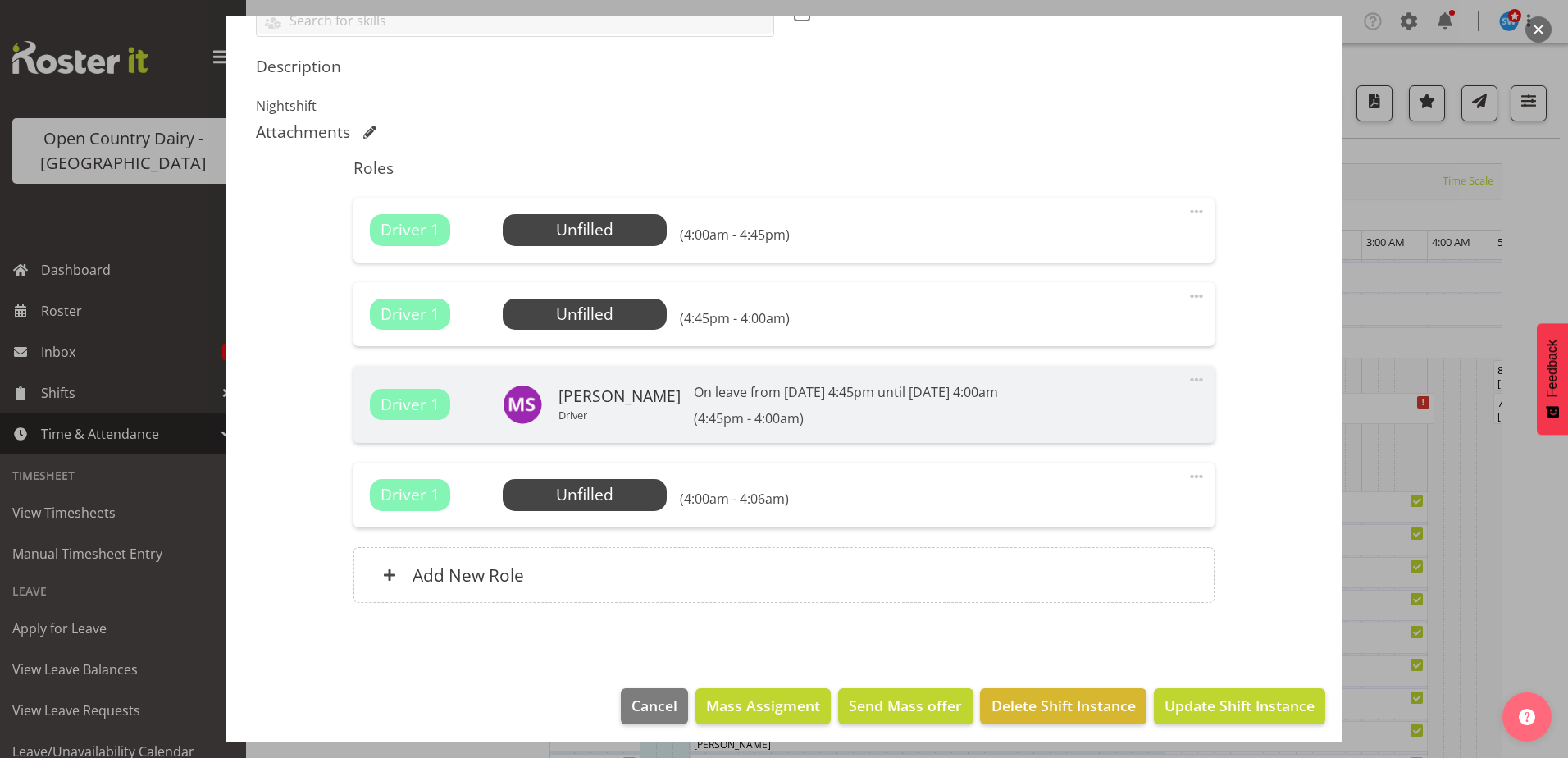
click at [1187, 477] on span at bounding box center [1197, 476] width 19 height 19
click at [1095, 575] on link "Delete" at bounding box center [1128, 572] width 158 height 29
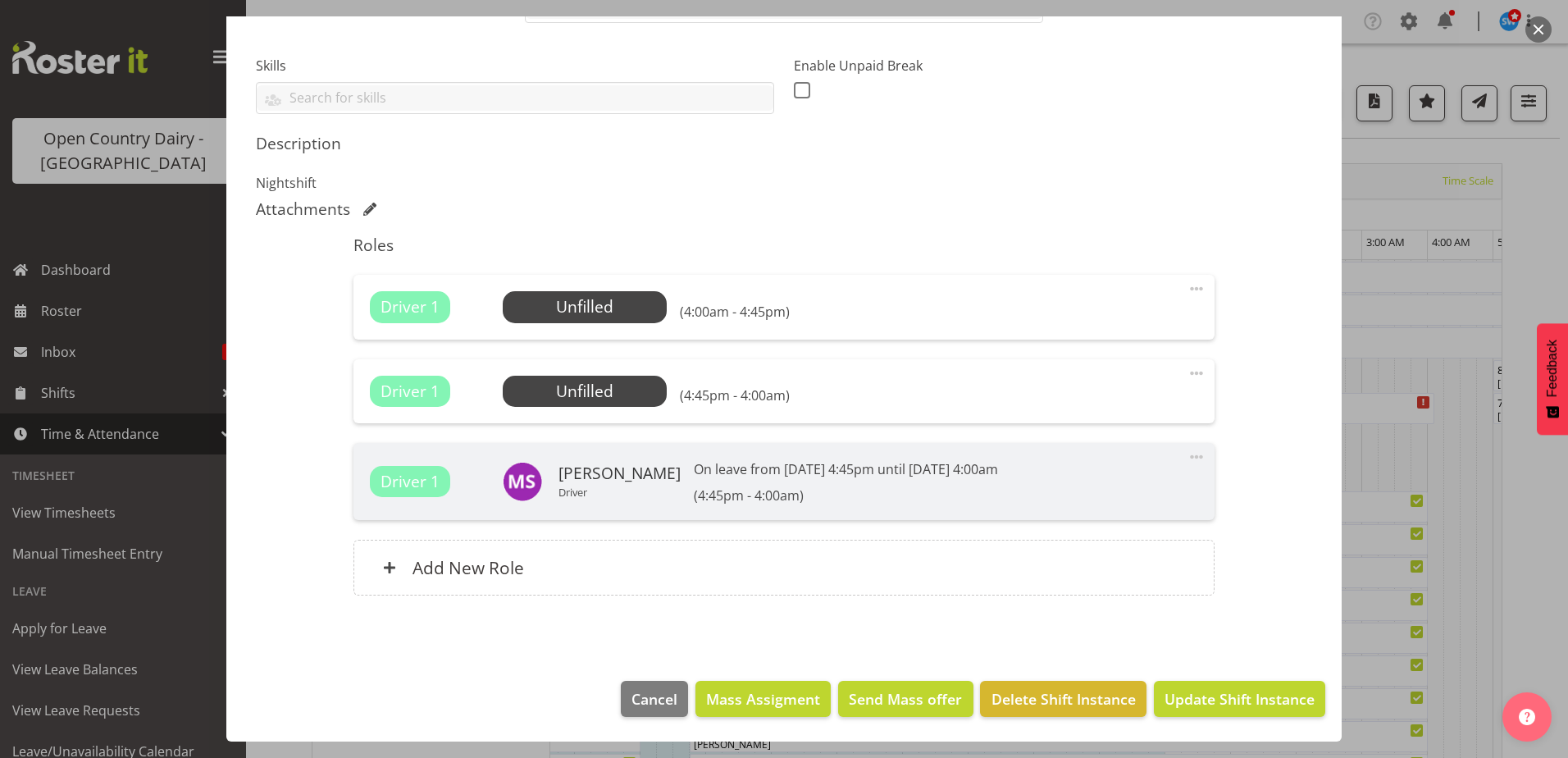
click at [1188, 375] on span at bounding box center [1197, 373] width 19 height 19
click at [1089, 472] on link "Delete" at bounding box center [1128, 468] width 158 height 29
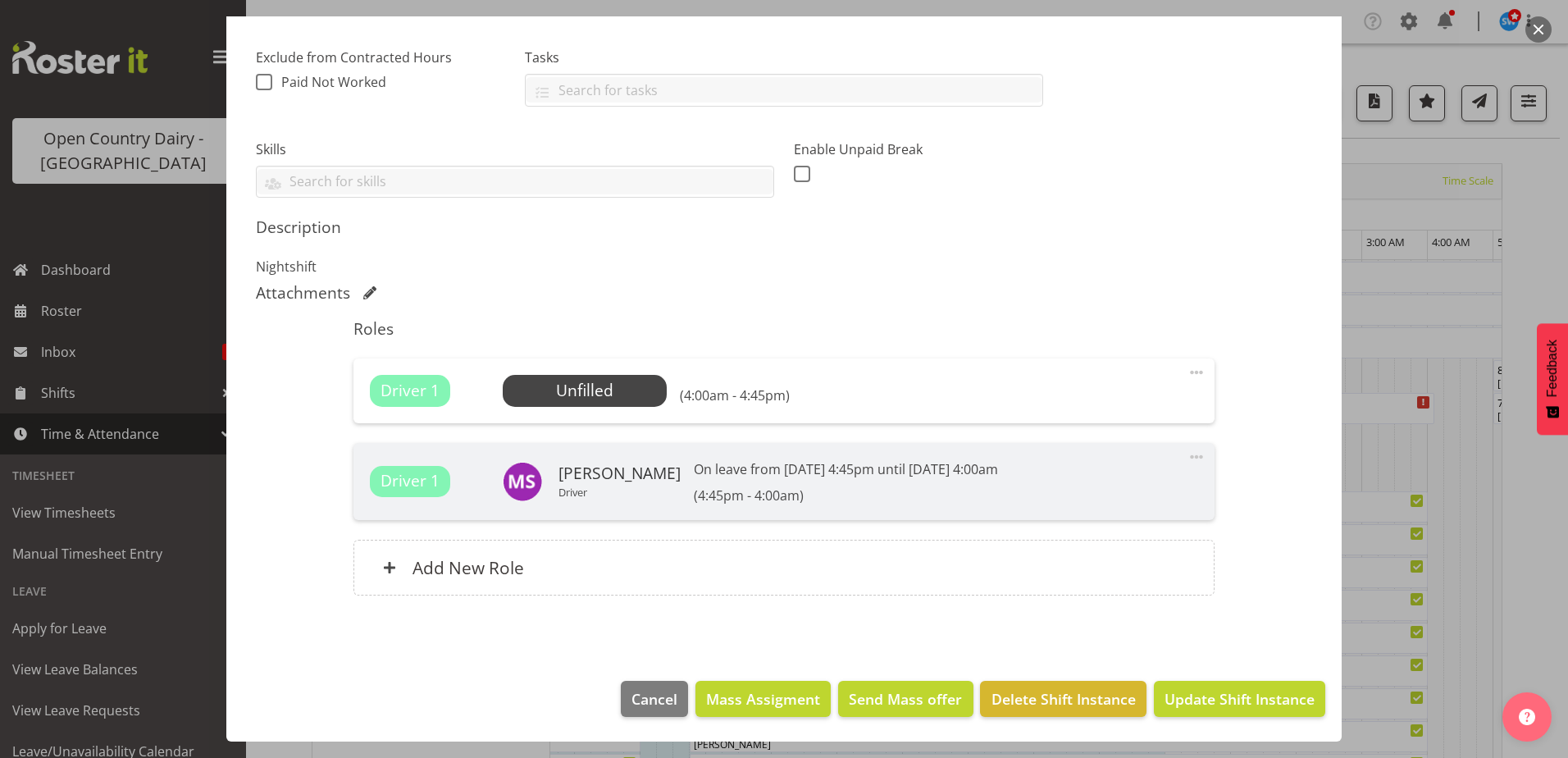
scroll to position [331, 0]
click at [578, 389] on span "Select Employee" at bounding box center [584, 391] width 122 height 23
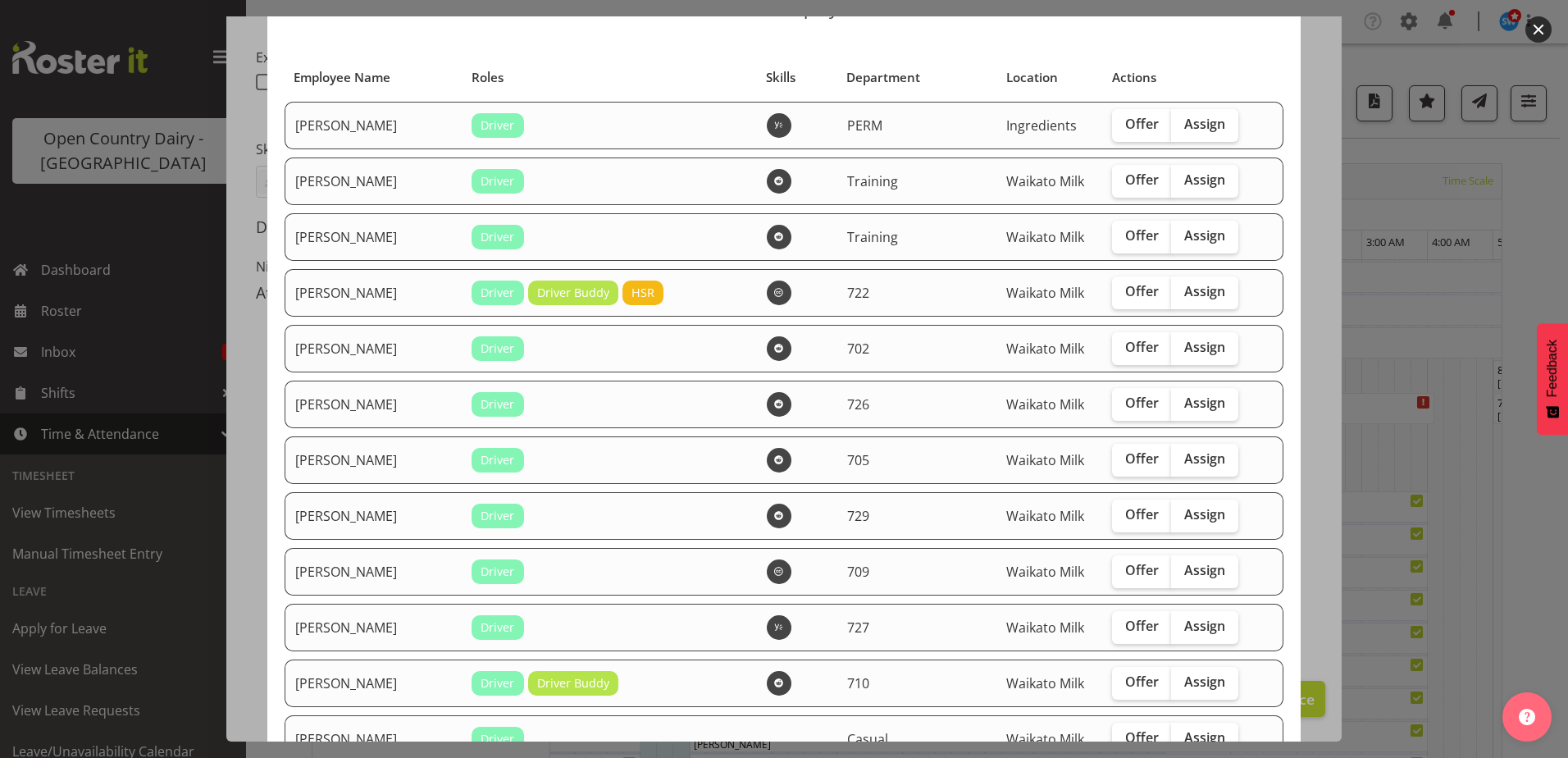
scroll to position [0, 0]
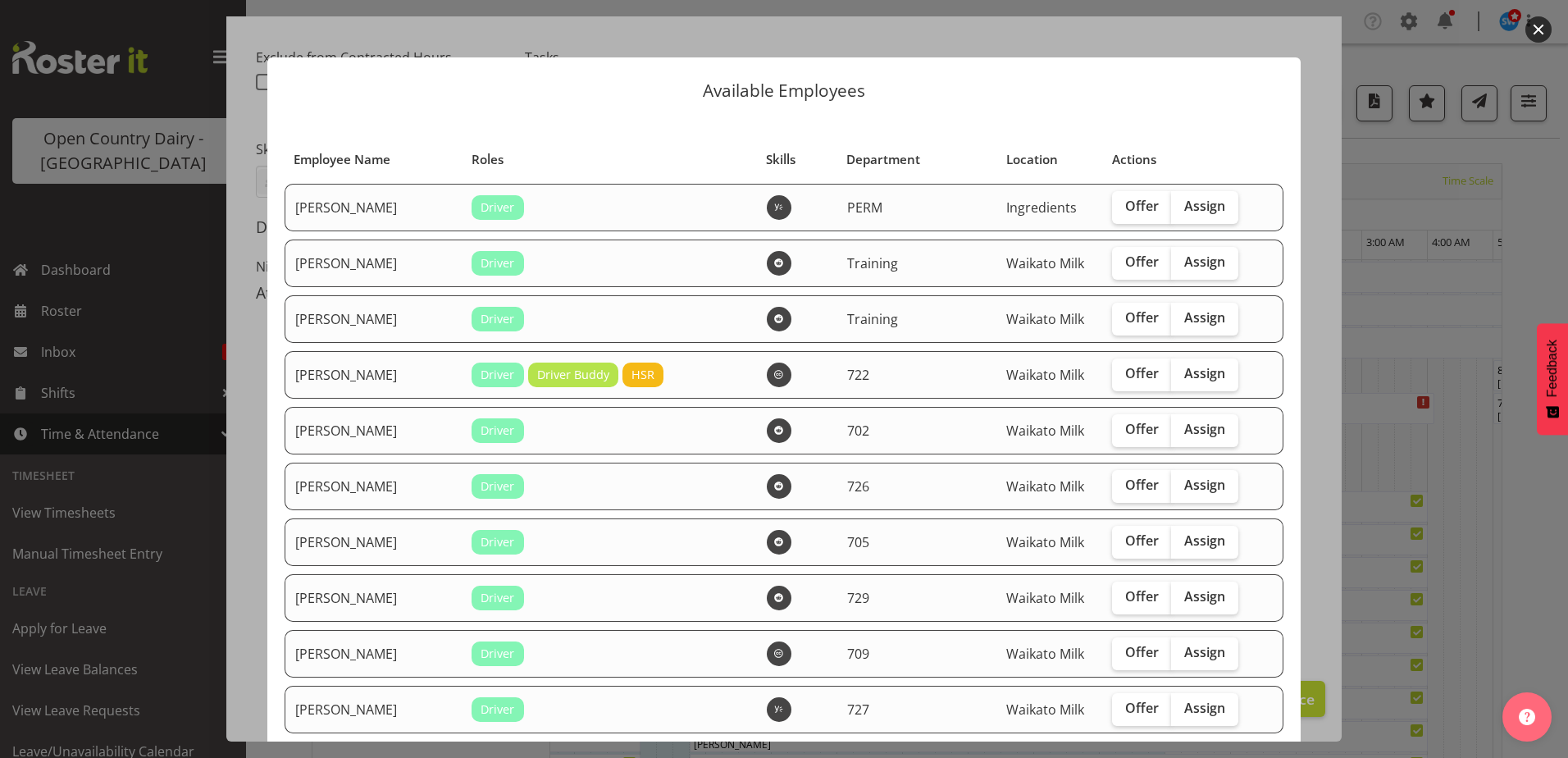
click at [1215, 30] on div "Available Employees Employee Name Roles Skills Department Location Actions Amba…" at bounding box center [784, 379] width 1066 height 725
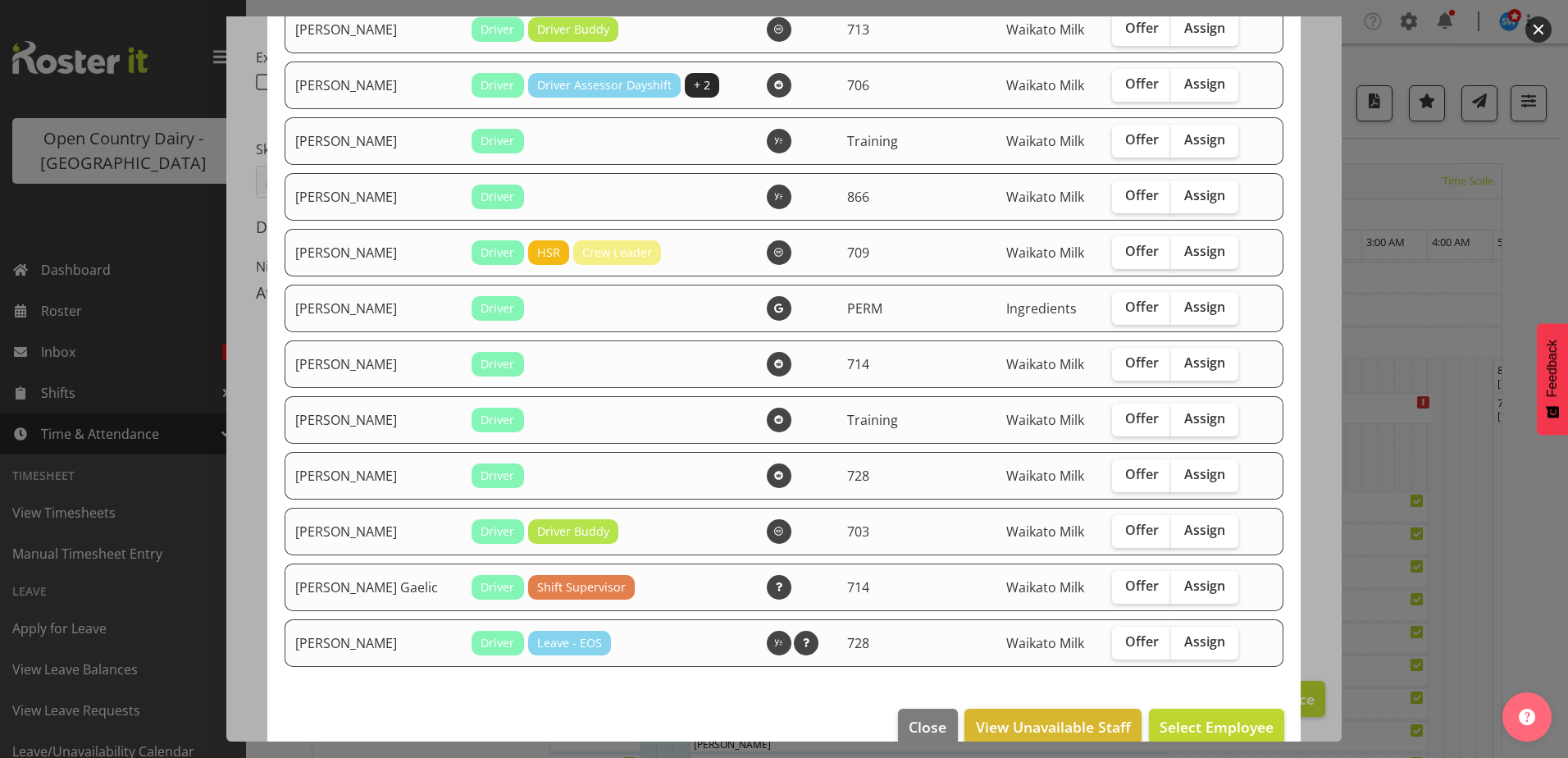
scroll to position [1767, 0]
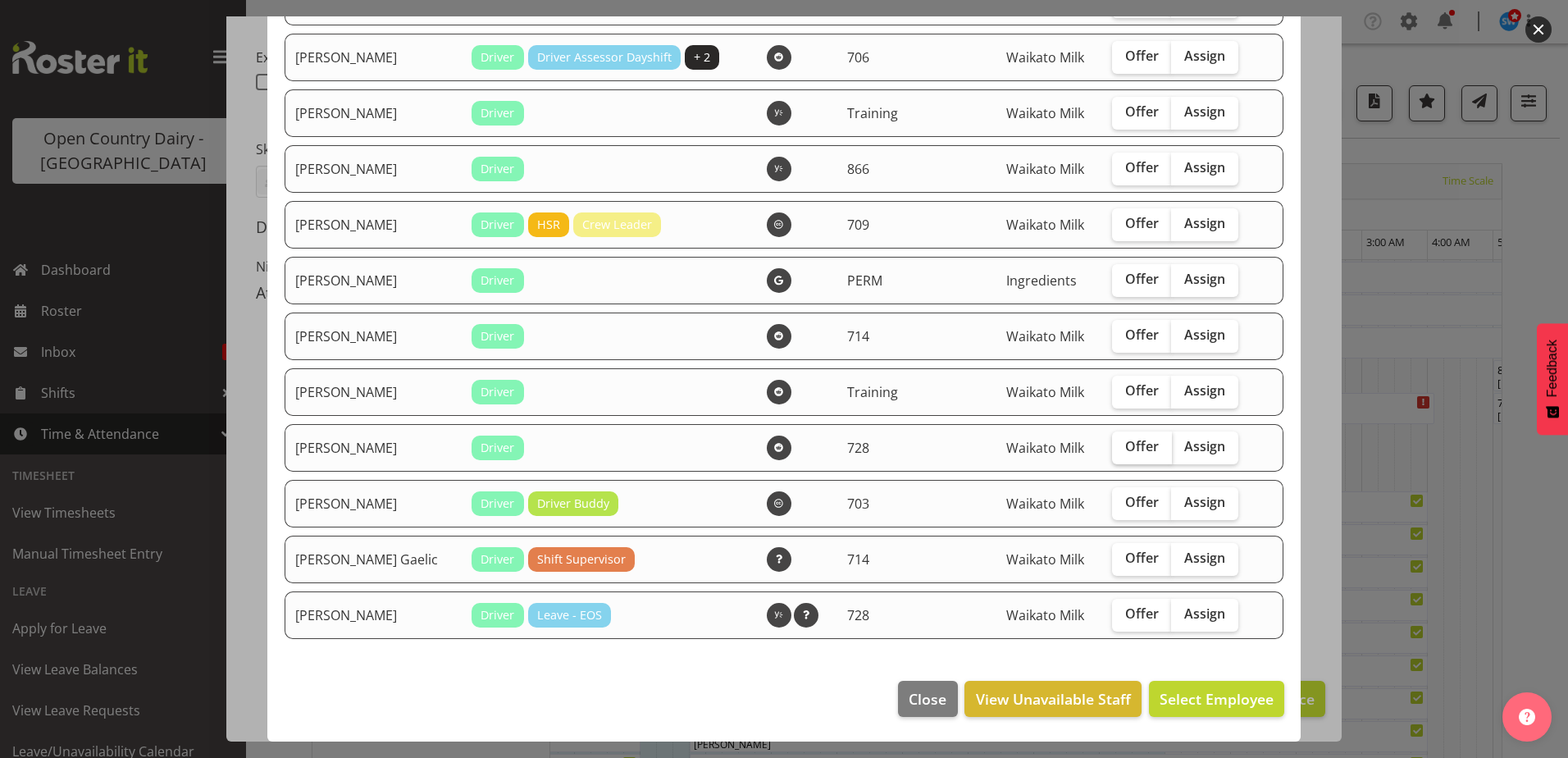
click at [1126, 454] on span "Offer" at bounding box center [1142, 445] width 34 height 17
click at [1122, 452] on input "Offer" at bounding box center [1117, 446] width 11 height 11
checkbox input "true"
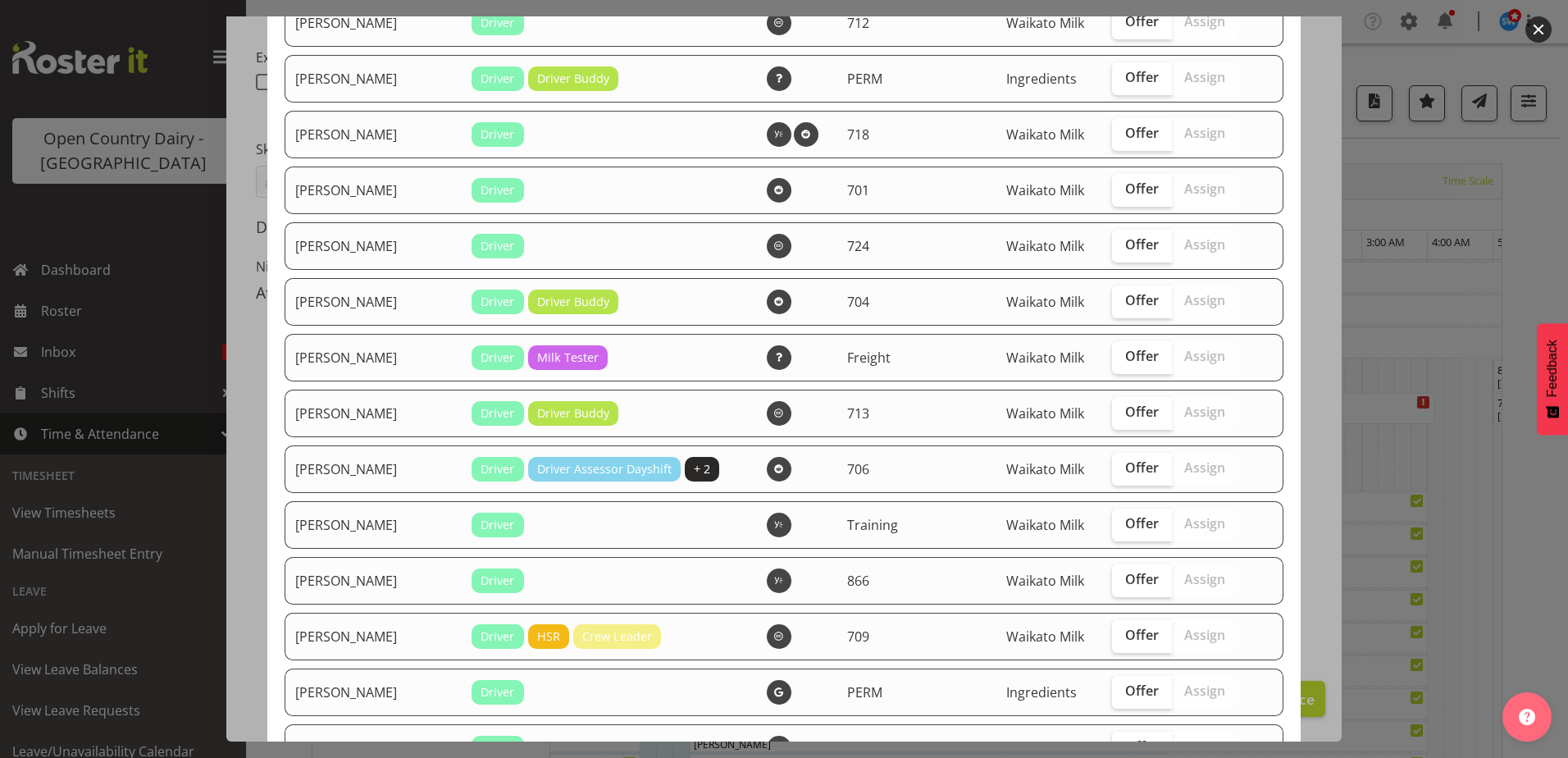
scroll to position [1275, 0]
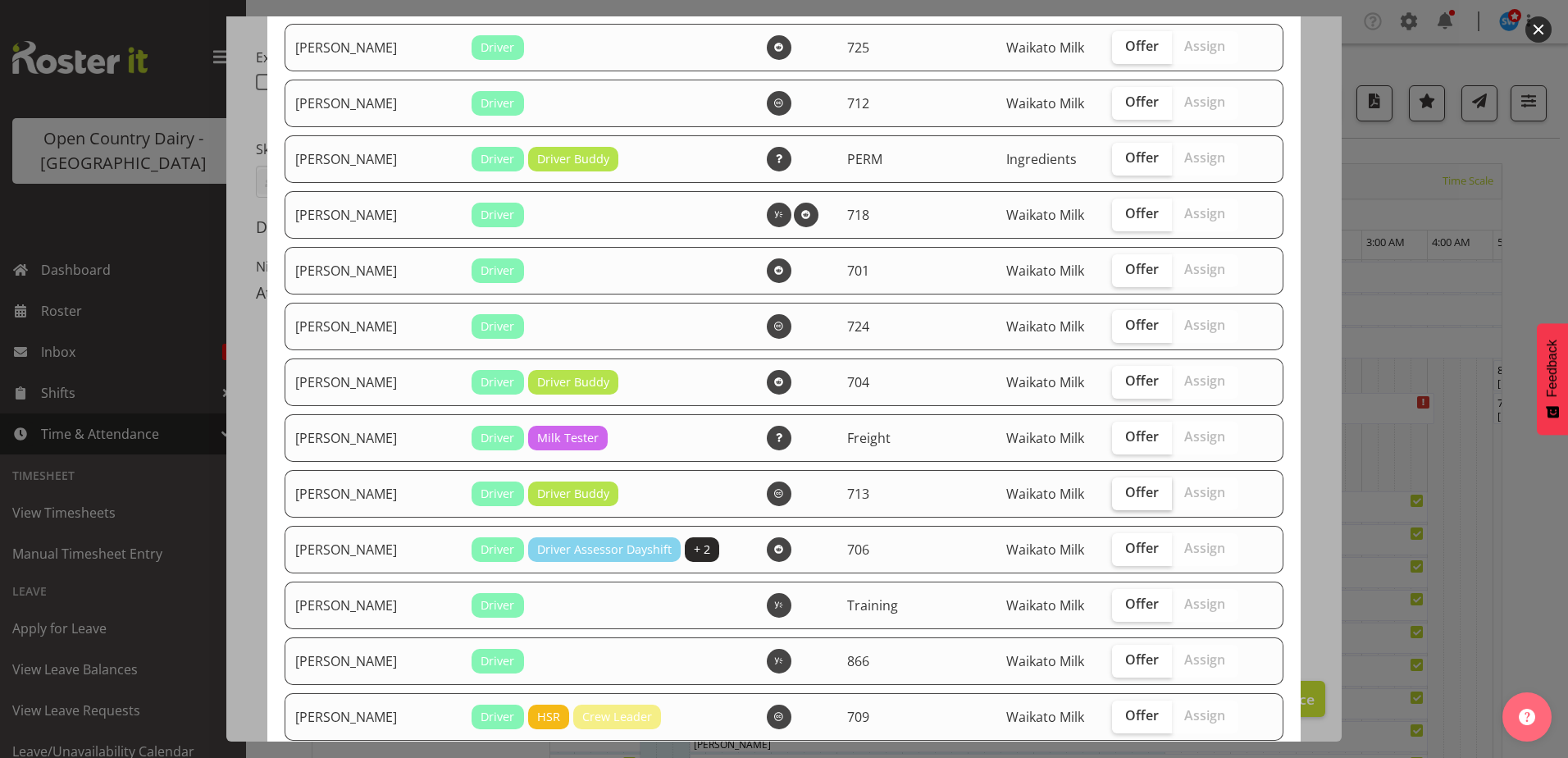
click at [1128, 496] on span "Offer" at bounding box center [1142, 492] width 34 height 17
click at [1123, 496] on input "Offer" at bounding box center [1117, 492] width 11 height 11
checkbox input "true"
click at [1126, 388] on span "Offer" at bounding box center [1142, 380] width 34 height 17
click at [1117, 386] on input "Offer" at bounding box center [1117, 380] width 11 height 11
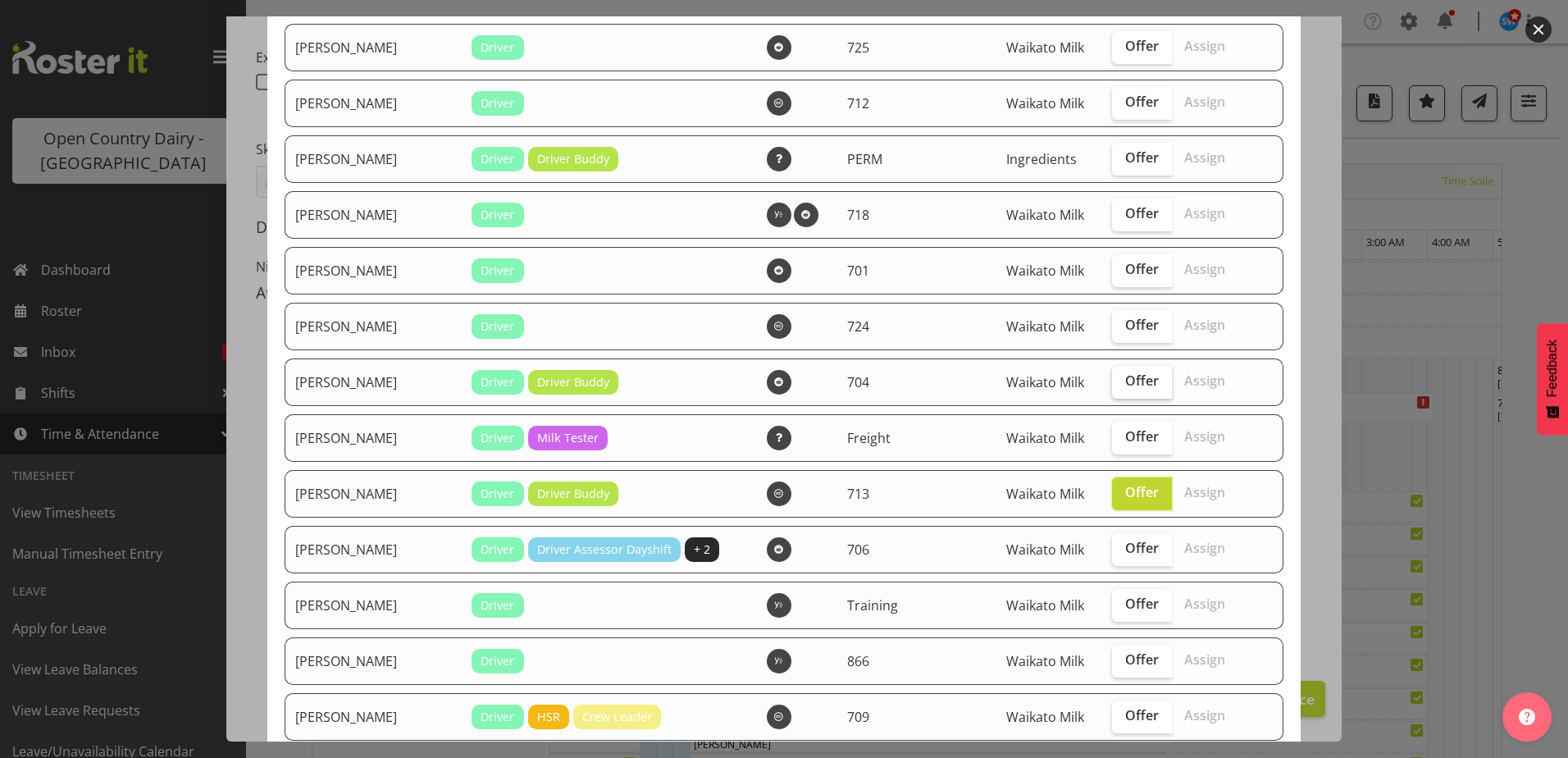
checkbox input "true"
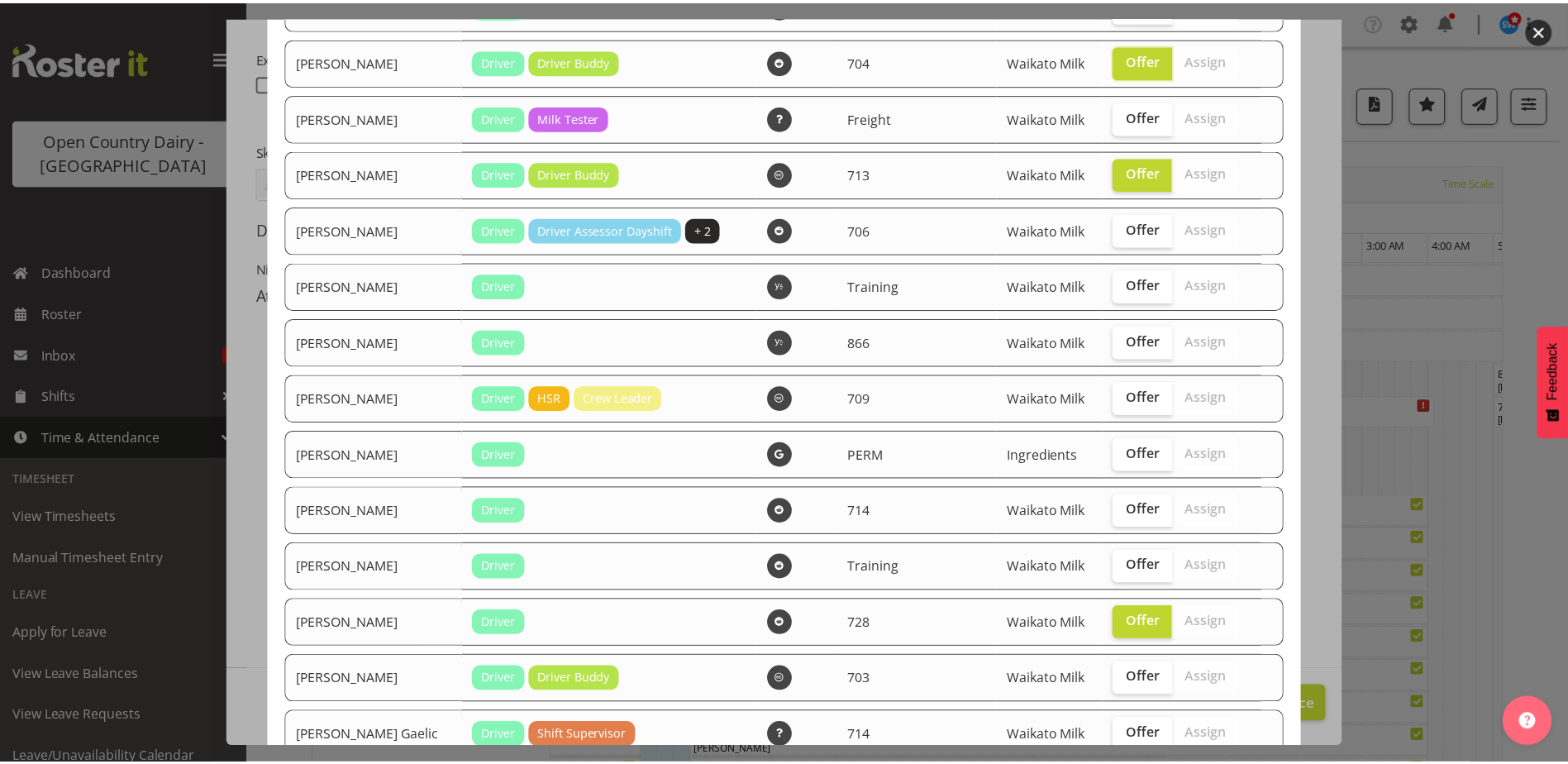
scroll to position [1781, 0]
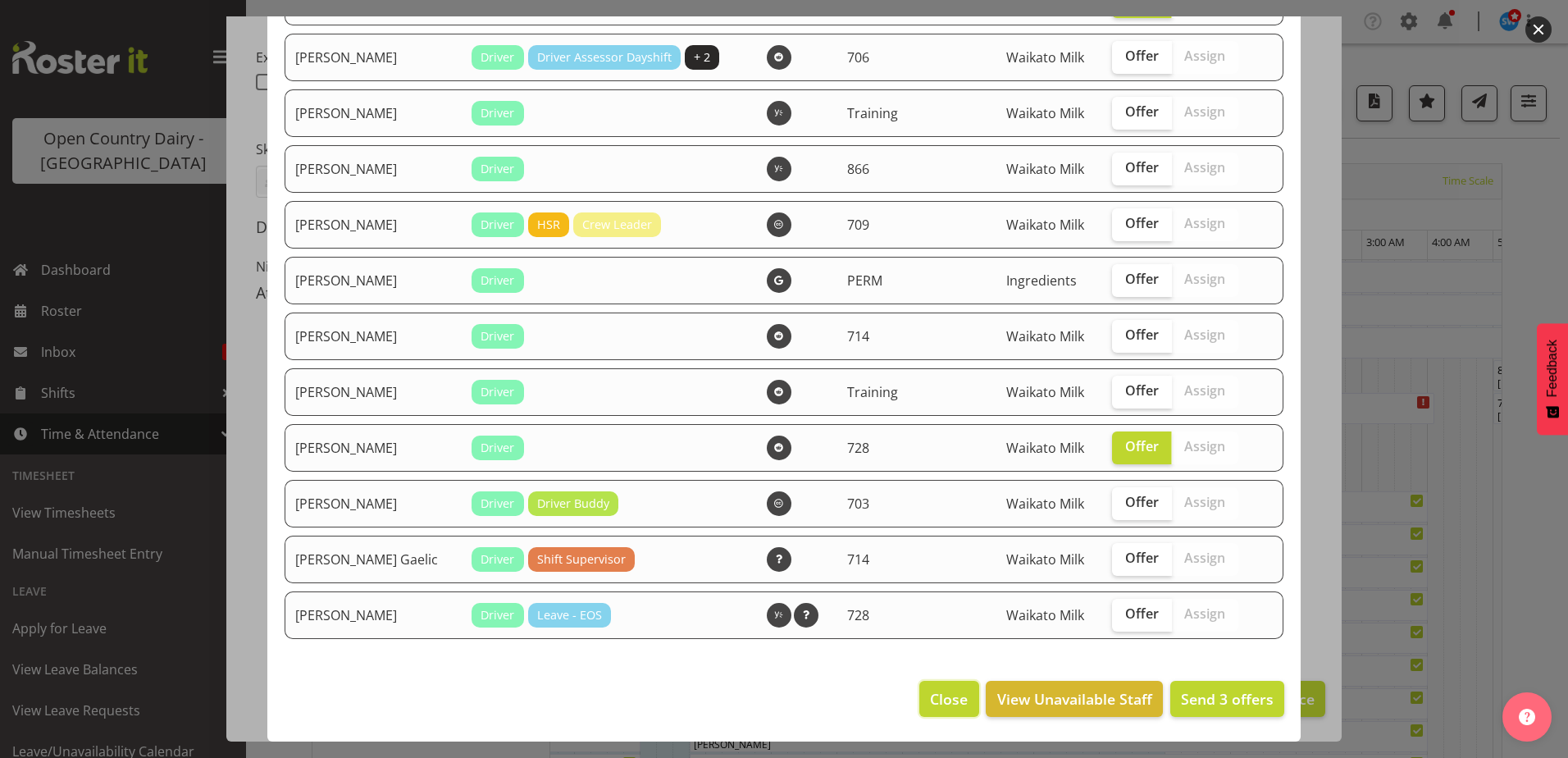
click at [937, 697] on span "Close" at bounding box center [948, 699] width 38 height 21
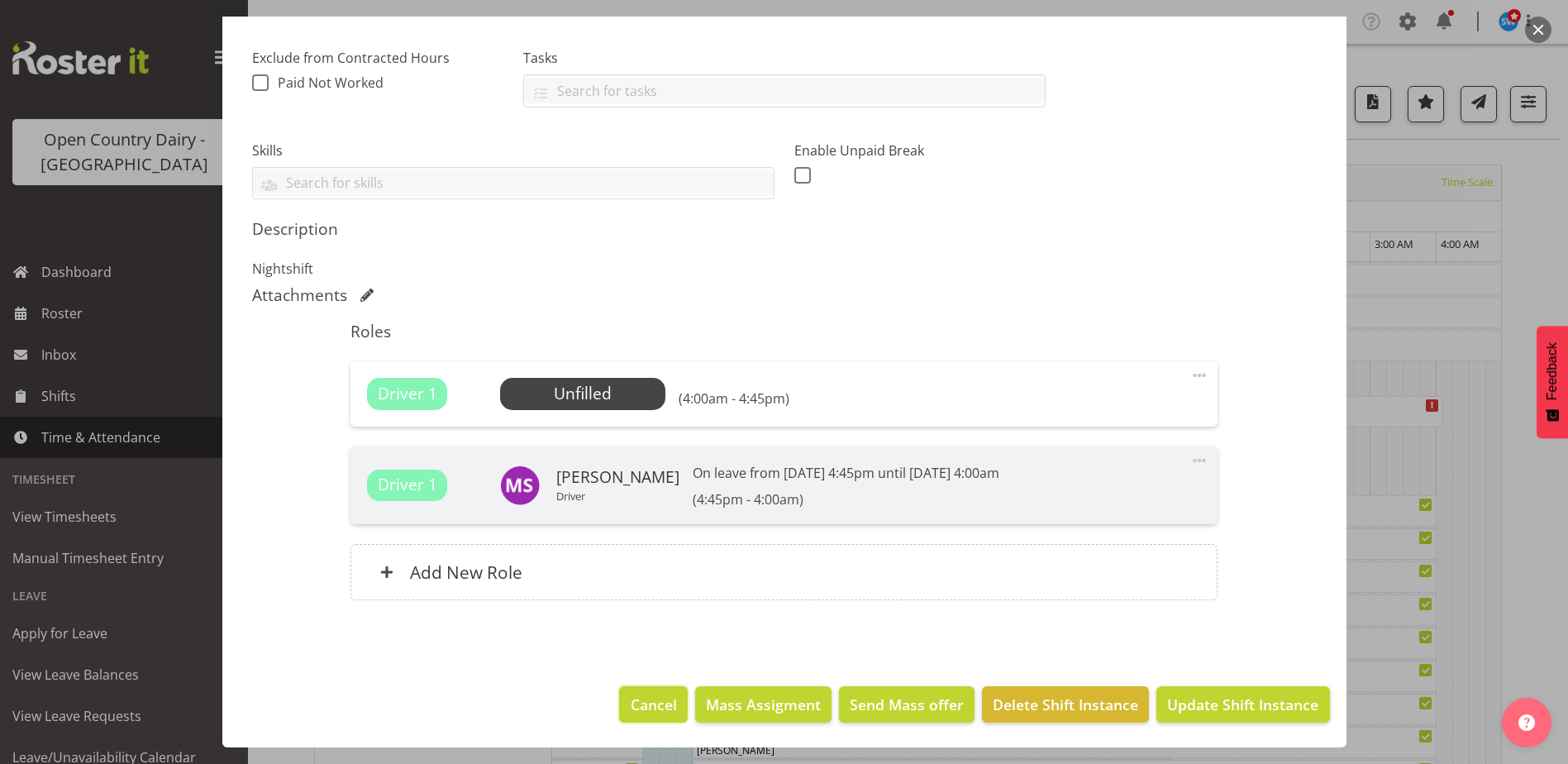
click at [644, 707] on span "Cancel" at bounding box center [653, 704] width 46 height 22
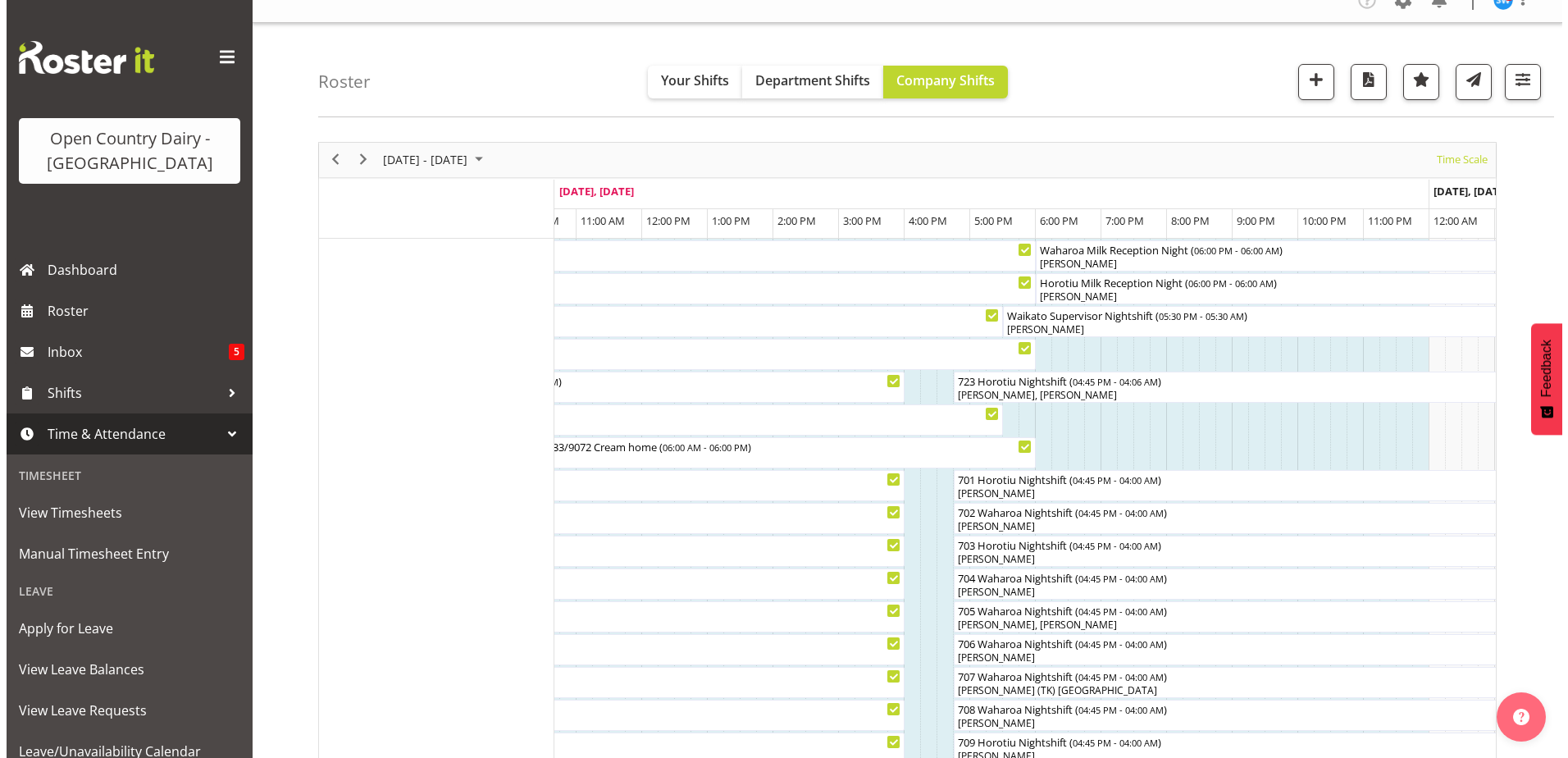
scroll to position [0, 0]
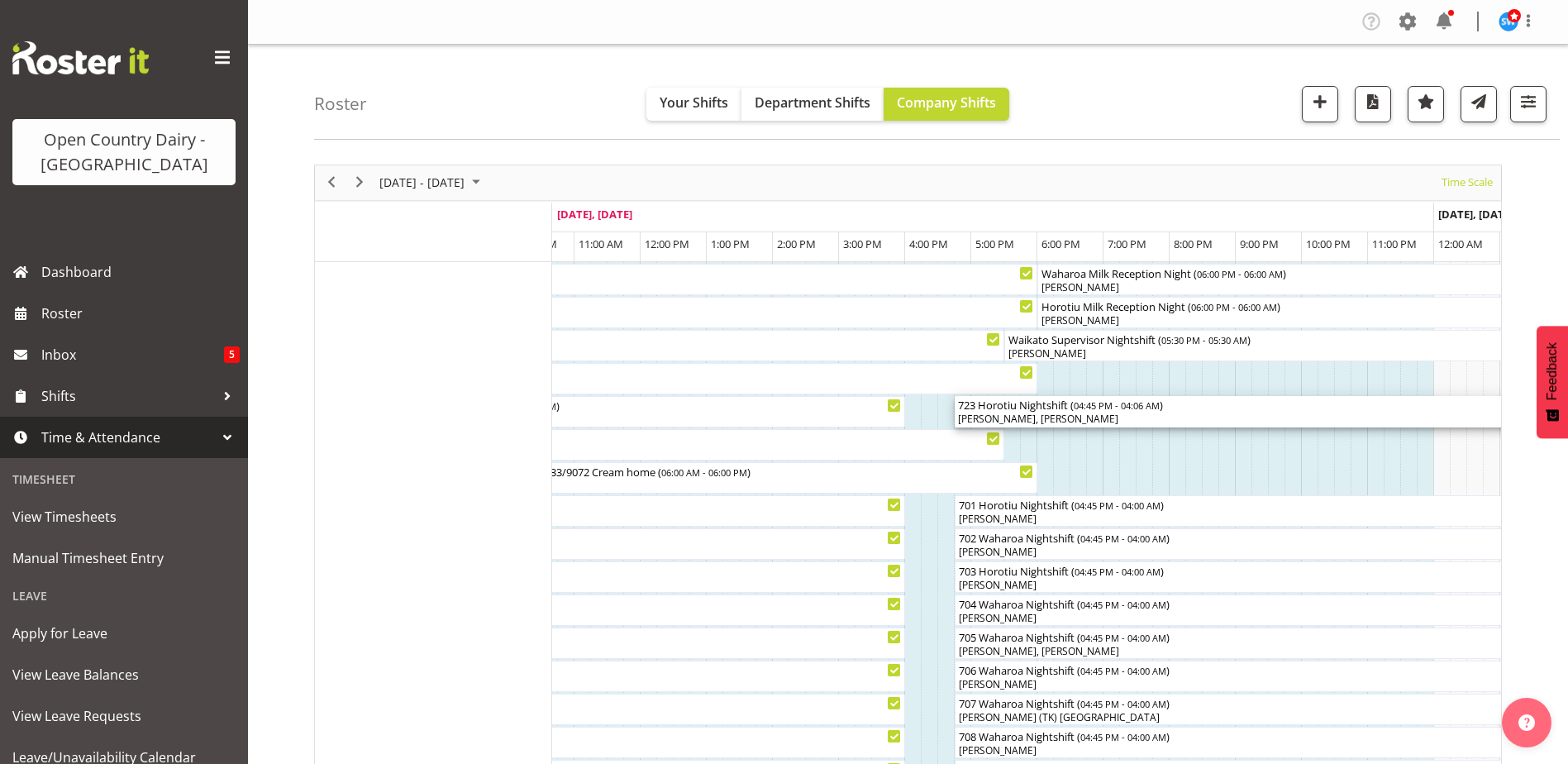
click at [1072, 417] on div "[PERSON_NAME], [PERSON_NAME]" at bounding box center [1330, 418] width 744 height 15
click at [0, 0] on div at bounding box center [0, 0] width 0 height 0
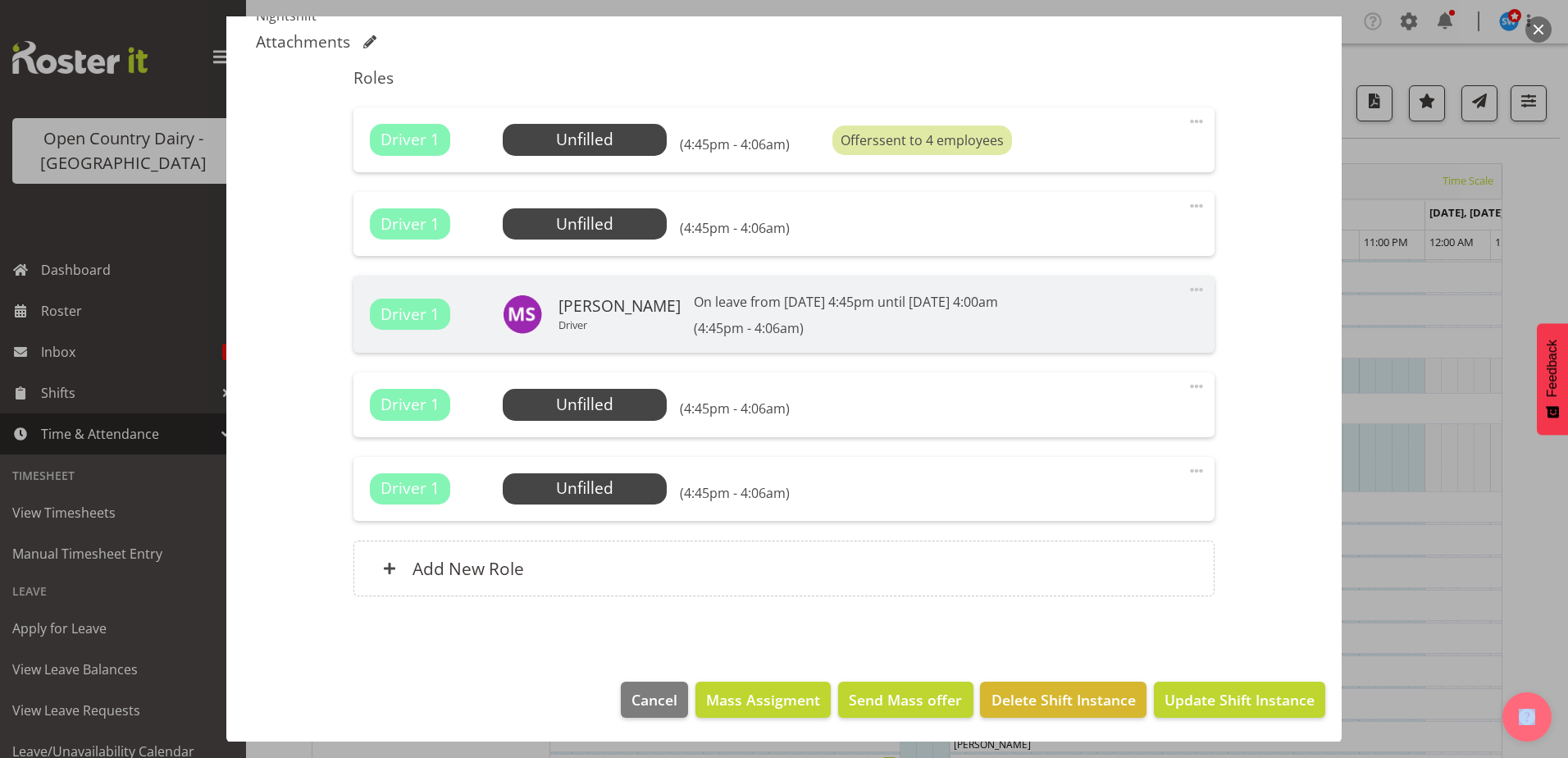
scroll to position [583, 0]
click at [1187, 202] on span at bounding box center [1197, 205] width 19 height 19
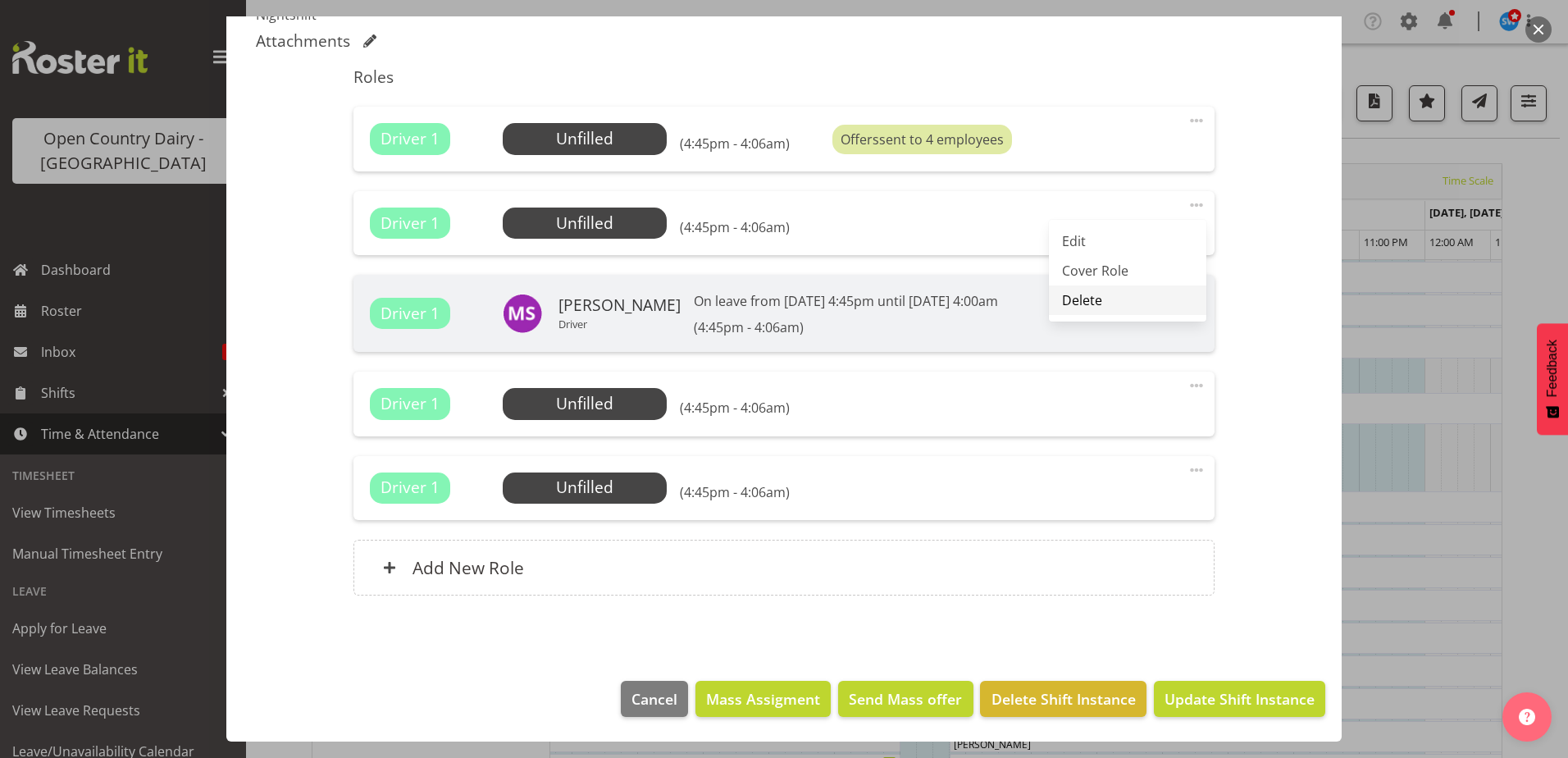
click at [1064, 303] on link "Delete" at bounding box center [1128, 300] width 158 height 29
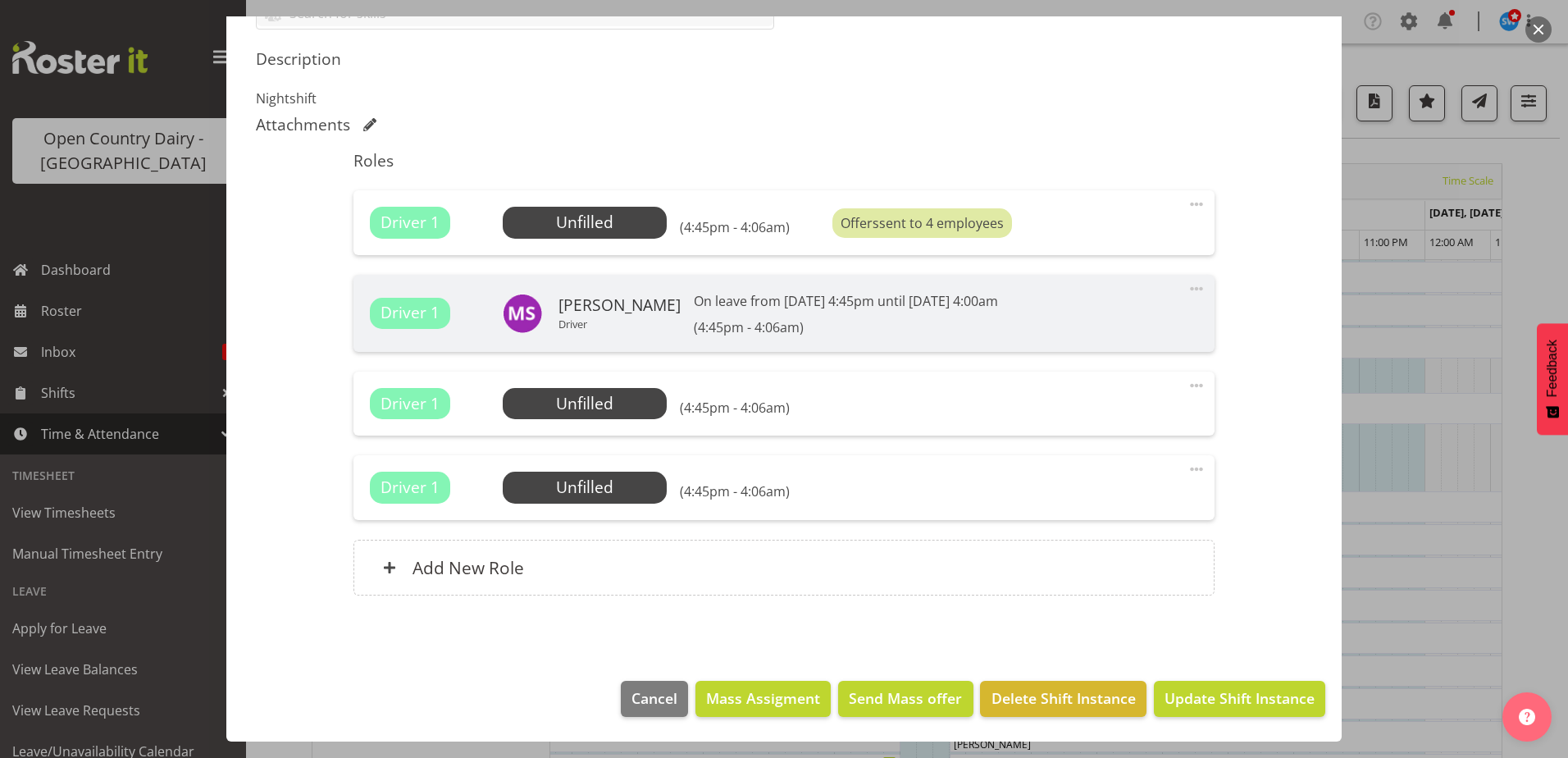
click at [1187, 389] on span at bounding box center [1197, 385] width 19 height 19
click at [1080, 486] on link "Delete" at bounding box center [1128, 480] width 158 height 29
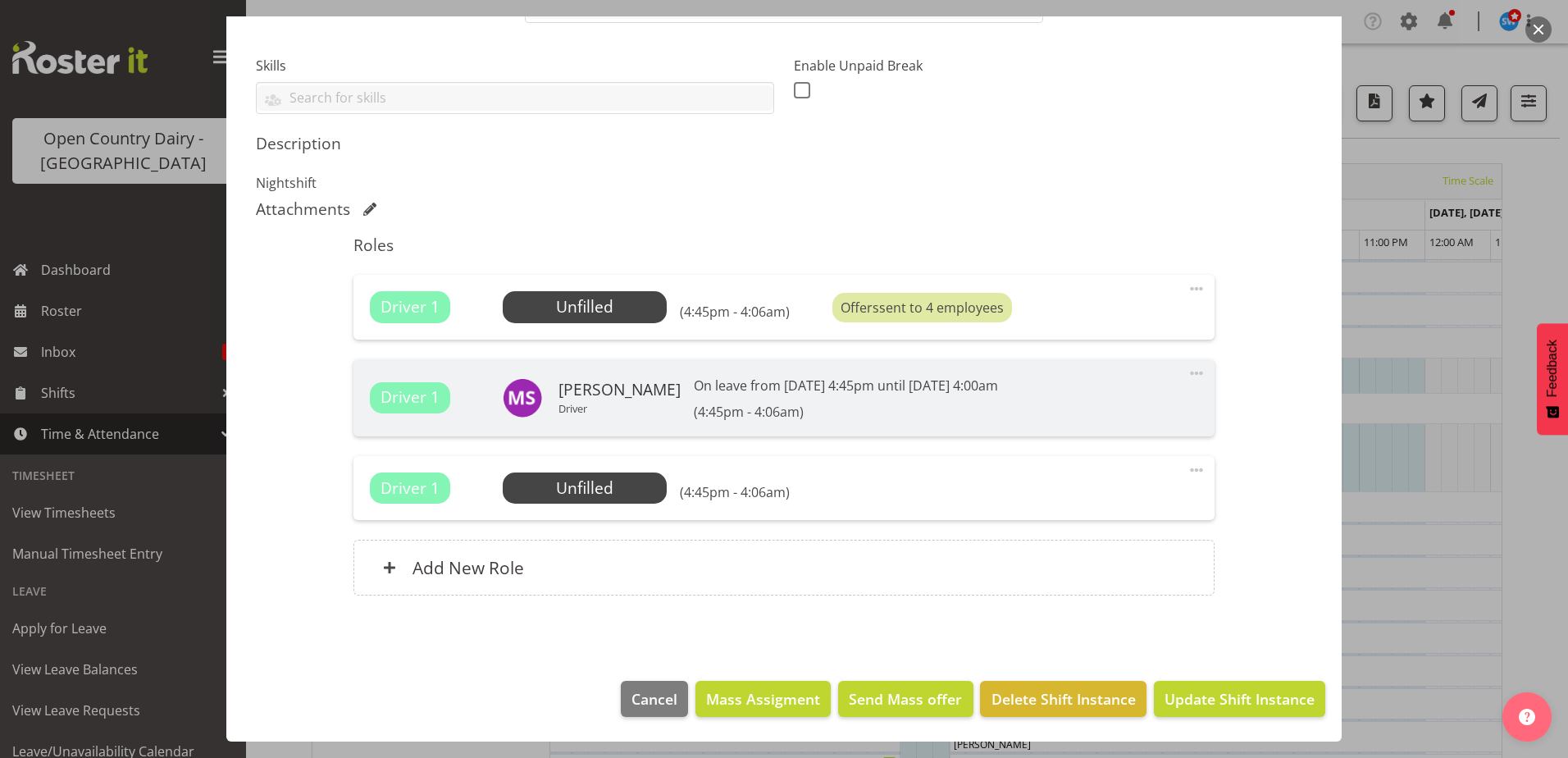
scroll to position [415, 0]
click at [1187, 469] on span at bounding box center [1197, 470] width 19 height 19
drag, startPoint x: 1075, startPoint y: 565, endPoint x: 1086, endPoint y: 568, distance: 11.4
click at [1075, 565] on link "Delete" at bounding box center [1128, 565] width 158 height 29
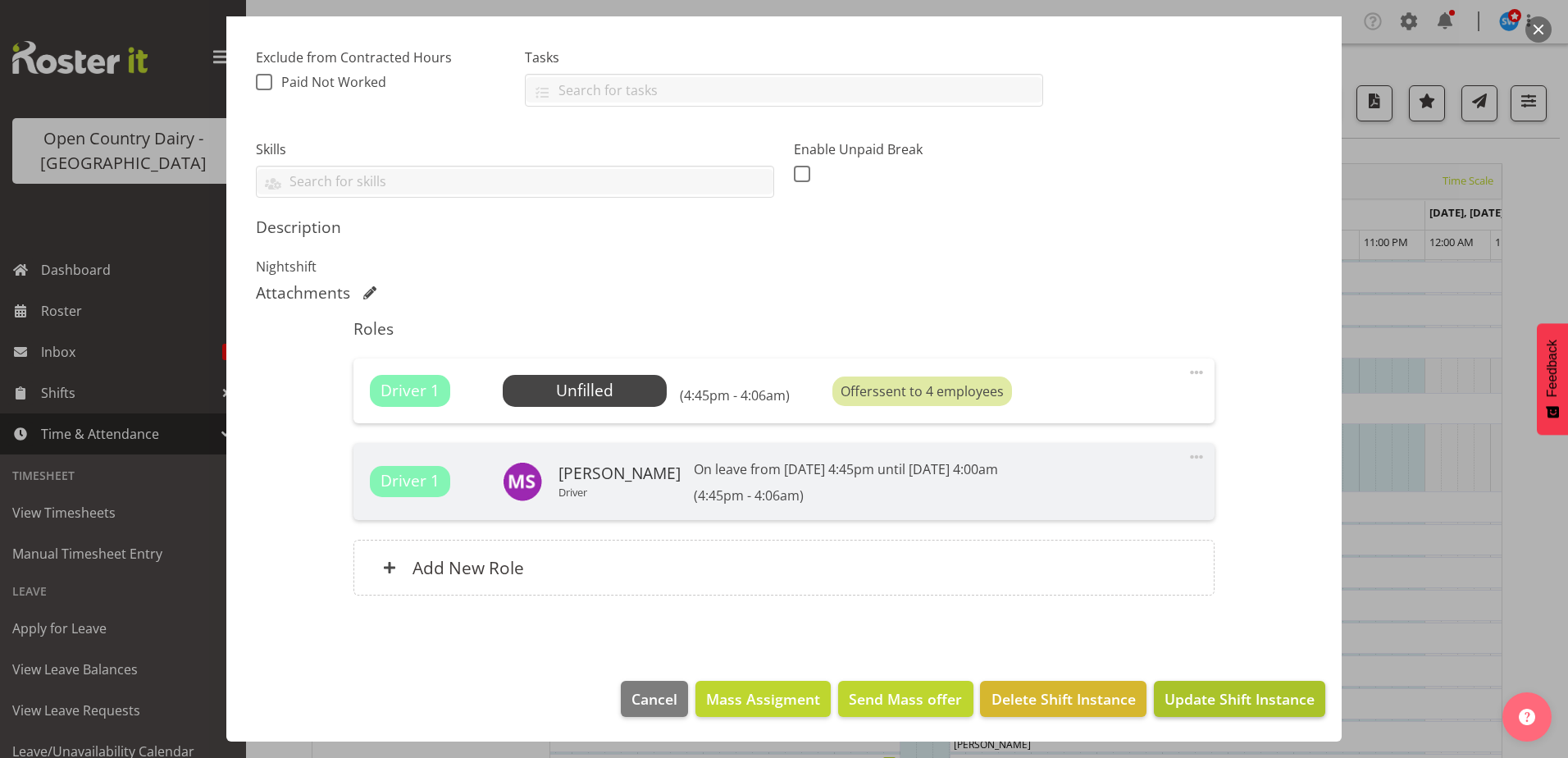
scroll to position [331, 0]
click at [1220, 701] on span "Update Shift Instance" at bounding box center [1240, 699] width 150 height 21
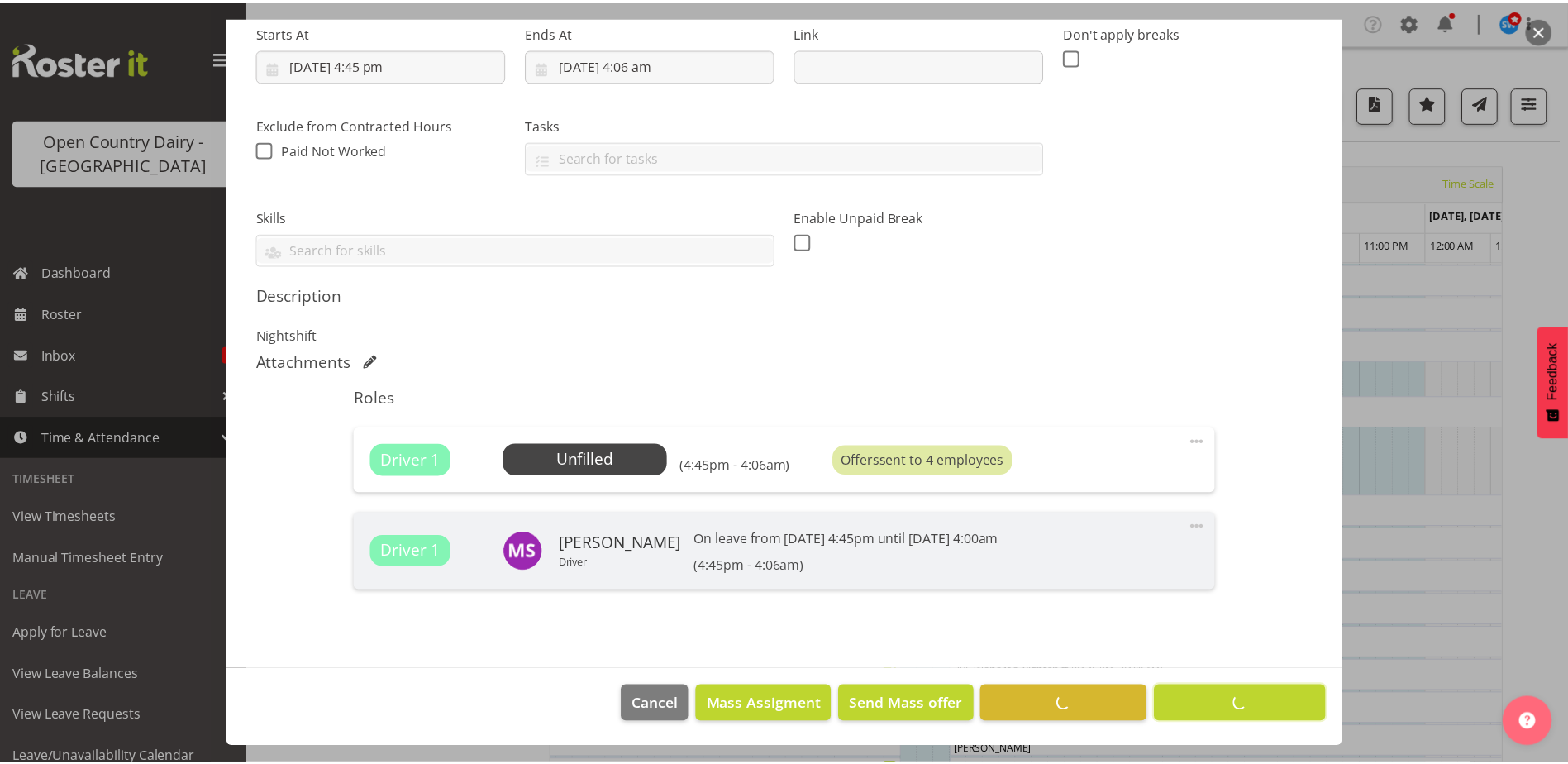
scroll to position [268, 0]
